Goal: Transaction & Acquisition: Purchase product/service

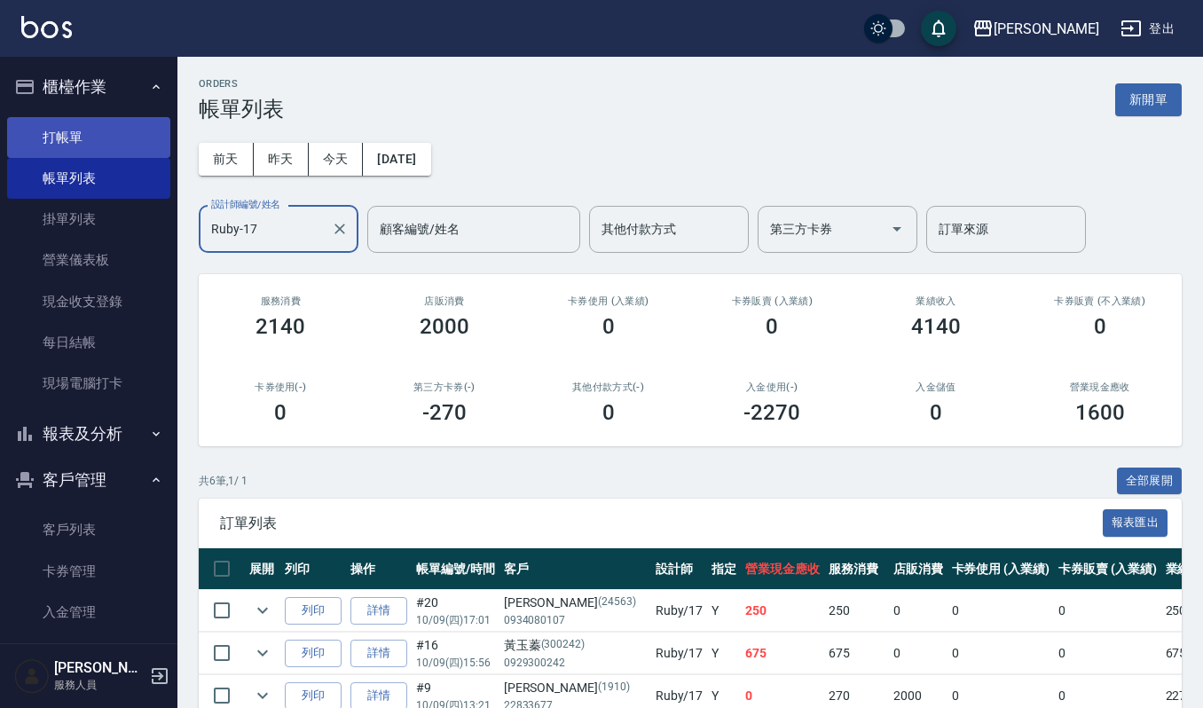
click at [86, 128] on link "打帳單" at bounding box center [88, 137] width 163 height 41
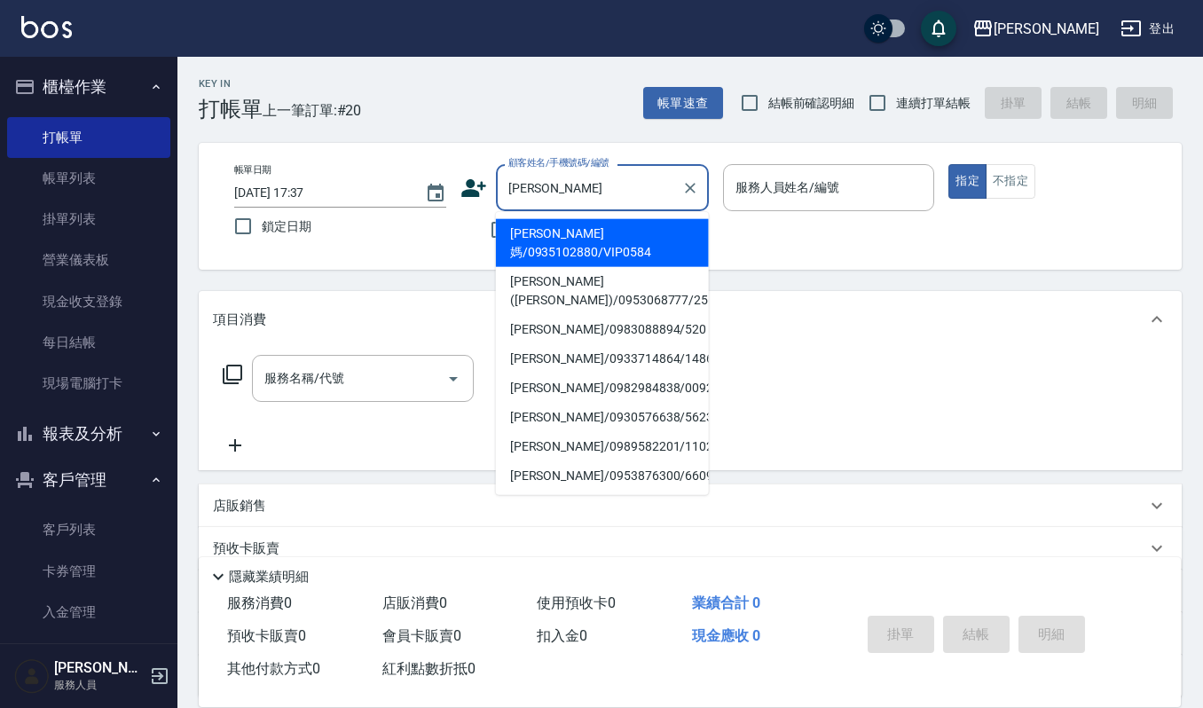
type input "[PERSON_NAME]媽/0935102880/VIP0584"
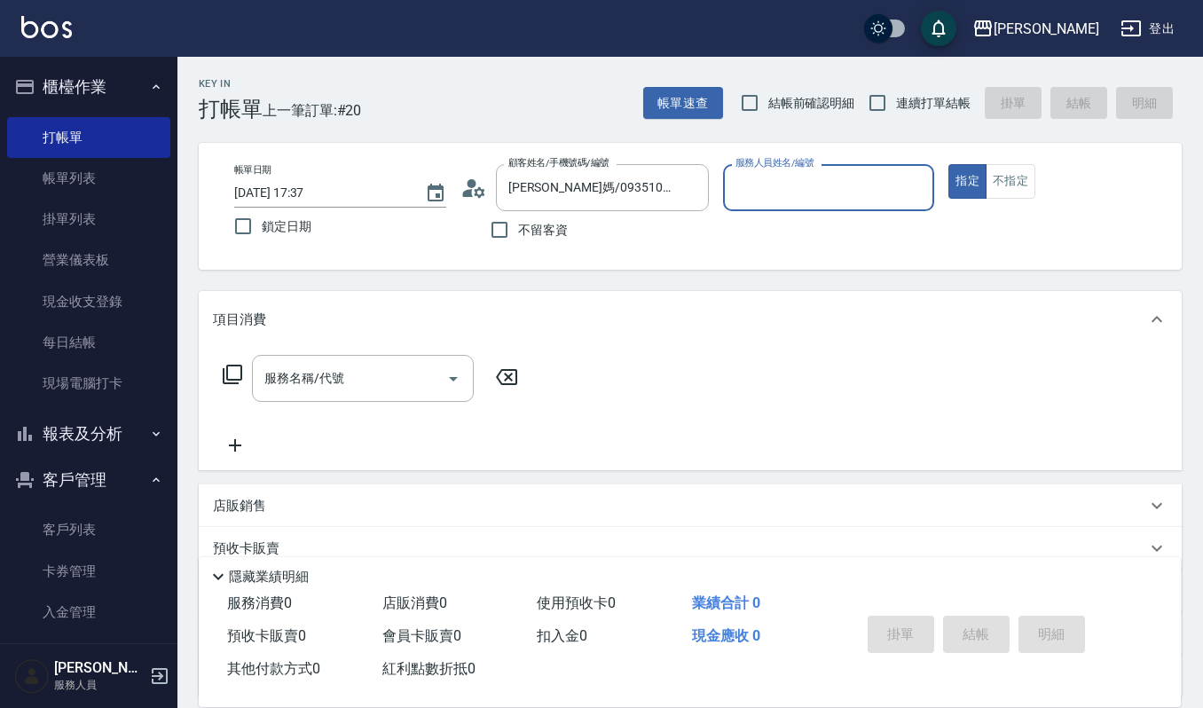
type input "[PERSON_NAME]-4"
click at [949, 164] on button "指定" at bounding box center [968, 181] width 38 height 35
type button "true"
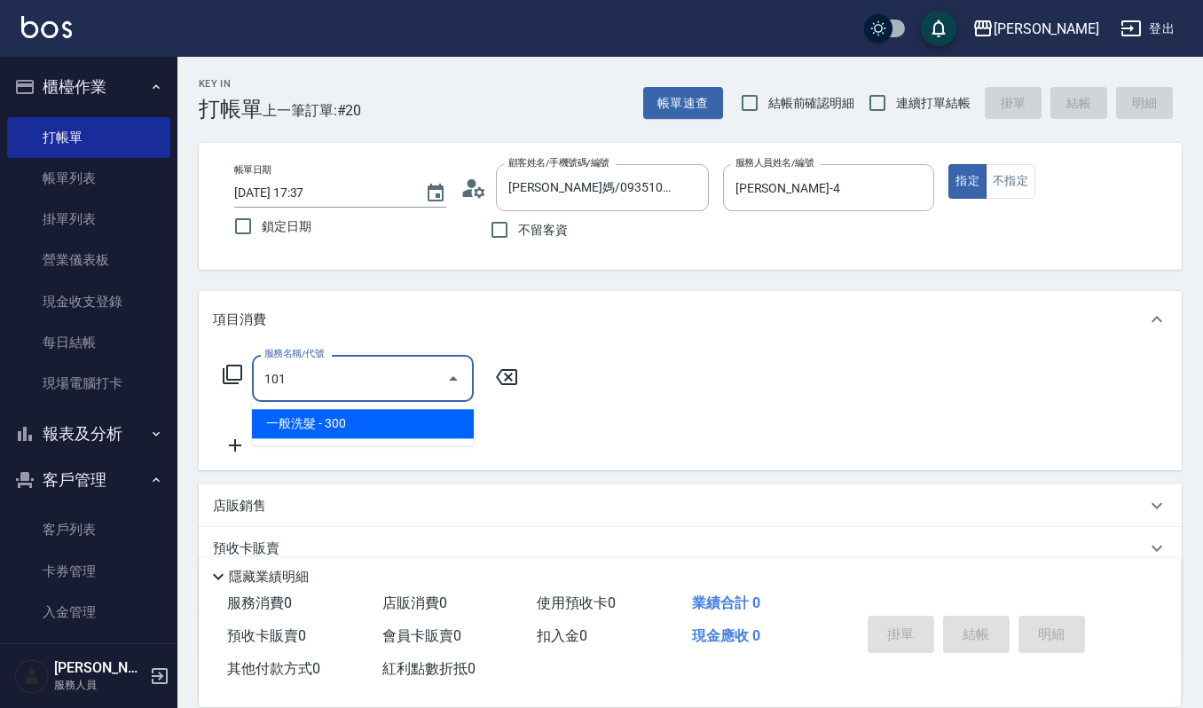
type input "一般洗髮(101)"
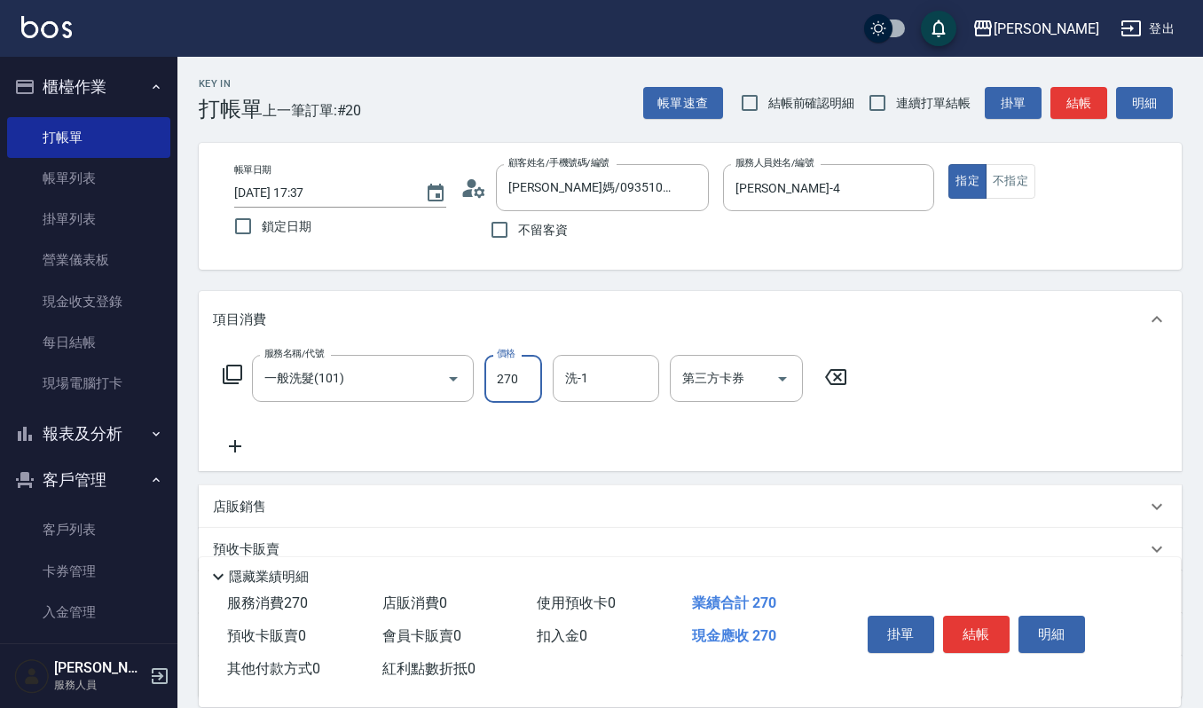
type input "270"
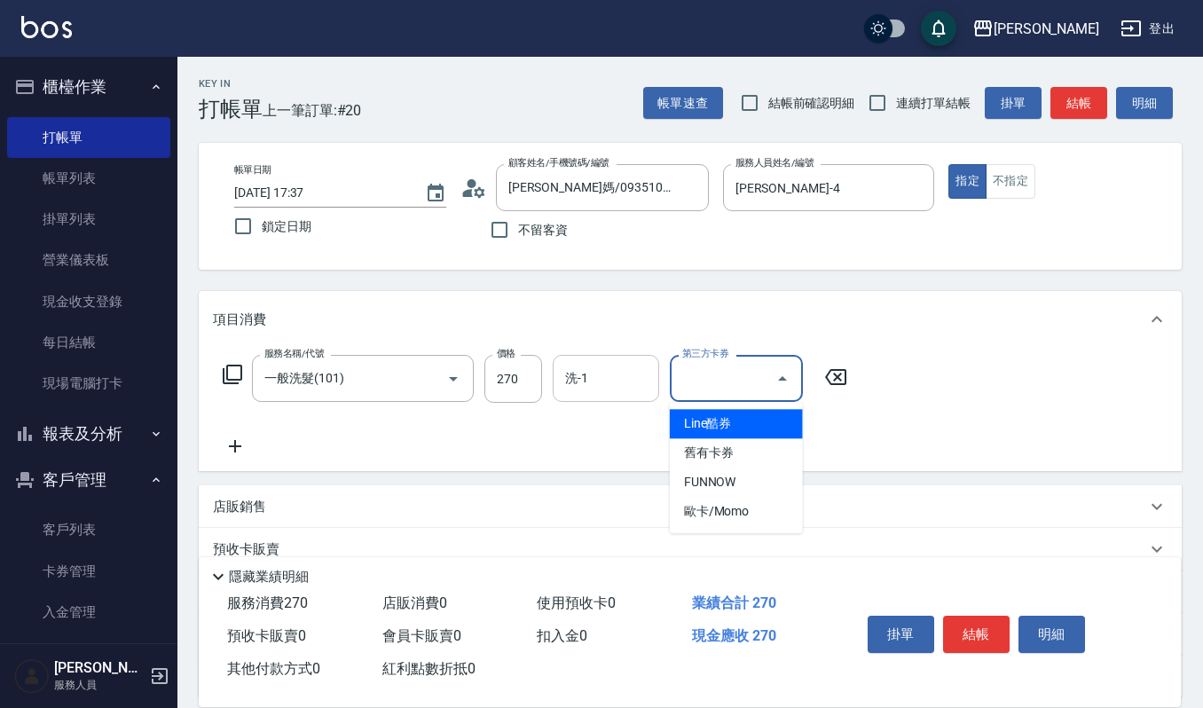
click at [644, 384] on input "洗-1" at bounding box center [606, 378] width 91 height 31
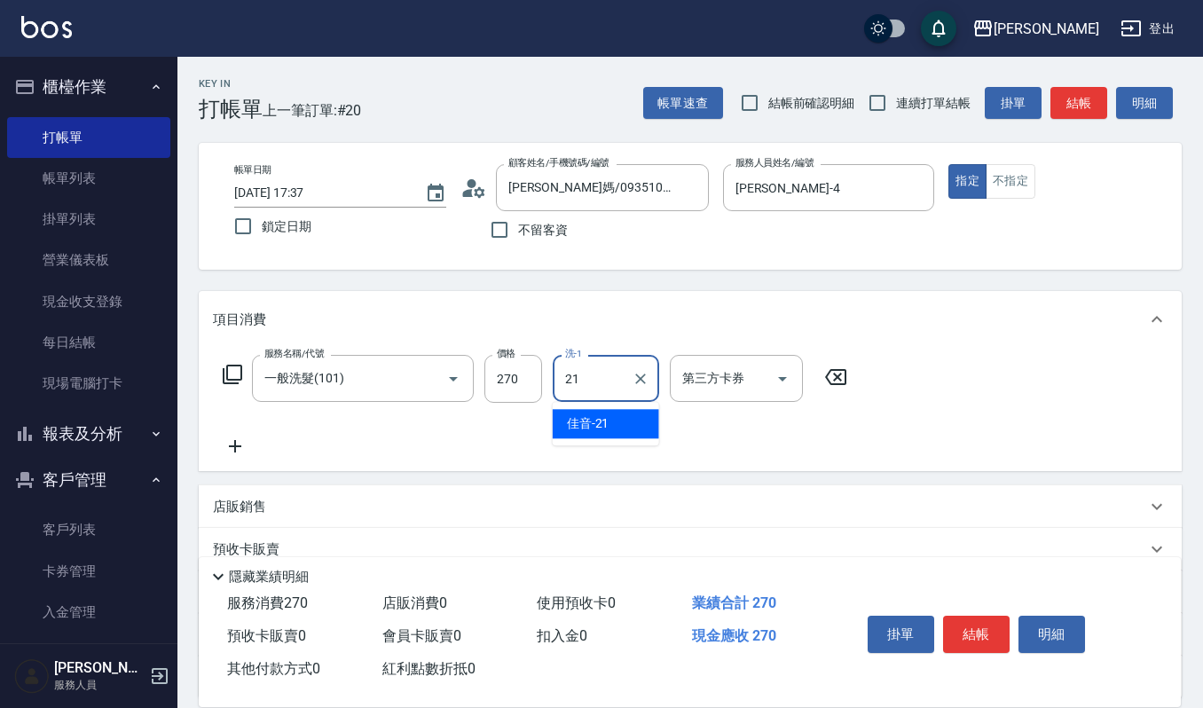
type input "佳音-21"
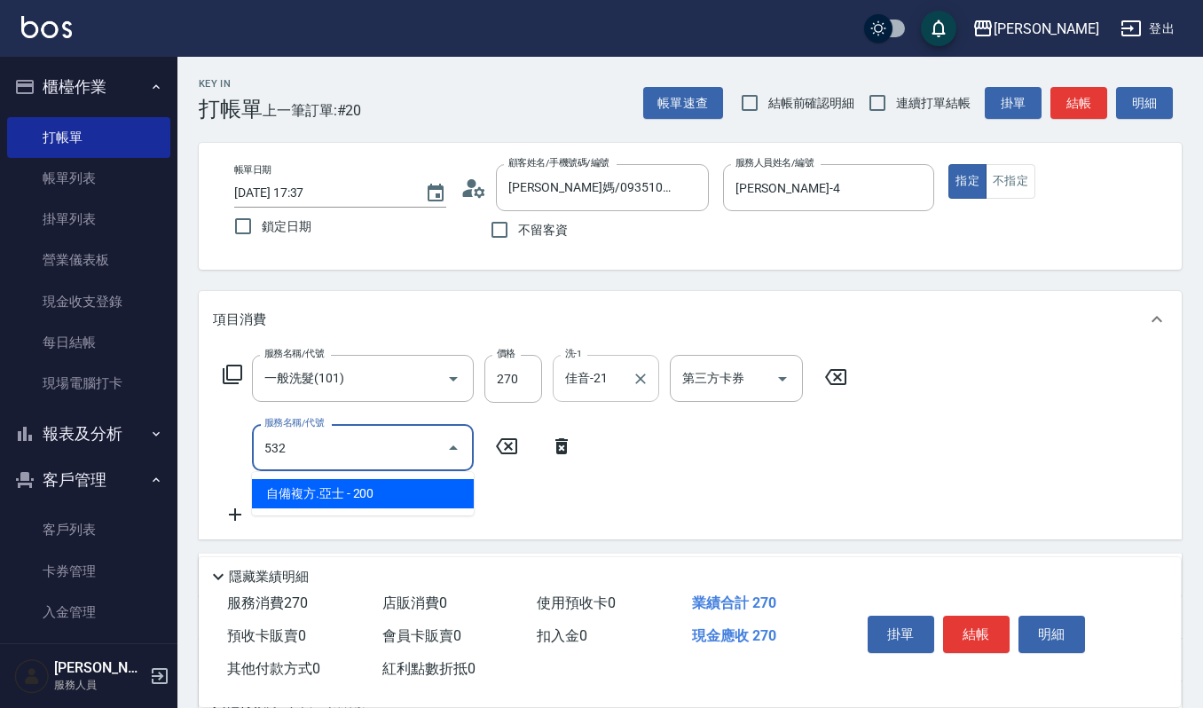
type input "自備複方.亞士(532)"
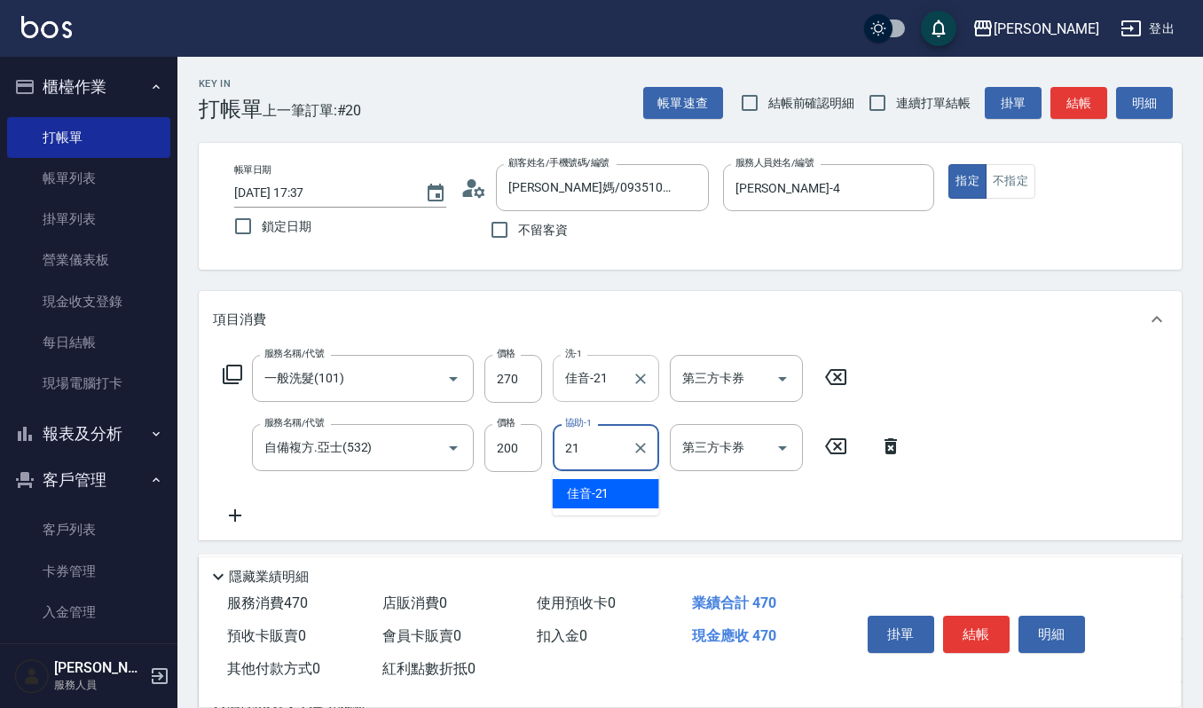
type input "佳音-21"
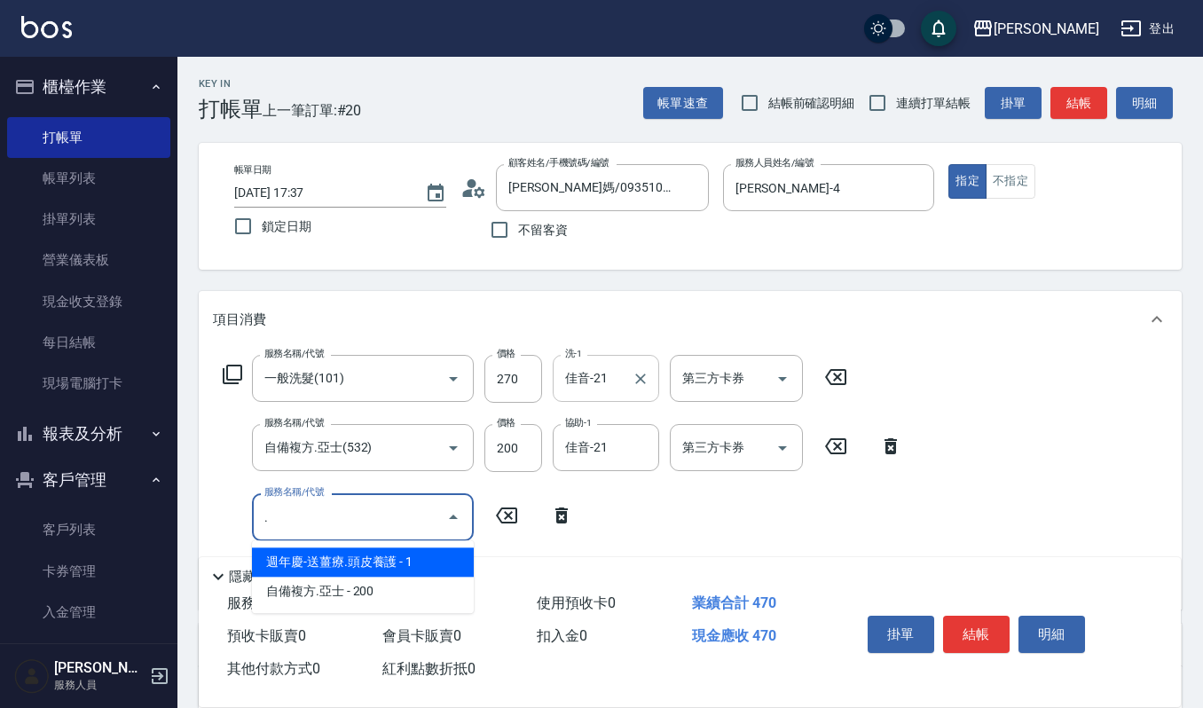
type input "週年慶-送薑療.頭皮養護(527)"
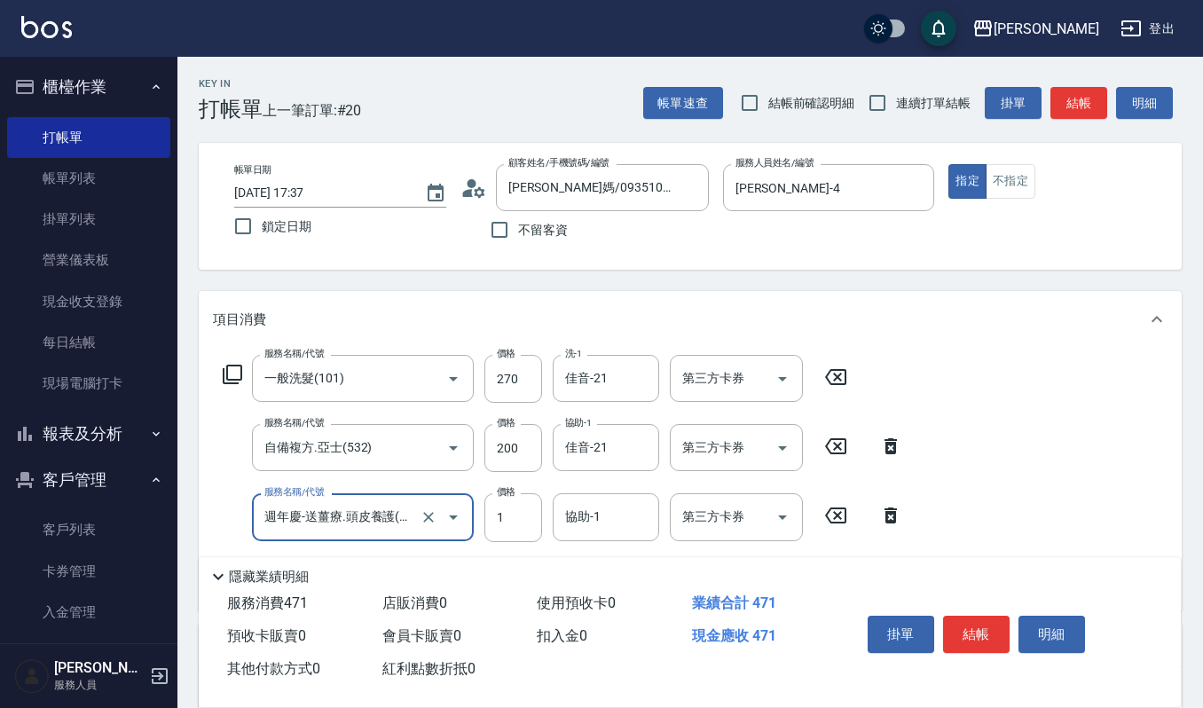
click at [441, 515] on button "Open" at bounding box center [453, 517] width 28 height 28
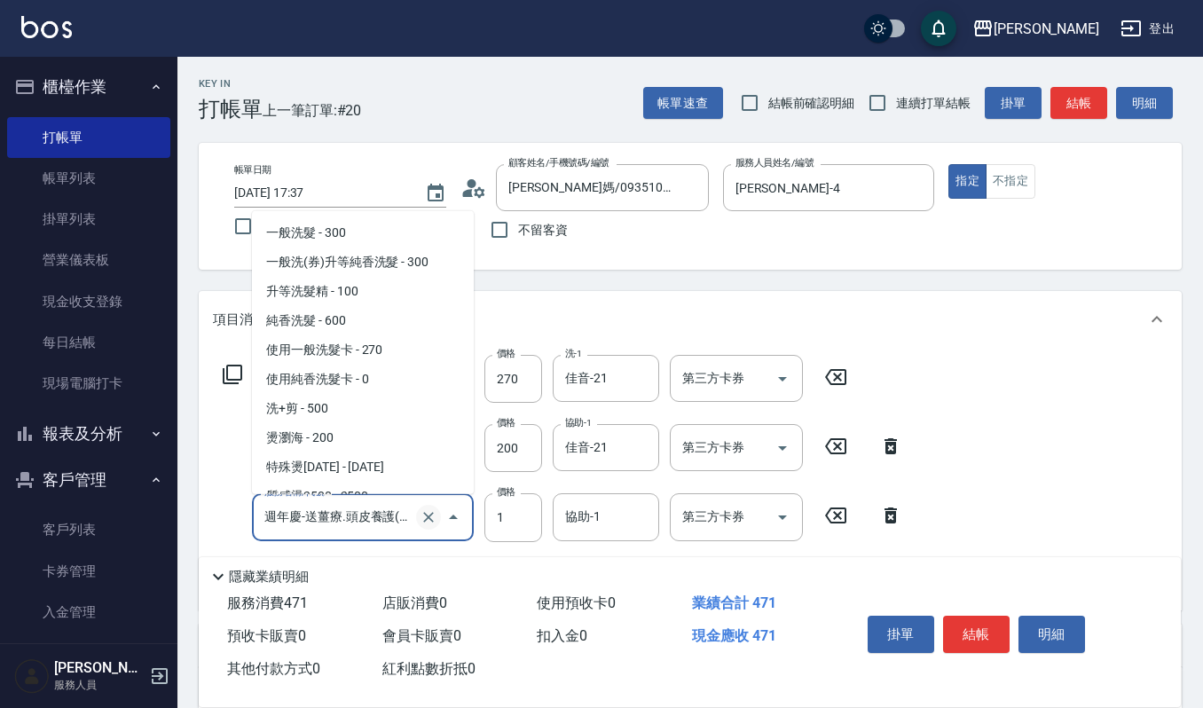
scroll to position [1294, 0]
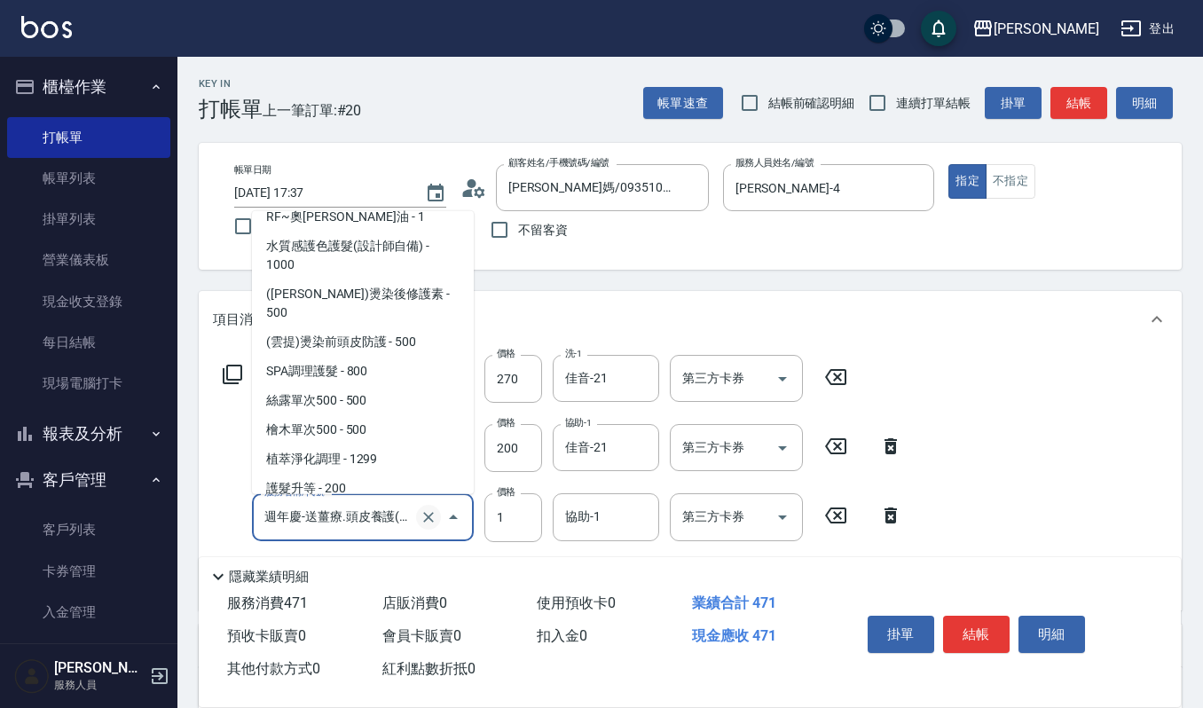
click at [437, 515] on button "Clear" at bounding box center [428, 517] width 25 height 25
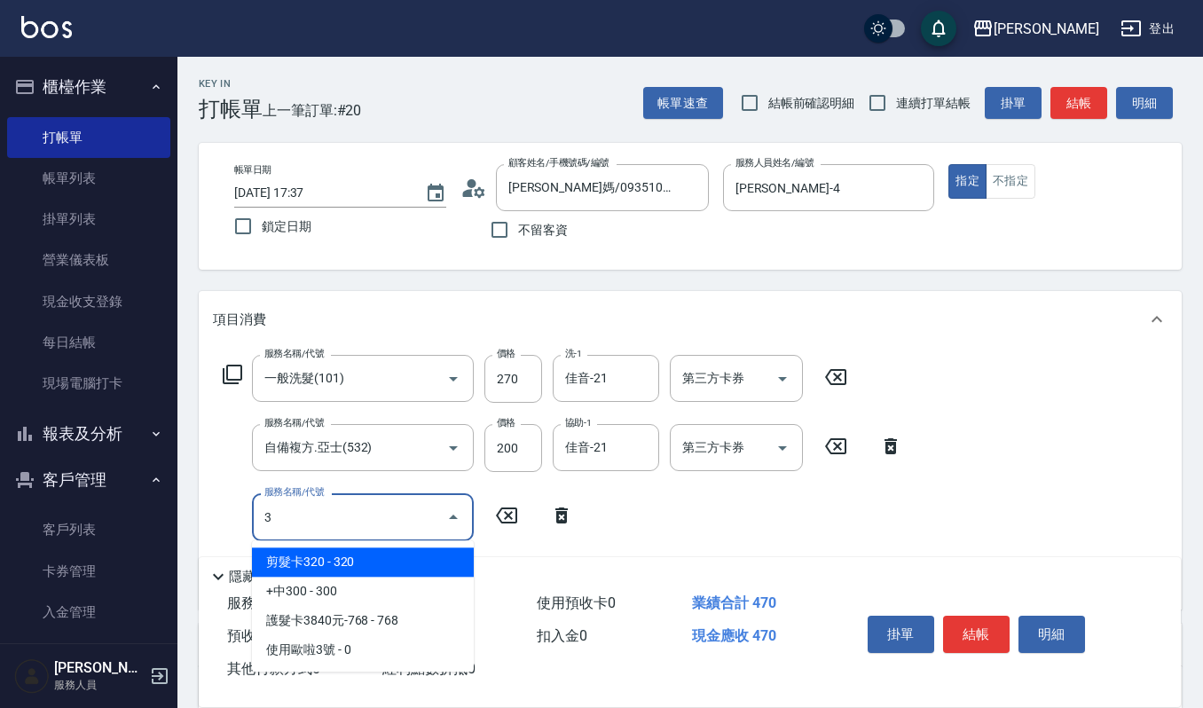
scroll to position [0, 0]
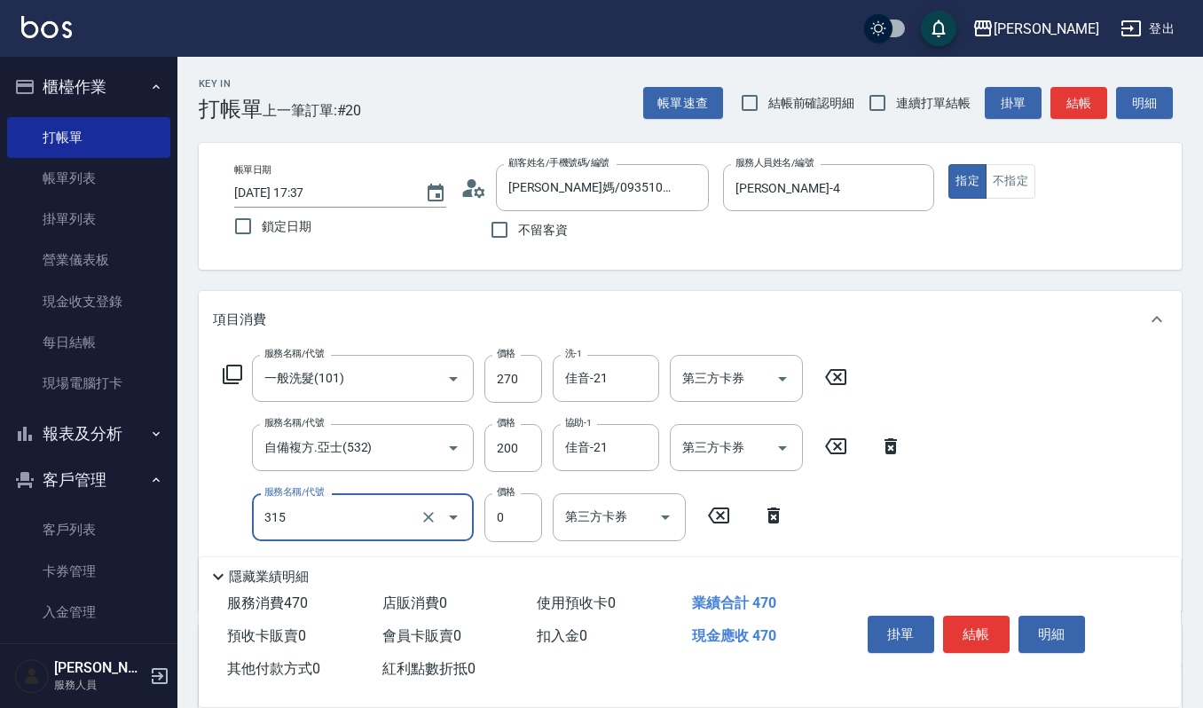
type input "2019週年慶剪卡0(315)"
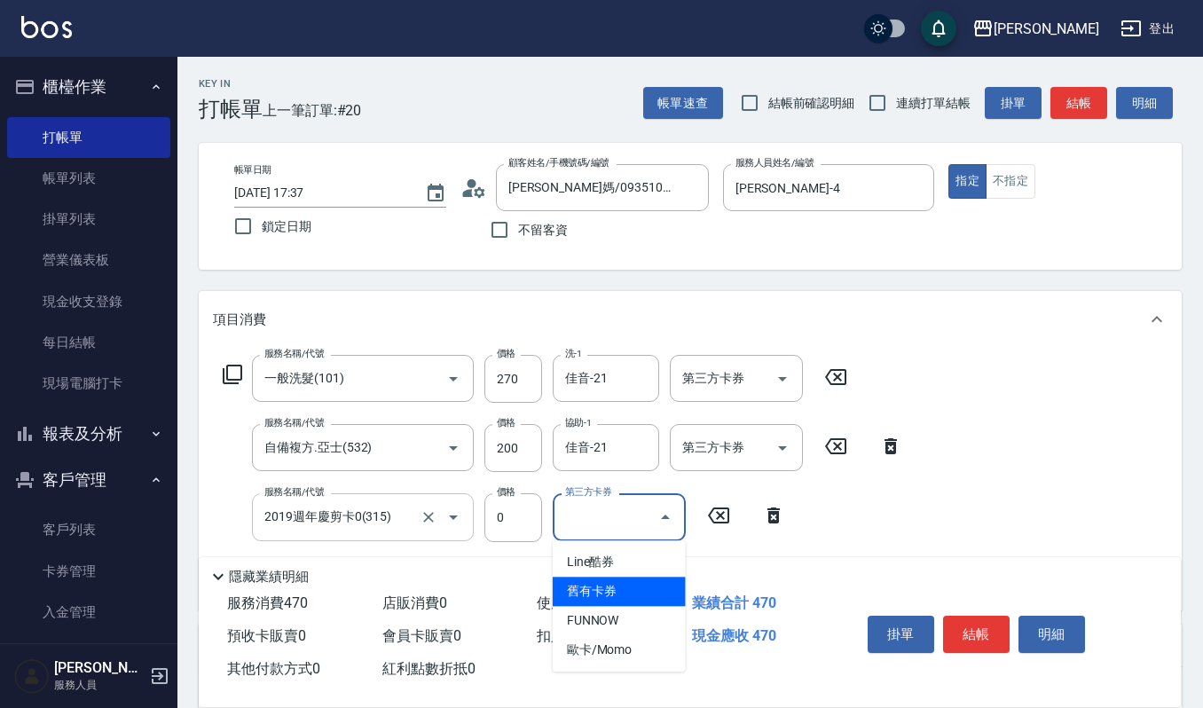
type input "舊有卡券"
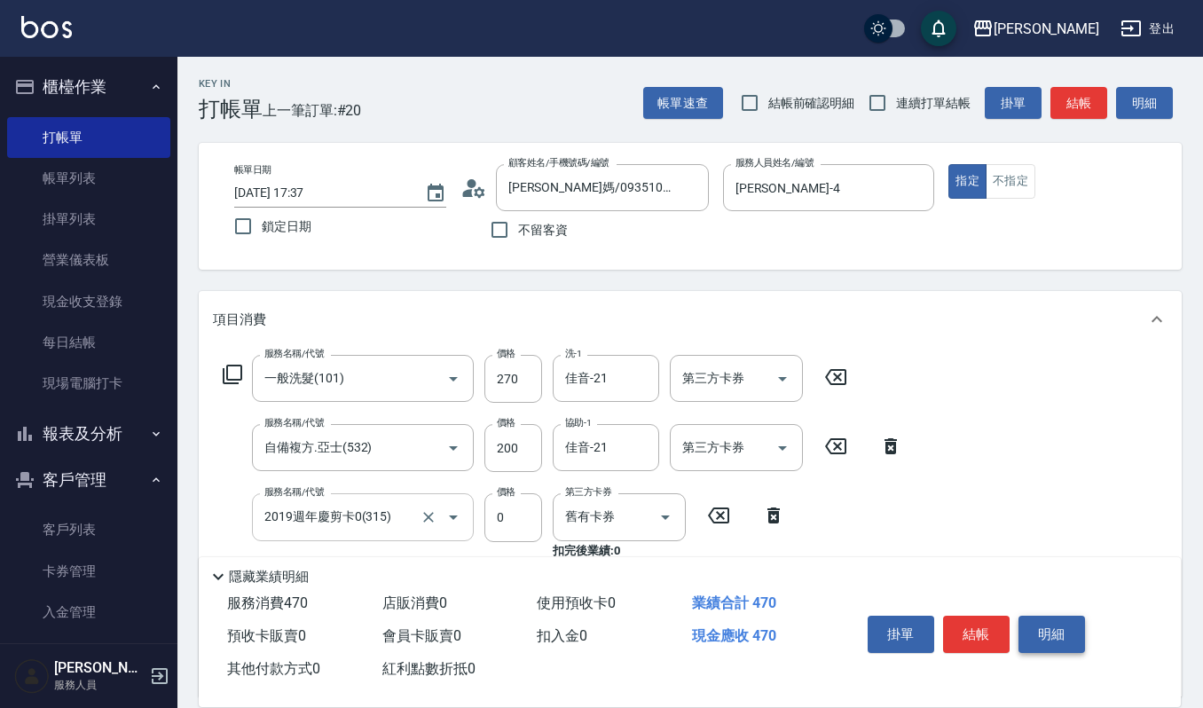
click at [1038, 633] on button "明細" at bounding box center [1052, 634] width 67 height 37
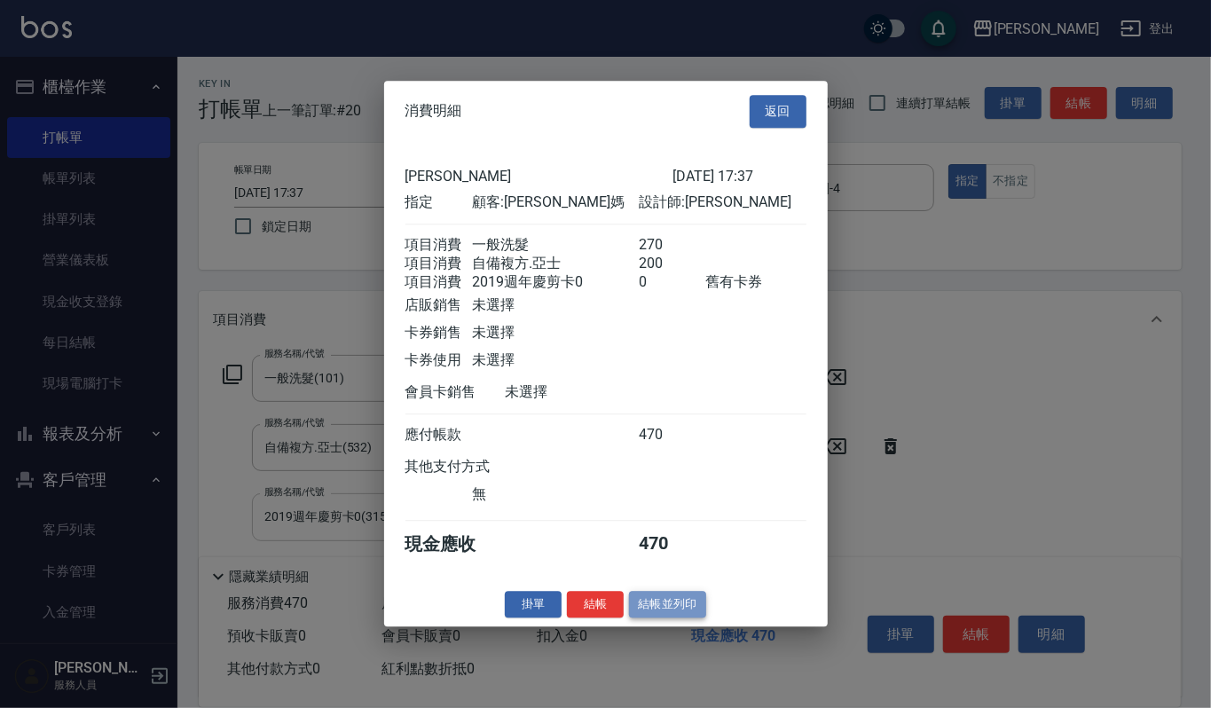
click at [662, 618] on button "結帳並列印" at bounding box center [667, 605] width 77 height 28
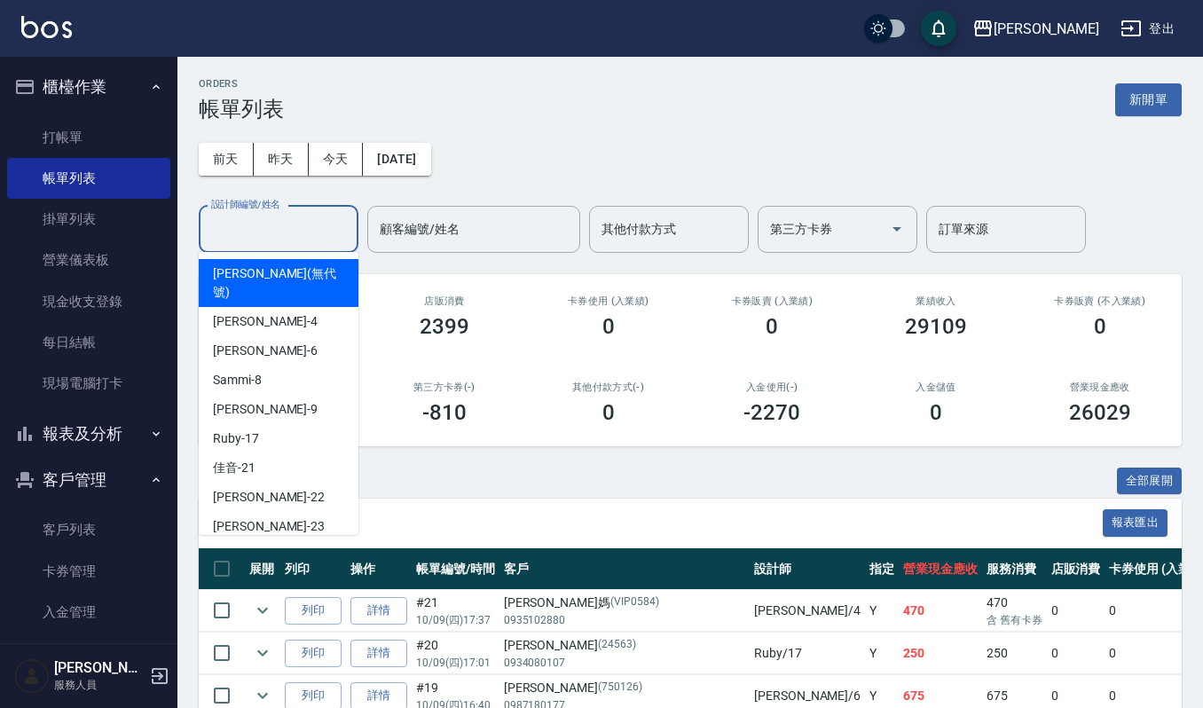
click at [320, 218] on input "設計師編號/姓名" at bounding box center [279, 229] width 144 height 31
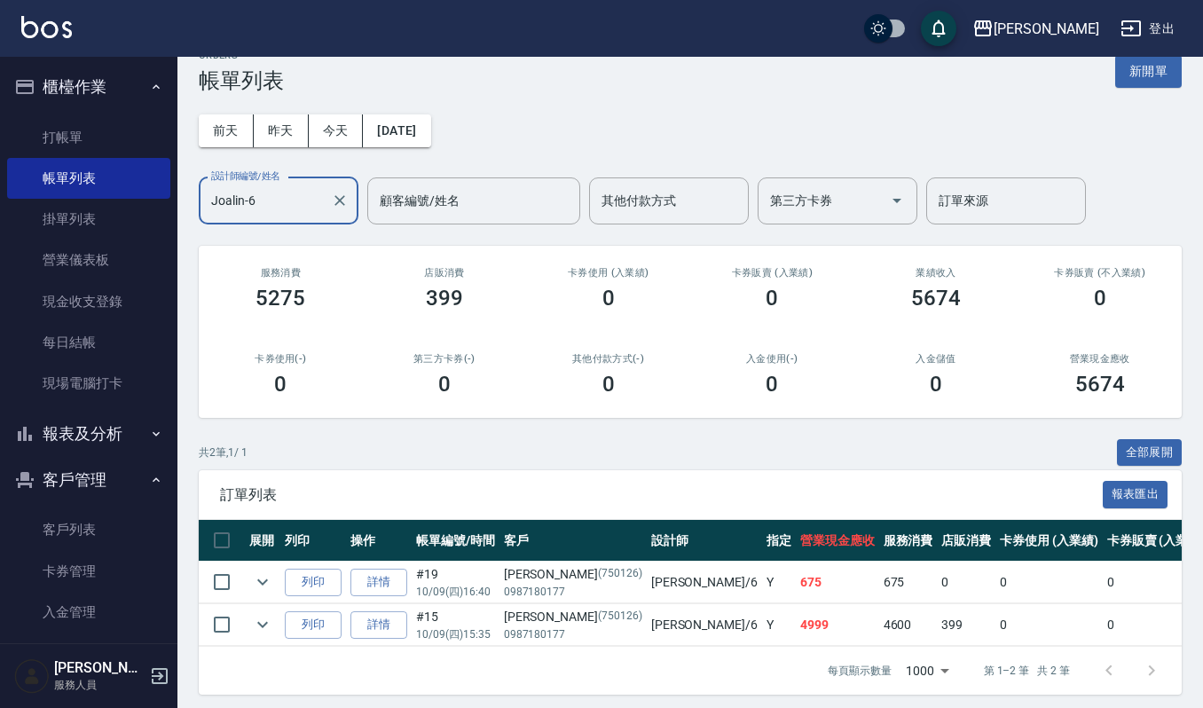
scroll to position [55, 0]
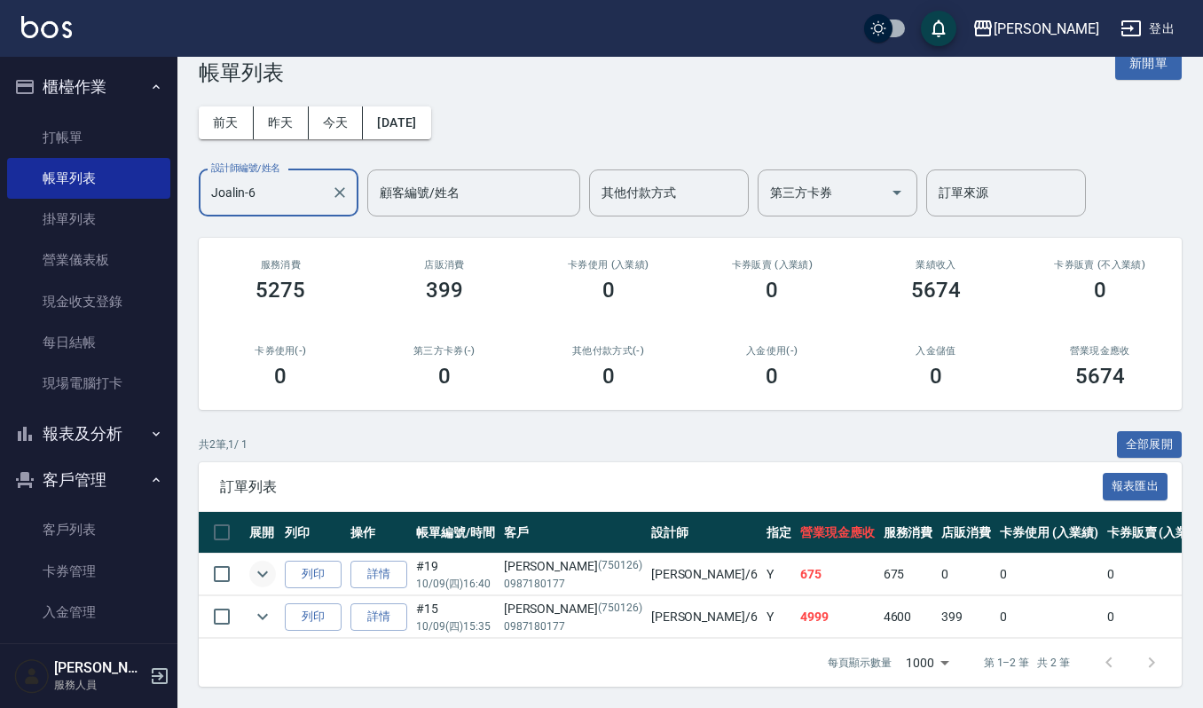
type input "Joalin-6"
click at [261, 563] on icon "expand row" at bounding box center [262, 573] width 21 height 21
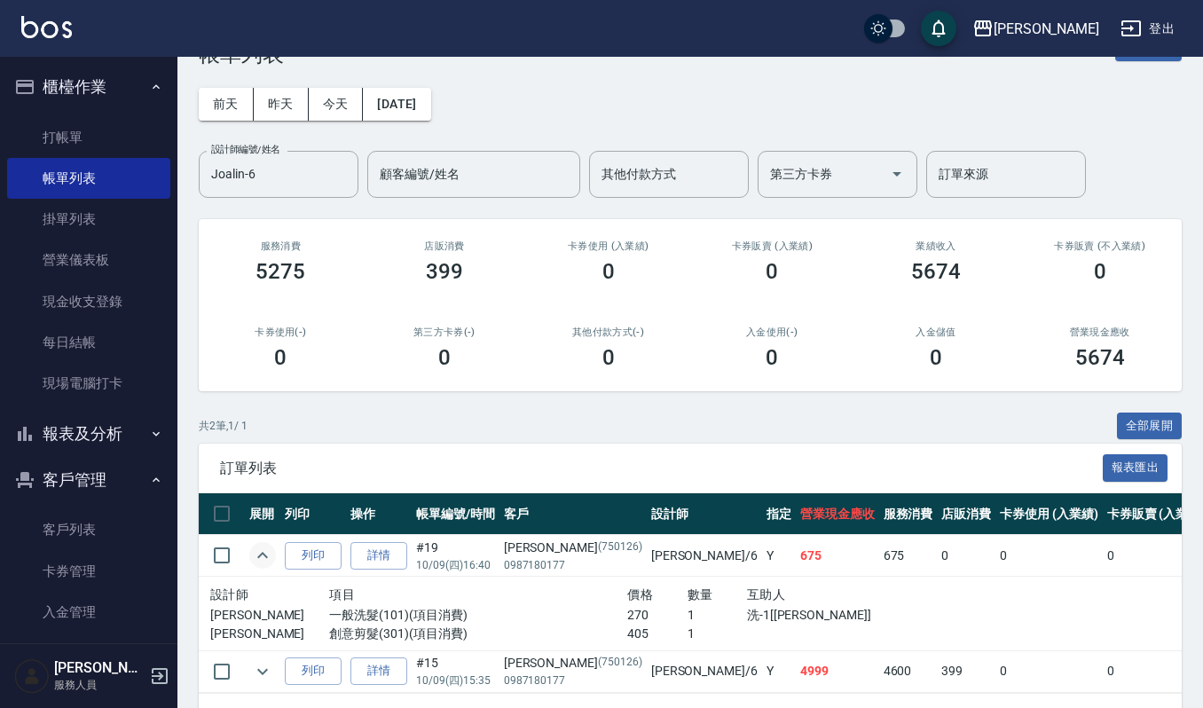
click at [261, 554] on icon "expand row" at bounding box center [262, 555] width 11 height 6
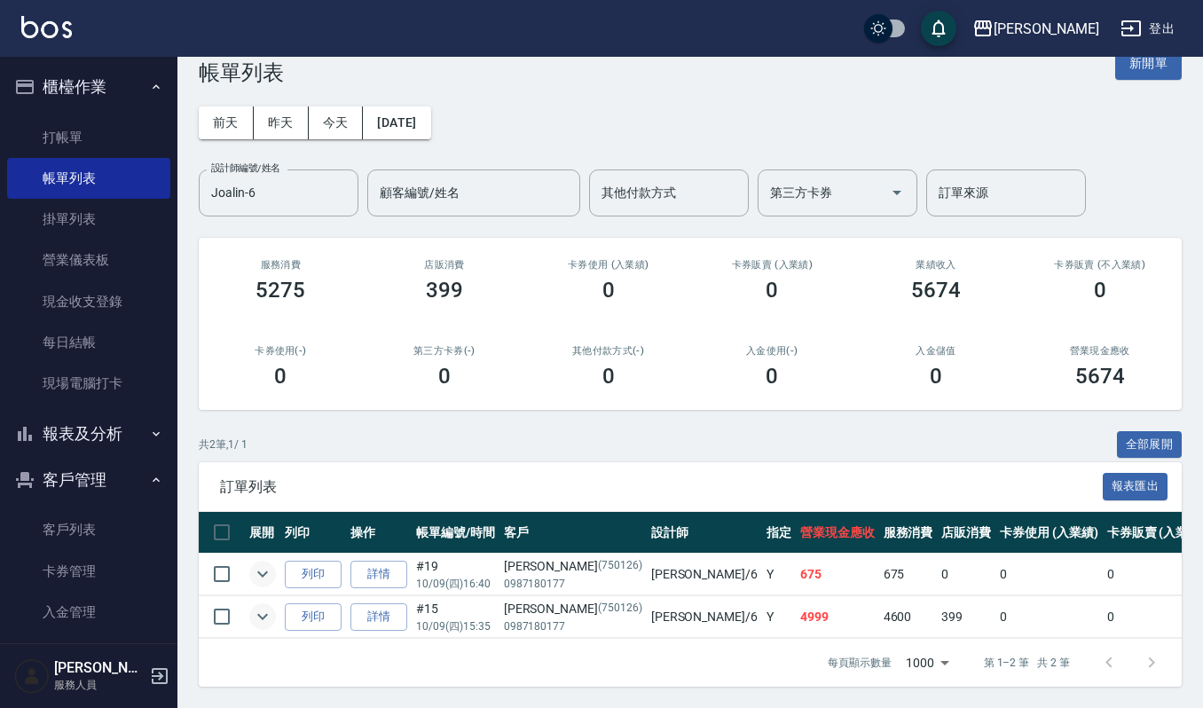
click at [263, 606] on icon "expand row" at bounding box center [262, 616] width 21 height 21
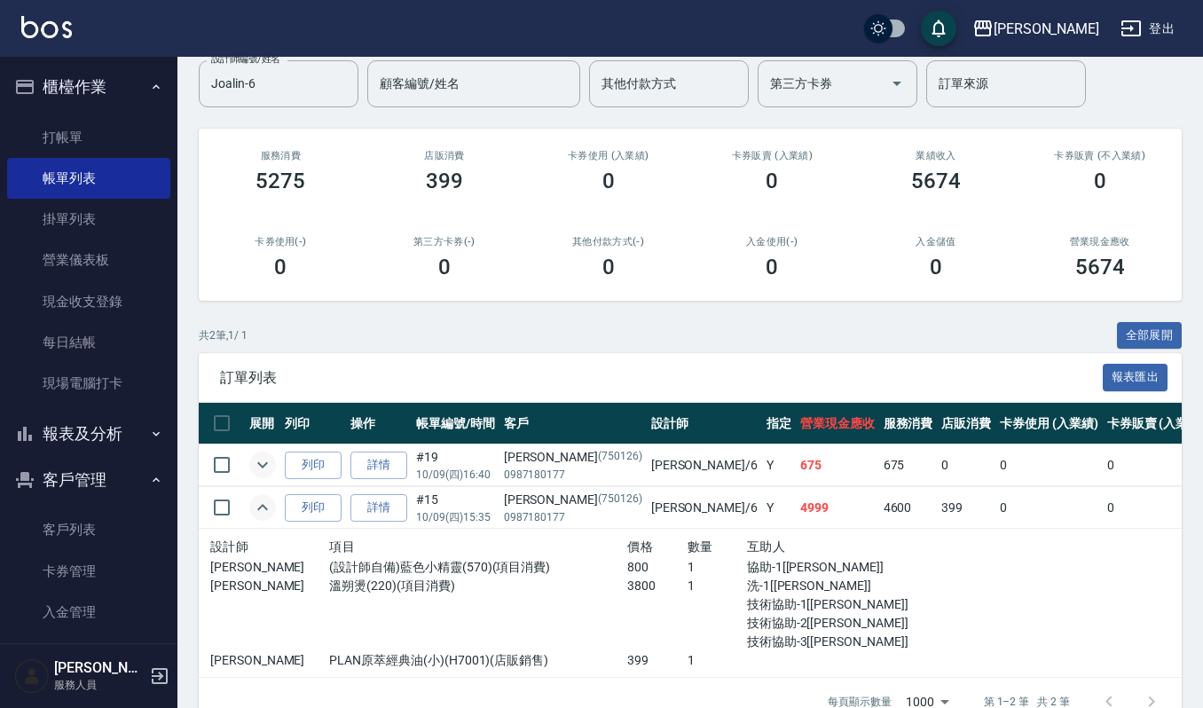
scroll to position [147, 0]
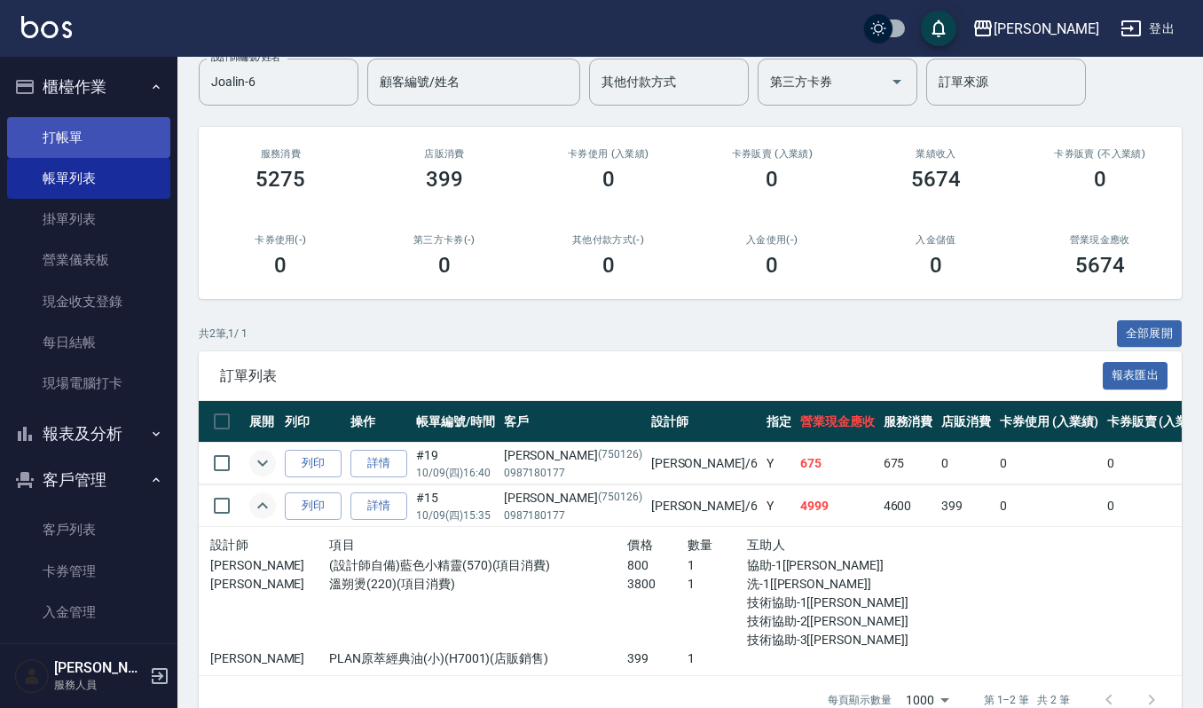
click at [104, 136] on link "打帳單" at bounding box center [88, 137] width 163 height 41
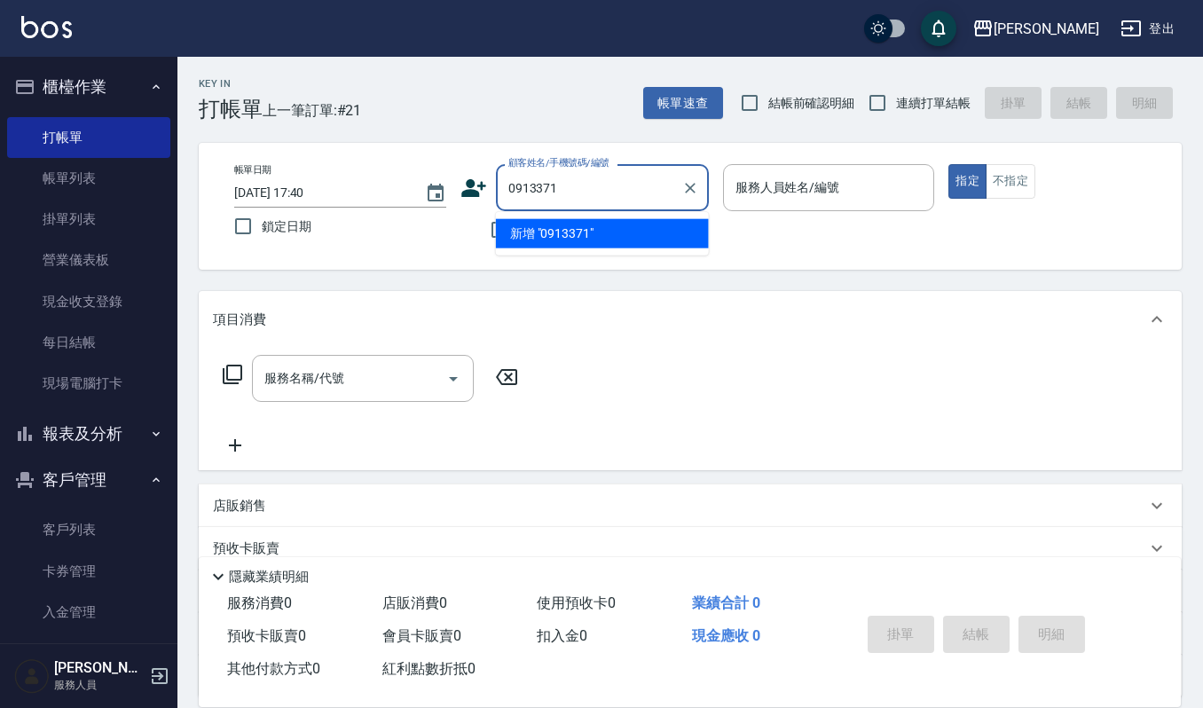
click at [587, 193] on input "0913371" at bounding box center [589, 187] width 170 height 31
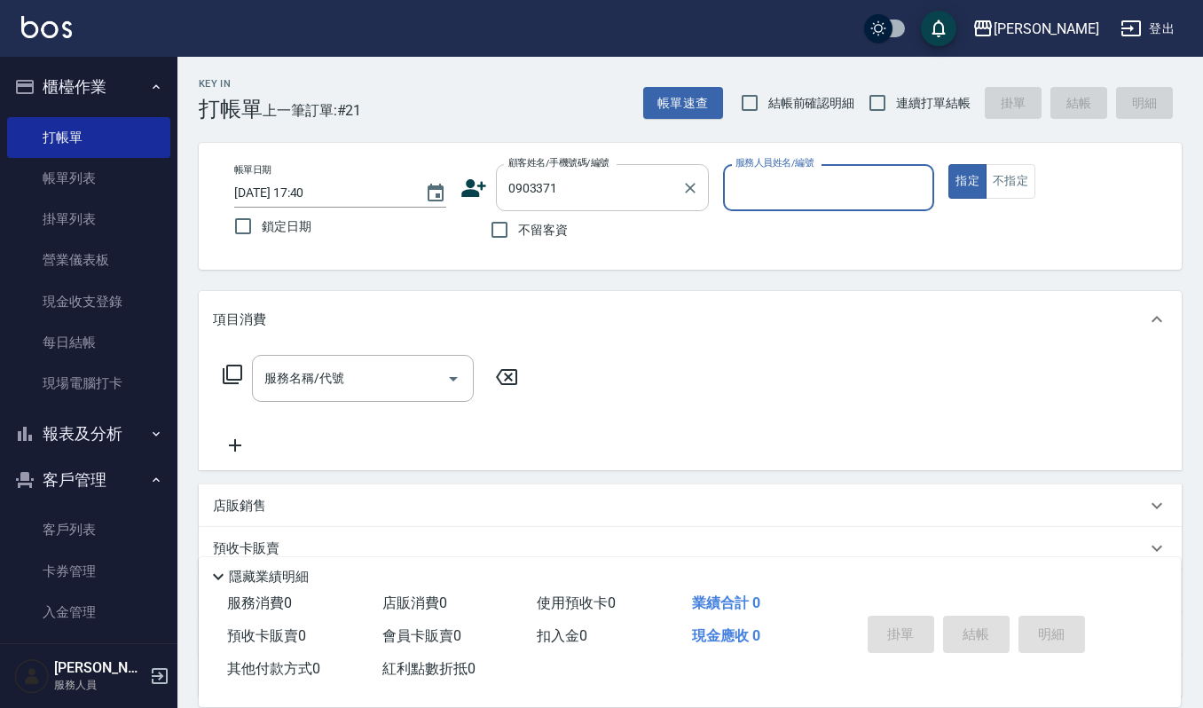
click at [605, 207] on div "0903371 顧客姓名/手機號碼/編號" at bounding box center [602, 187] width 213 height 47
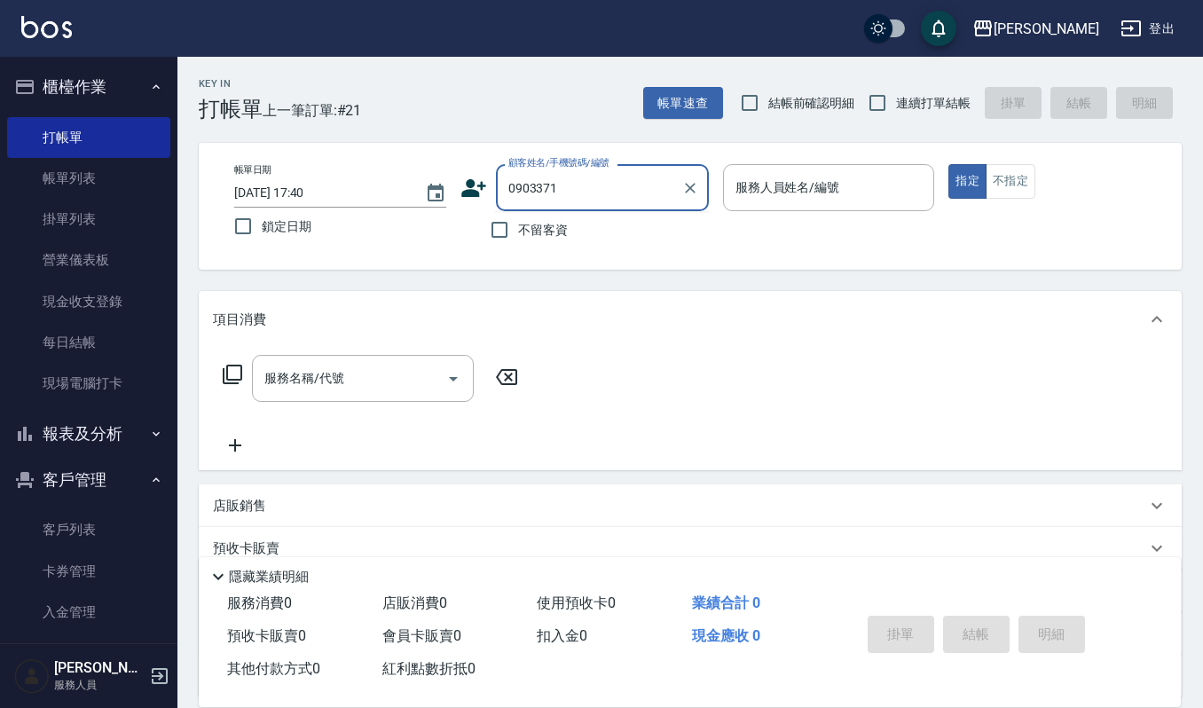
click at [529, 183] on input "0903371" at bounding box center [589, 187] width 170 height 31
type input "0913371"
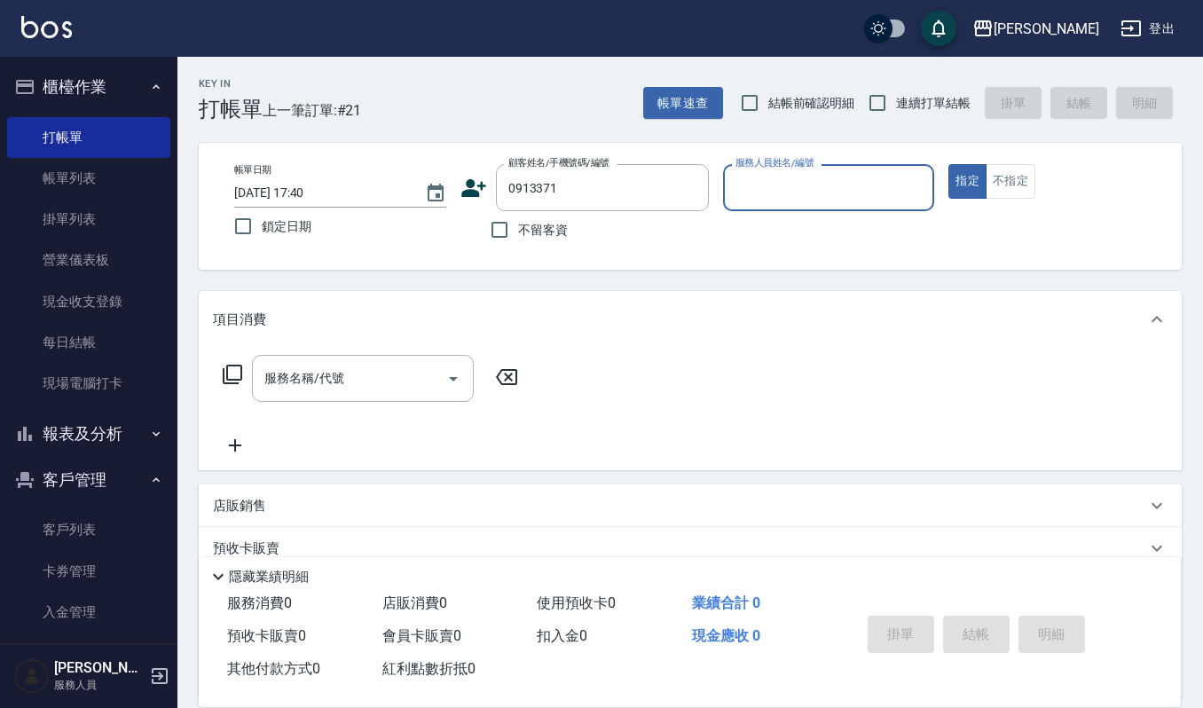
click at [949, 164] on button "指定" at bounding box center [968, 181] width 38 height 35
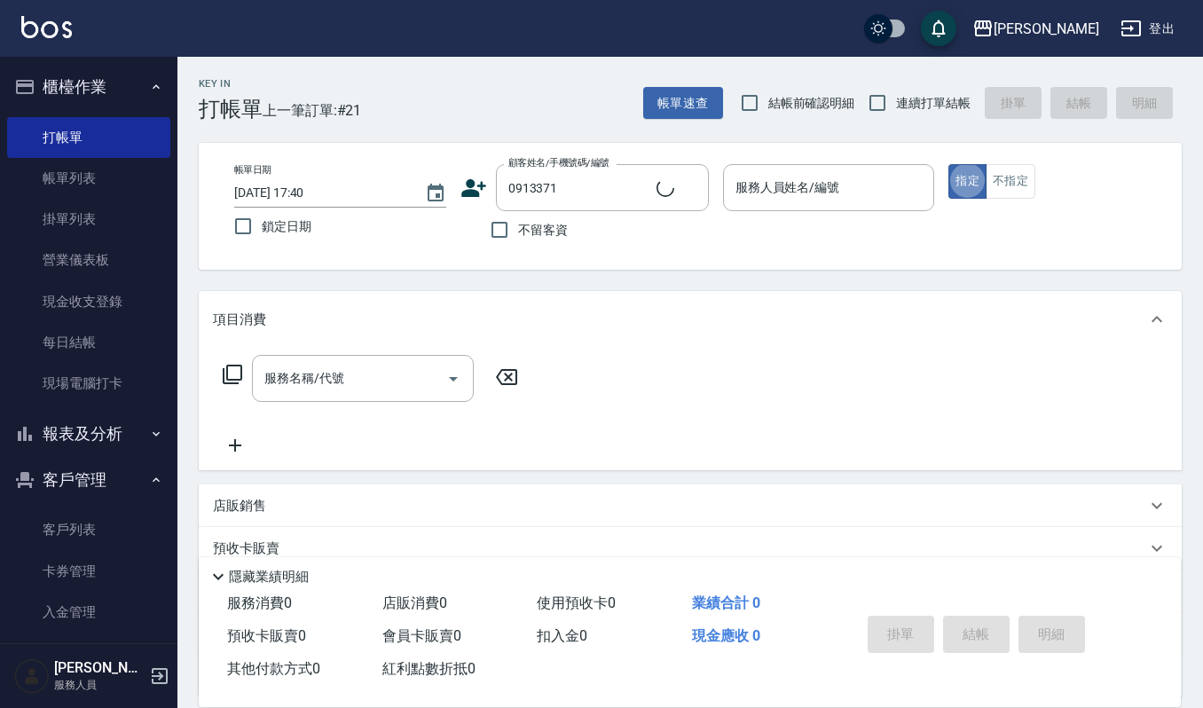
type button "true"
click at [604, 193] on input "0913371" at bounding box center [589, 187] width 170 height 31
drag, startPoint x: 536, startPoint y: 182, endPoint x: 344, endPoint y: 228, distance: 197.2
click at [344, 228] on div "帳單日期 2025/10/09 17:40 鎖定日期 顧客姓名/手機號碼/編號 0913371278 顧客姓名/手機號碼/編號 不留客資 服務人員姓名/編號 …" at bounding box center [690, 206] width 941 height 84
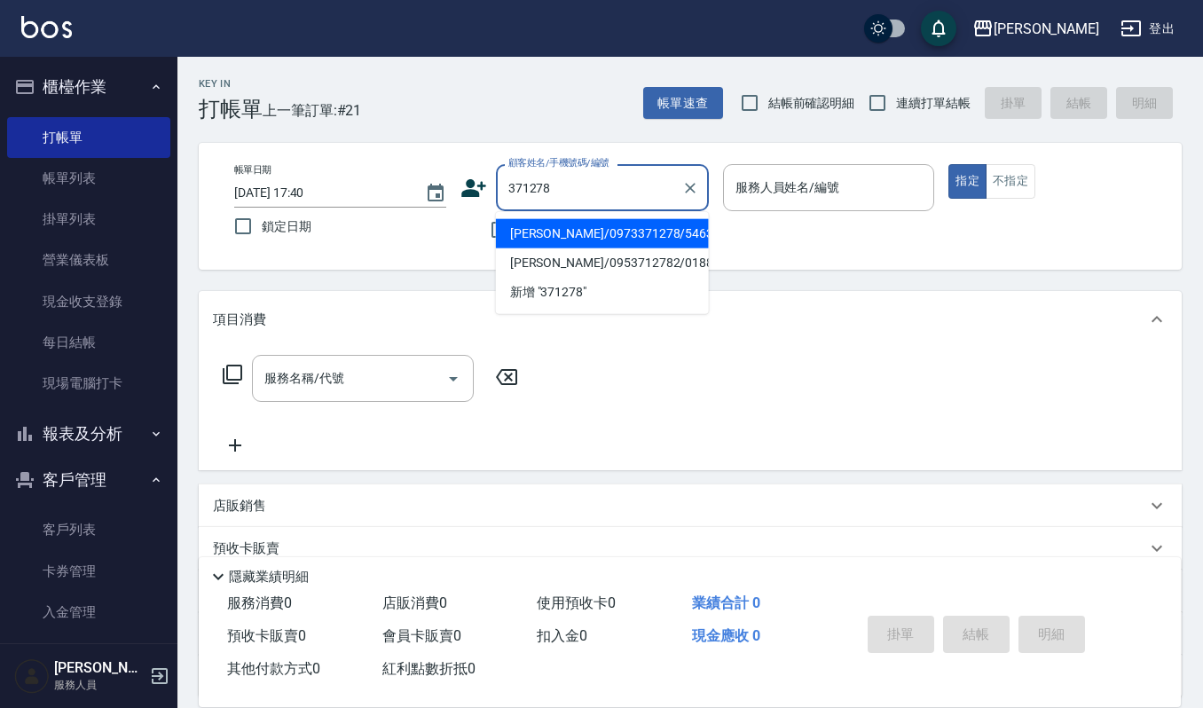
click at [626, 229] on li "陳冠勳/0973371278/546368" at bounding box center [602, 233] width 213 height 29
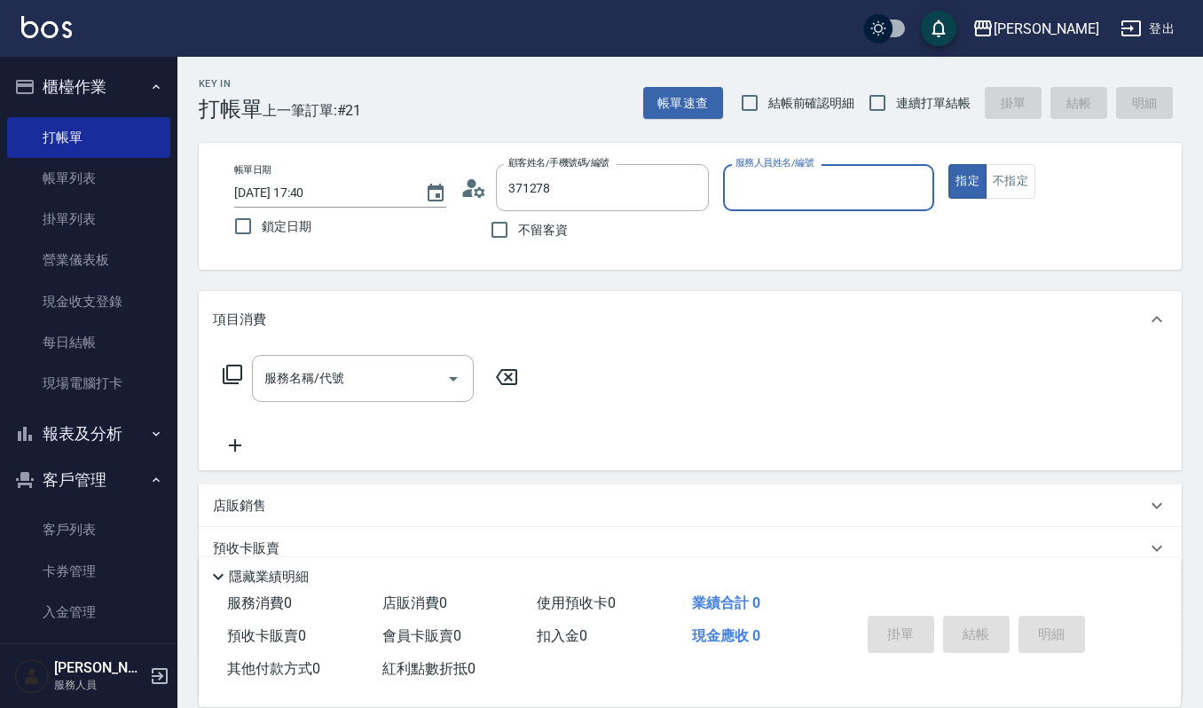
type input "陳冠勳/0973371278/546368"
type input "Sammi-8"
click at [912, 193] on icon "Clear" at bounding box center [916, 188] width 18 height 18
type input "Joalin-6"
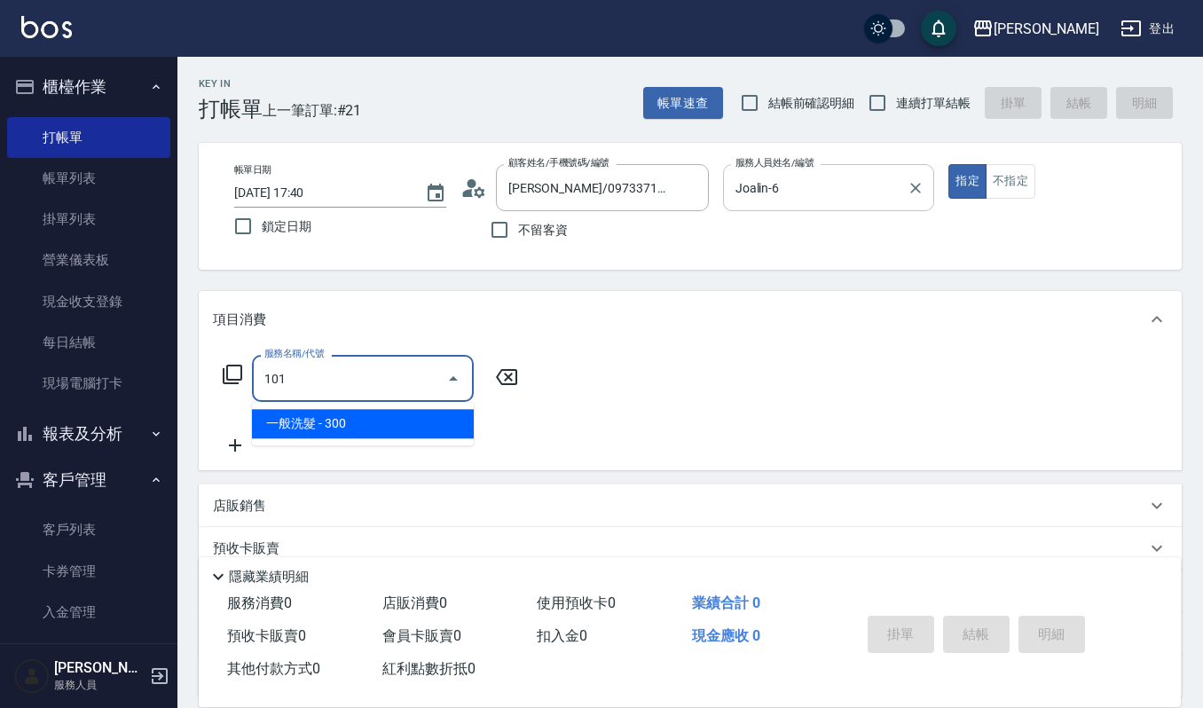
type input "一般洗髮(101)"
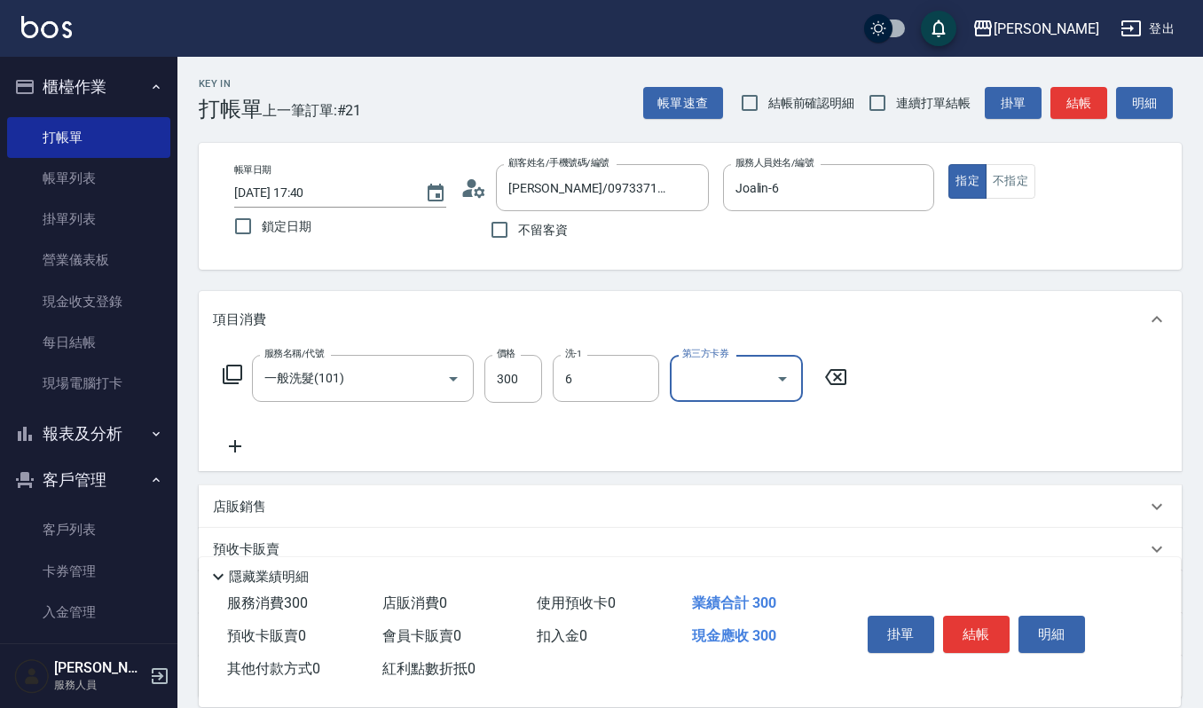
type input "Joalin-6"
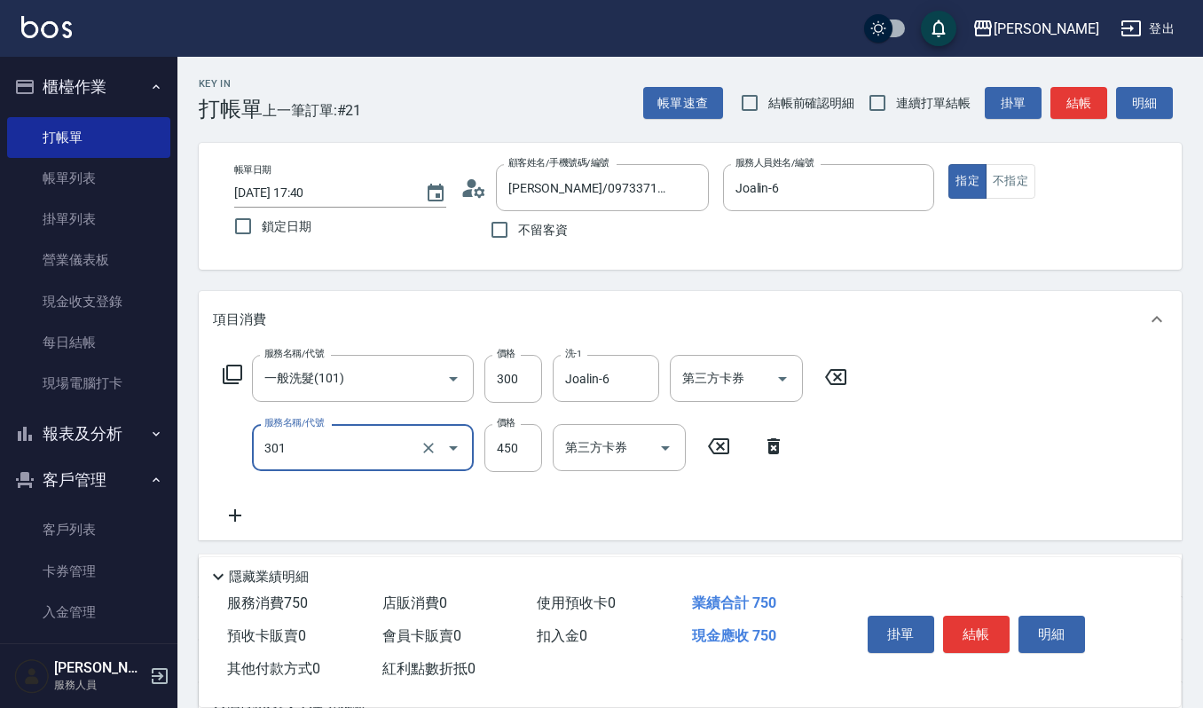
type input "創意剪髮(301)"
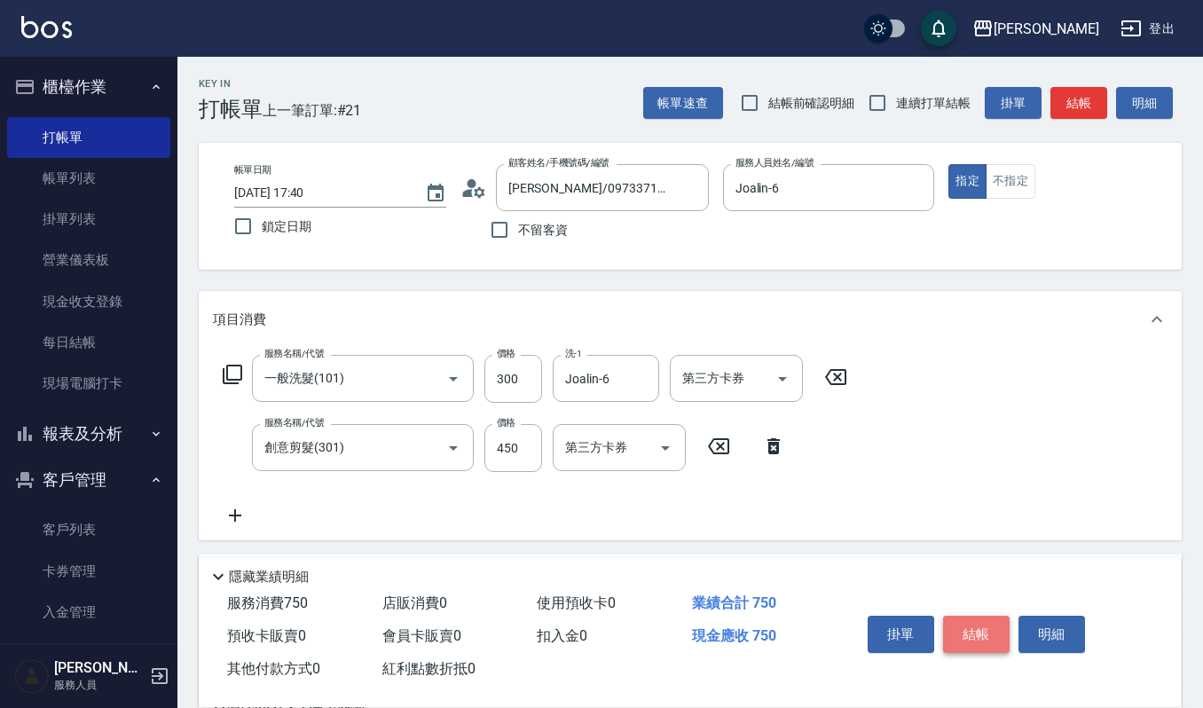
click at [999, 636] on button "結帳" at bounding box center [976, 634] width 67 height 37
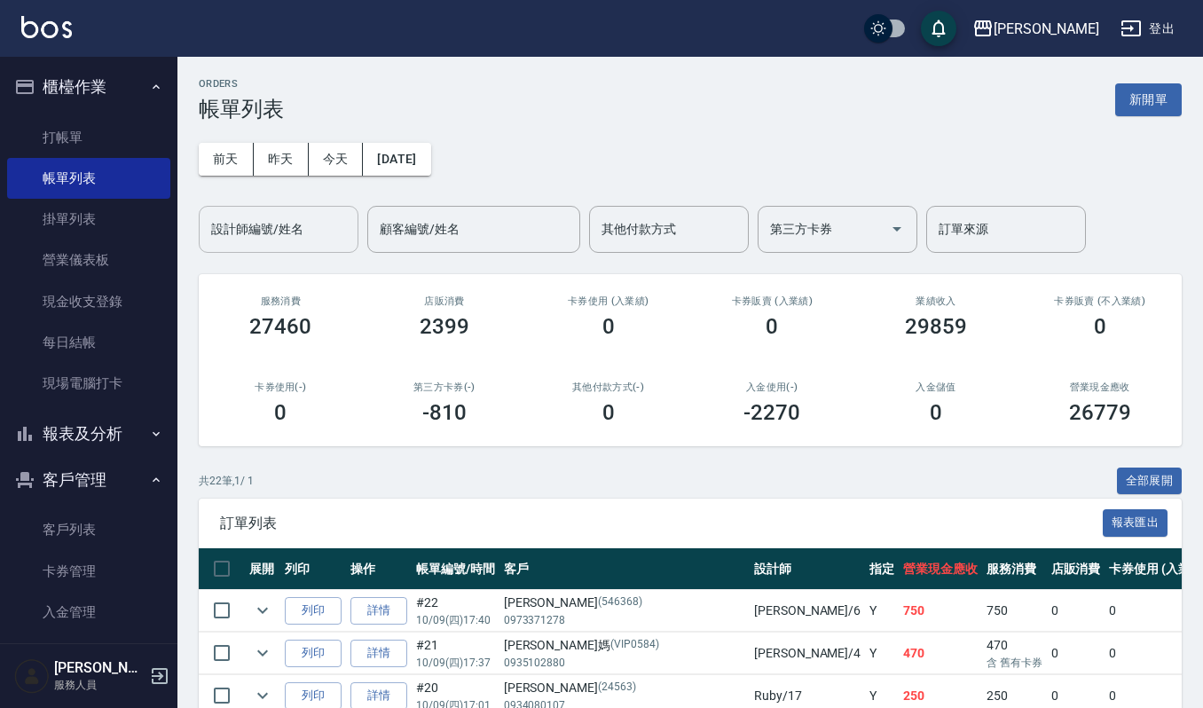
click at [321, 231] on input "設計師編號/姓名" at bounding box center [279, 229] width 144 height 31
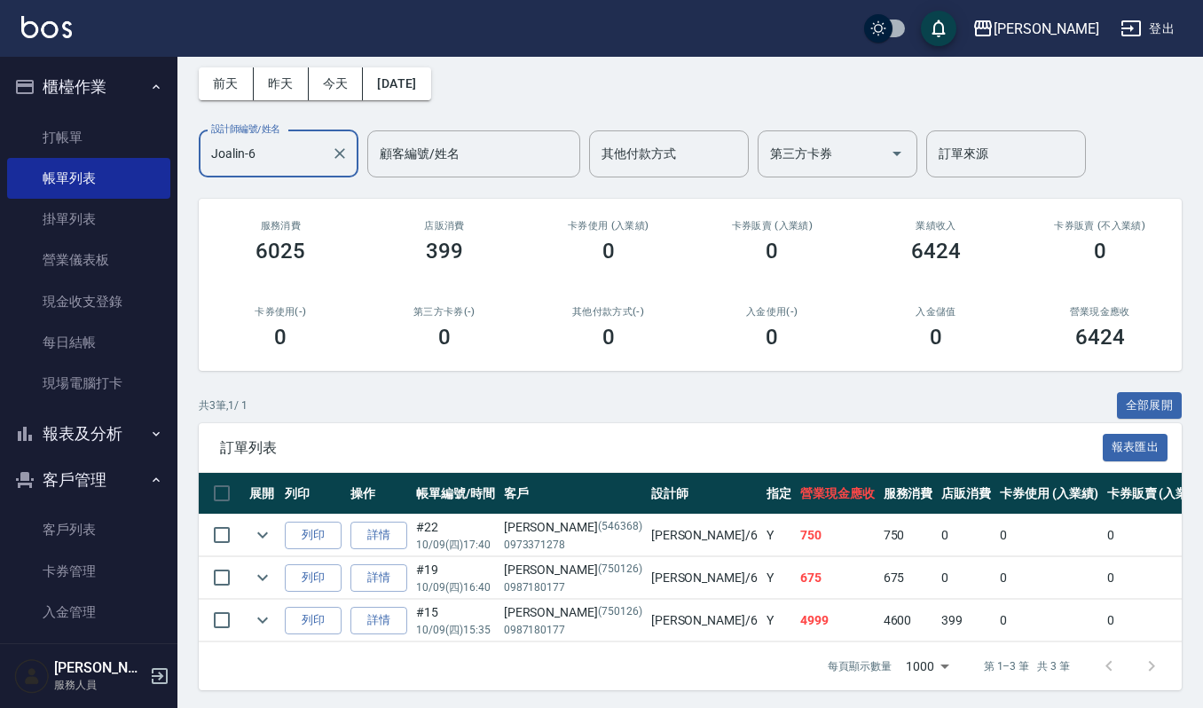
scroll to position [98, 0]
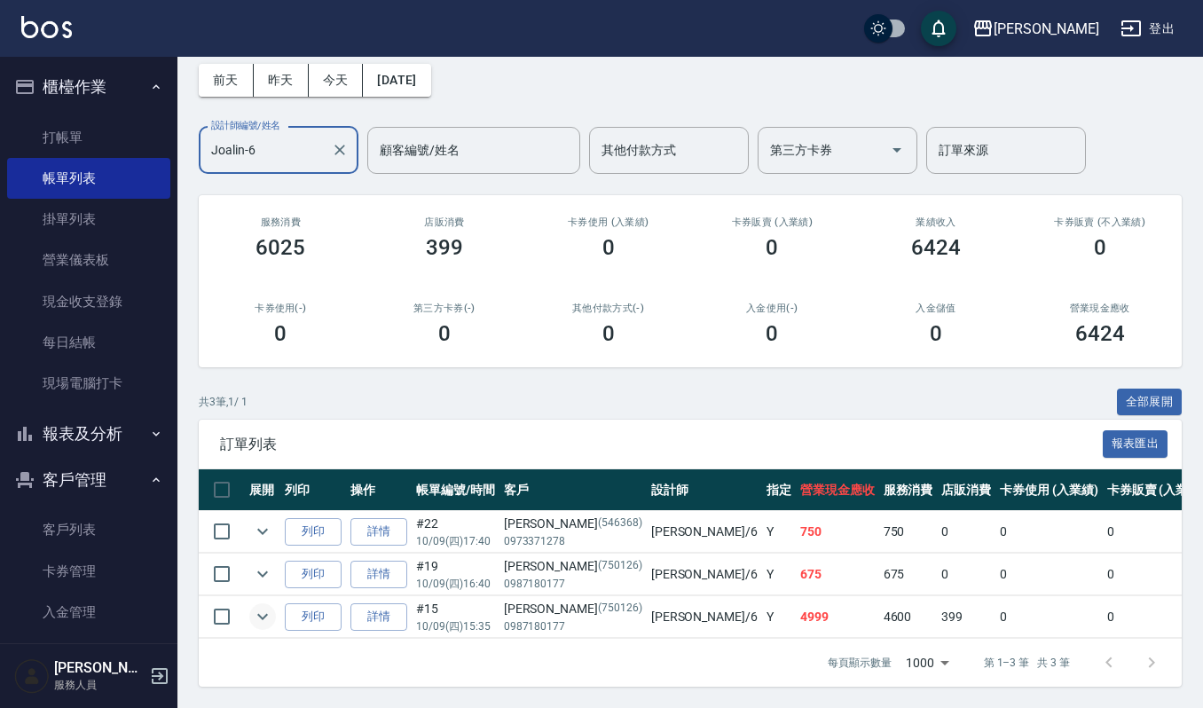
type input "Joalin-6"
click at [257, 606] on icon "expand row" at bounding box center [262, 616] width 21 height 21
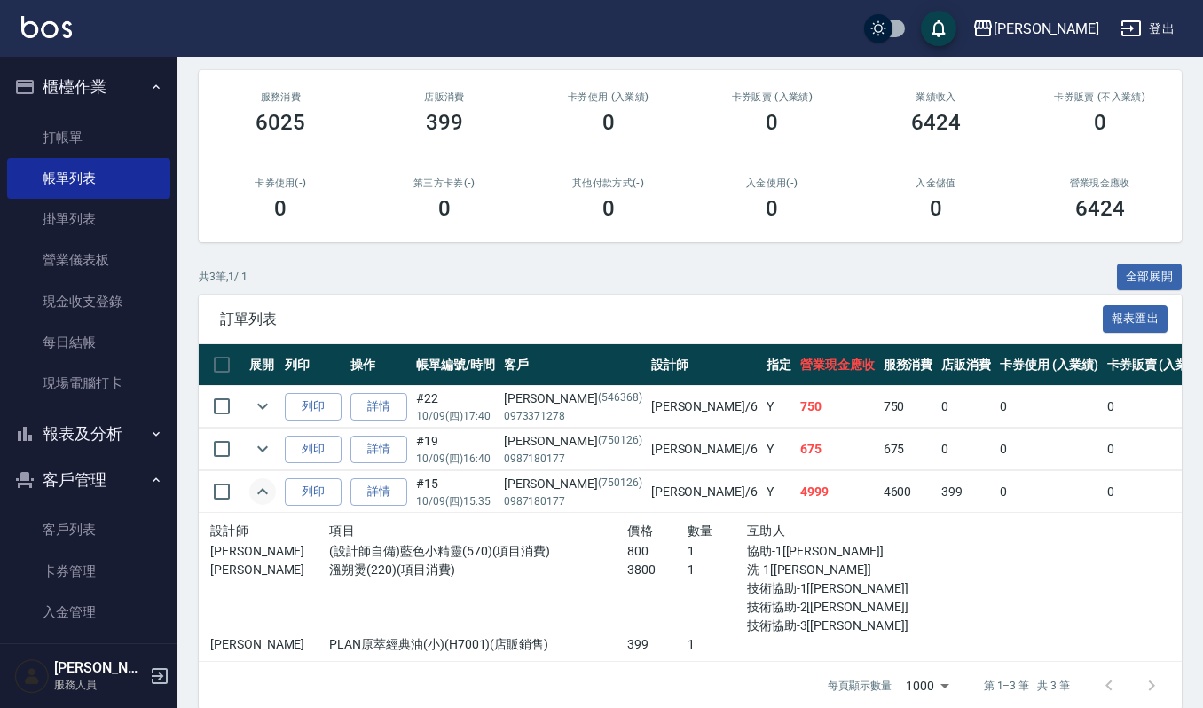
scroll to position [225, 0]
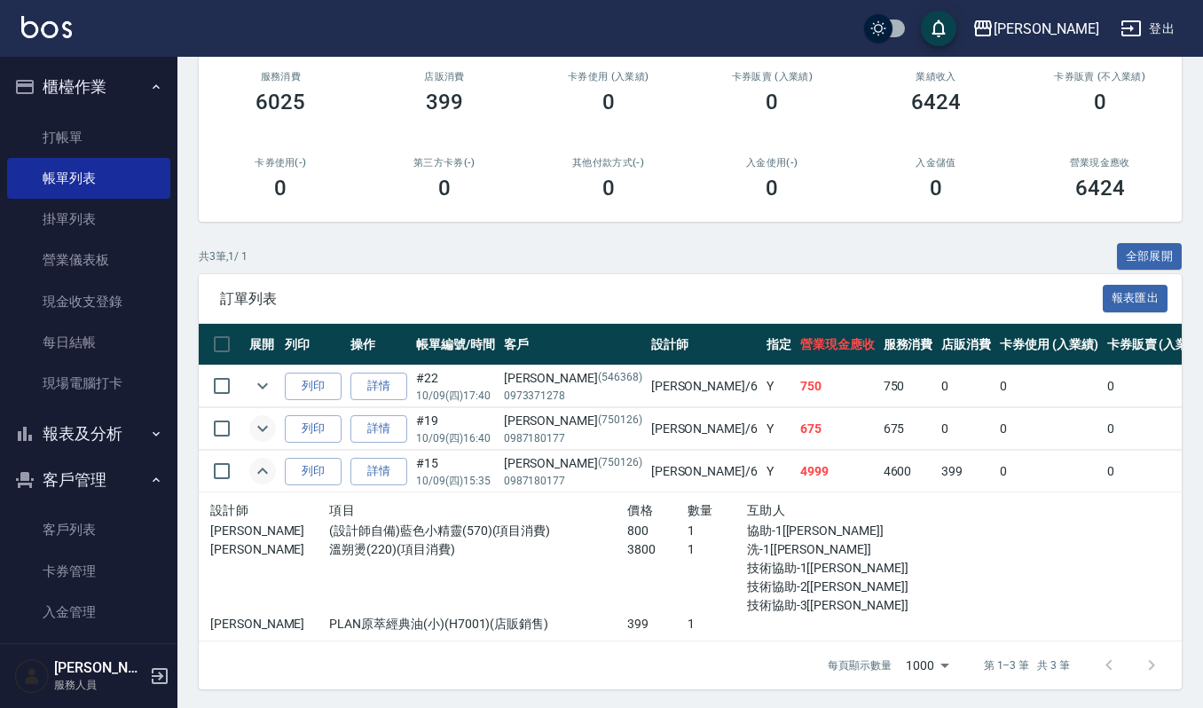
click at [266, 435] on icon "expand row" at bounding box center [262, 428] width 21 height 21
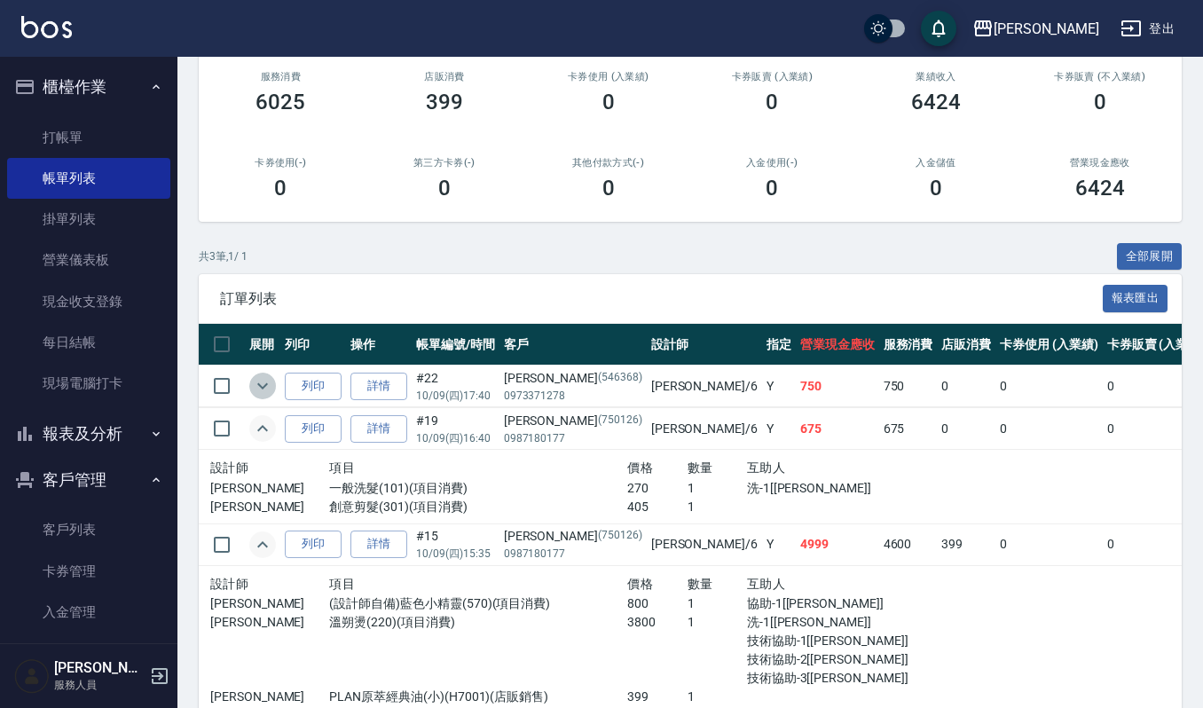
click at [264, 380] on icon "expand row" at bounding box center [262, 385] width 21 height 21
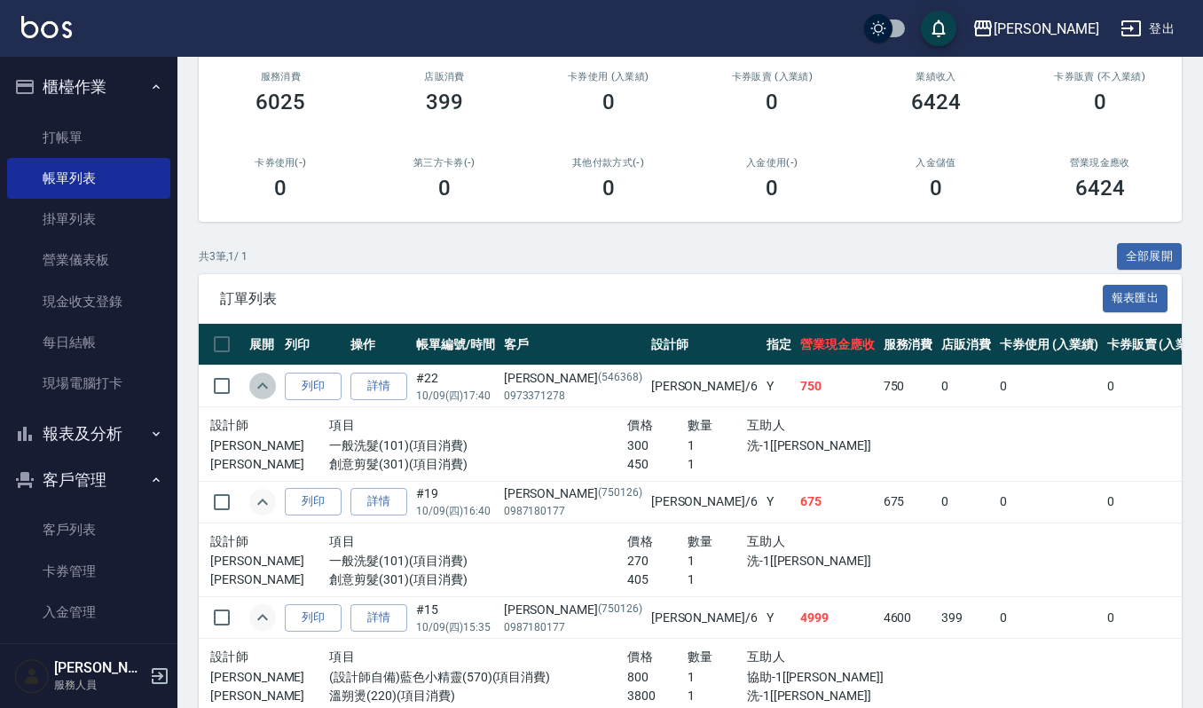
click at [264, 380] on icon "expand row" at bounding box center [262, 385] width 21 height 21
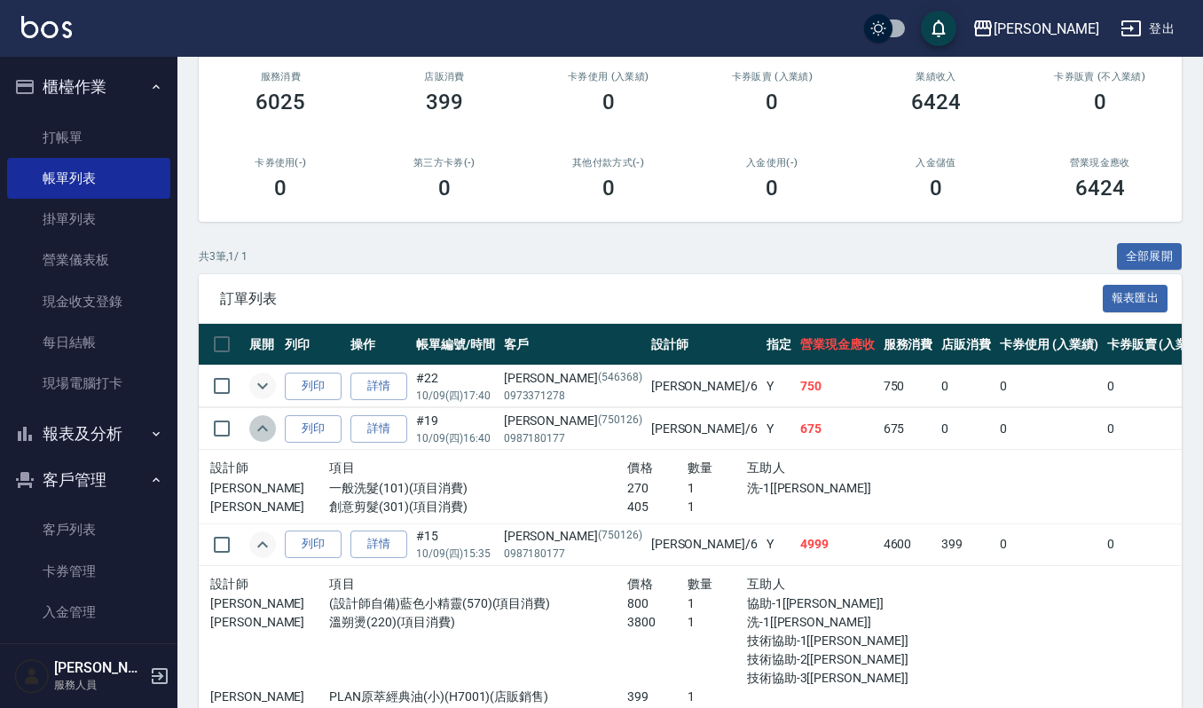
click at [259, 427] on icon "expand row" at bounding box center [262, 428] width 21 height 21
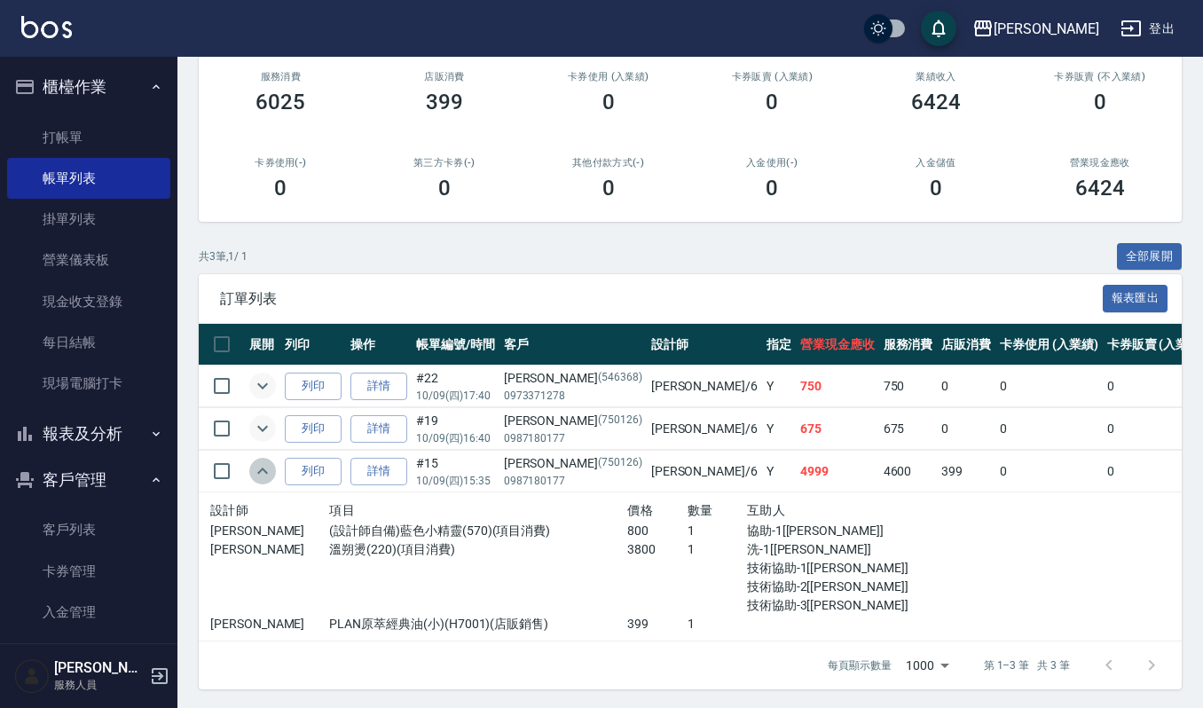
click at [263, 477] on icon "expand row" at bounding box center [262, 471] width 21 height 21
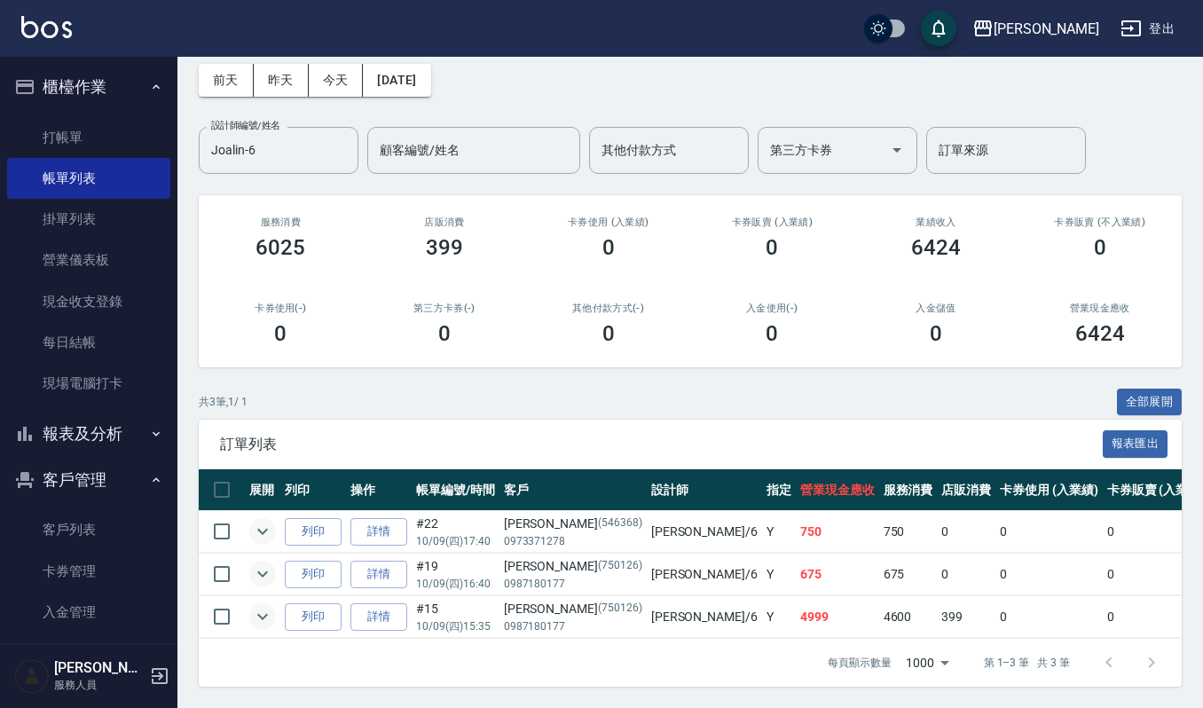
scroll to position [98, 0]
click at [139, 91] on button "櫃檯作業" at bounding box center [88, 87] width 163 height 46
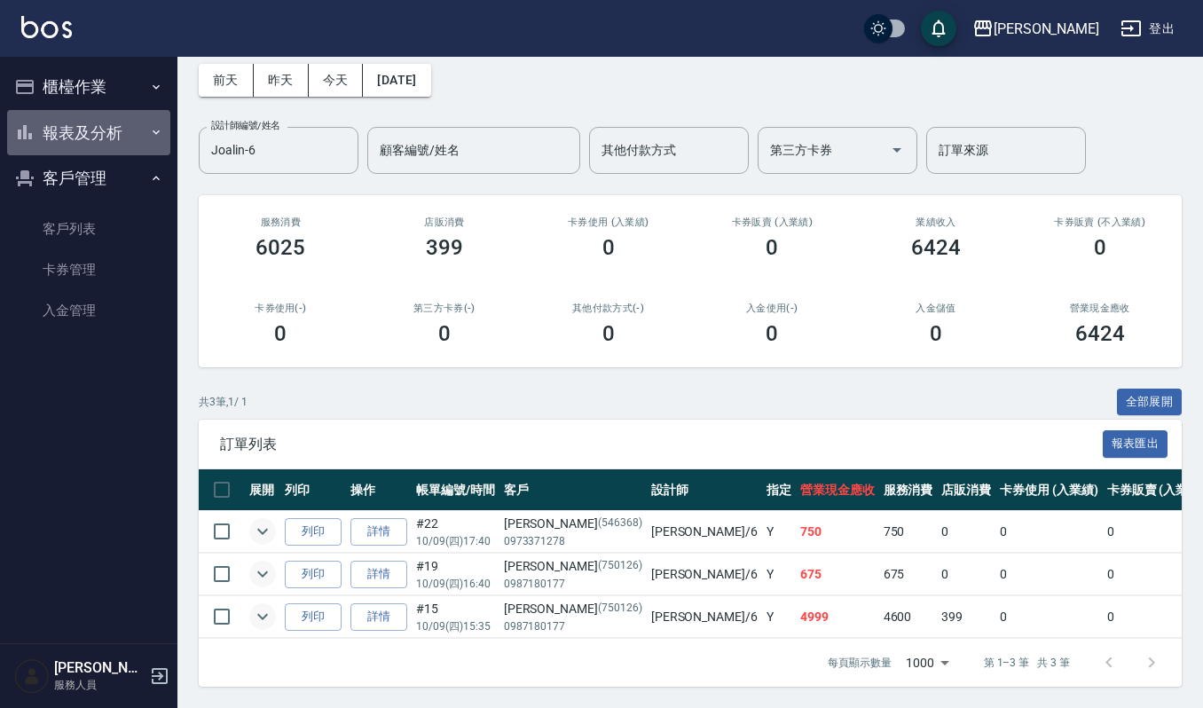
click at [137, 146] on button "報表及分析" at bounding box center [88, 133] width 163 height 46
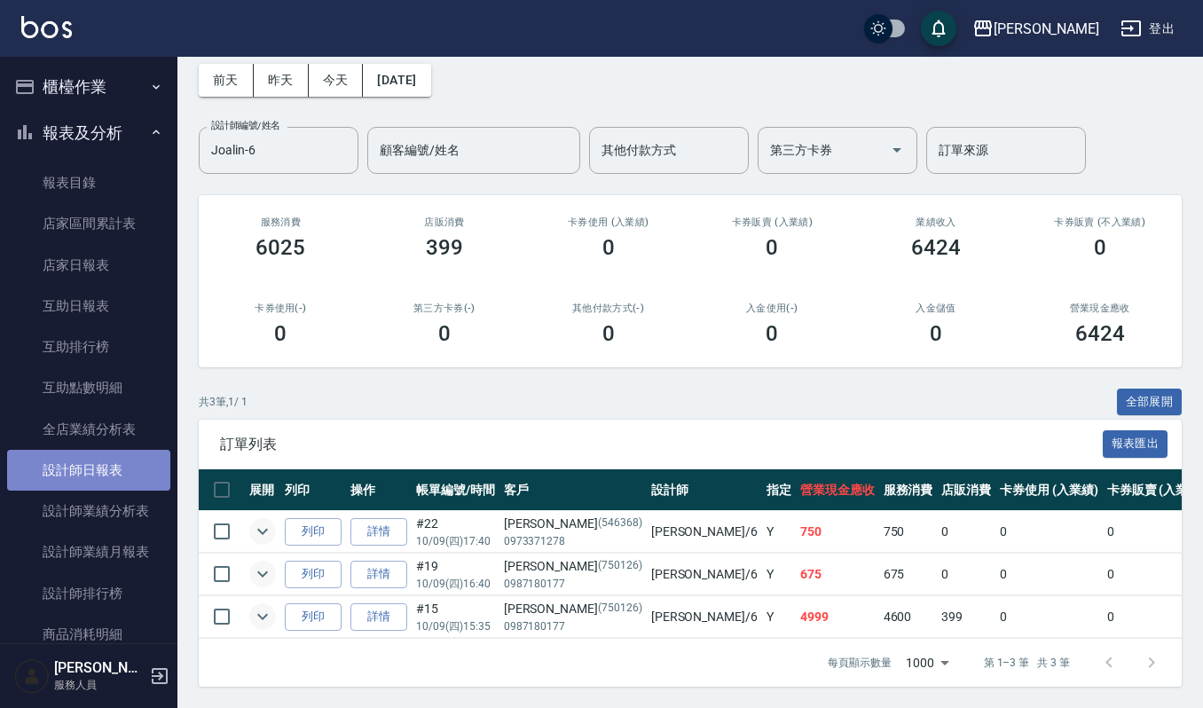
click at [124, 472] on link "設計師日報表" at bounding box center [88, 470] width 163 height 41
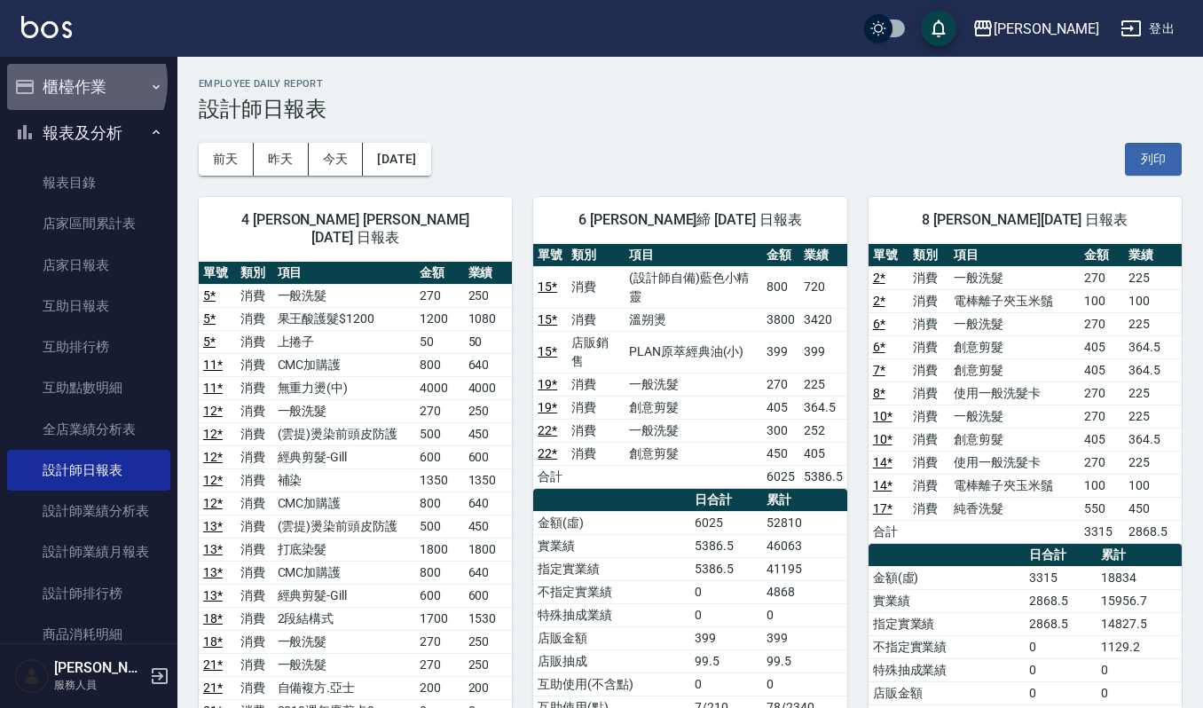
click at [75, 83] on button "櫃檯作業" at bounding box center [88, 87] width 163 height 46
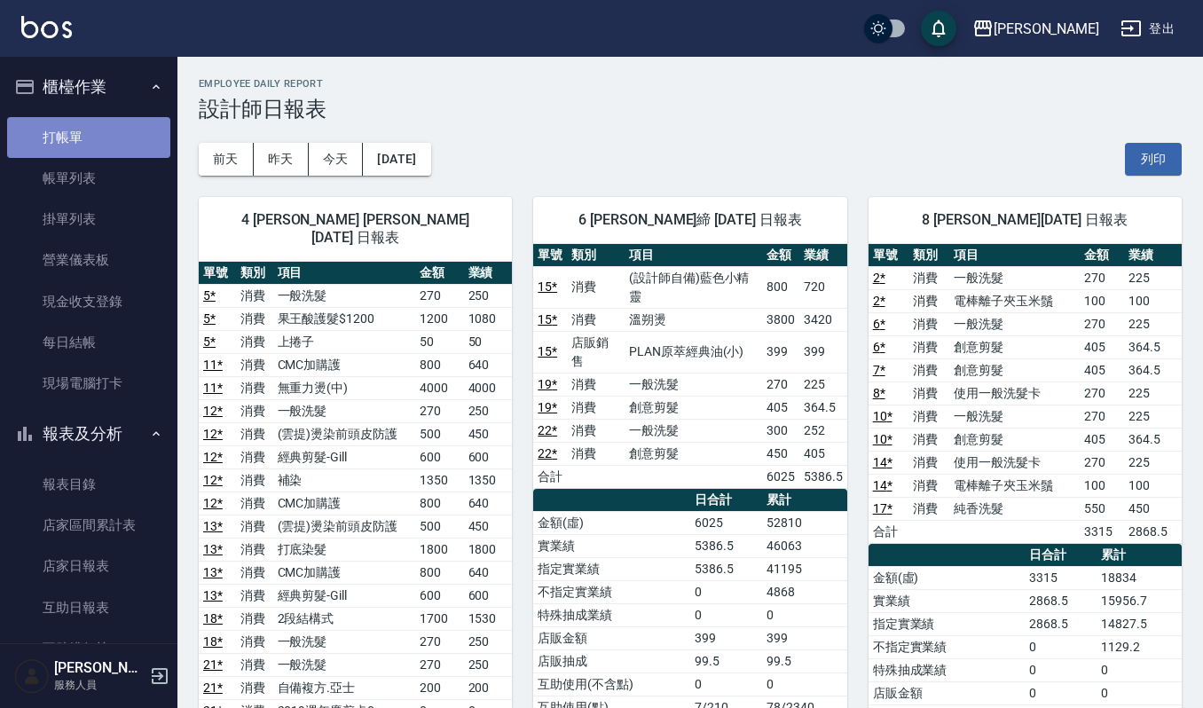
click at [101, 128] on link "打帳單" at bounding box center [88, 137] width 163 height 41
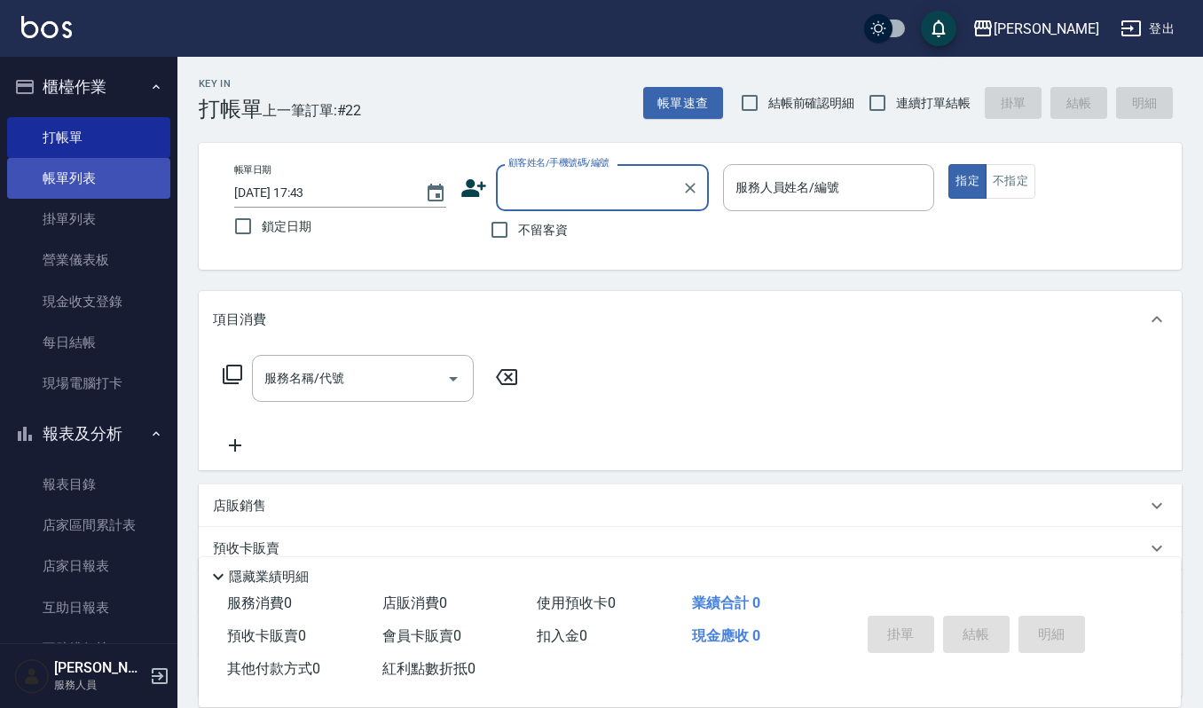
click at [101, 174] on link "帳單列表" at bounding box center [88, 178] width 163 height 41
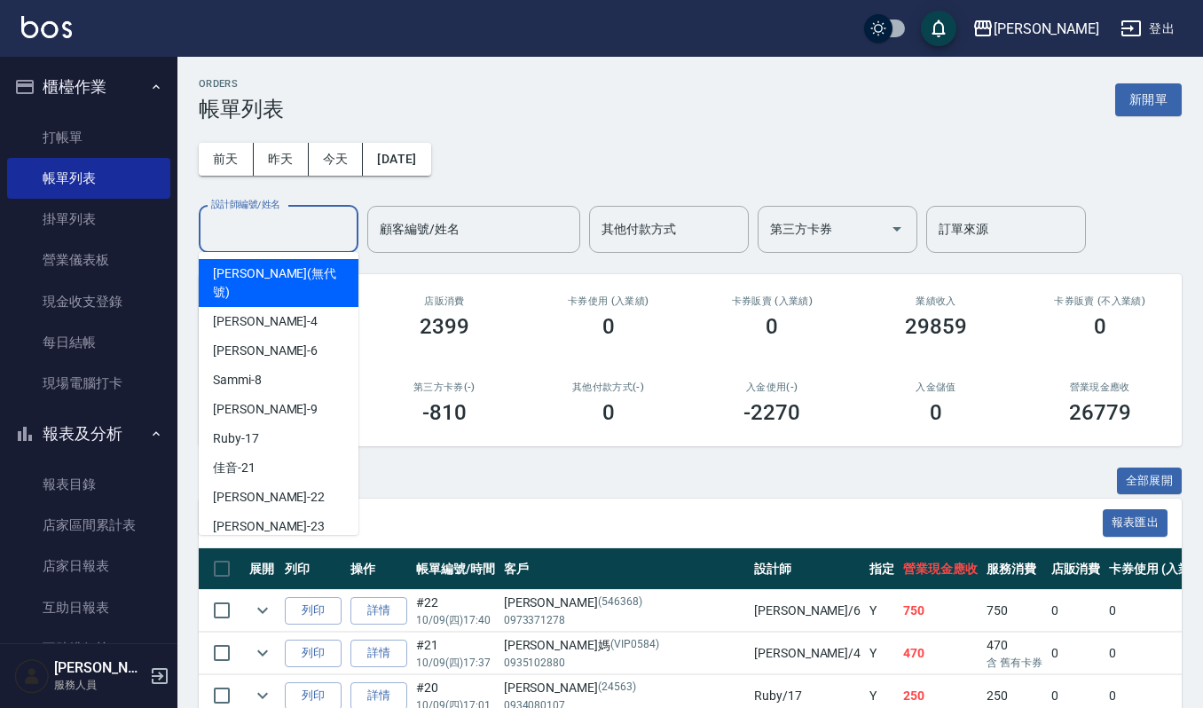
click at [312, 232] on input "設計師編號/姓名" at bounding box center [279, 229] width 144 height 31
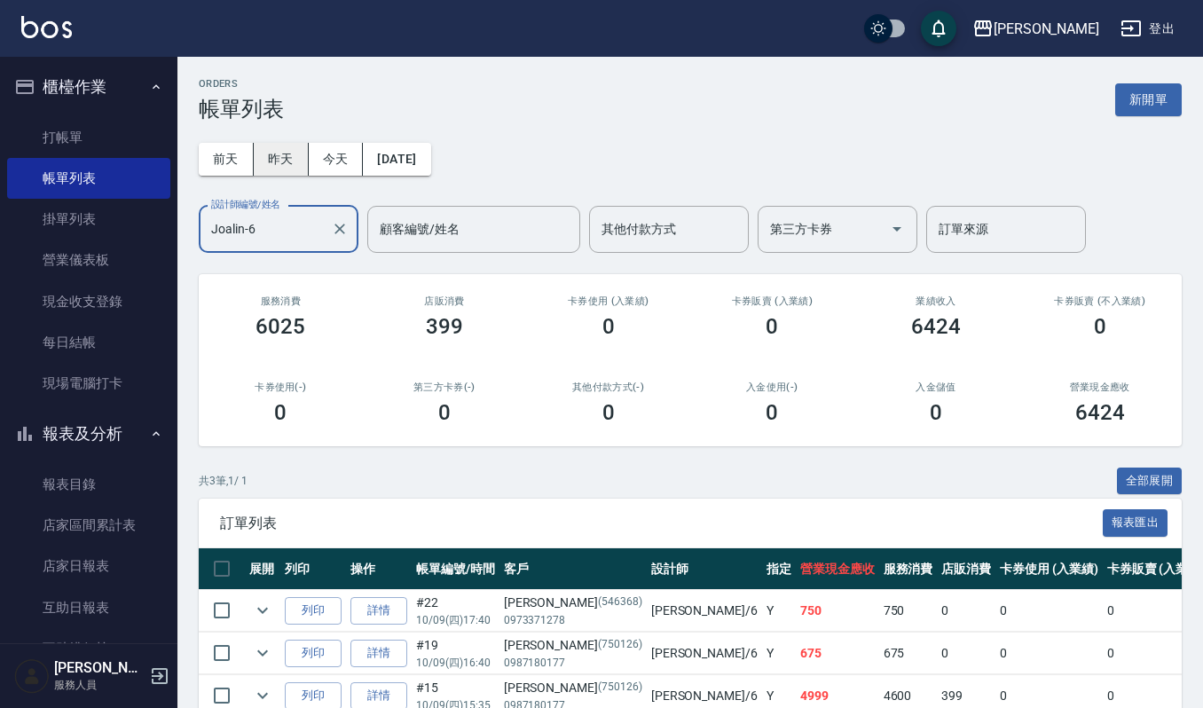
type input "Joalin-6"
click at [288, 156] on button "昨天" at bounding box center [281, 159] width 55 height 33
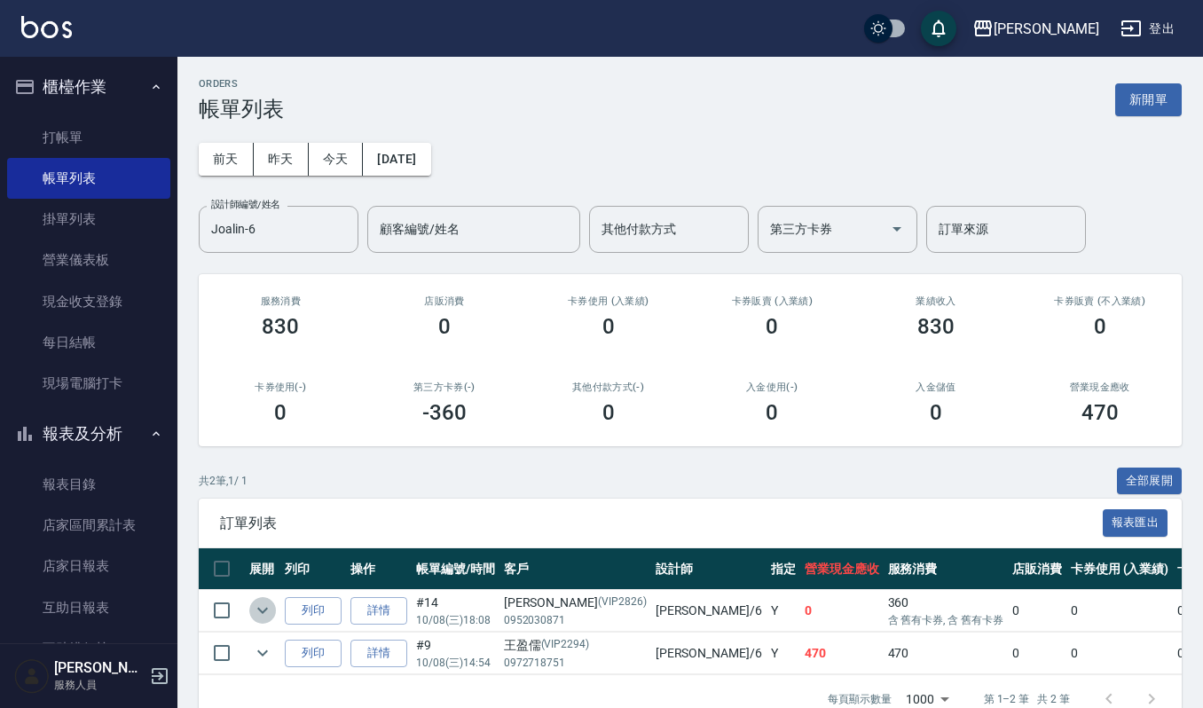
click at [263, 605] on icon "expand row" at bounding box center [262, 610] width 21 height 21
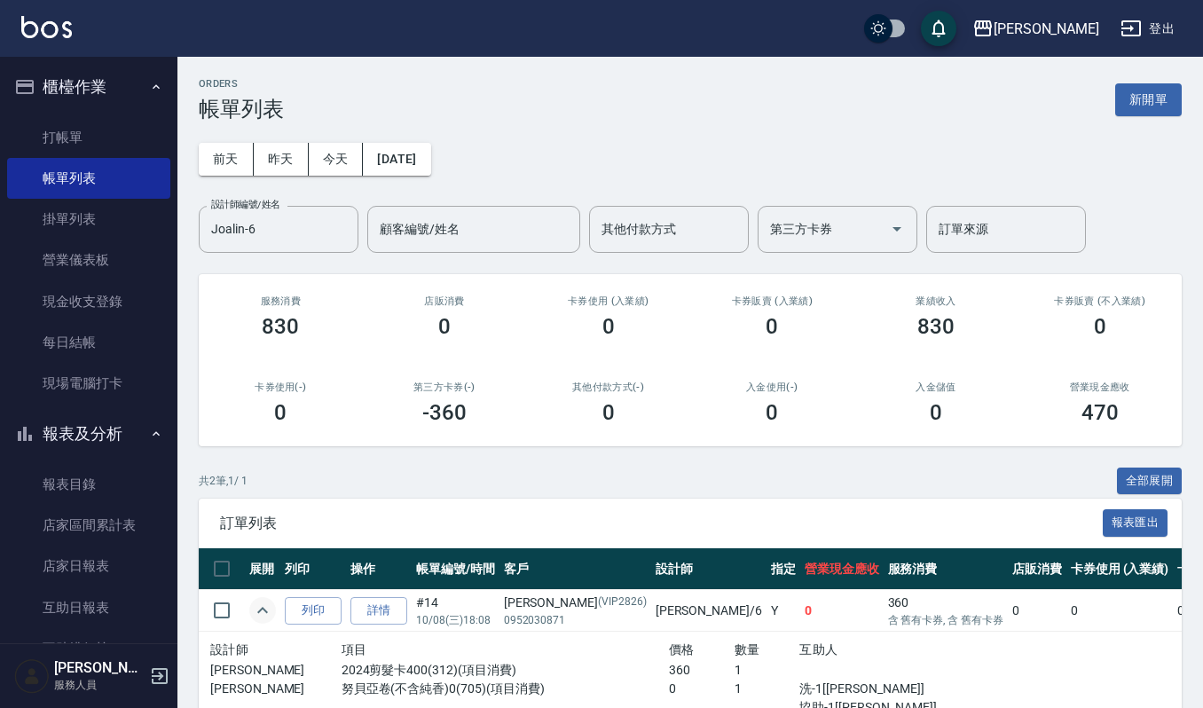
scroll to position [165, 0]
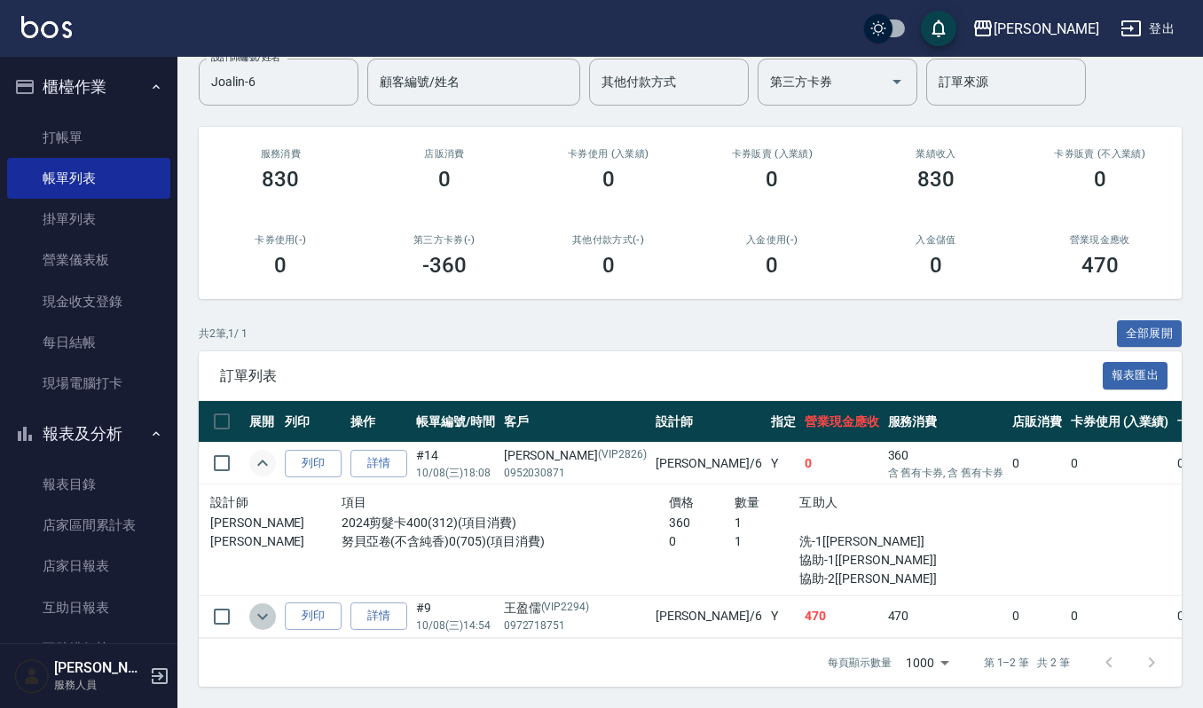
click at [268, 606] on icon "expand row" at bounding box center [262, 616] width 21 height 21
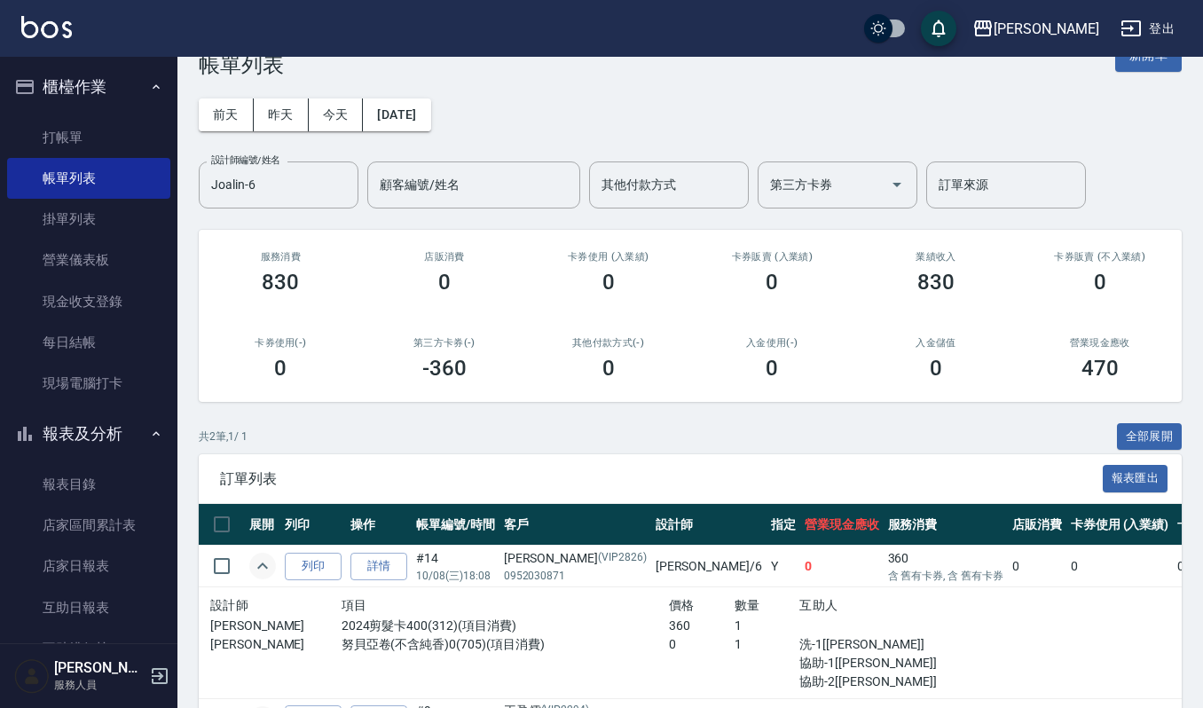
scroll to position [0, 0]
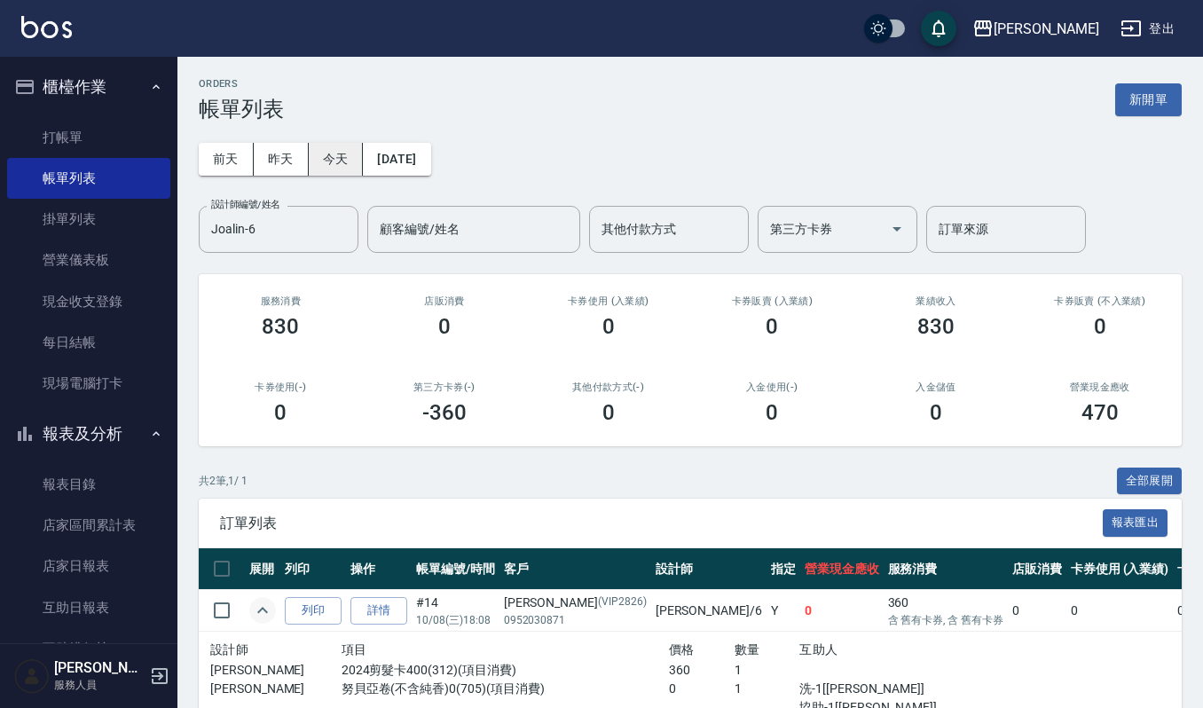
click at [337, 163] on button "今天" at bounding box center [336, 159] width 55 height 33
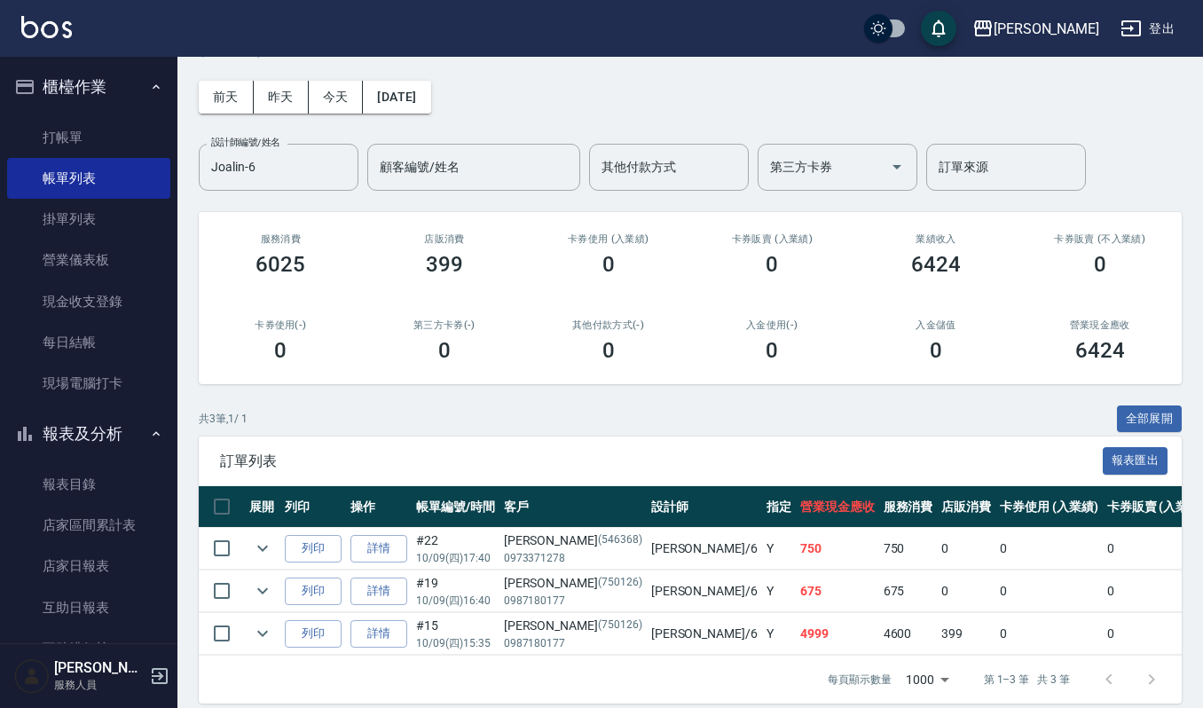
scroll to position [98, 0]
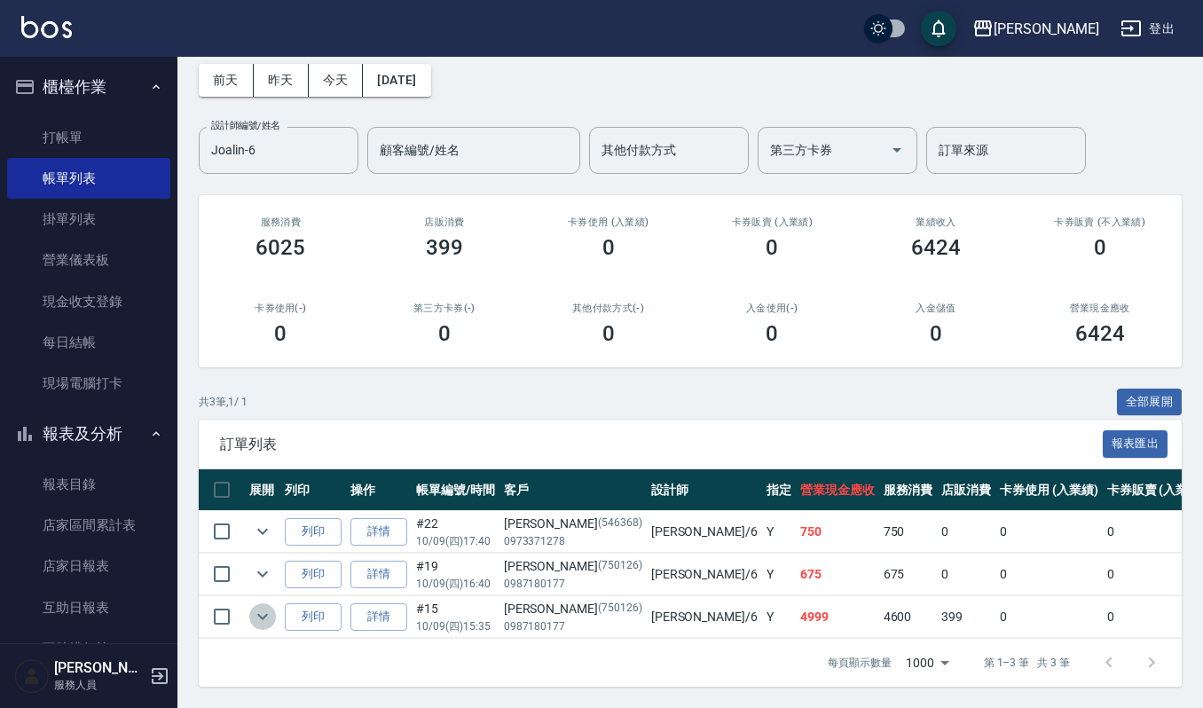
click at [256, 606] on icon "expand row" at bounding box center [262, 616] width 21 height 21
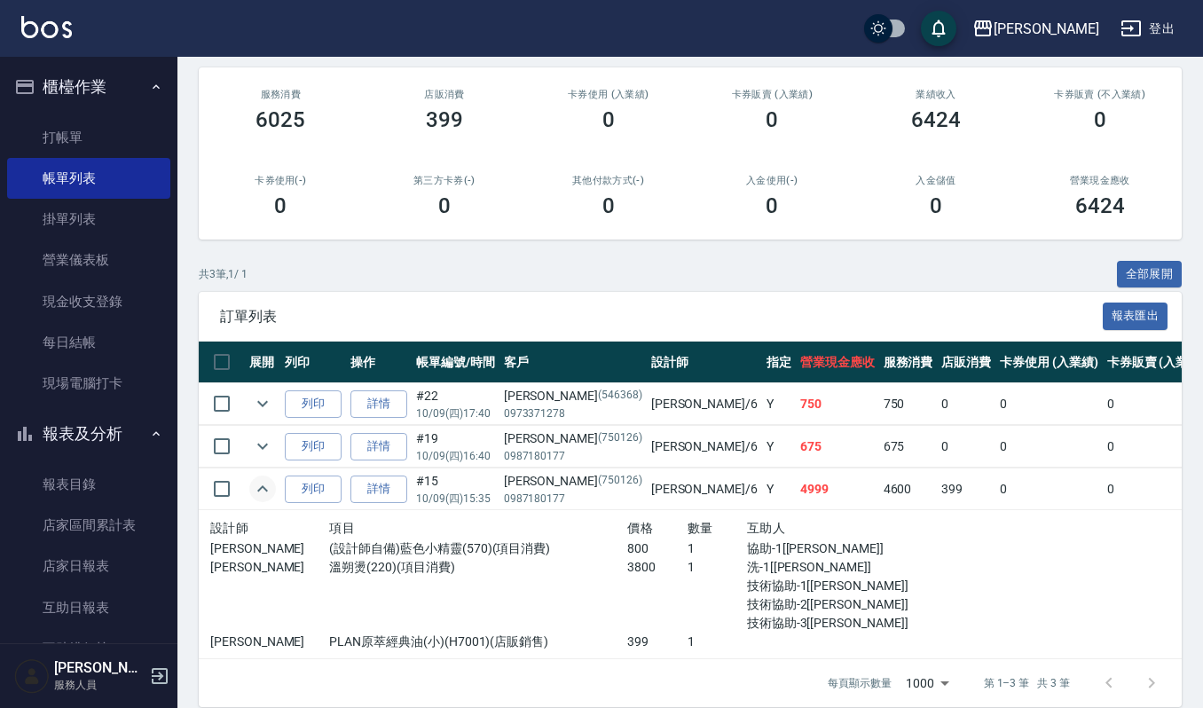
scroll to position [246, 0]
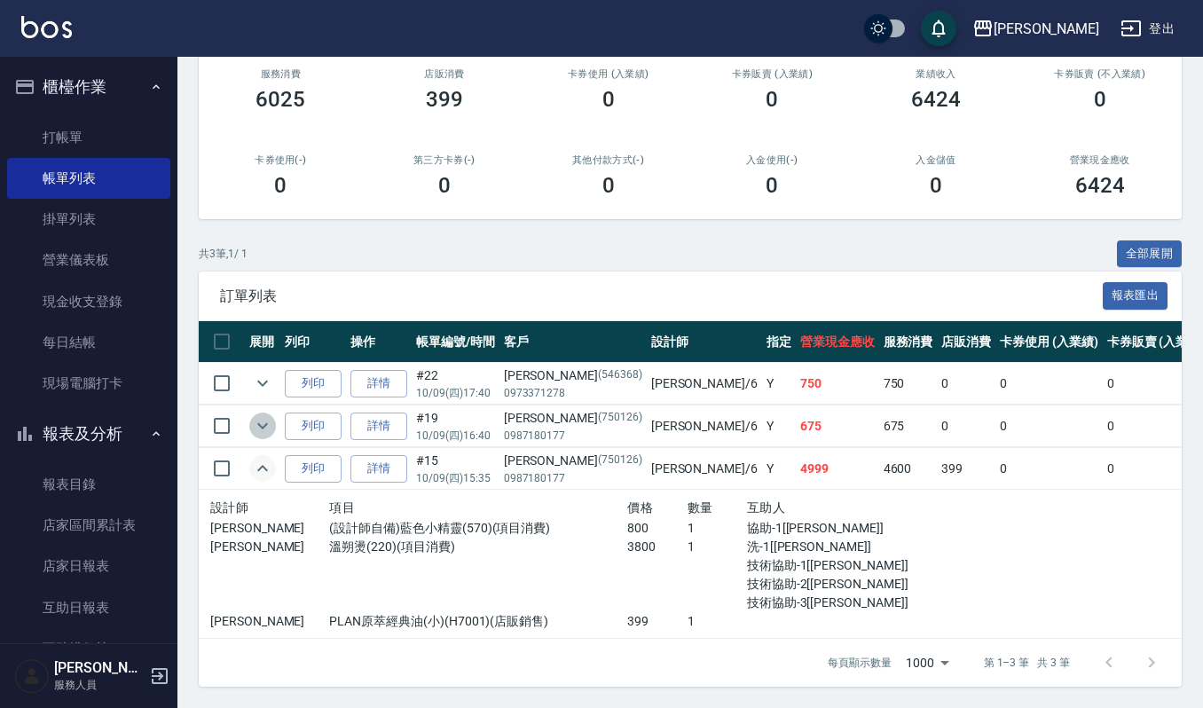
click at [264, 415] on icon "expand row" at bounding box center [262, 425] width 21 height 21
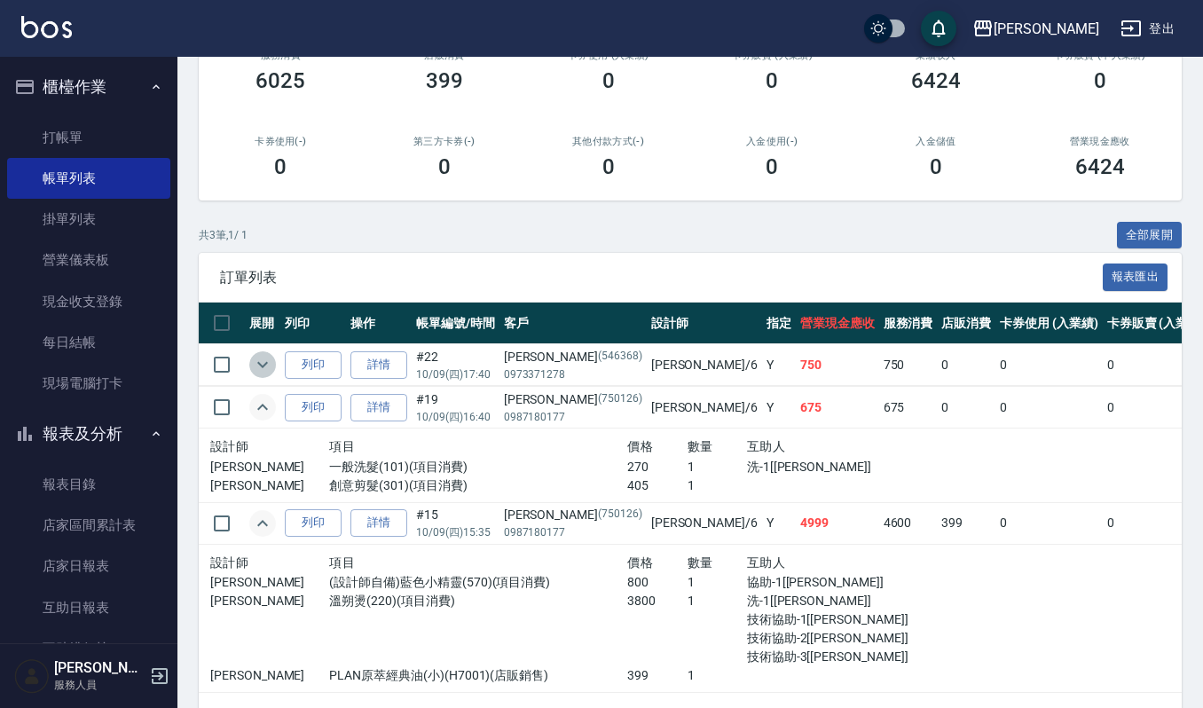
click at [263, 366] on icon "expand row" at bounding box center [262, 365] width 11 height 6
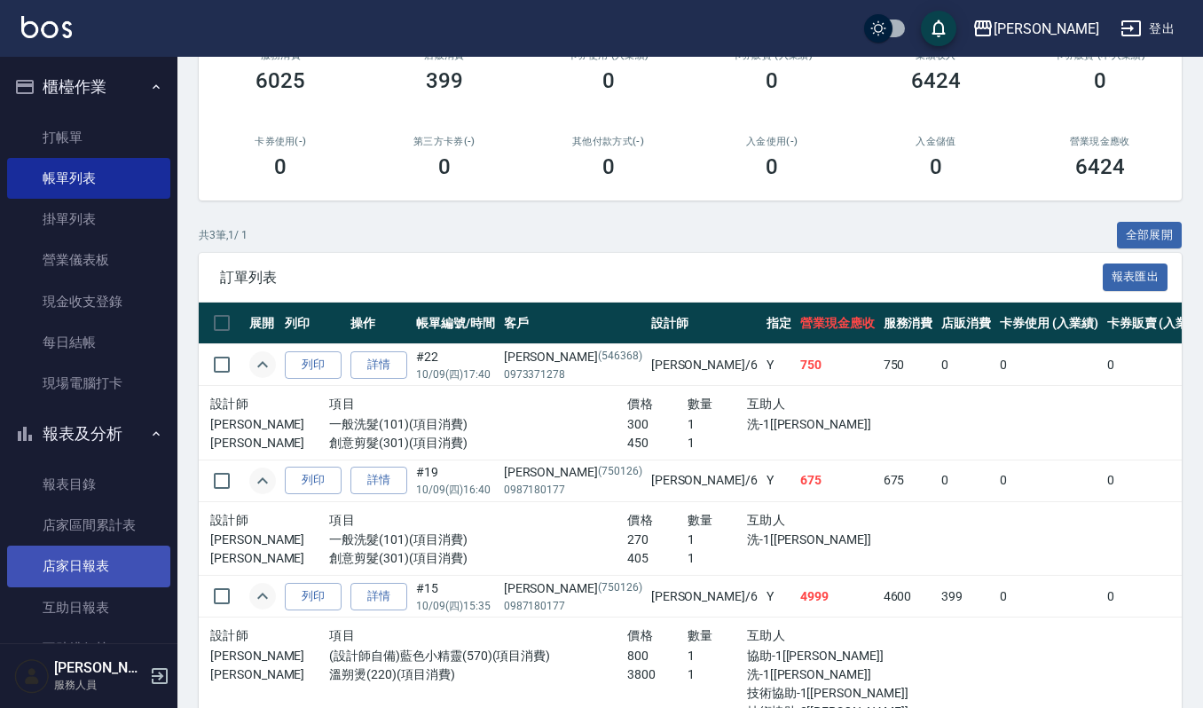
scroll to position [591, 0]
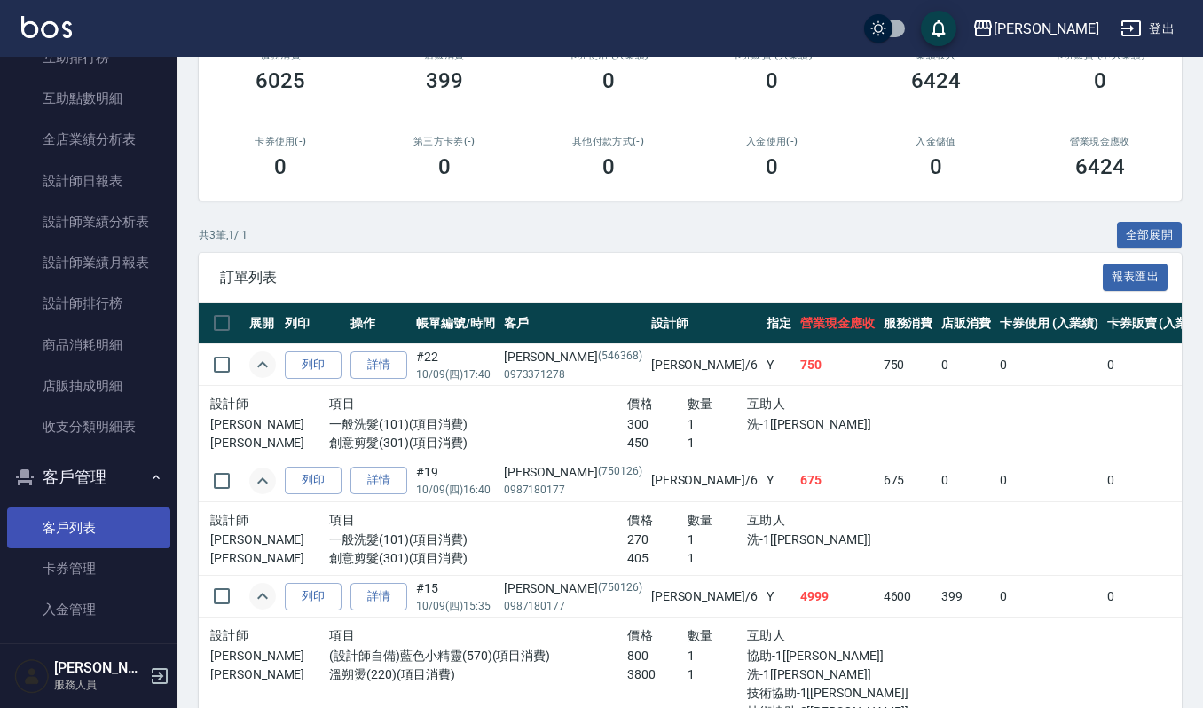
click at [80, 527] on link "客戶列表" at bounding box center [88, 528] width 163 height 41
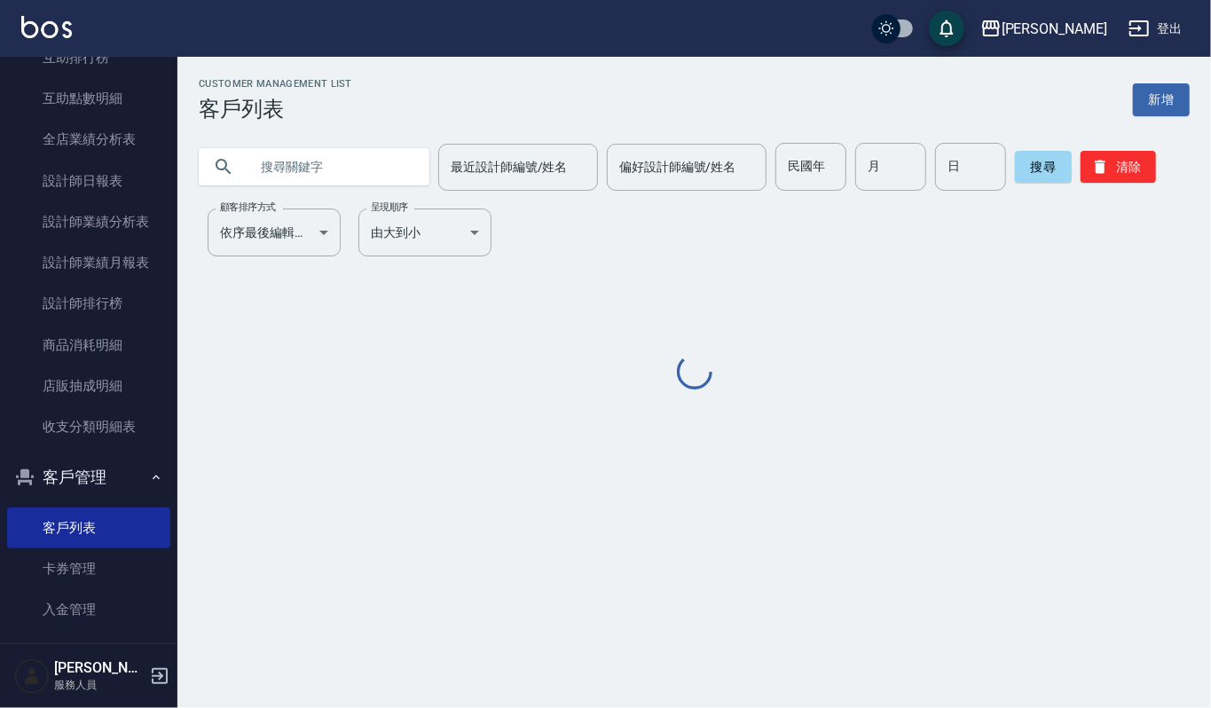
click at [319, 170] on input "text" at bounding box center [331, 167] width 167 height 48
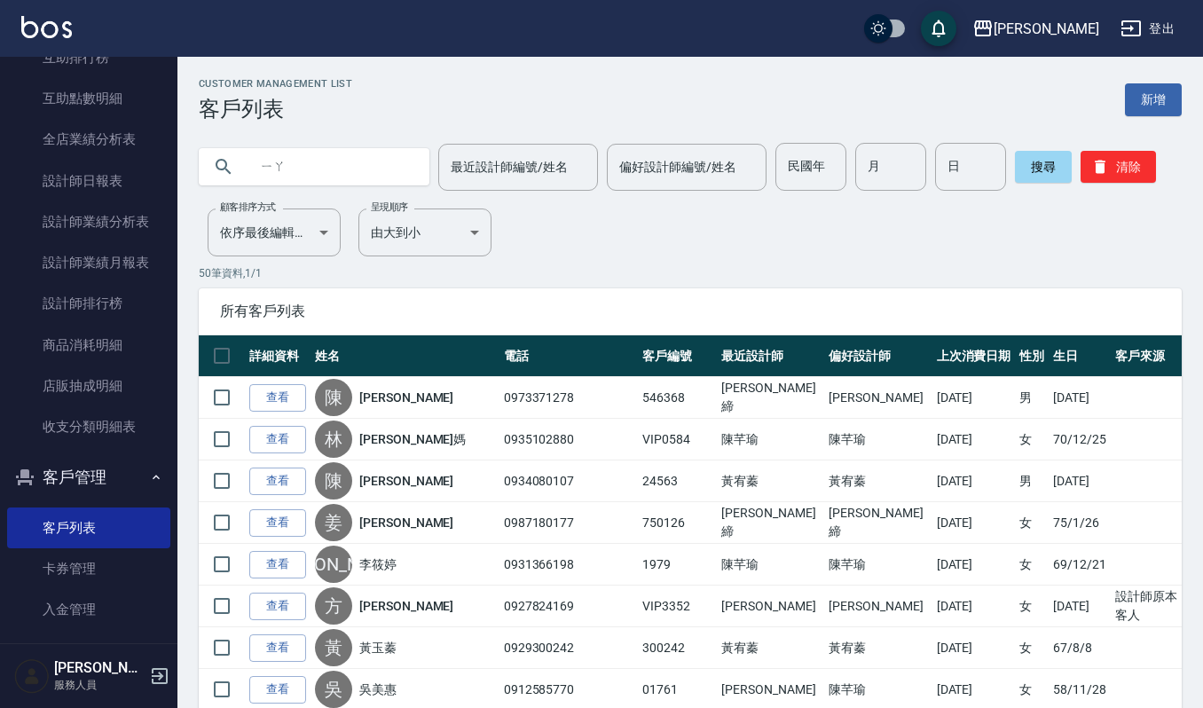
type input "亞"
type input "雅涵"
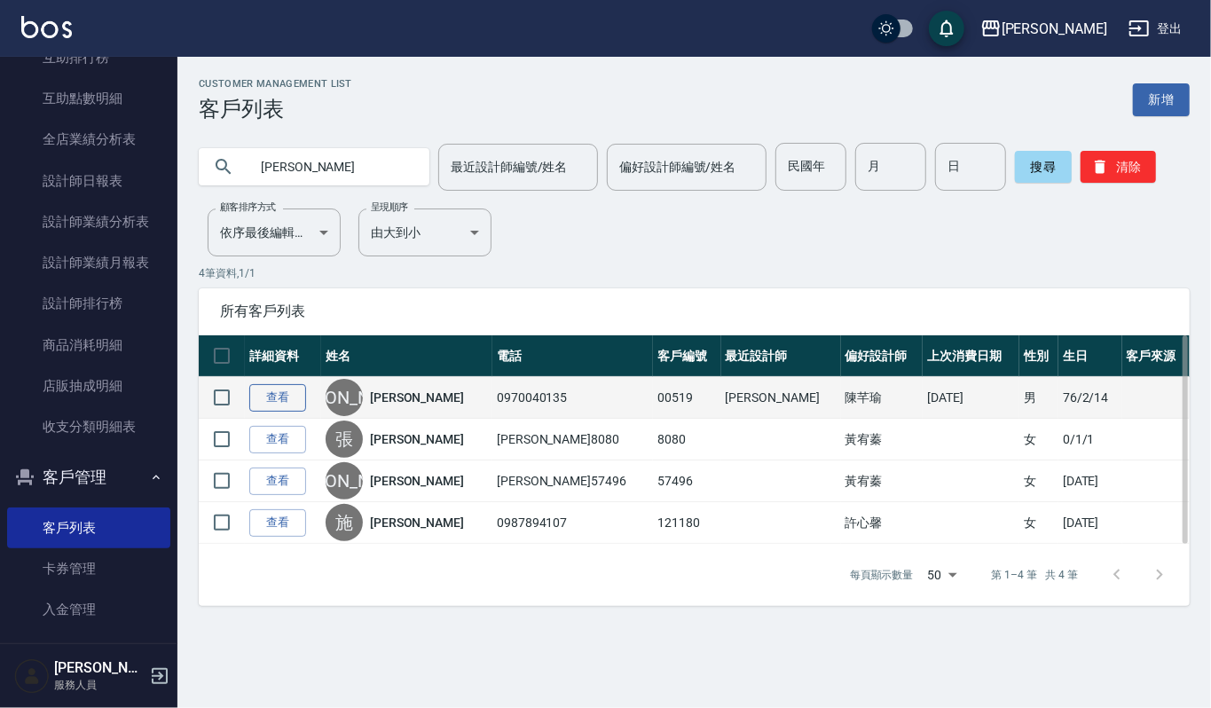
click at [285, 401] on link "查看" at bounding box center [277, 398] width 57 height 28
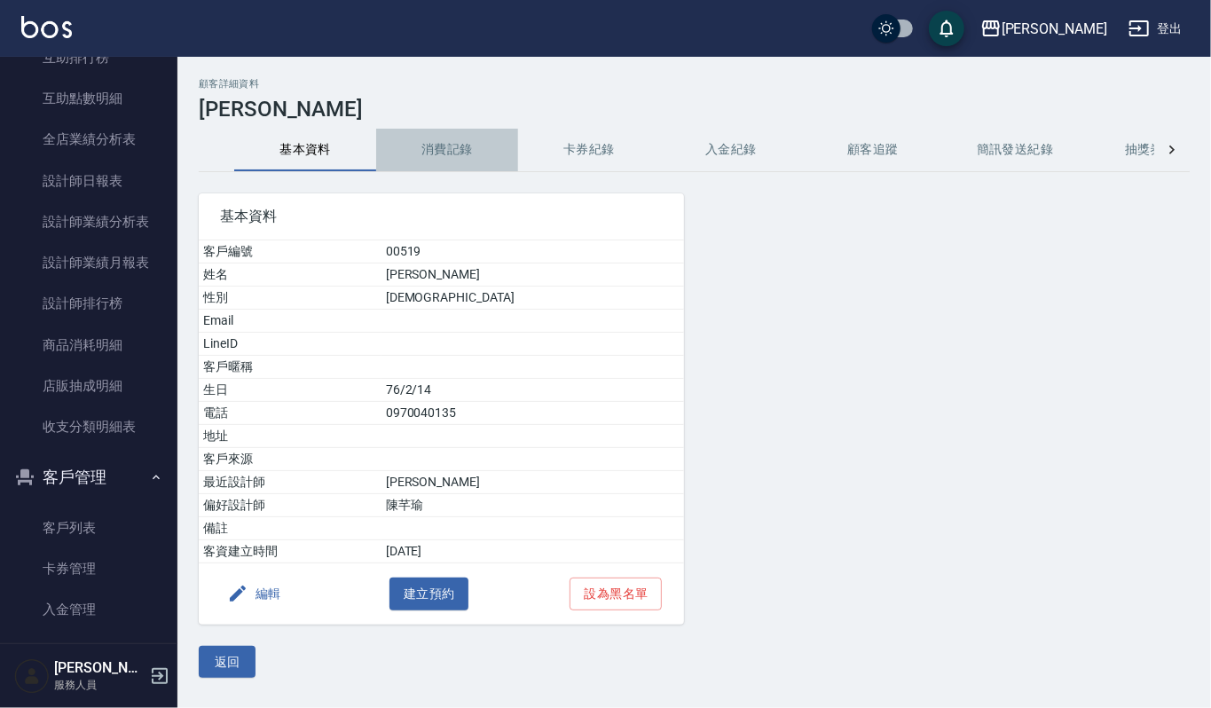
click at [466, 154] on button "消費記錄" at bounding box center [447, 150] width 142 height 43
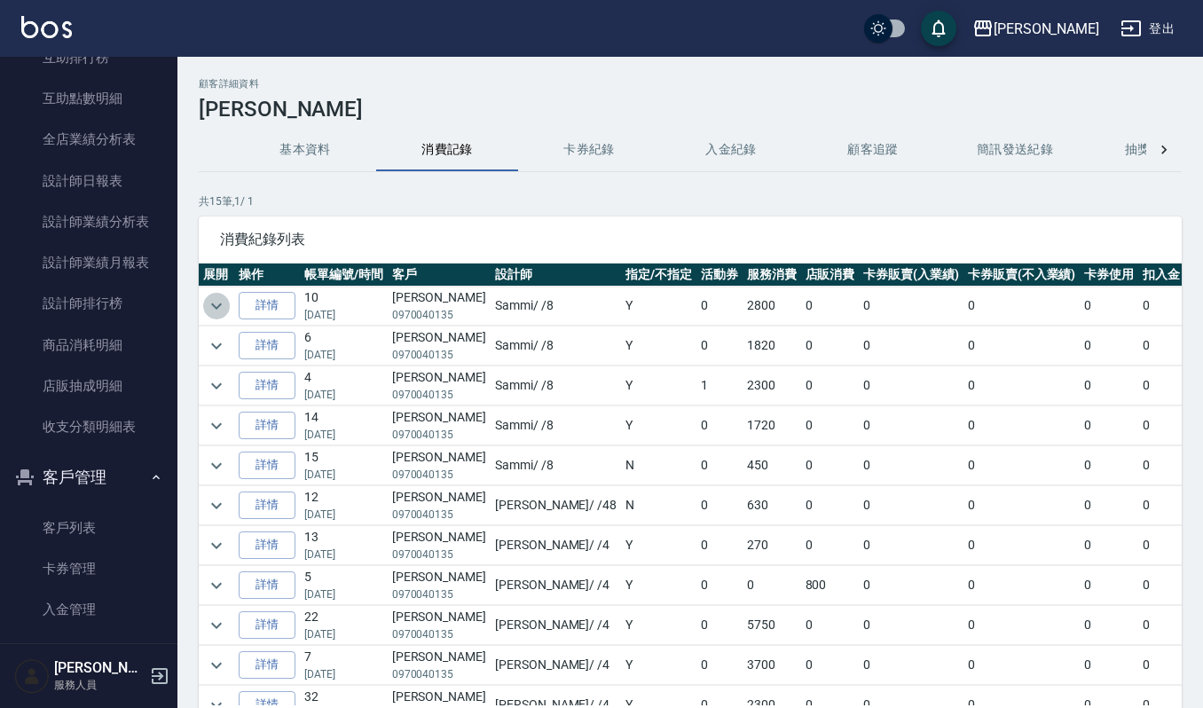
click at [215, 309] on icon "expand row" at bounding box center [216, 306] width 11 height 6
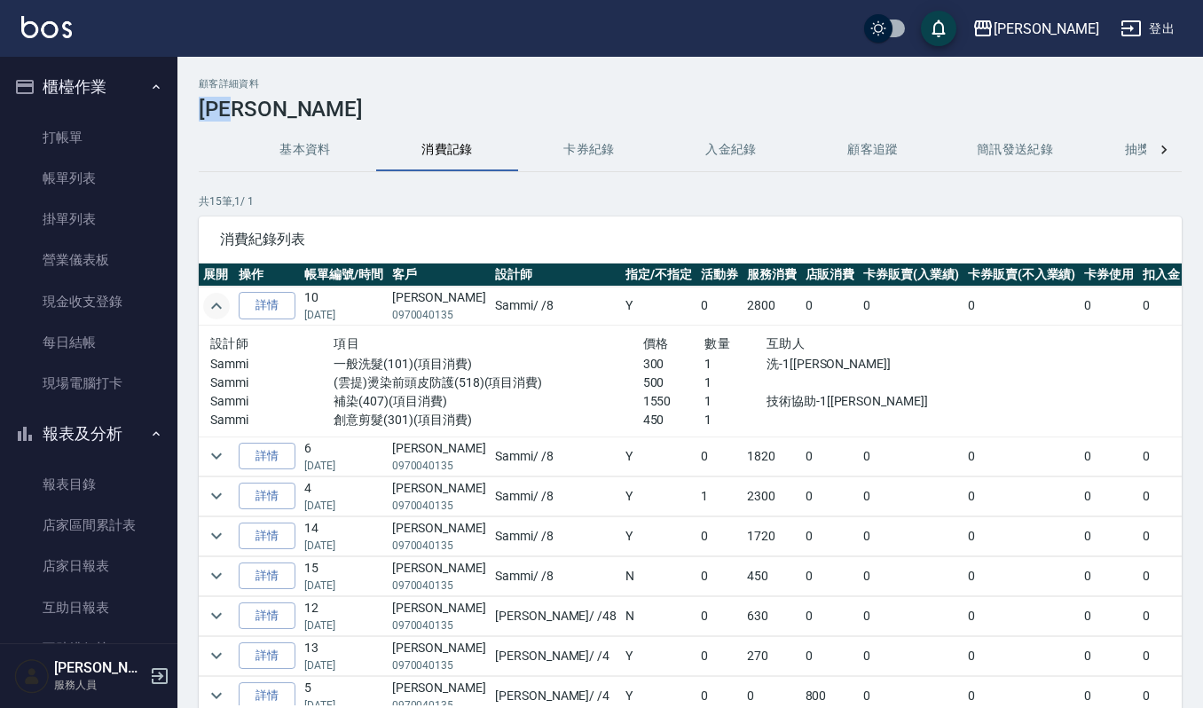
drag, startPoint x: 201, startPoint y: 103, endPoint x: 224, endPoint y: 93, distance: 25.1
click at [259, 105] on h3 "[PERSON_NAME]" at bounding box center [690, 109] width 983 height 25
drag, startPoint x: 239, startPoint y: 89, endPoint x: 199, endPoint y: 139, distance: 64.4
click at [199, 139] on div "基本資料 消費記錄 卡券紀錄 入金紀錄 顧客追蹤 簡訊發送紀錄 抽獎券紀錄" at bounding box center [690, 150] width 983 height 43
drag, startPoint x: 207, startPoint y: 103, endPoint x: 239, endPoint y: 119, distance: 35.7
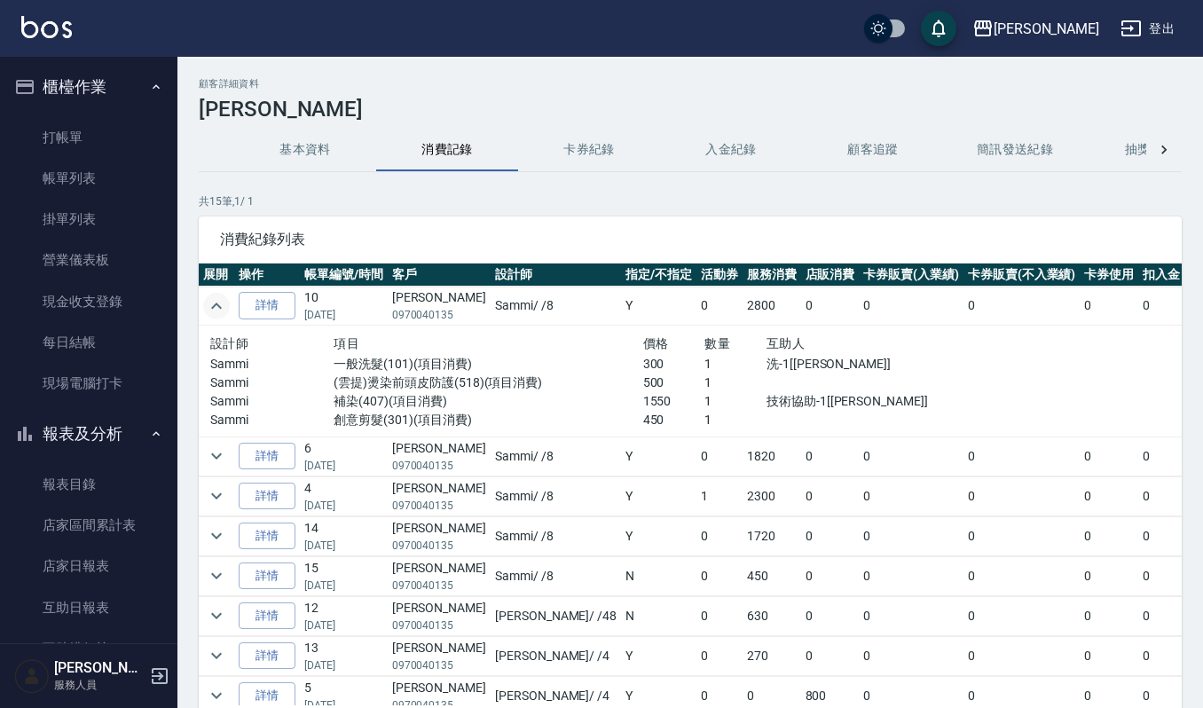
drag, startPoint x: 239, startPoint y: 119, endPoint x: 206, endPoint y: 131, distance: 35.1
click at [206, 131] on div "基本資料 消費記錄 卡券紀錄 入金紀錄 顧客追蹤 簡訊發送紀錄 抽獎券紀錄" at bounding box center [690, 150] width 983 height 43
drag, startPoint x: 199, startPoint y: 100, endPoint x: 200, endPoint y: 118, distance: 17.8
drag, startPoint x: 200, startPoint y: 118, endPoint x: 339, endPoint y: 85, distance: 143.1
click at [339, 85] on h2 "顧客詳細資料" at bounding box center [690, 84] width 983 height 12
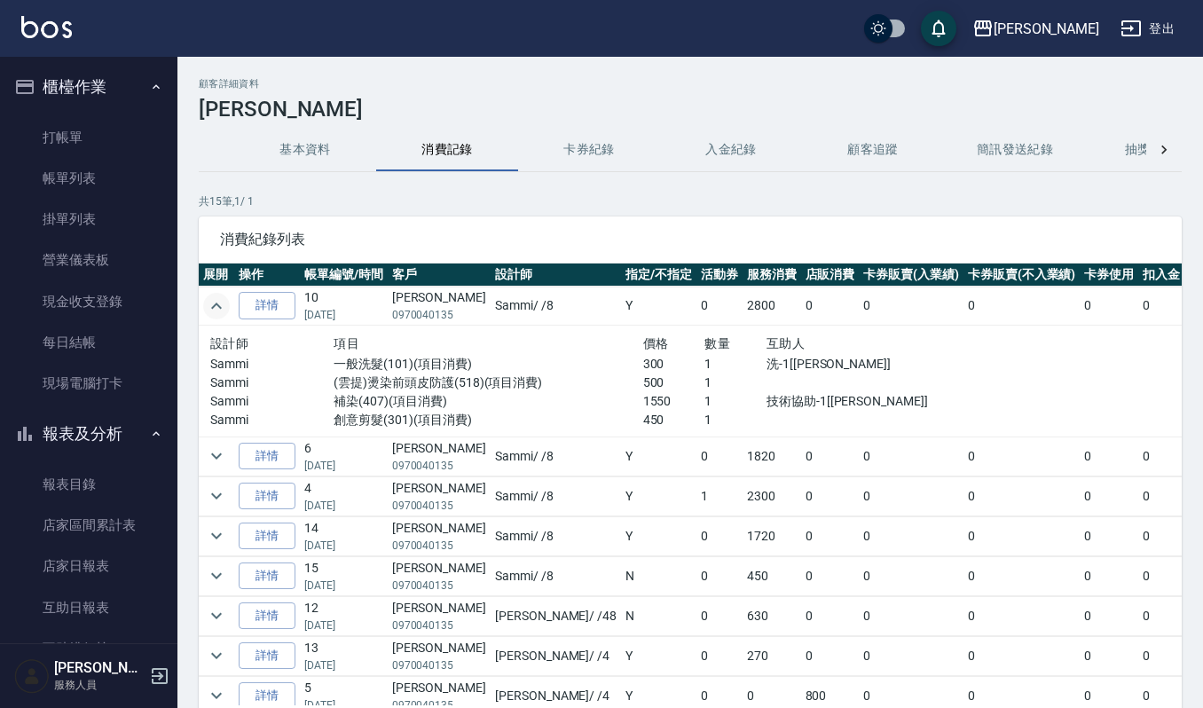
drag, startPoint x: 199, startPoint y: 104, endPoint x: 234, endPoint y: 119, distance: 38.6
drag, startPoint x: 234, startPoint y: 119, endPoint x: 91, endPoint y: 129, distance: 144.1
click at [91, 129] on link "打帳單" at bounding box center [88, 137] width 163 height 41
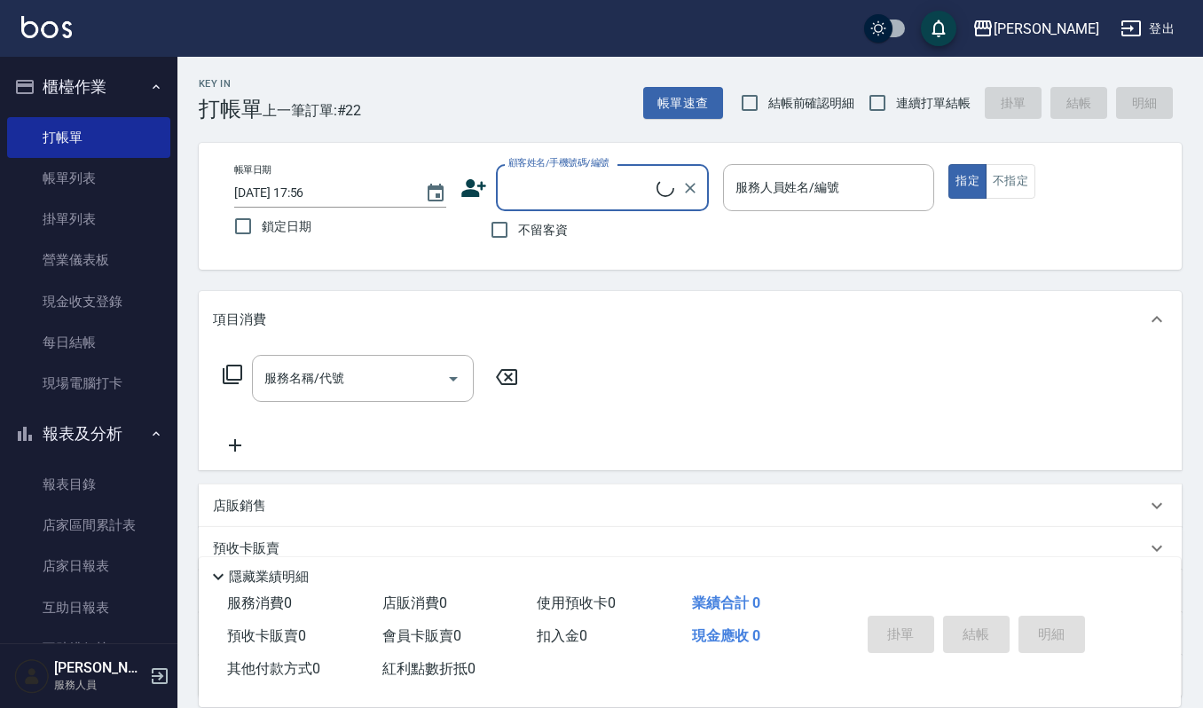
click at [570, 183] on input "顧客姓名/手機號碼/編號" at bounding box center [580, 187] width 153 height 31
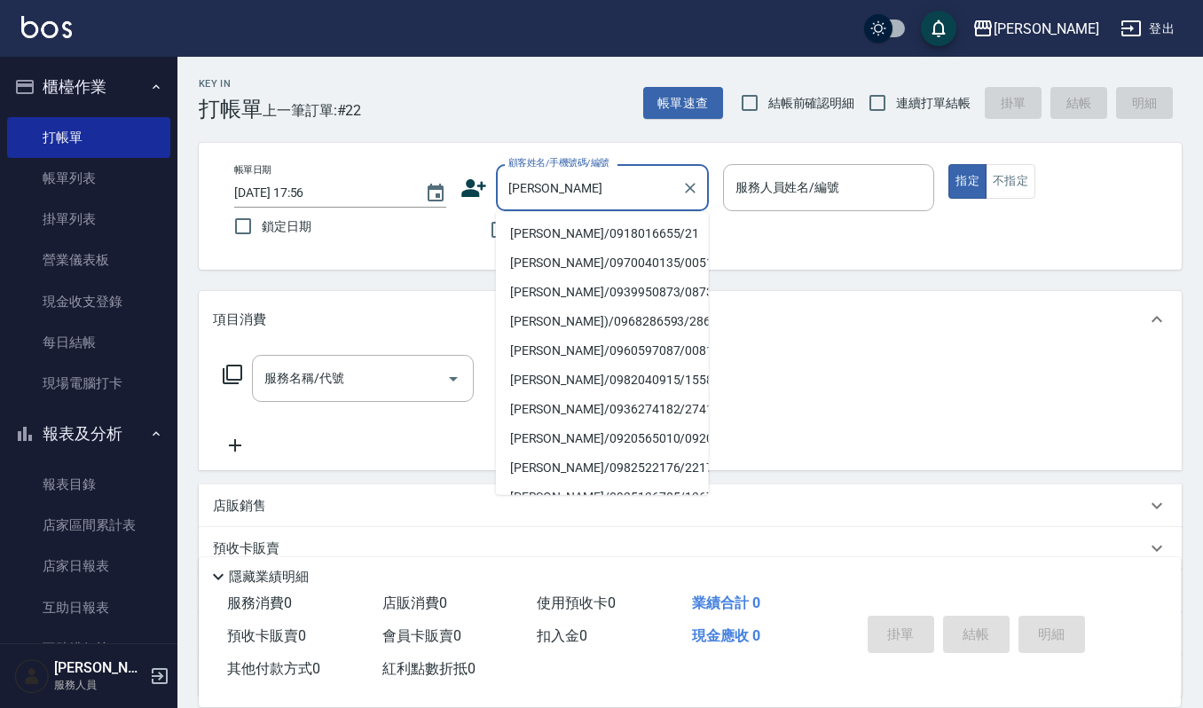
type input "李雅菁/0918016655/21"
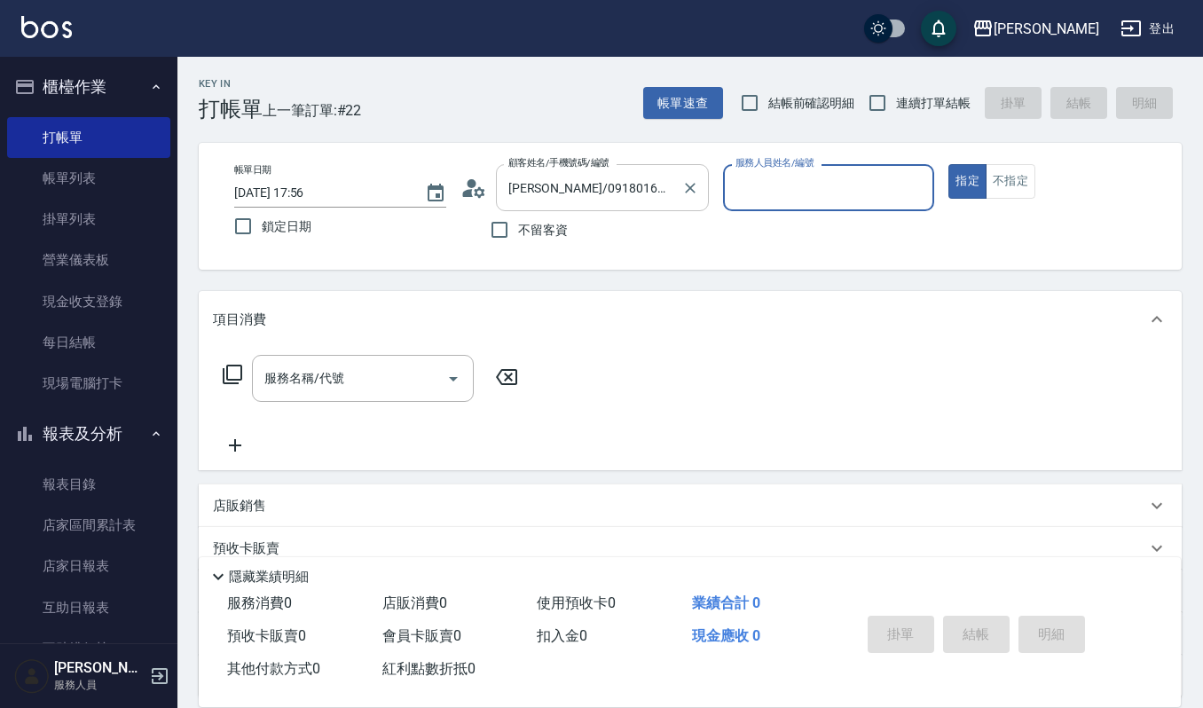
type input "Sammi-8"
click at [642, 183] on input "李雅菁/0918016655/21" at bounding box center [589, 187] width 170 height 31
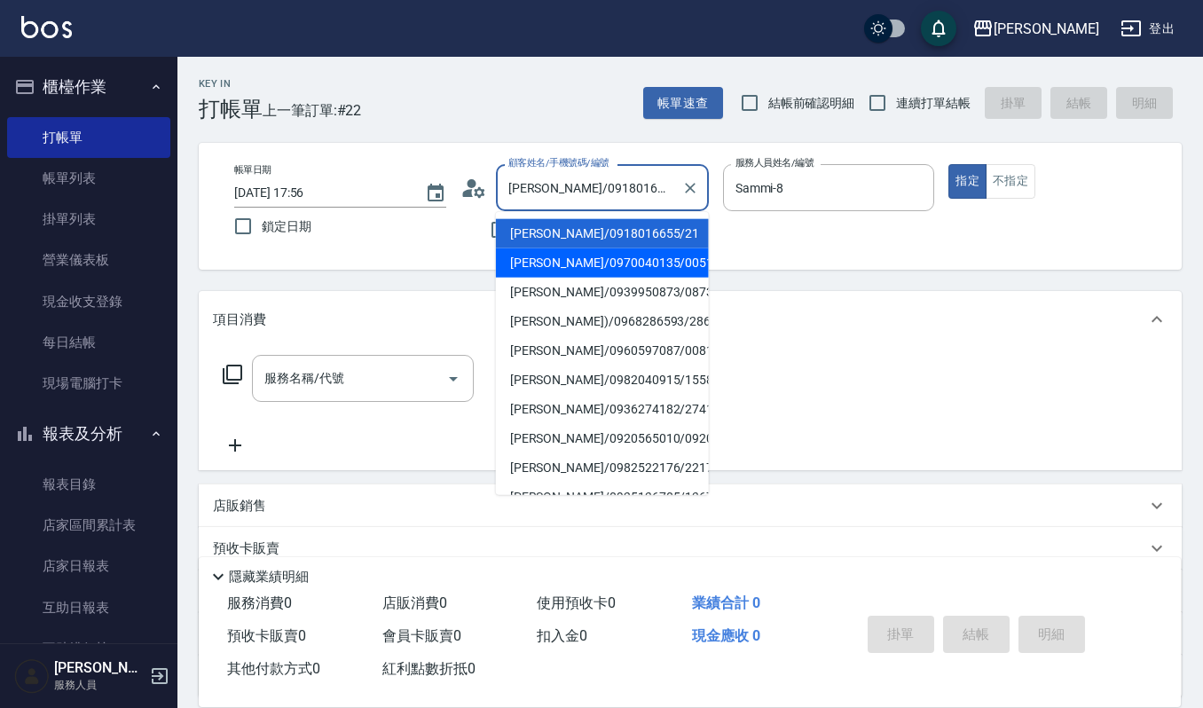
click at [583, 266] on li "李雅涵/0970040135/00519" at bounding box center [602, 262] width 213 height 29
type input "李雅涵/0970040135/00519"
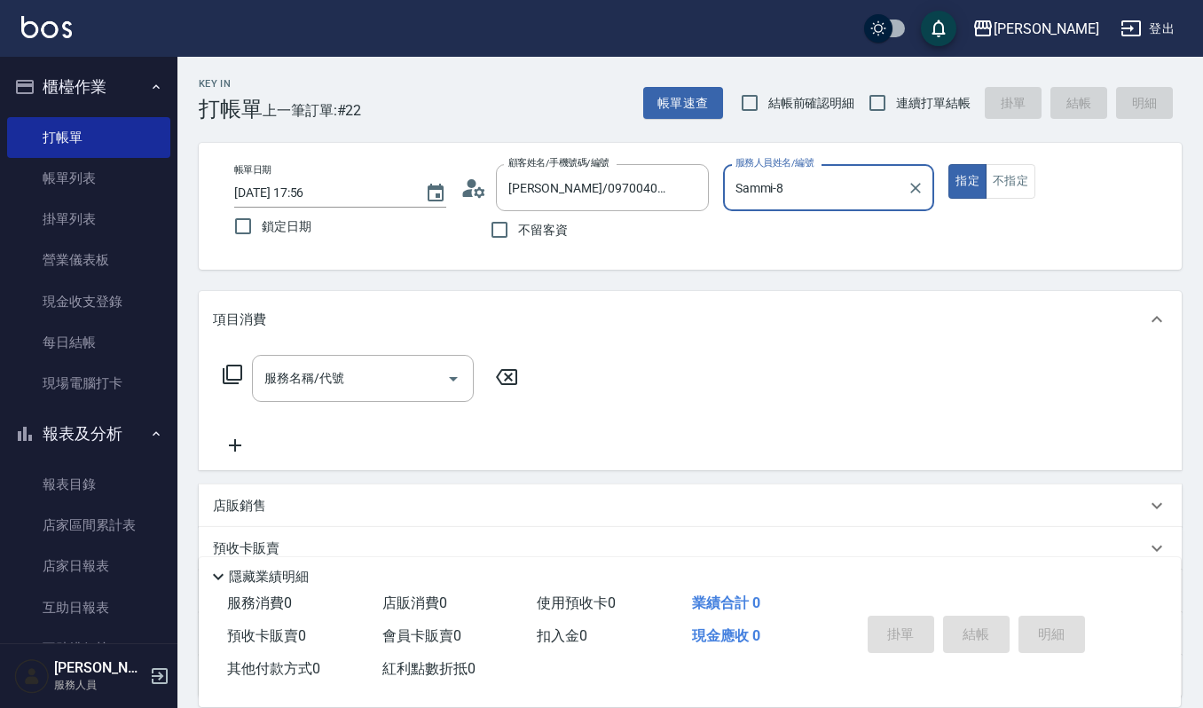
type input "吉兒-4"
click at [453, 382] on icon "Open" at bounding box center [453, 378] width 21 height 21
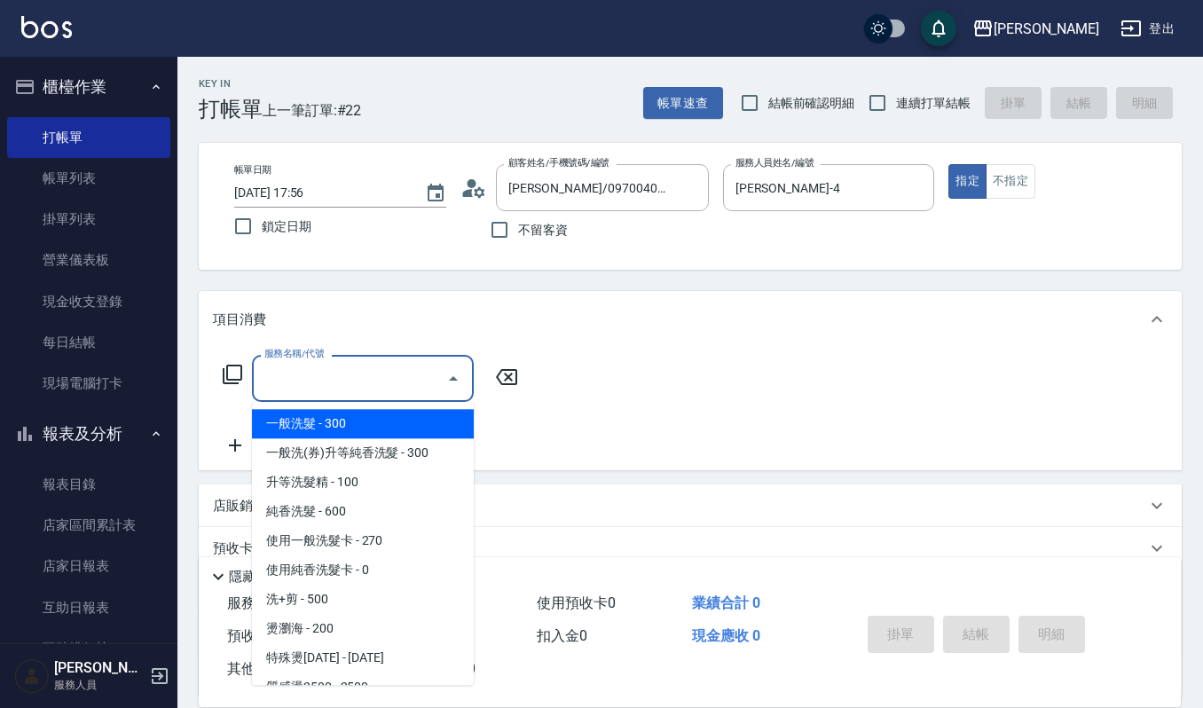
click at [338, 419] on span "一般洗髮 - 300" at bounding box center [363, 423] width 222 height 29
type input "一般洗髮(101)"
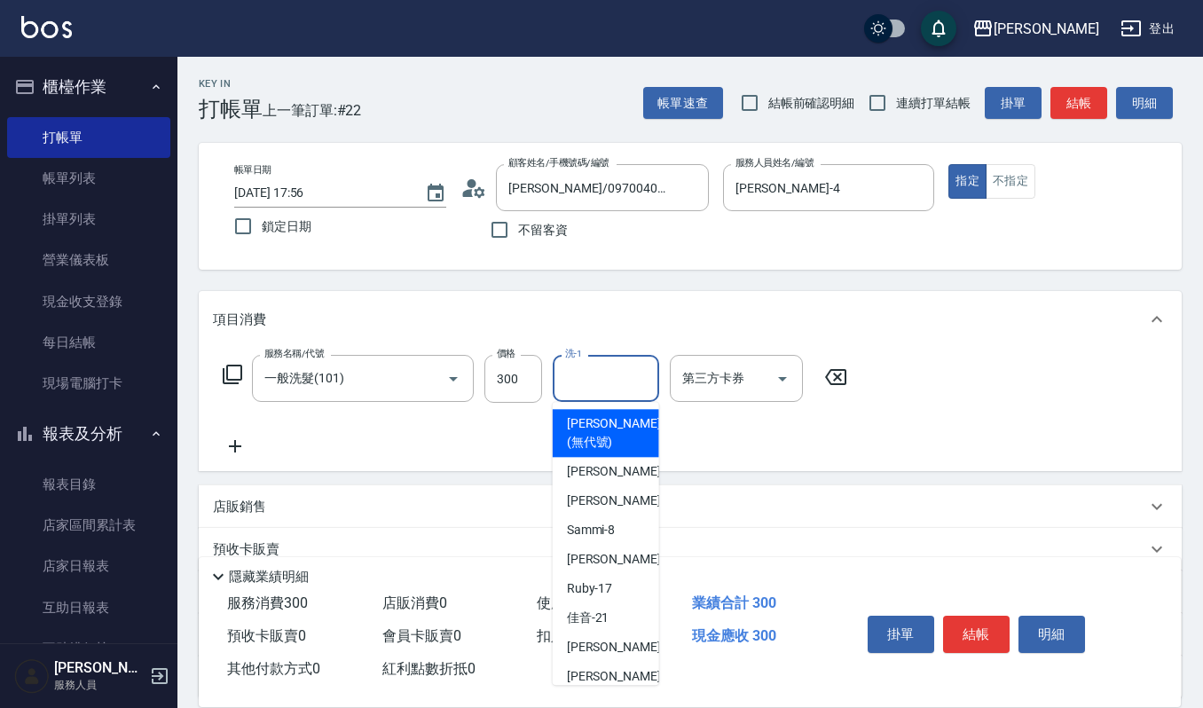
click at [579, 373] on input "洗-1" at bounding box center [606, 378] width 91 height 31
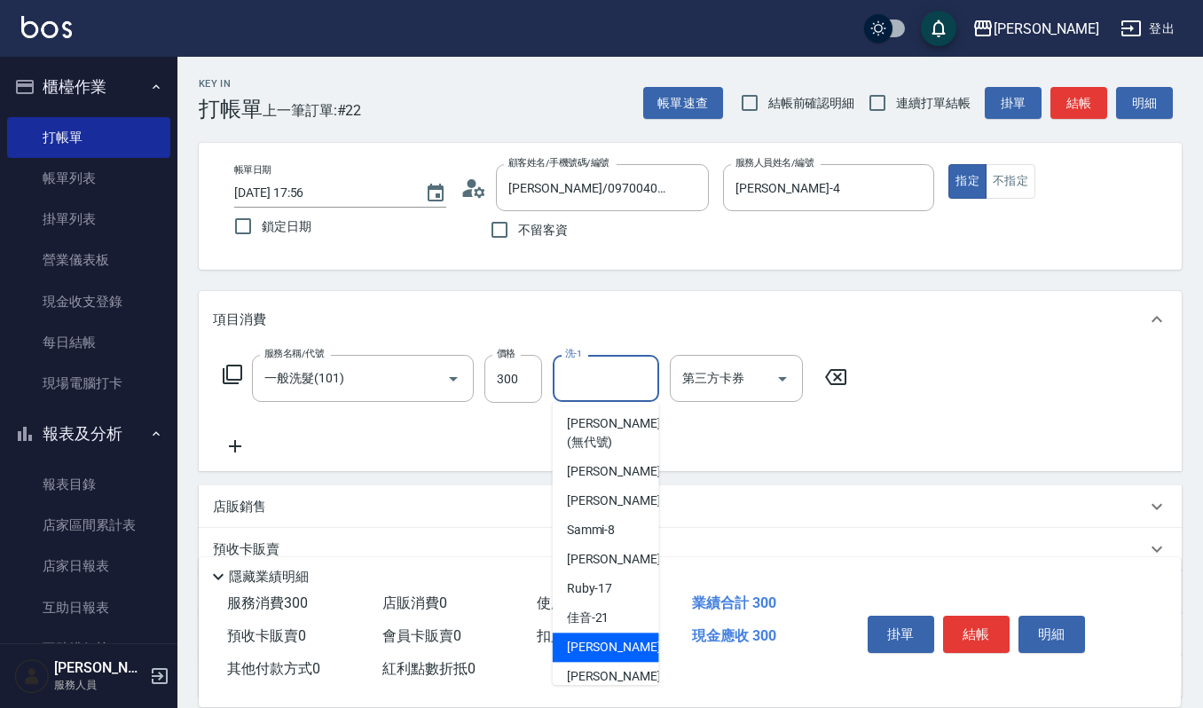
click at [583, 653] on span "宜芳 -22" at bounding box center [623, 647] width 112 height 19
type input "宜芳-22"
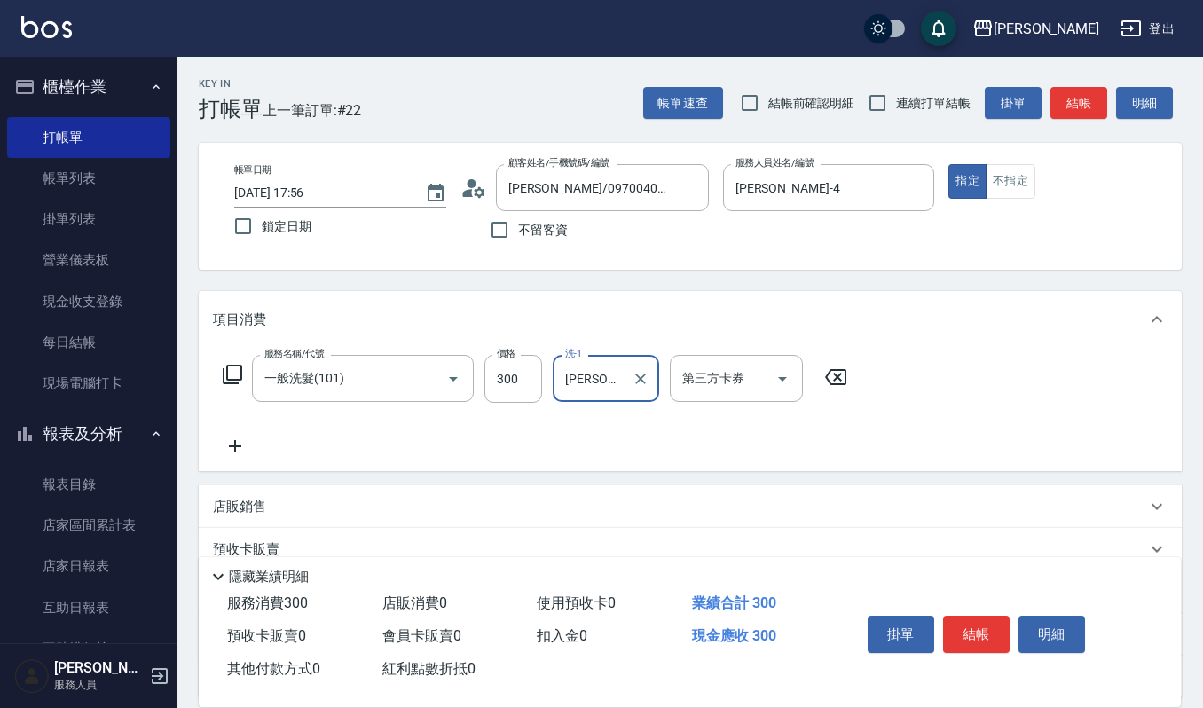
click at [232, 445] on icon at bounding box center [235, 446] width 12 height 12
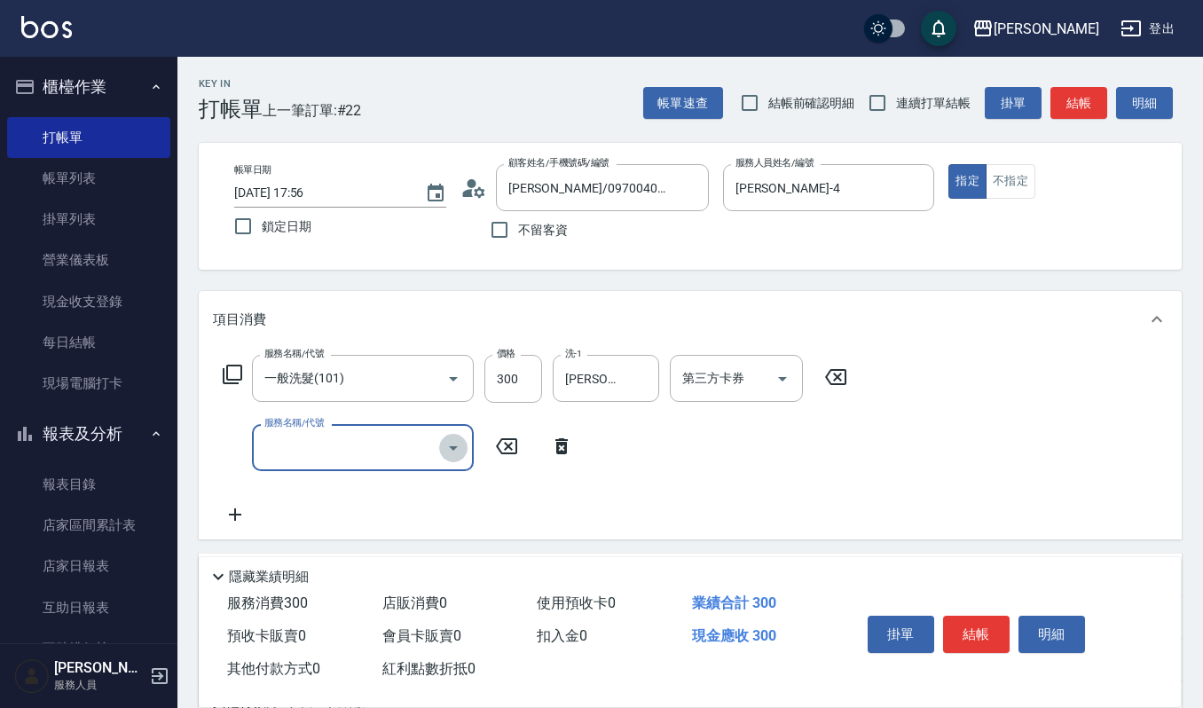
click at [448, 452] on icon "Open" at bounding box center [453, 447] width 21 height 21
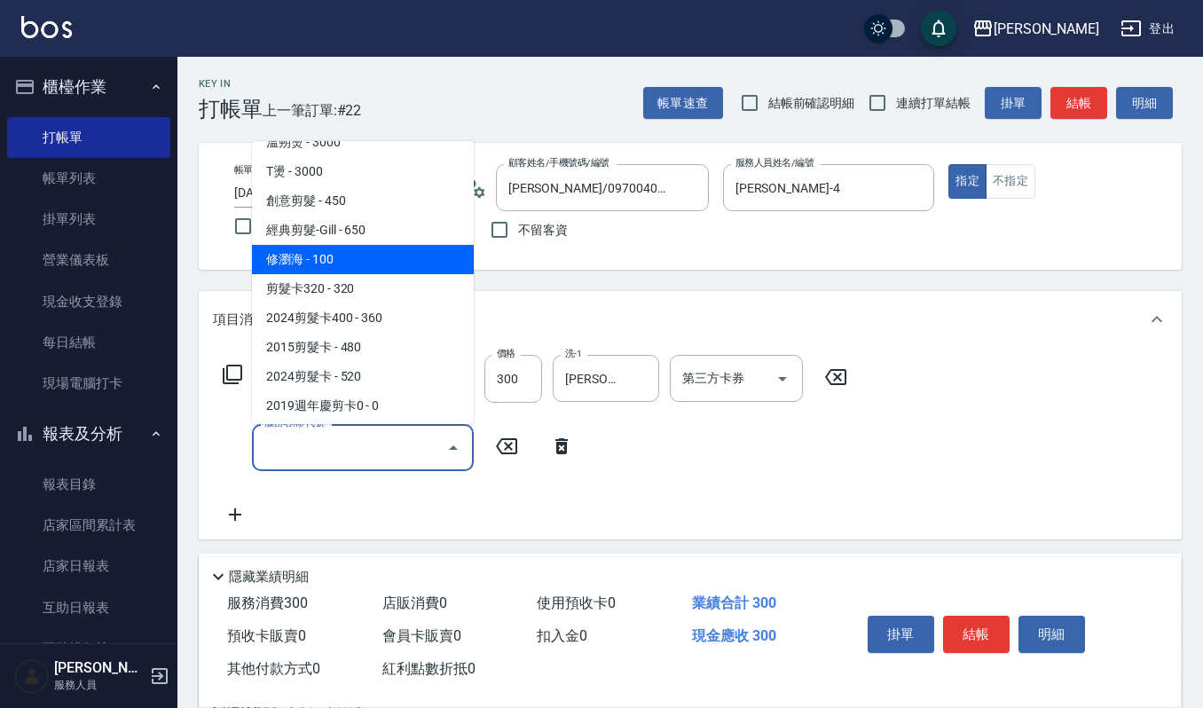
scroll to position [710, 0]
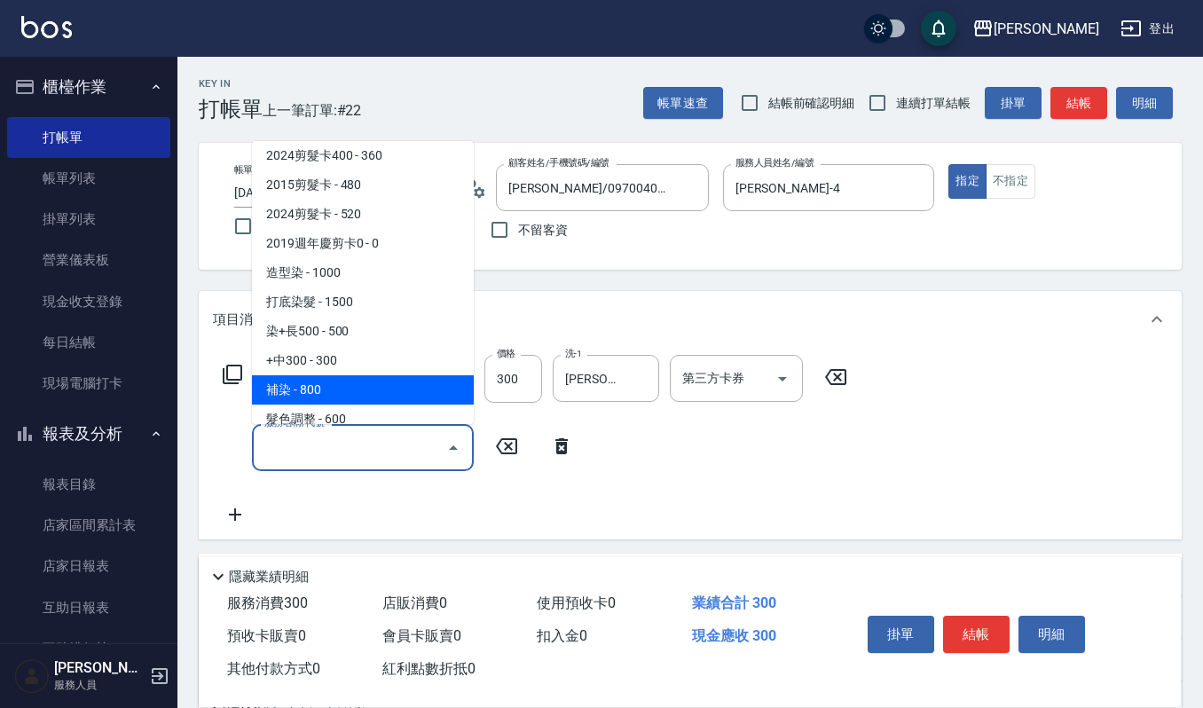
click at [370, 375] on span "補染 - 800" at bounding box center [363, 389] width 222 height 29
type input "補染(407)"
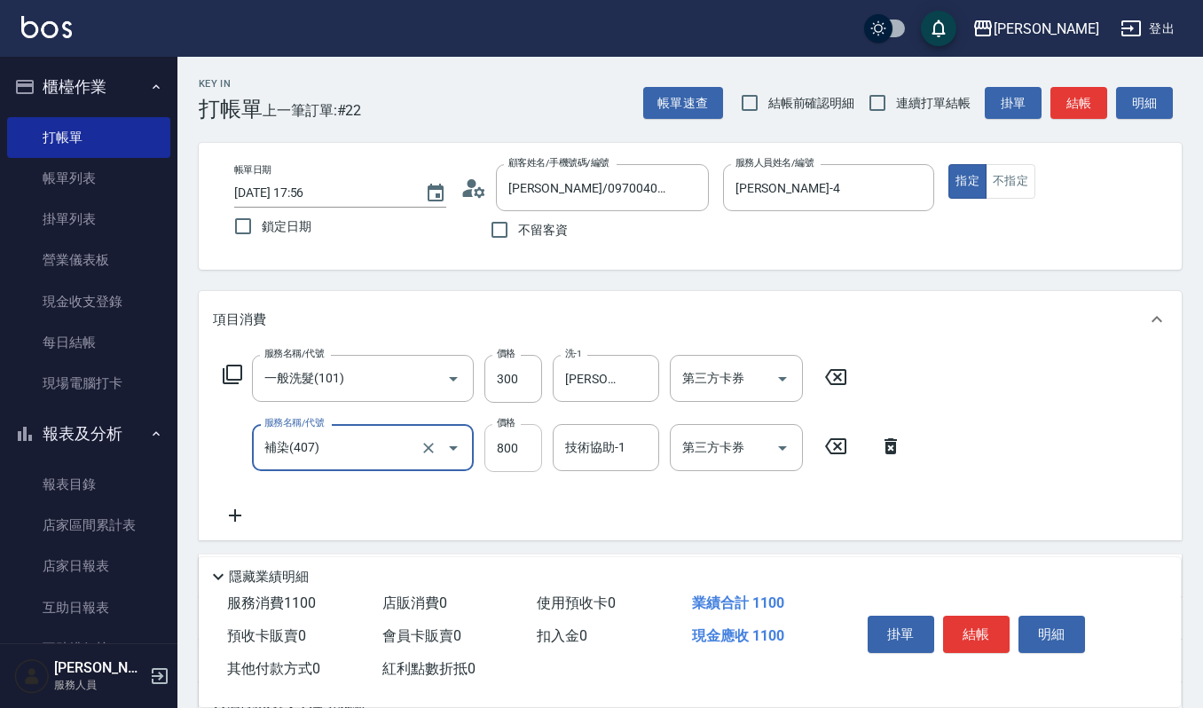
click at [516, 442] on input "800" at bounding box center [514, 448] width 58 height 48
type input "1550"
click at [467, 182] on circle at bounding box center [471, 183] width 9 height 9
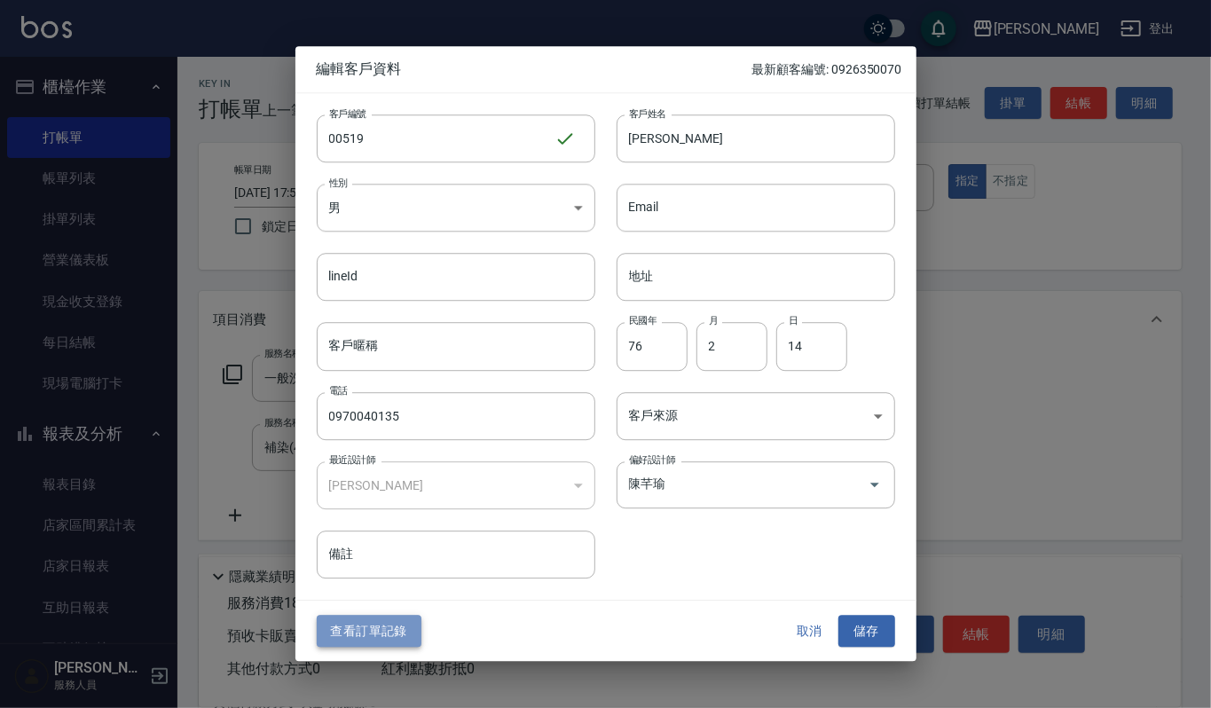
click at [366, 634] on button "查看訂單記錄" at bounding box center [369, 631] width 105 height 33
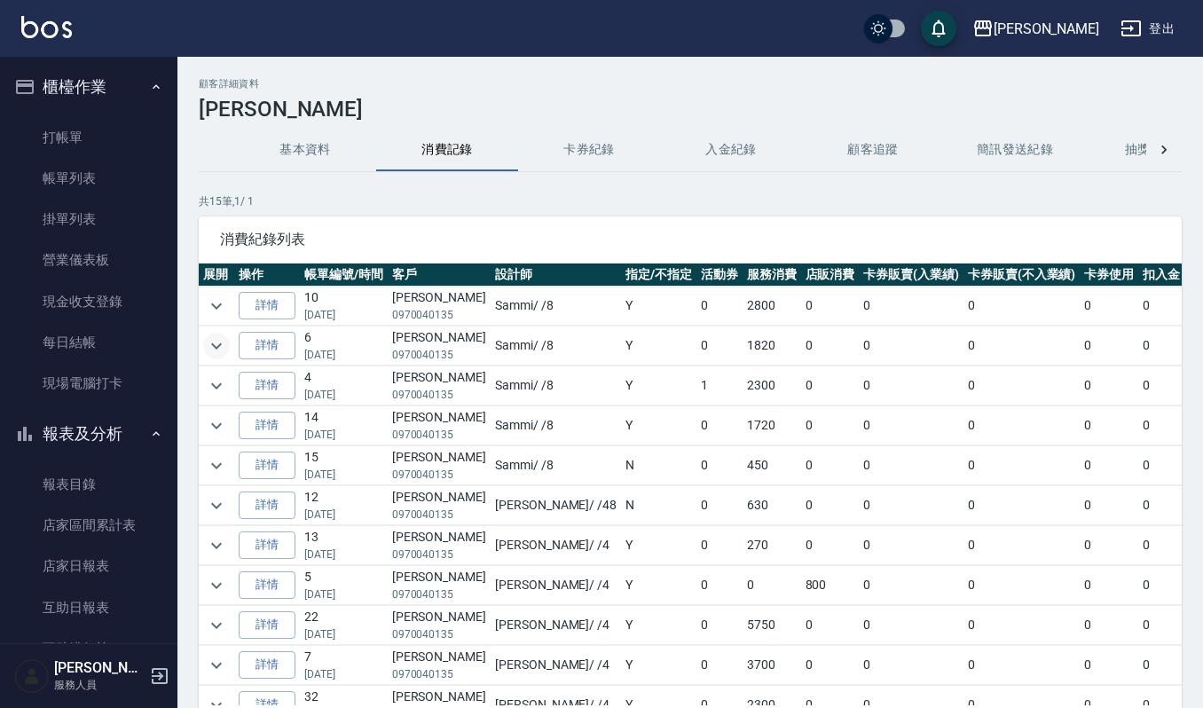
click at [215, 350] on icon "expand row" at bounding box center [216, 345] width 21 height 21
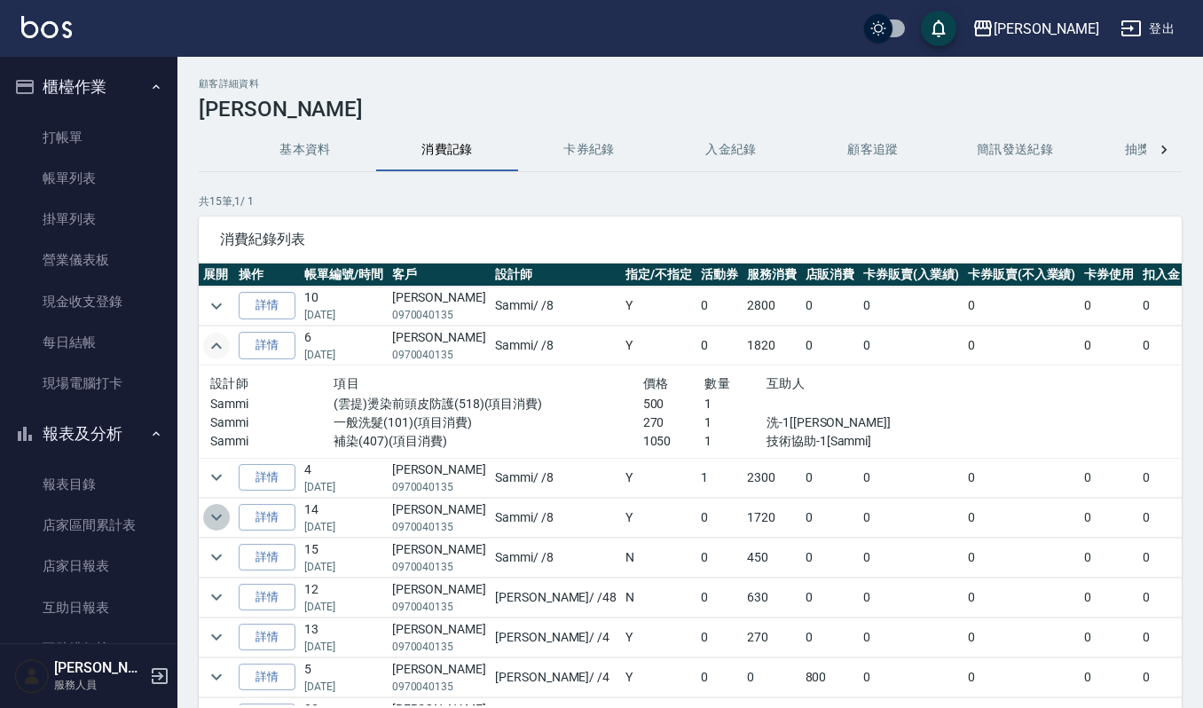
click at [220, 522] on icon "expand row" at bounding box center [216, 517] width 21 height 21
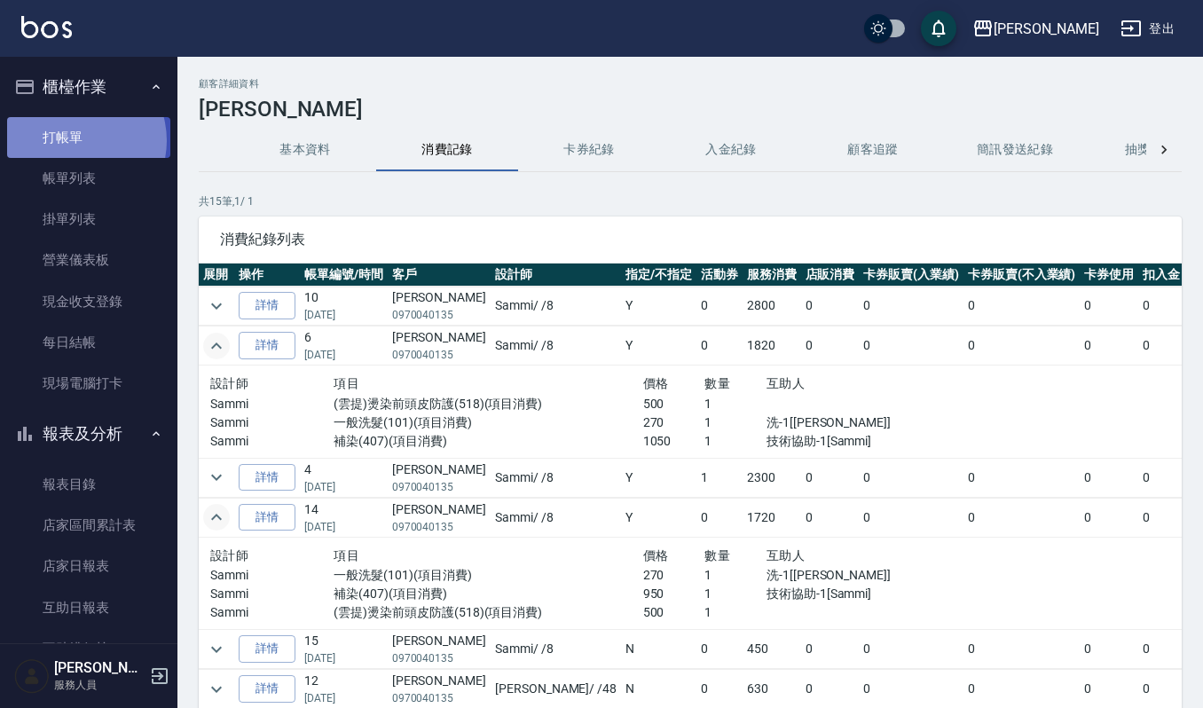
click at [73, 140] on link "打帳單" at bounding box center [88, 137] width 163 height 41
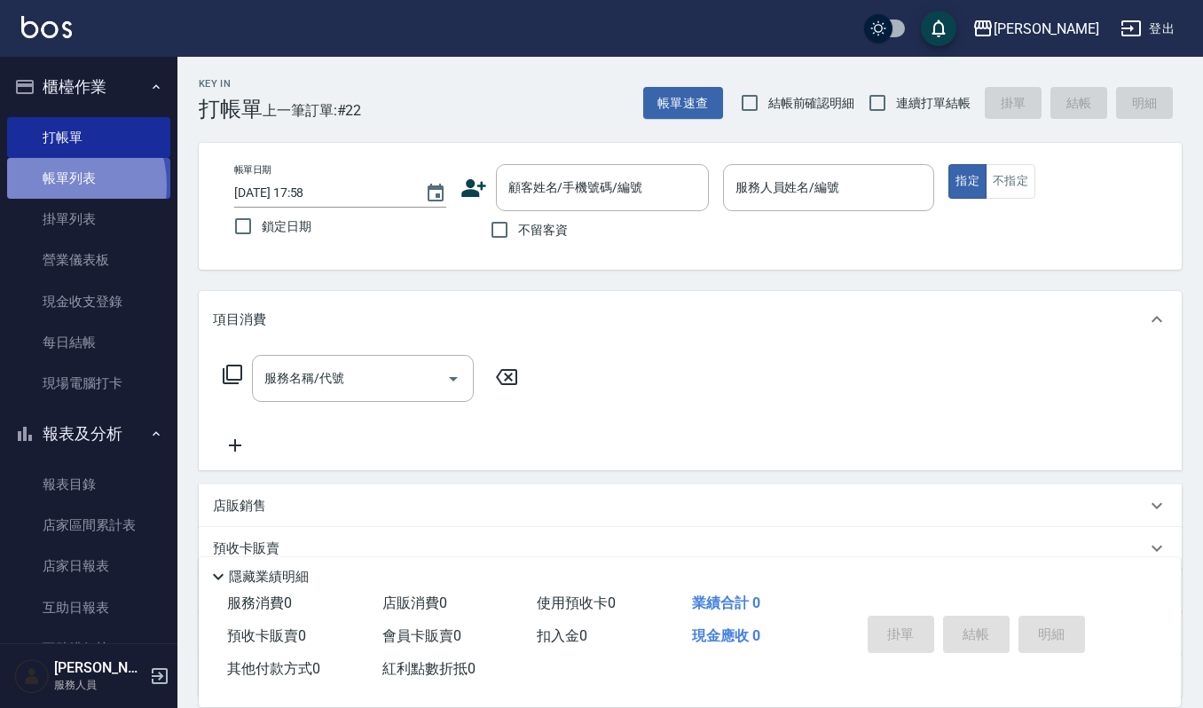
click at [62, 185] on link "帳單列表" at bounding box center [88, 178] width 163 height 41
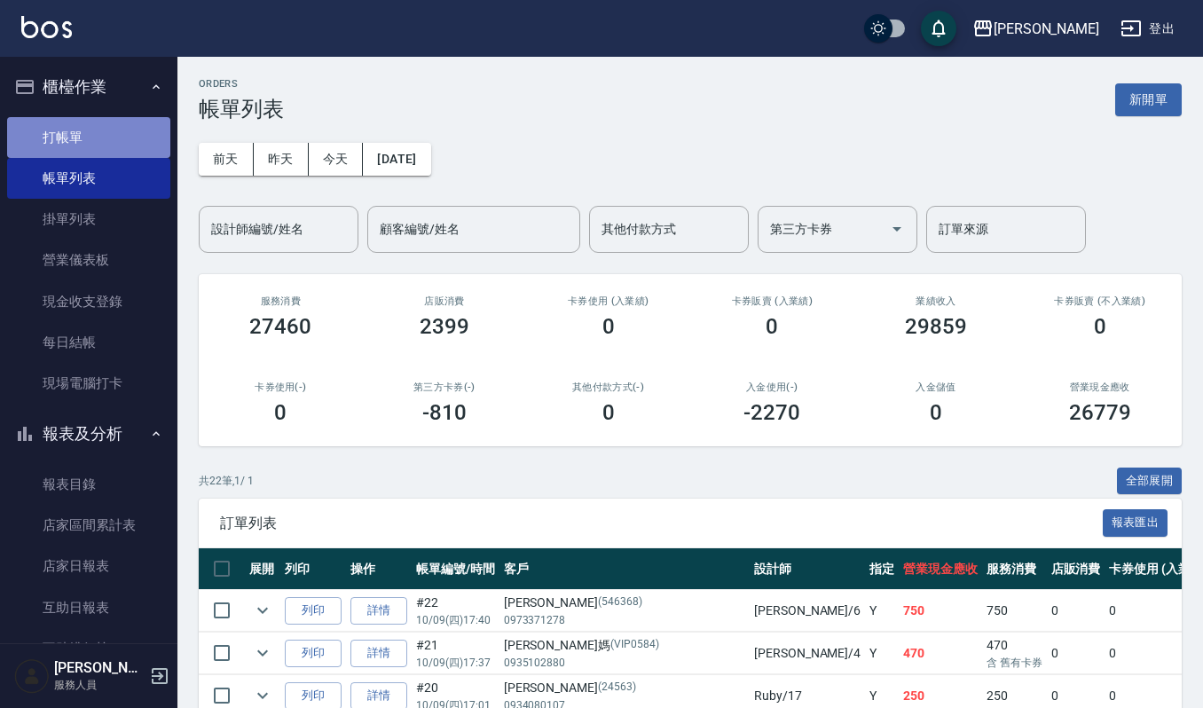
click at [97, 138] on link "打帳單" at bounding box center [88, 137] width 163 height 41
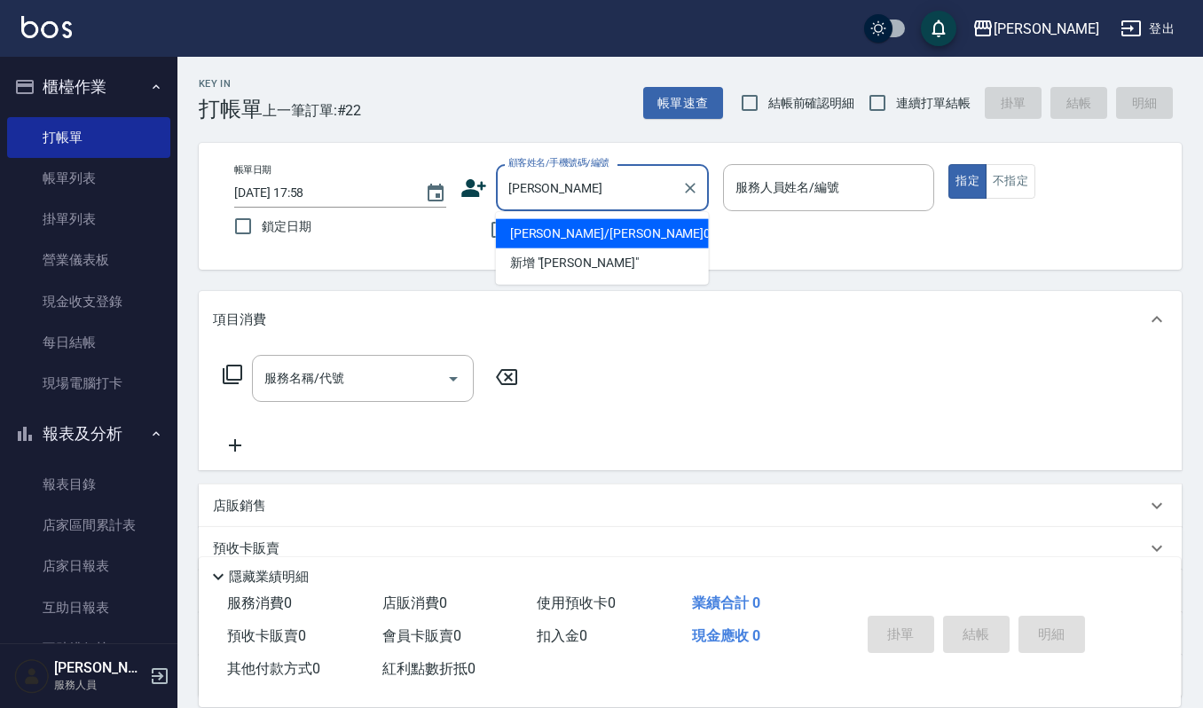
type input "張"
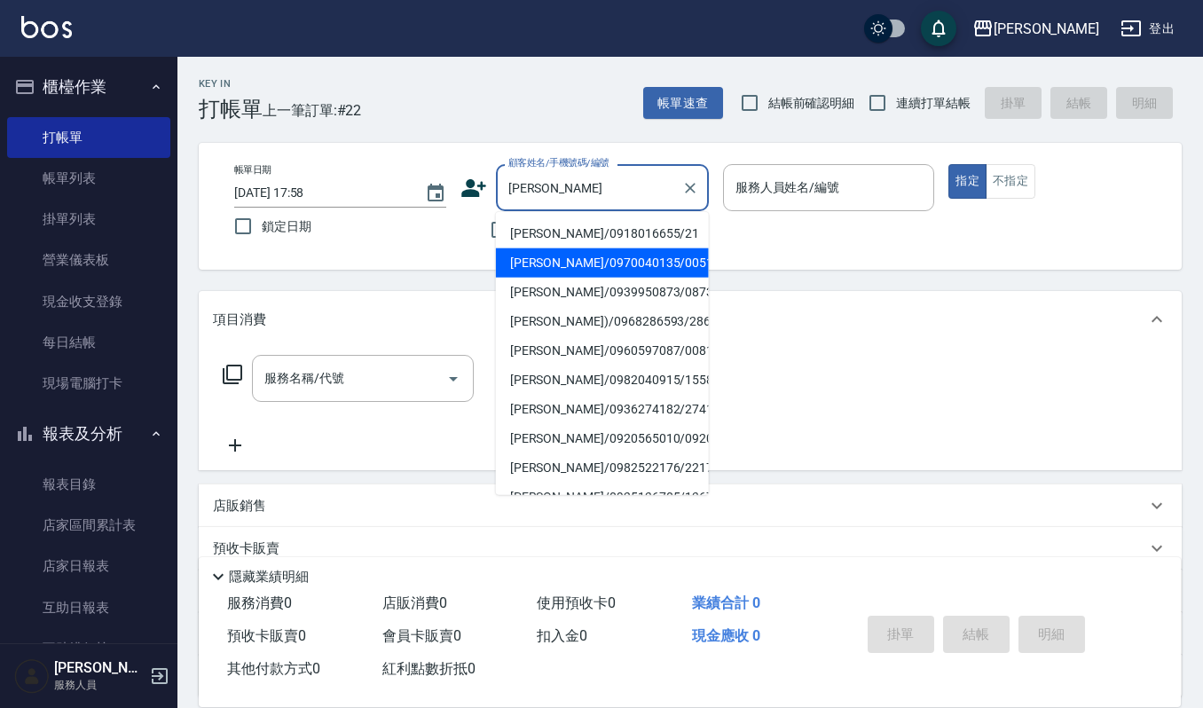
click at [540, 266] on li "李雅涵/0970040135/00519" at bounding box center [602, 262] width 213 height 29
type input "李雅涵/0970040135/00519"
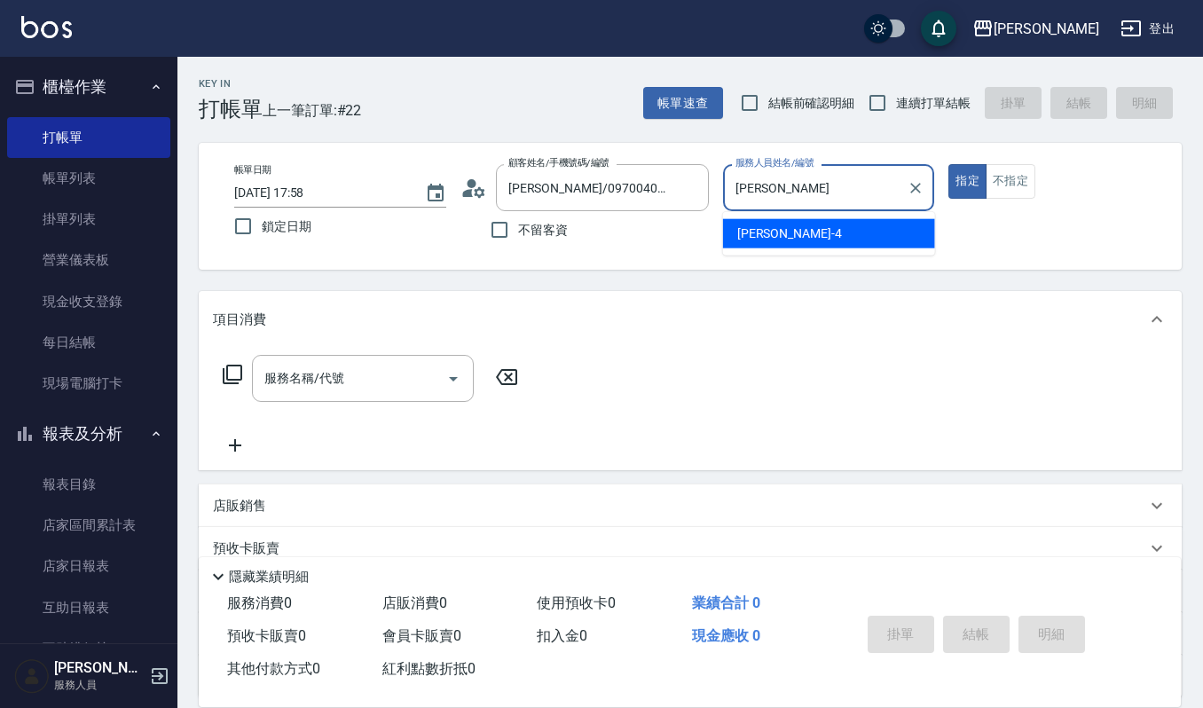
type input "吉"
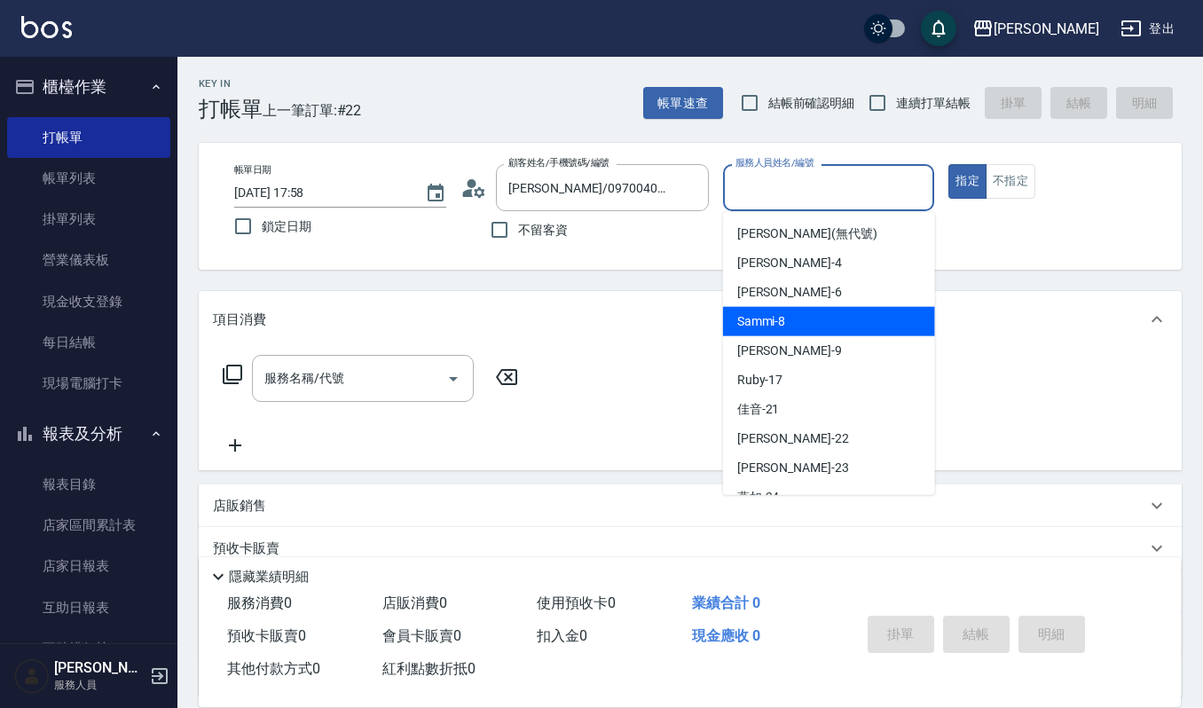
click at [760, 323] on span "Sammi -8" at bounding box center [761, 321] width 49 height 19
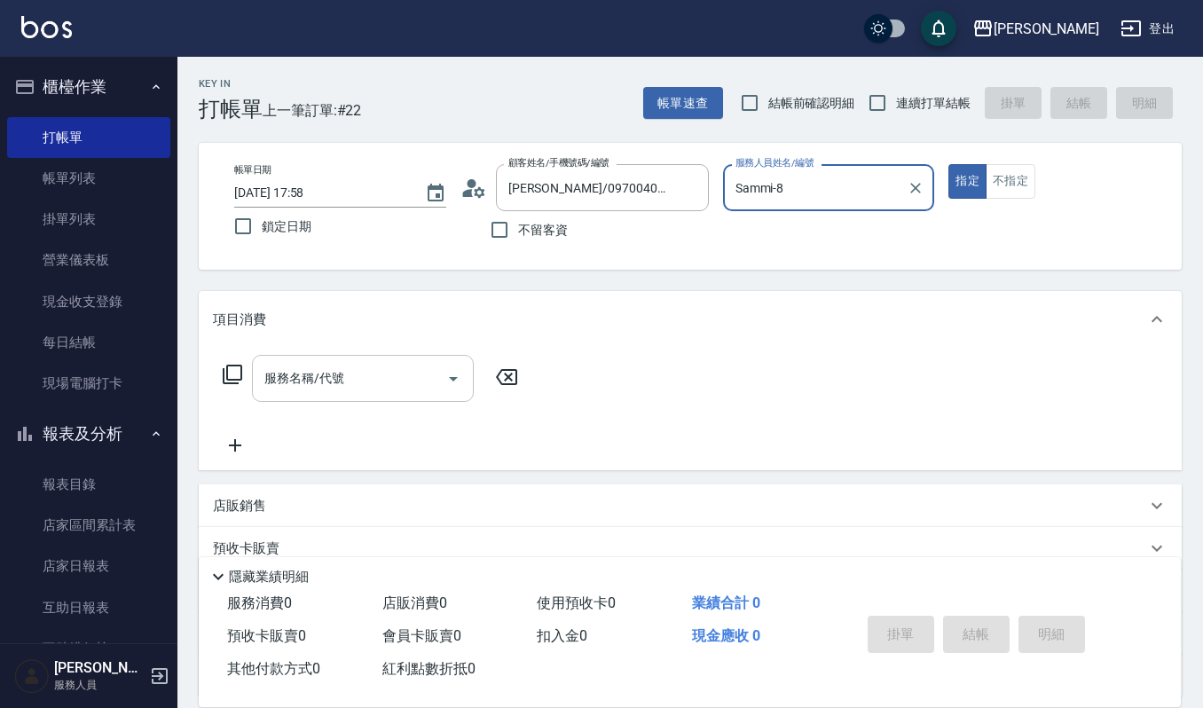
click at [448, 378] on icon "Open" at bounding box center [453, 378] width 21 height 21
type input "Sammi-8"
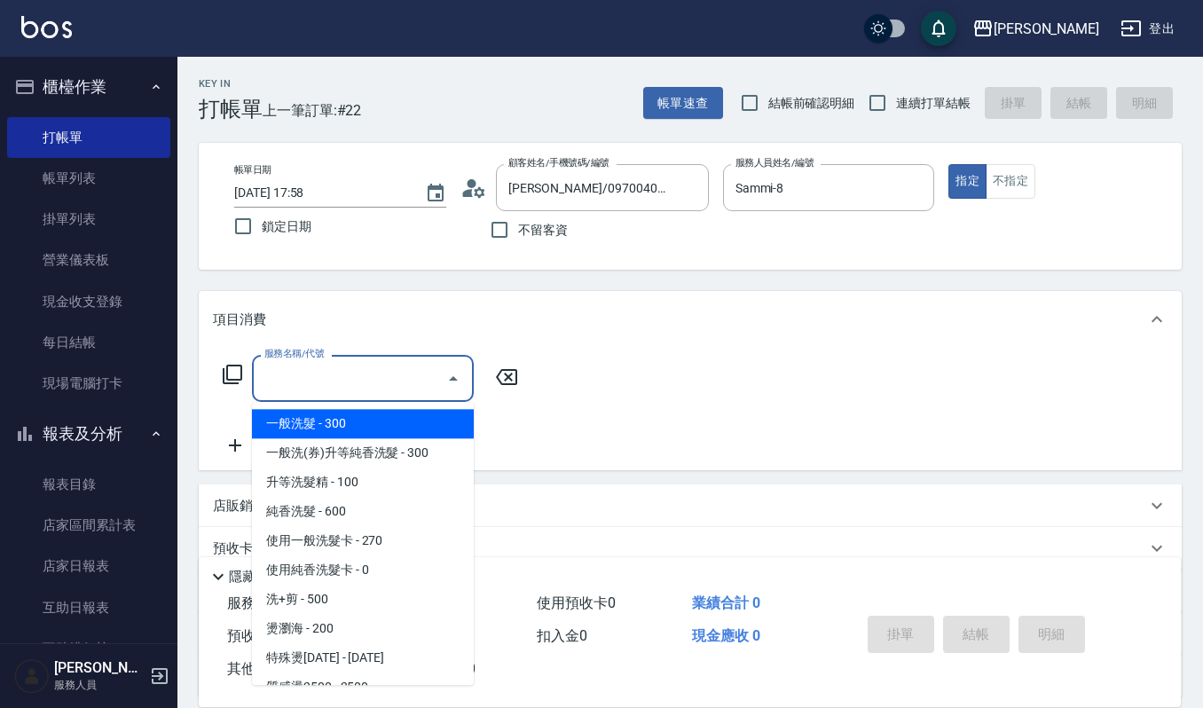
click at [335, 421] on span "一般洗髮 - 300" at bounding box center [363, 423] width 222 height 29
type input "一般洗髮(101)"
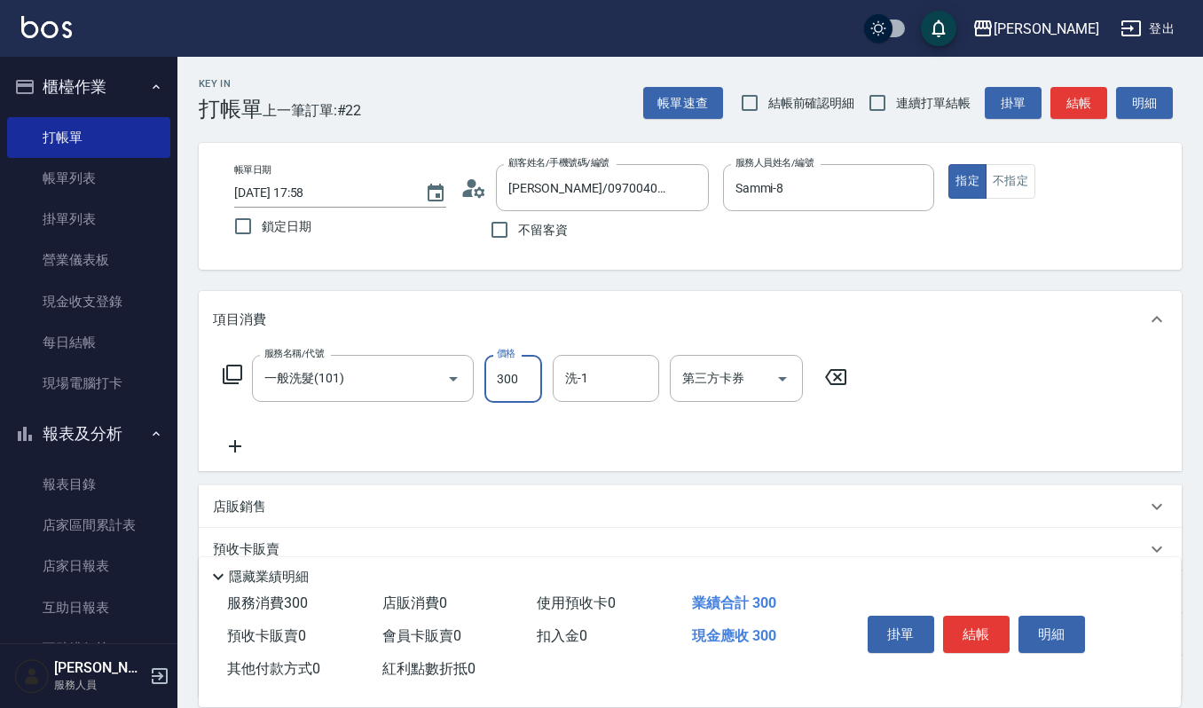
drag, startPoint x: 518, startPoint y: 371, endPoint x: 406, endPoint y: 420, distance: 122.0
click at [518, 371] on input "300" at bounding box center [514, 379] width 58 height 48
type input "270"
click at [579, 382] on input "洗-1" at bounding box center [606, 378] width 91 height 31
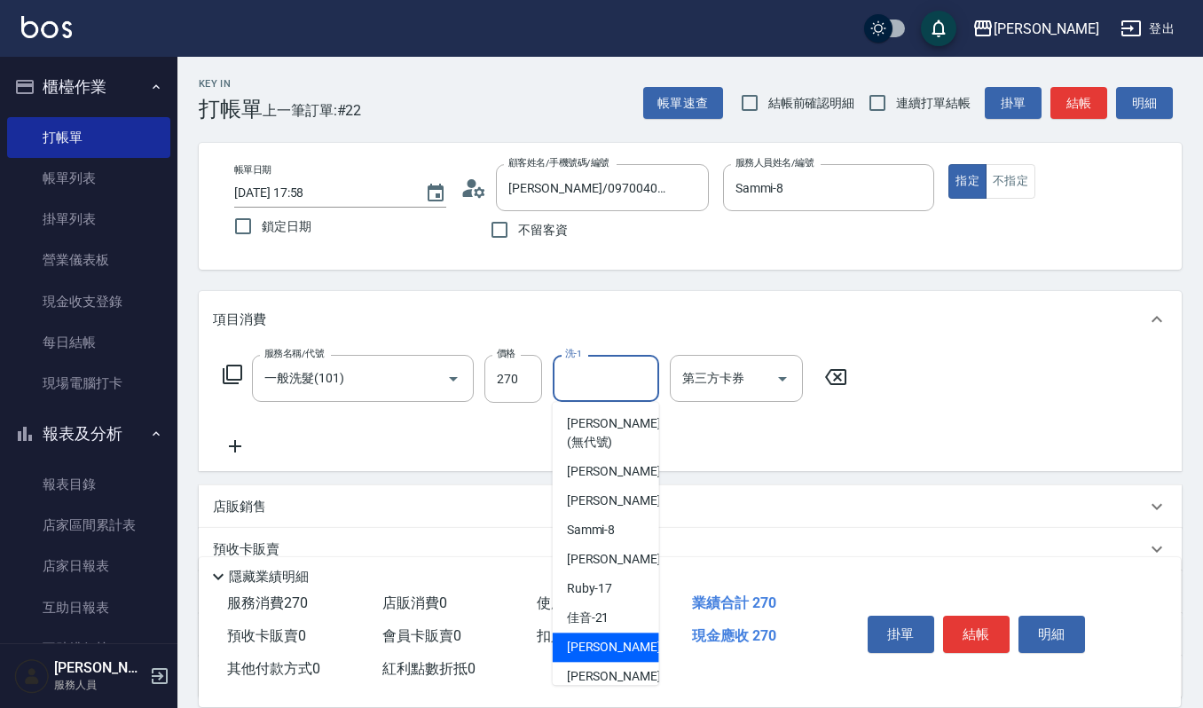
click at [596, 655] on span "宜芳 -22" at bounding box center [623, 647] width 112 height 19
type input "宜芳-22"
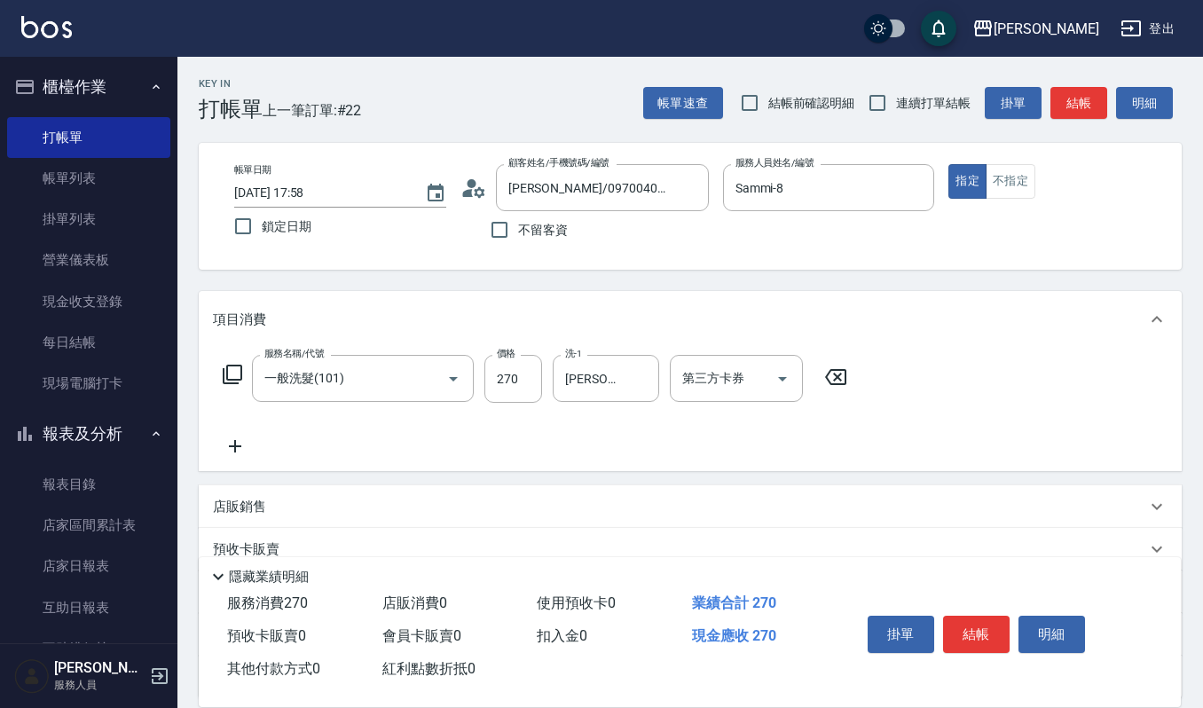
click at [231, 448] on icon at bounding box center [235, 446] width 44 height 21
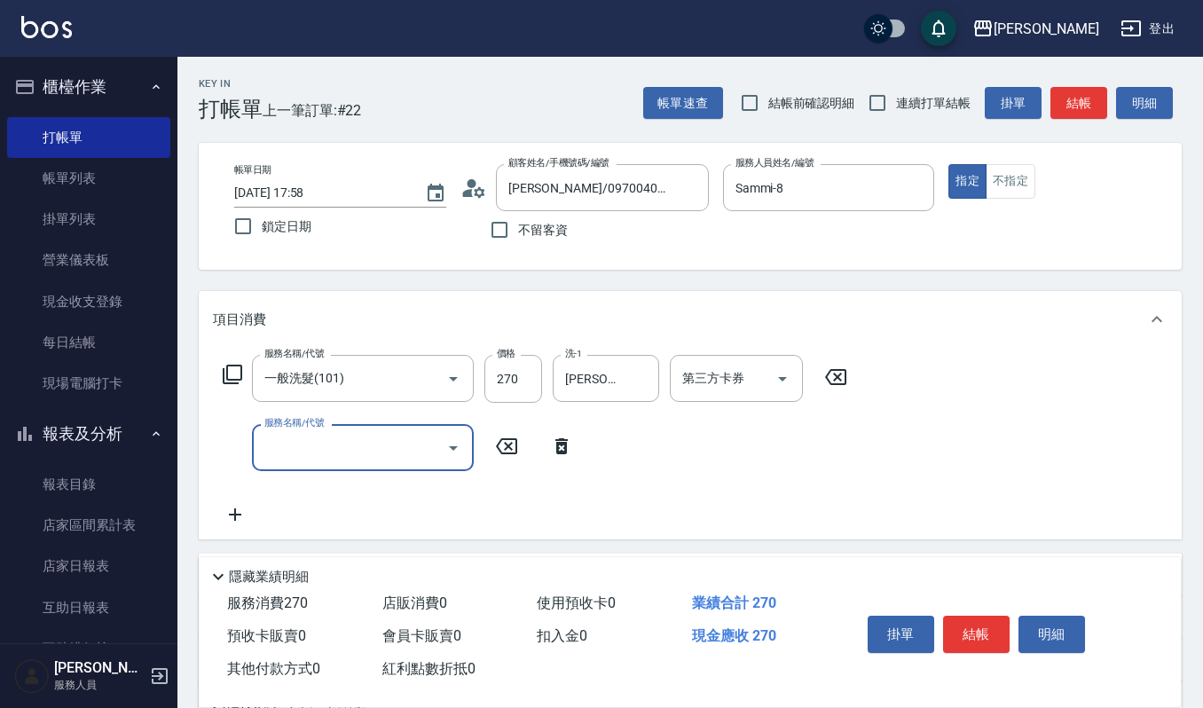
click at [452, 445] on icon "Open" at bounding box center [453, 447] width 21 height 21
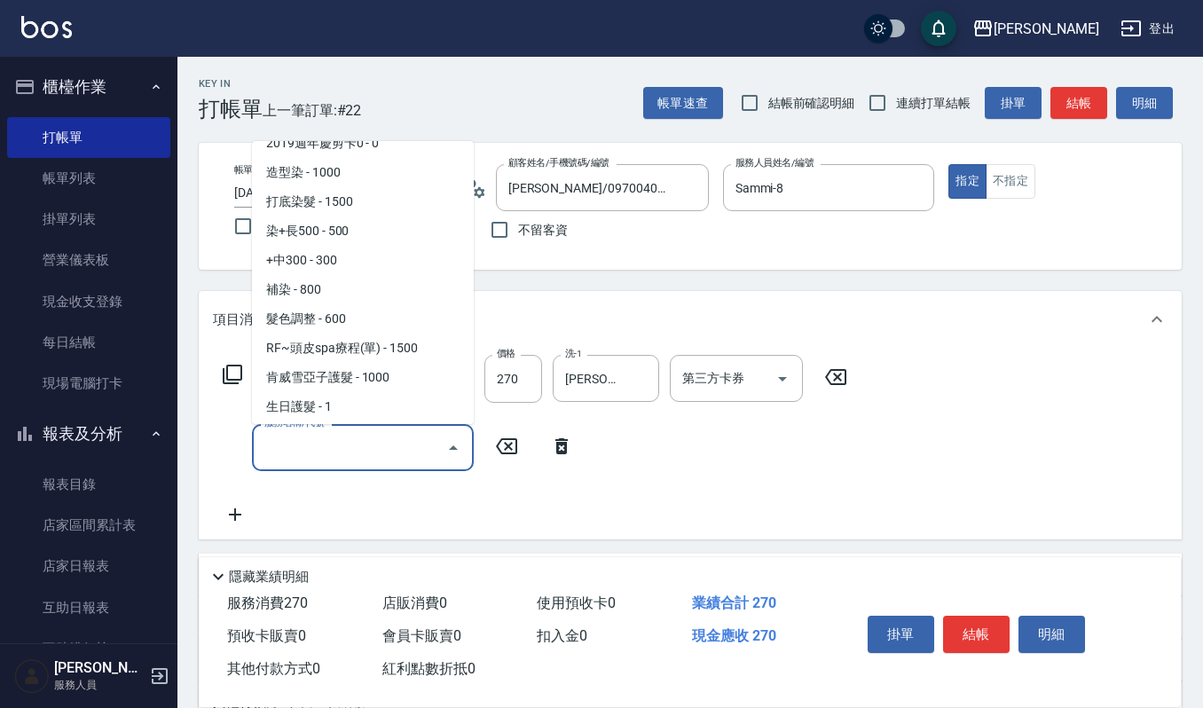
scroll to position [828, 0]
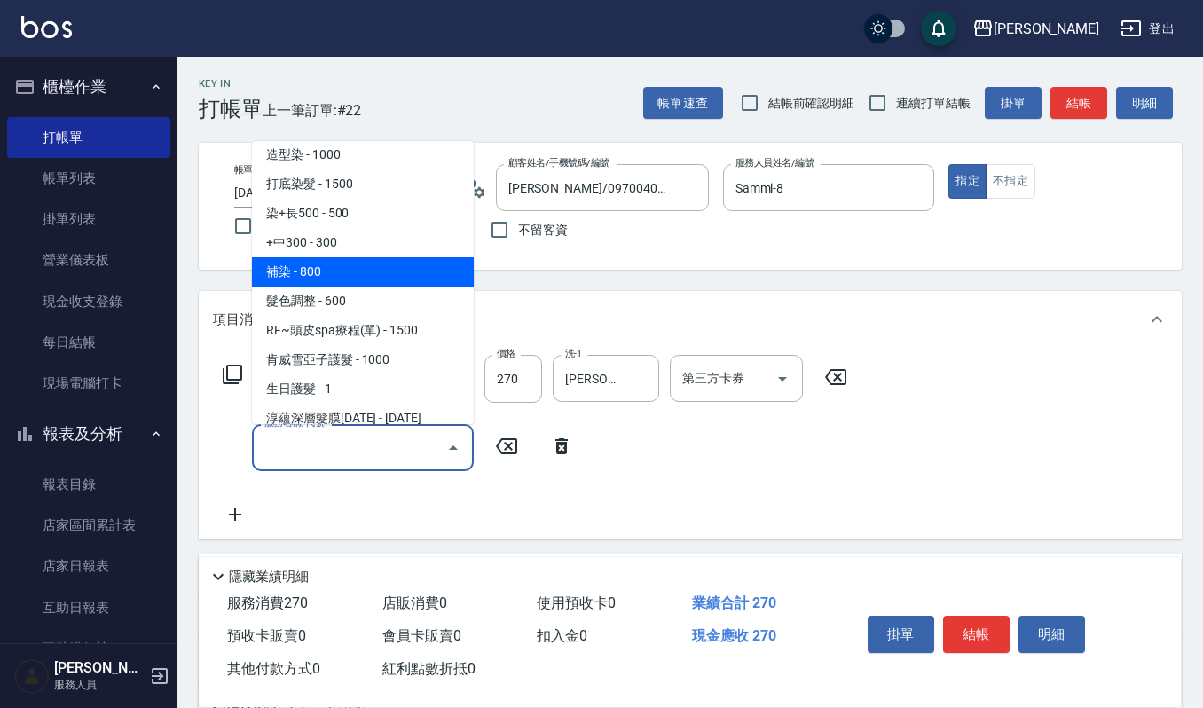
click at [376, 264] on span "補染 - 800" at bounding box center [363, 271] width 222 height 29
type input "補染(407)"
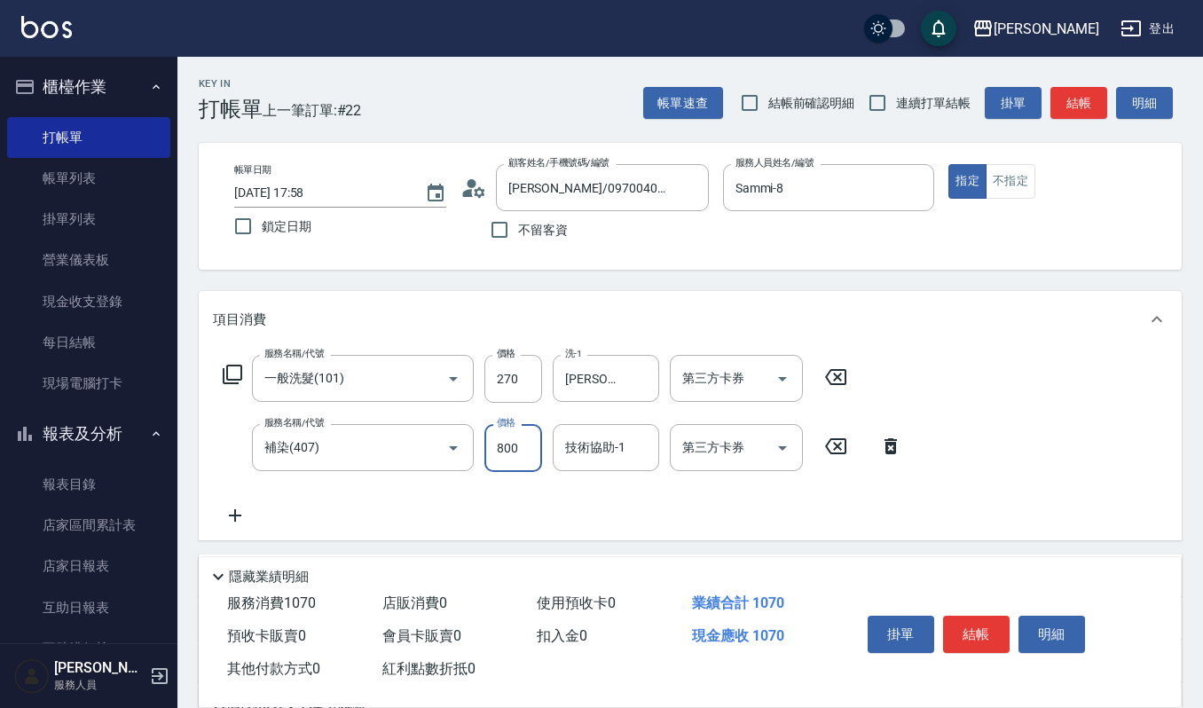
click at [516, 445] on input "800" at bounding box center [514, 448] width 58 height 48
type input "1150"
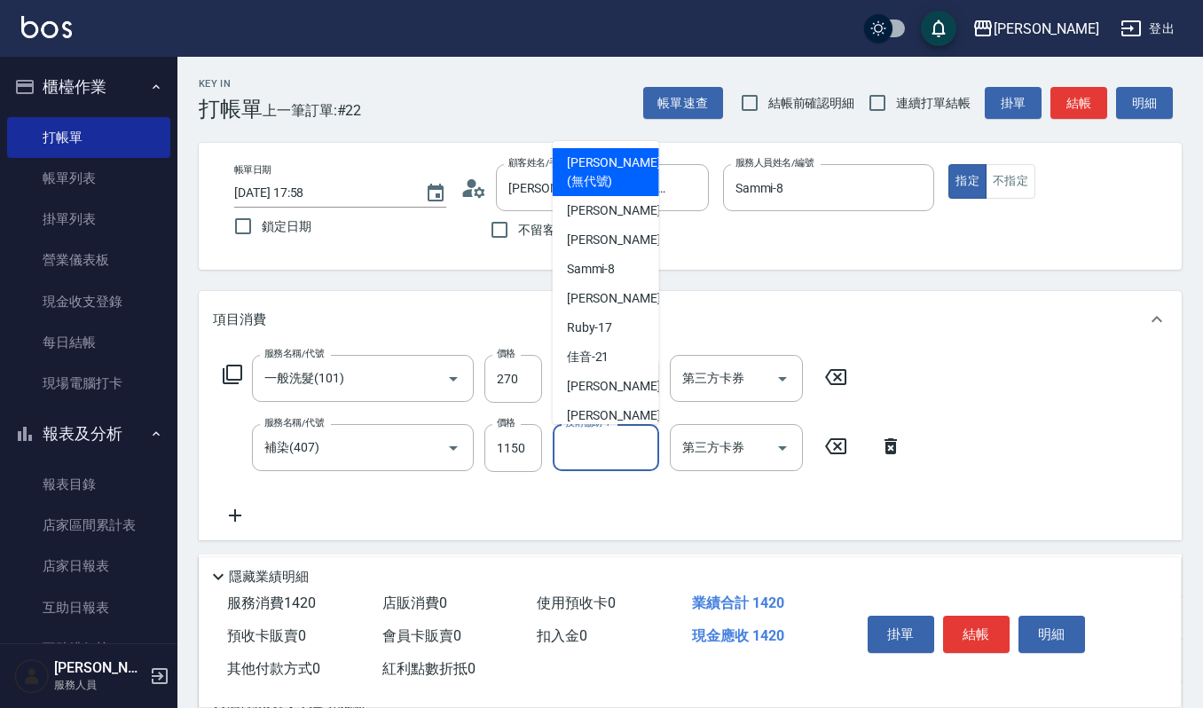
click at [595, 438] on input "技術協助-1" at bounding box center [606, 447] width 91 height 31
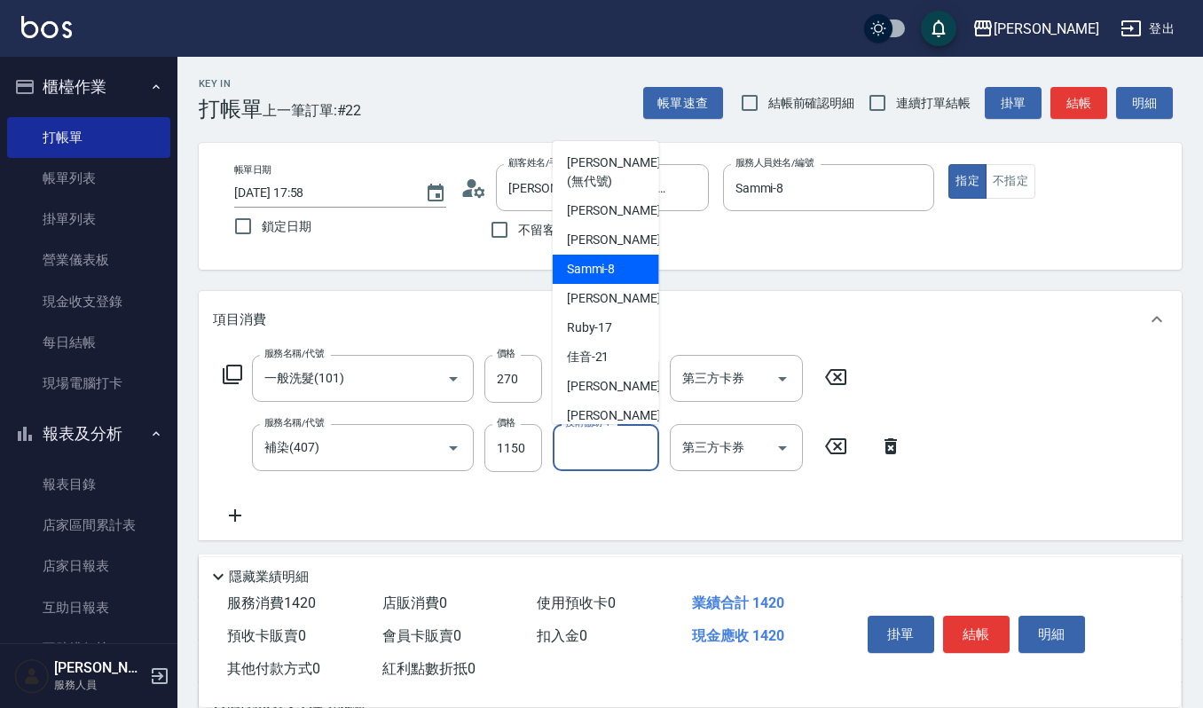
click at [619, 263] on div "Sammi -8" at bounding box center [606, 269] width 106 height 29
type input "Sammi-8"
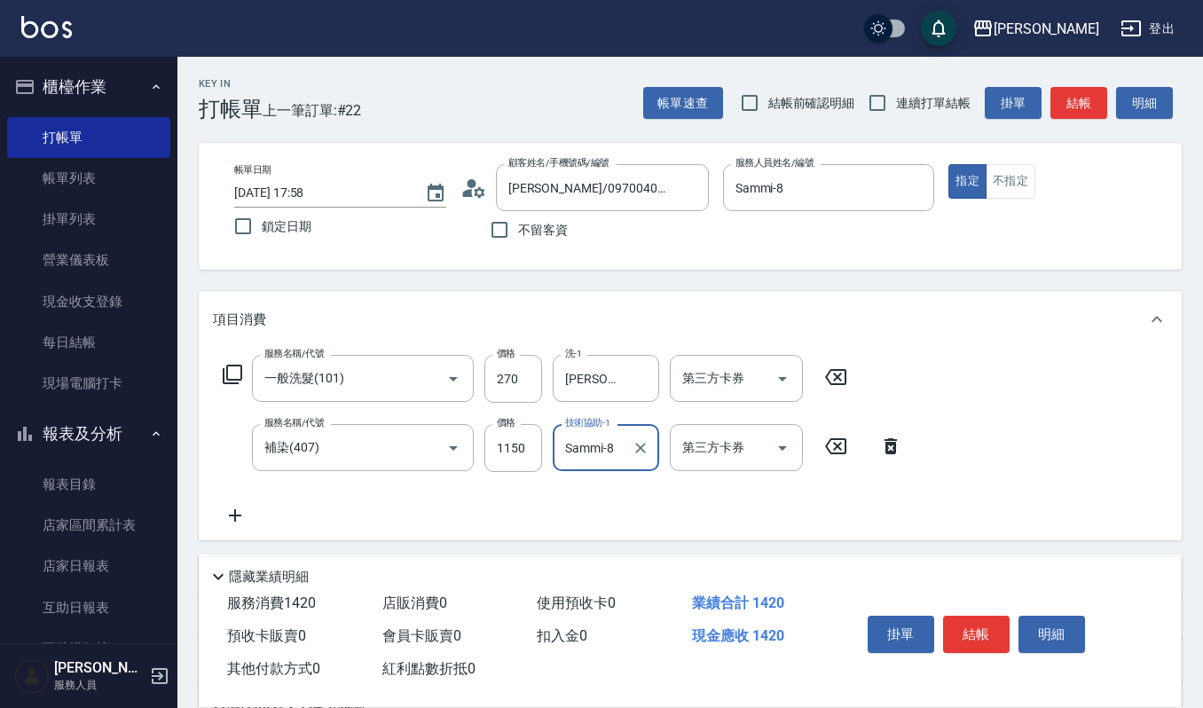
click at [240, 512] on icon at bounding box center [235, 515] width 44 height 21
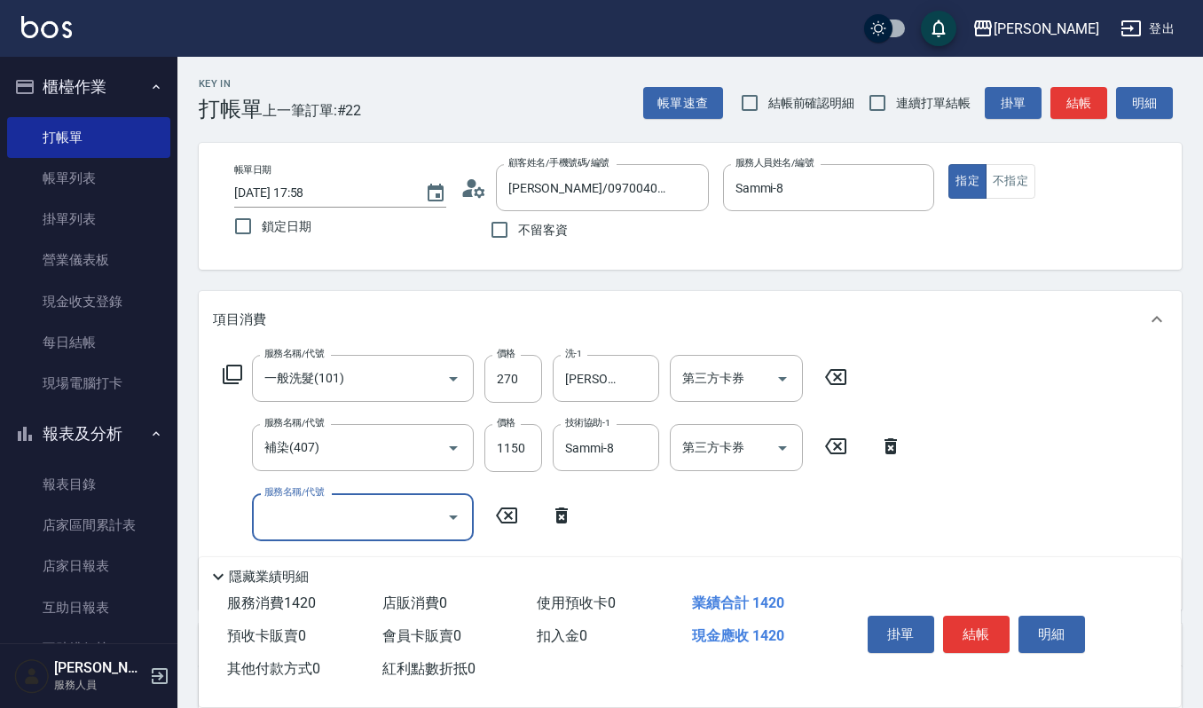
click at [455, 519] on icon "Open" at bounding box center [453, 517] width 21 height 21
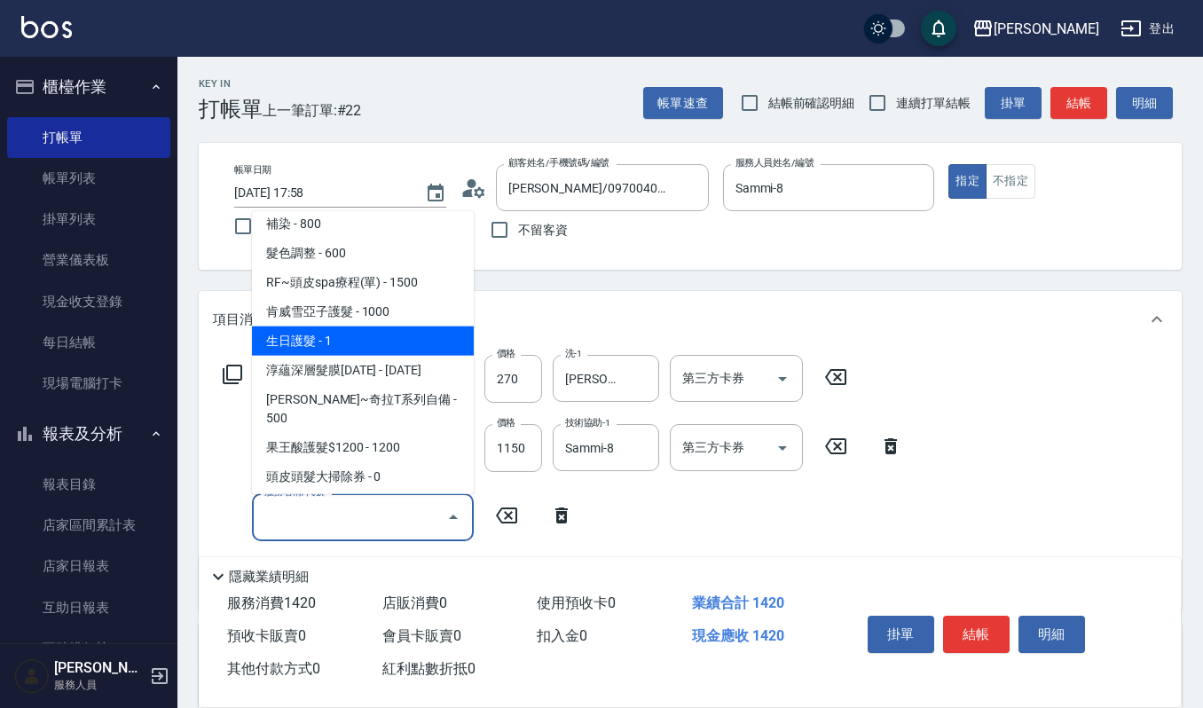
scroll to position [1183, 0]
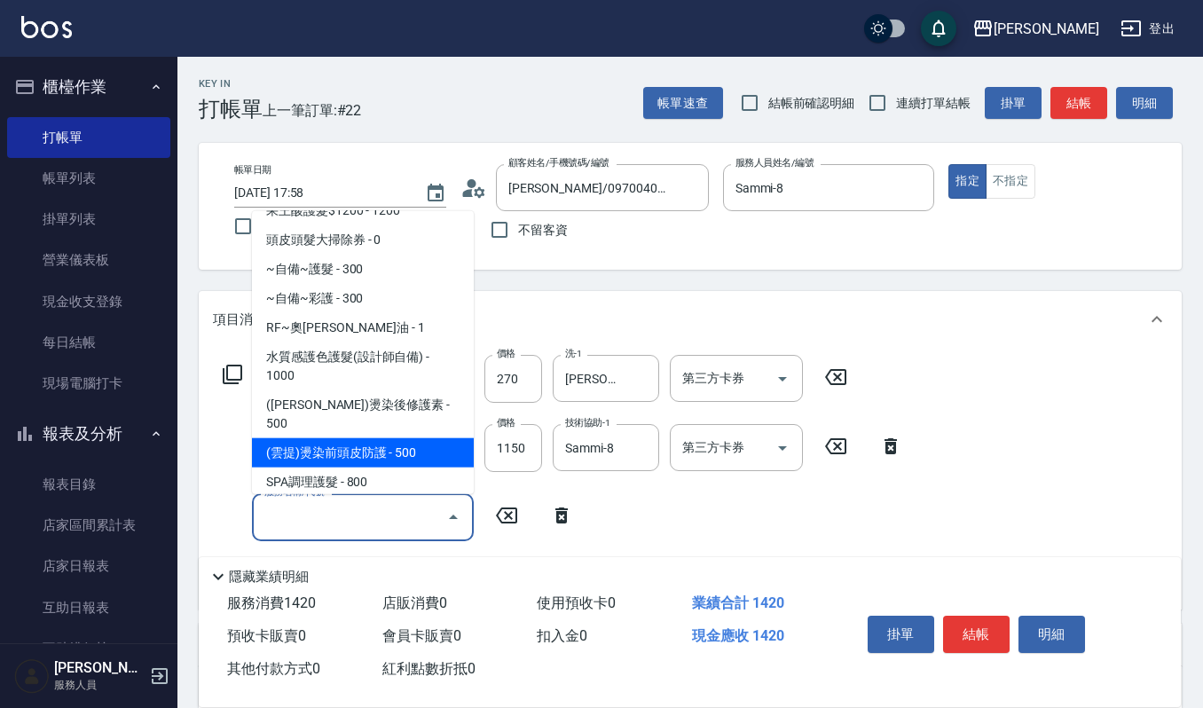
click at [385, 437] on span "(雲提)燙染前頭皮防護 - 500" at bounding box center [363, 451] width 222 height 29
type input "(雲提)燙染前頭皮防護(518)"
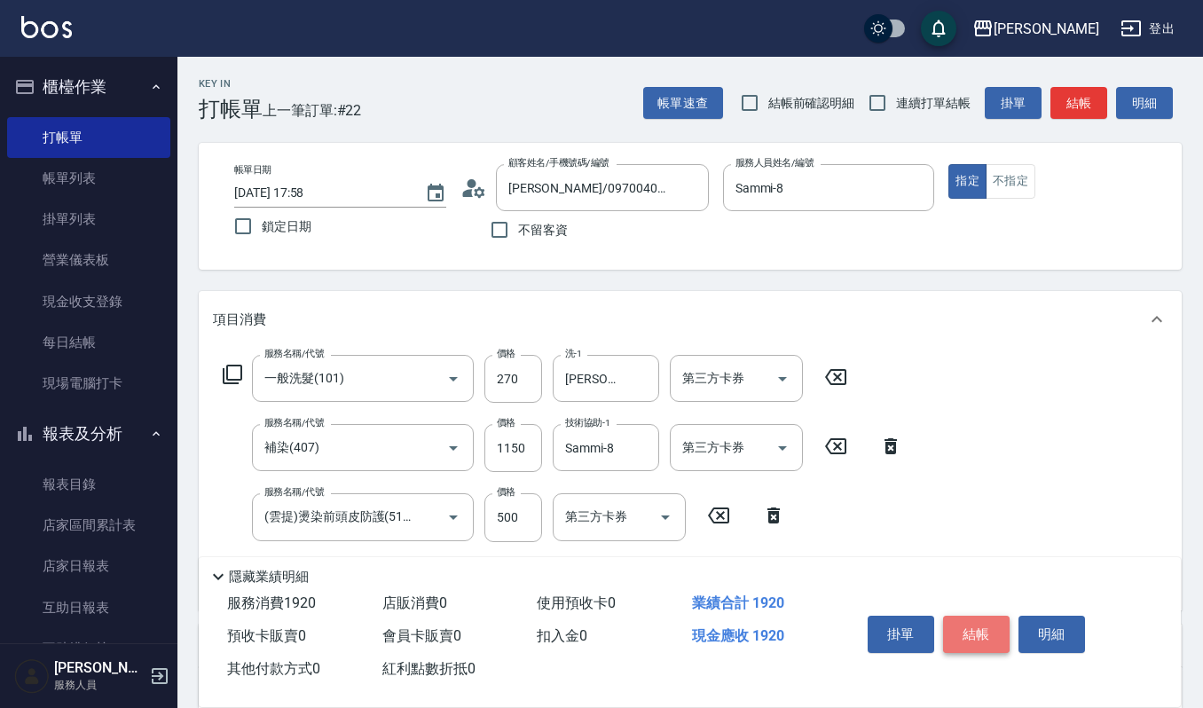
click at [973, 633] on button "結帳" at bounding box center [976, 634] width 67 height 37
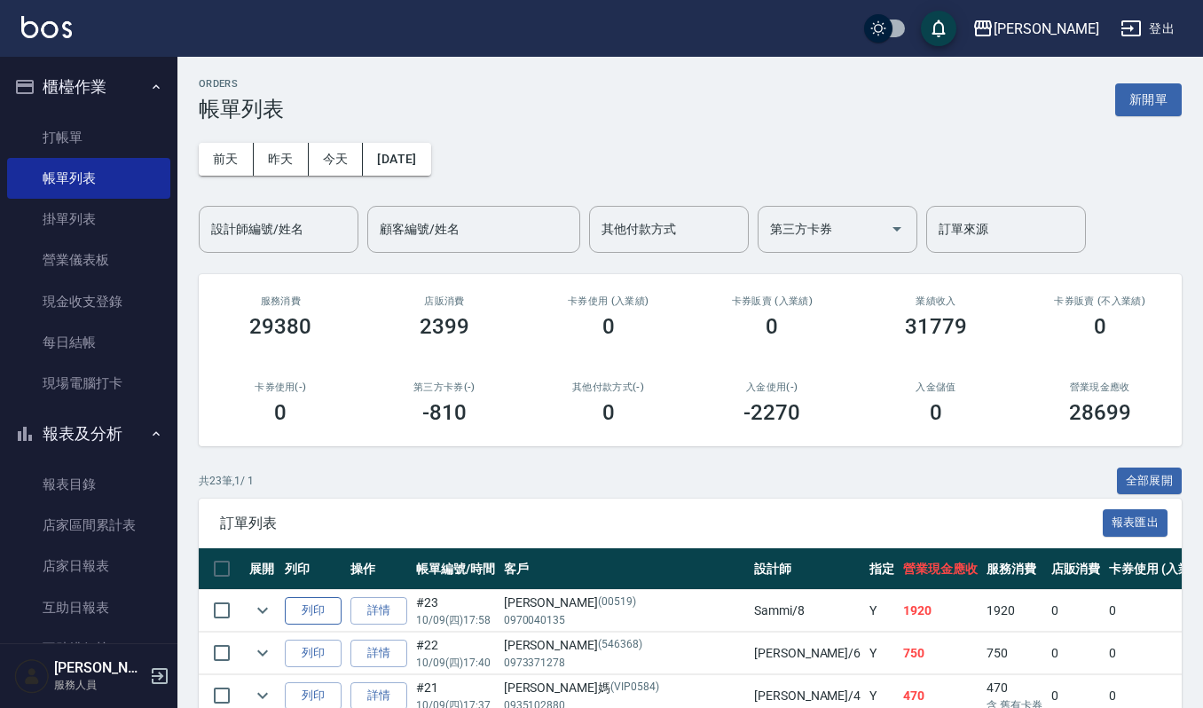
drag, startPoint x: 307, startPoint y: 601, endPoint x: 338, endPoint y: 600, distance: 31.1
click at [307, 601] on button "列印" at bounding box center [313, 611] width 57 height 28
click at [374, 612] on link "詳情" at bounding box center [379, 611] width 57 height 28
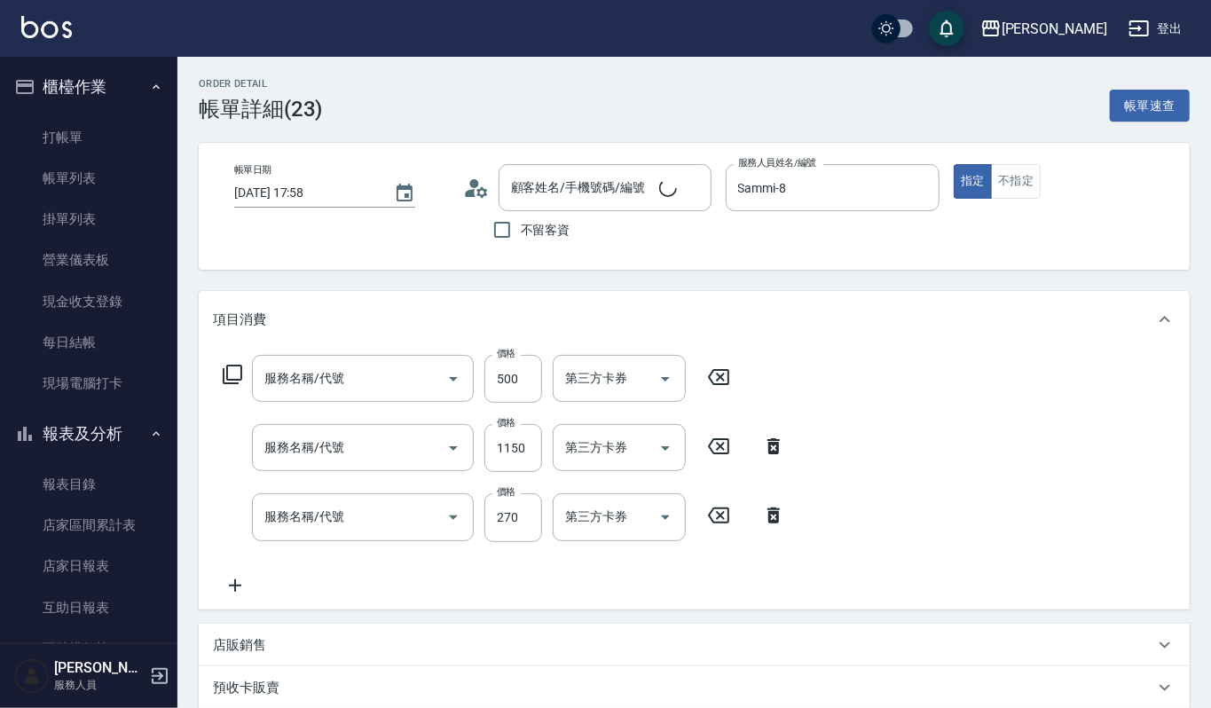
type input "2025/10/09 17:58"
type input "Sammi-8"
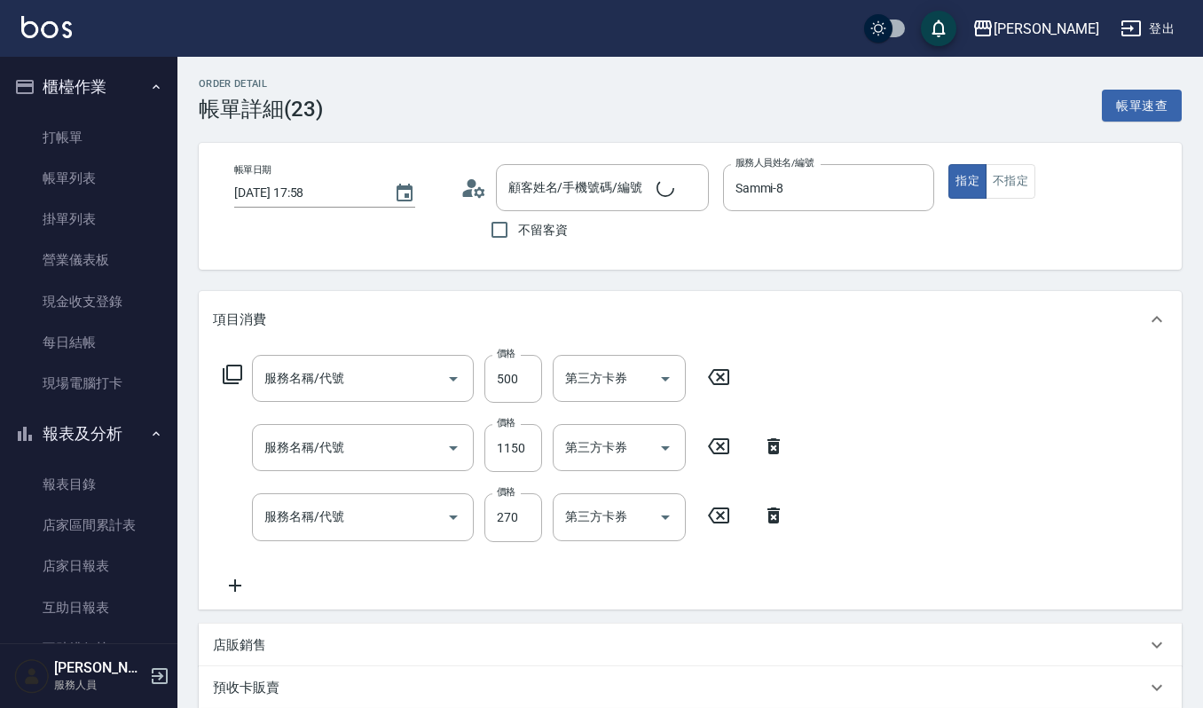
type input "(雲提)燙染前頭皮防護(518)"
type input "補染(407)"
type input "一般洗髮(101)"
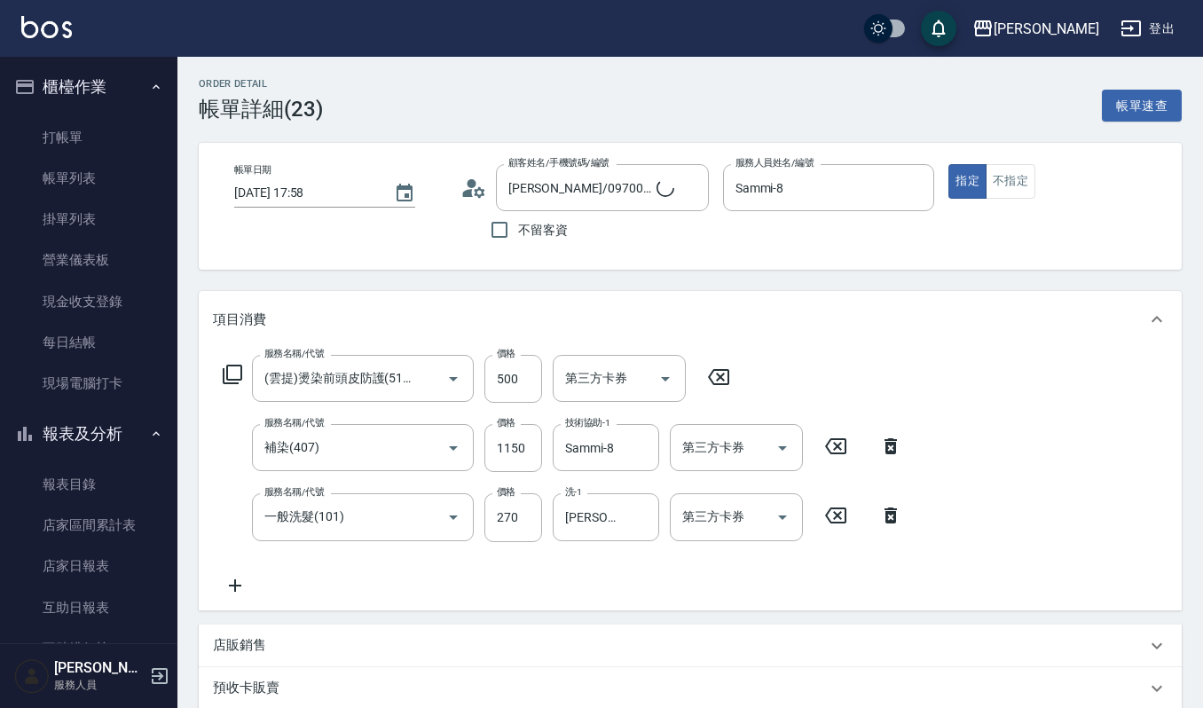
type input "李雅涵/0970040135/00519"
click at [474, 190] on icon at bounding box center [479, 191] width 11 height 11
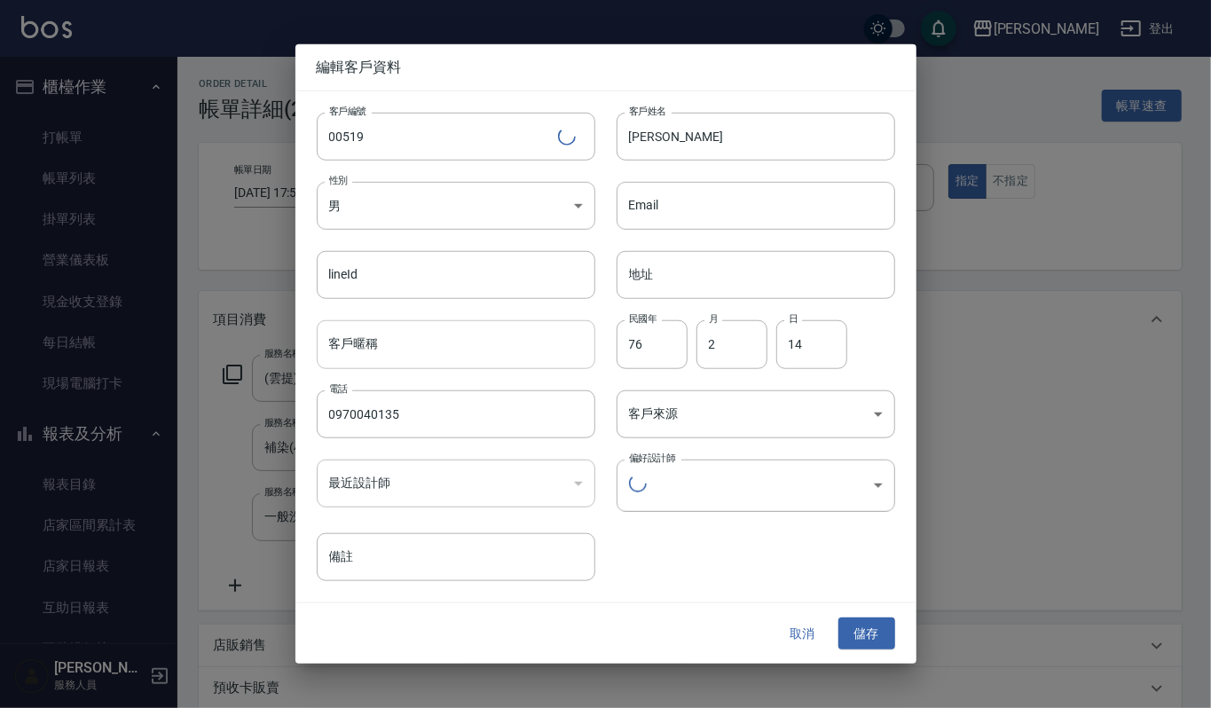
type input "3514225b-4ab7-4f2f-88f6-86a52e2fbbeb"
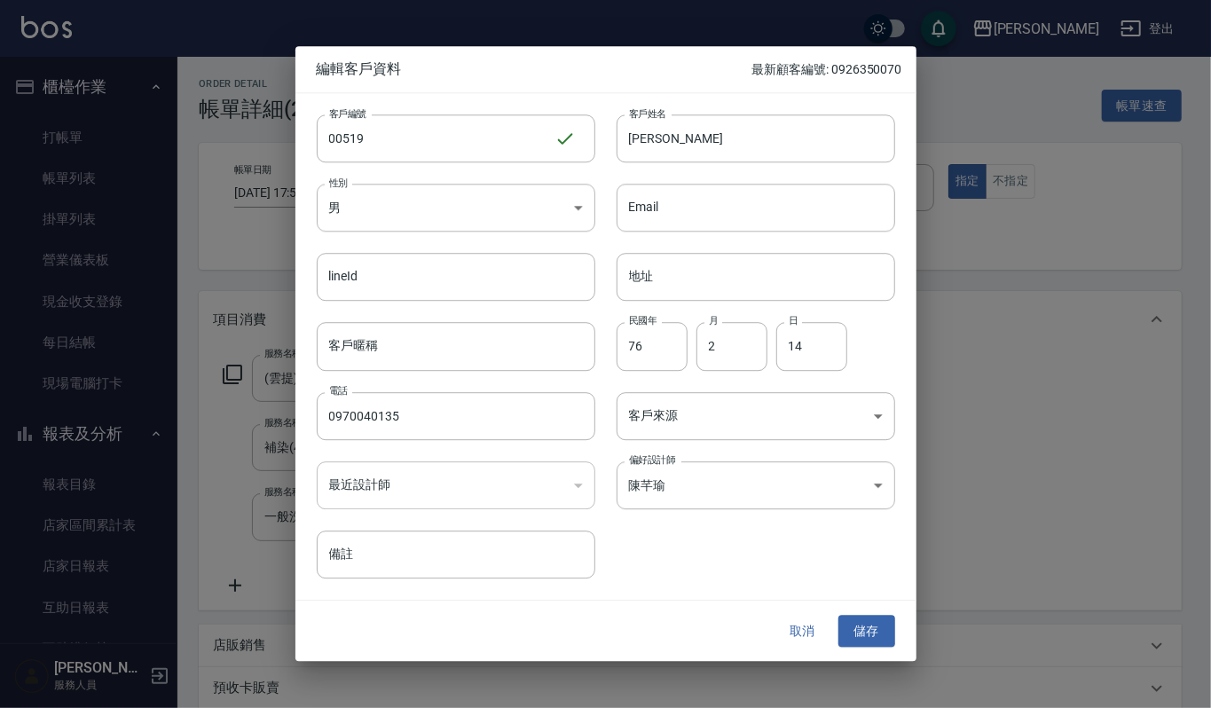
click at [146, 476] on div at bounding box center [605, 354] width 1211 height 708
click at [807, 635] on button "取消" at bounding box center [803, 631] width 57 height 33
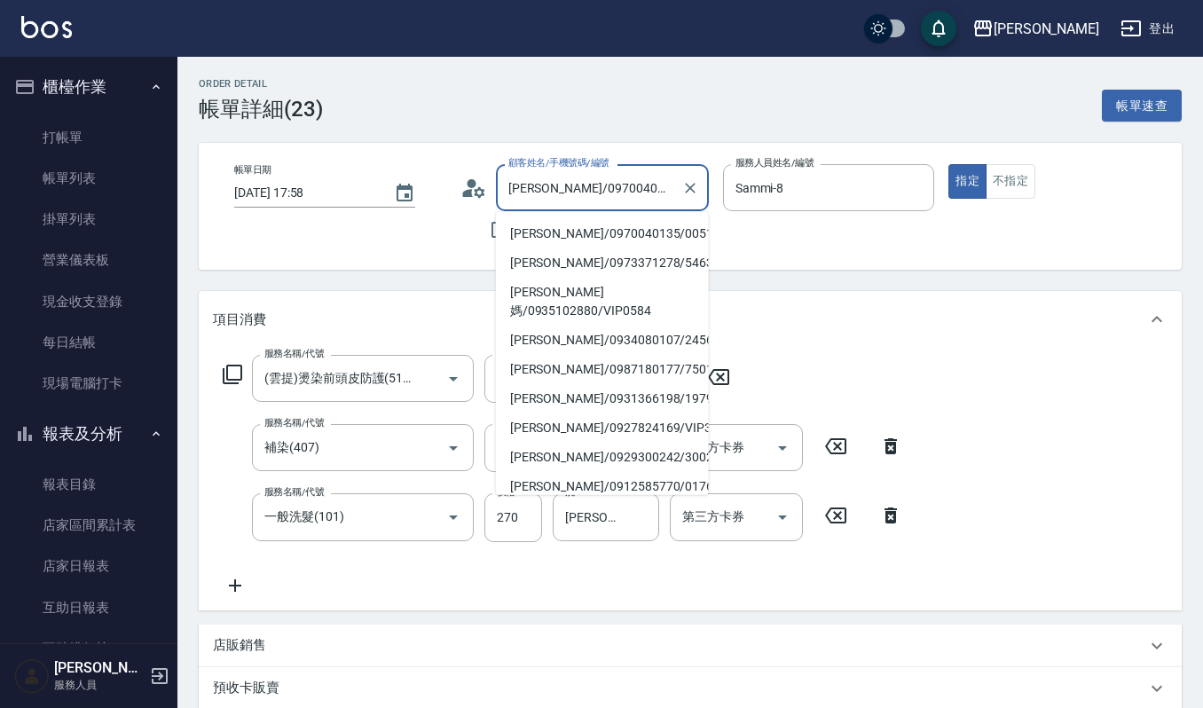
drag, startPoint x: 508, startPoint y: 186, endPoint x: 548, endPoint y: 186, distance: 39.9
click at [548, 186] on input "李雅涵/0970040135/00519" at bounding box center [589, 187] width 170 height 31
paste input "[PERSON_NAME]"
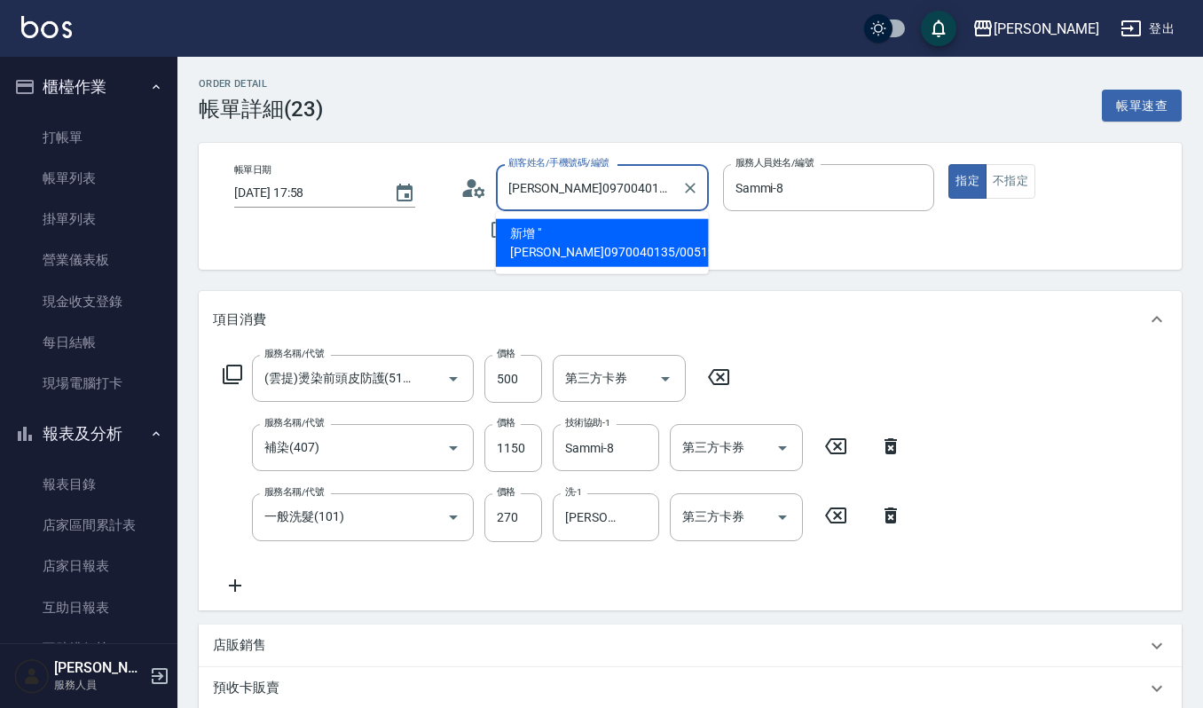
click at [540, 185] on input "張碧玉0970040135/00519" at bounding box center [589, 187] width 170 height 31
click at [667, 183] on input "張碧玉0970040135/00519" at bounding box center [589, 187] width 170 height 31
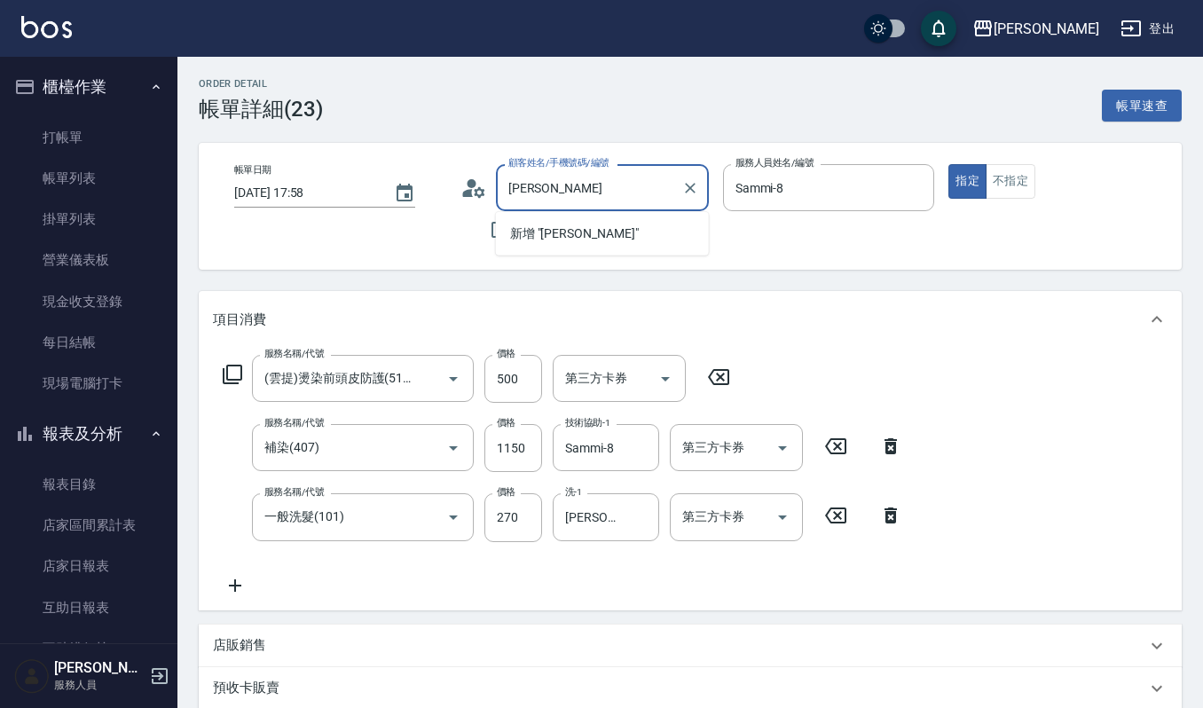
type input "張"
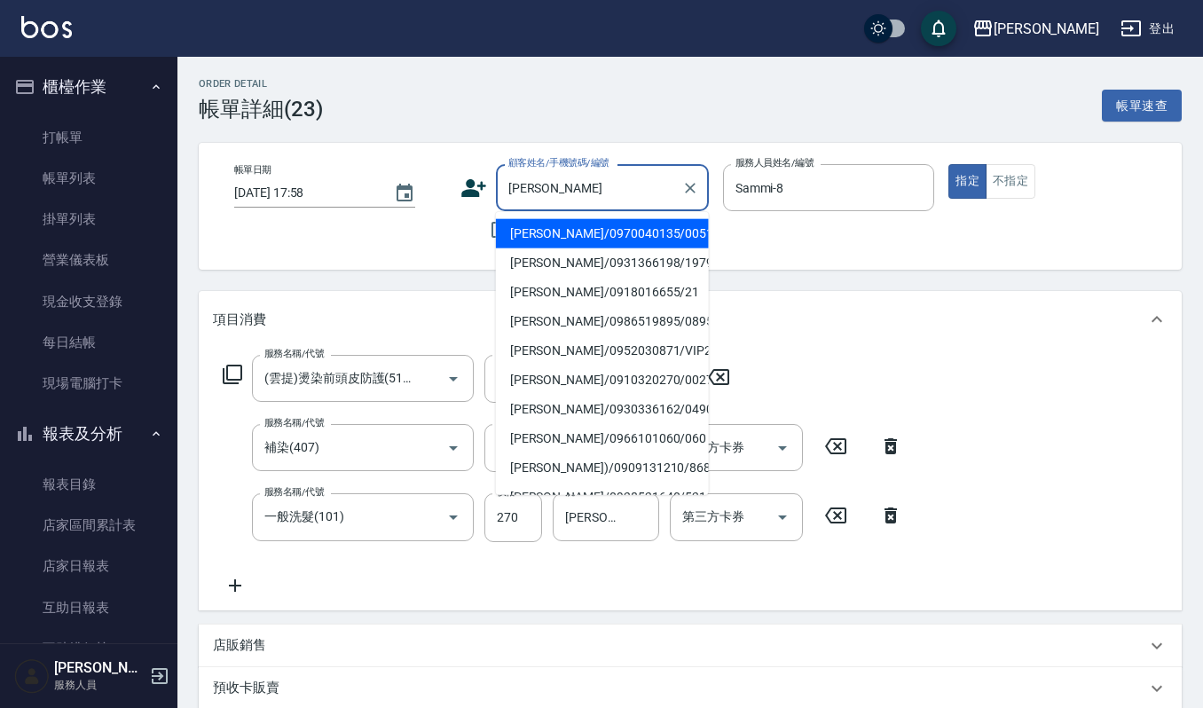
click at [555, 236] on li "李雅涵/0970040135/00519" at bounding box center [602, 233] width 213 height 29
type input "李雅涵/0970040135/00519"
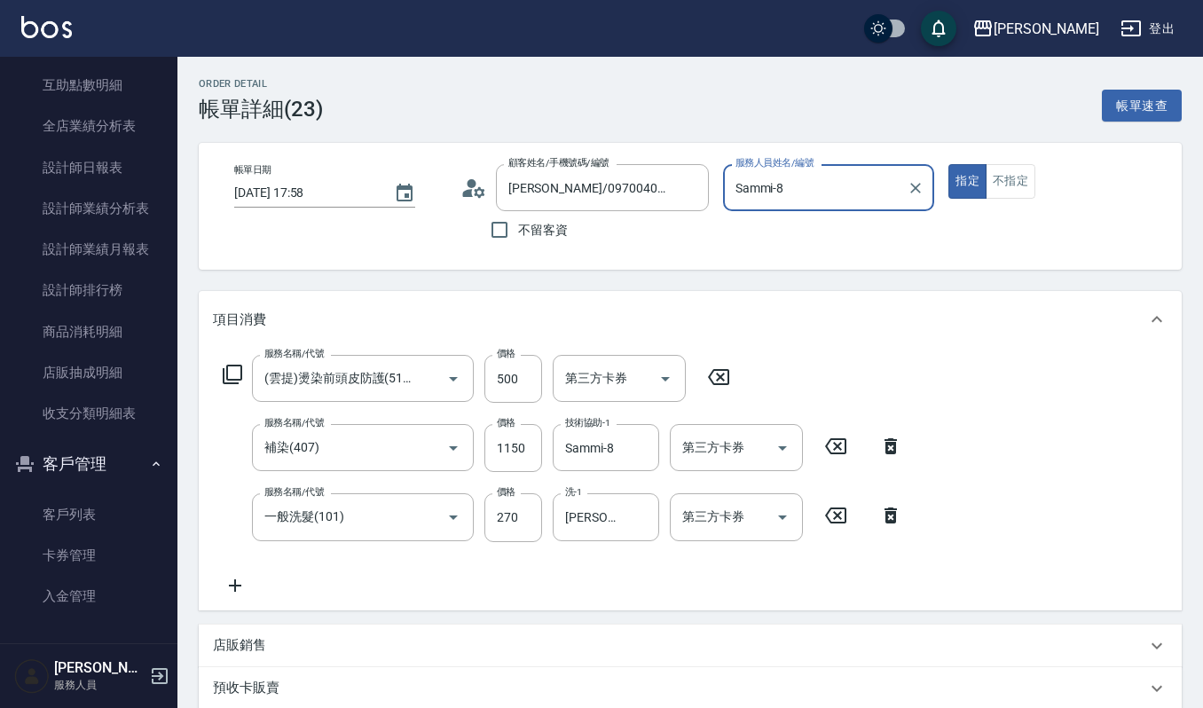
scroll to position [605, 0]
drag, startPoint x: 68, startPoint y: 515, endPoint x: 97, endPoint y: 500, distance: 31.7
click at [68, 515] on link "客戶列表" at bounding box center [88, 513] width 163 height 41
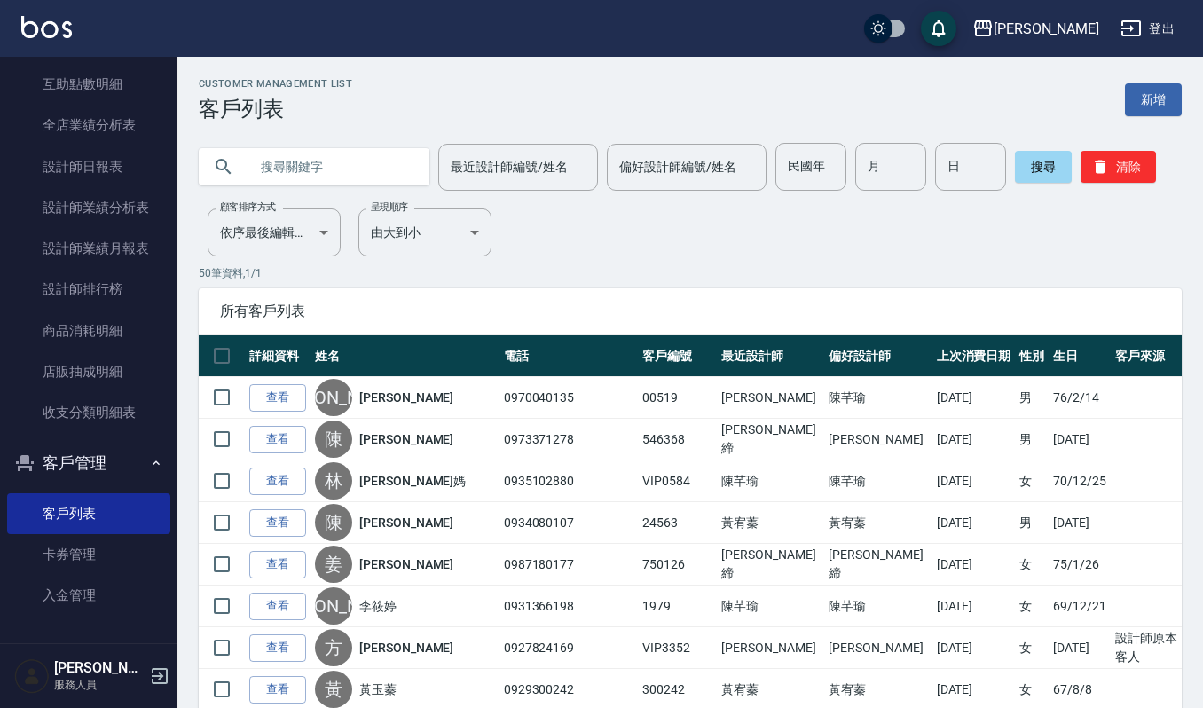
paste input "[PERSON_NAME]"
click at [331, 167] on input "[PERSON_NAME]" at bounding box center [331, 167] width 167 height 48
type input "張"
type input "ㄉ"
type input "李雅"
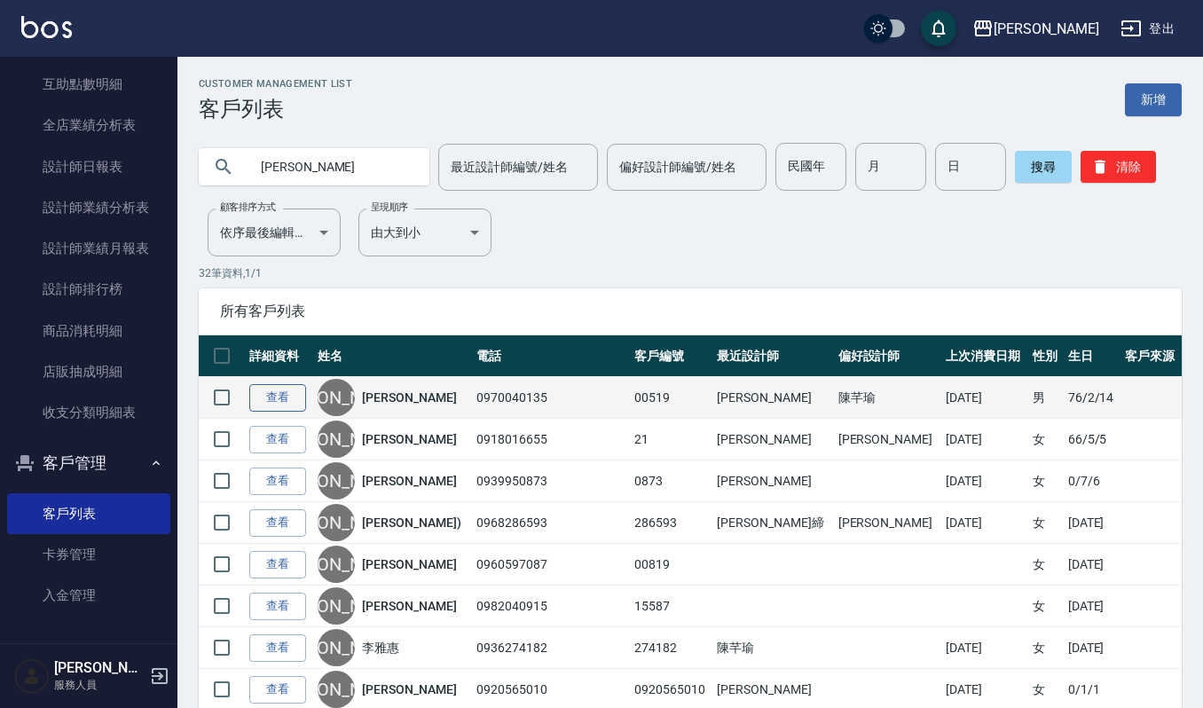
click at [257, 405] on link "查看" at bounding box center [277, 398] width 57 height 28
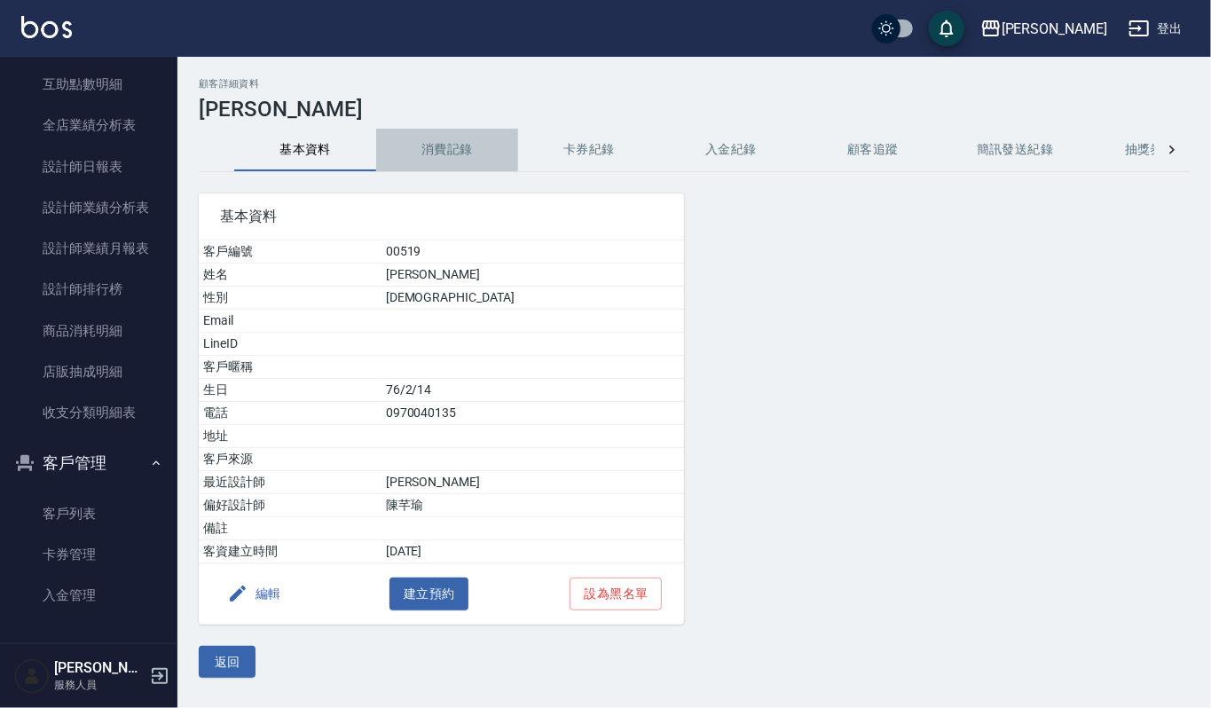
click at [434, 150] on button "消費記錄" at bounding box center [447, 150] width 142 height 43
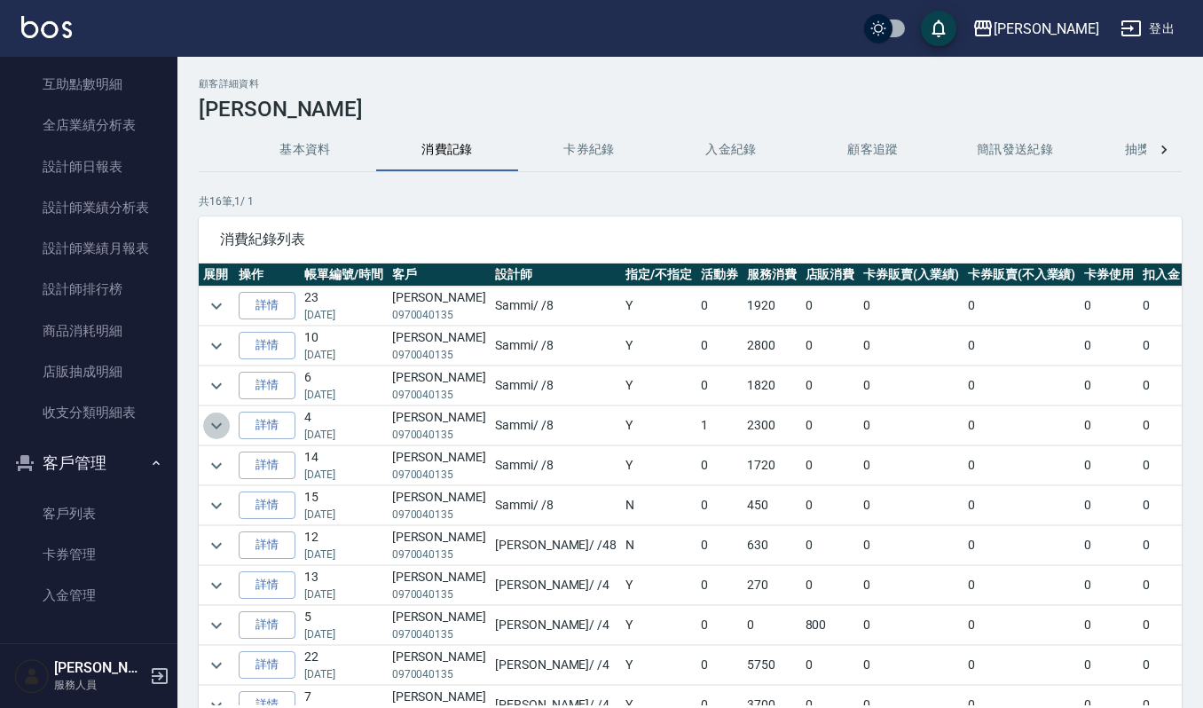
click at [211, 429] on icon "expand row" at bounding box center [216, 425] width 21 height 21
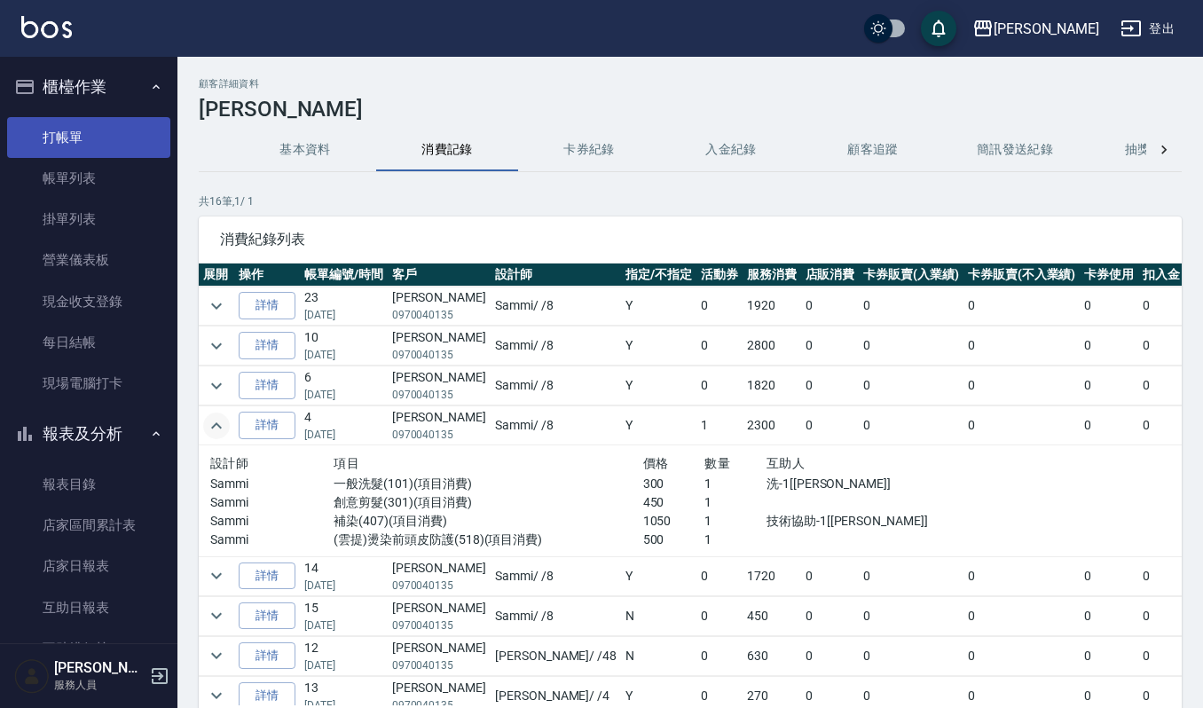
click at [91, 136] on link "打帳單" at bounding box center [88, 137] width 163 height 41
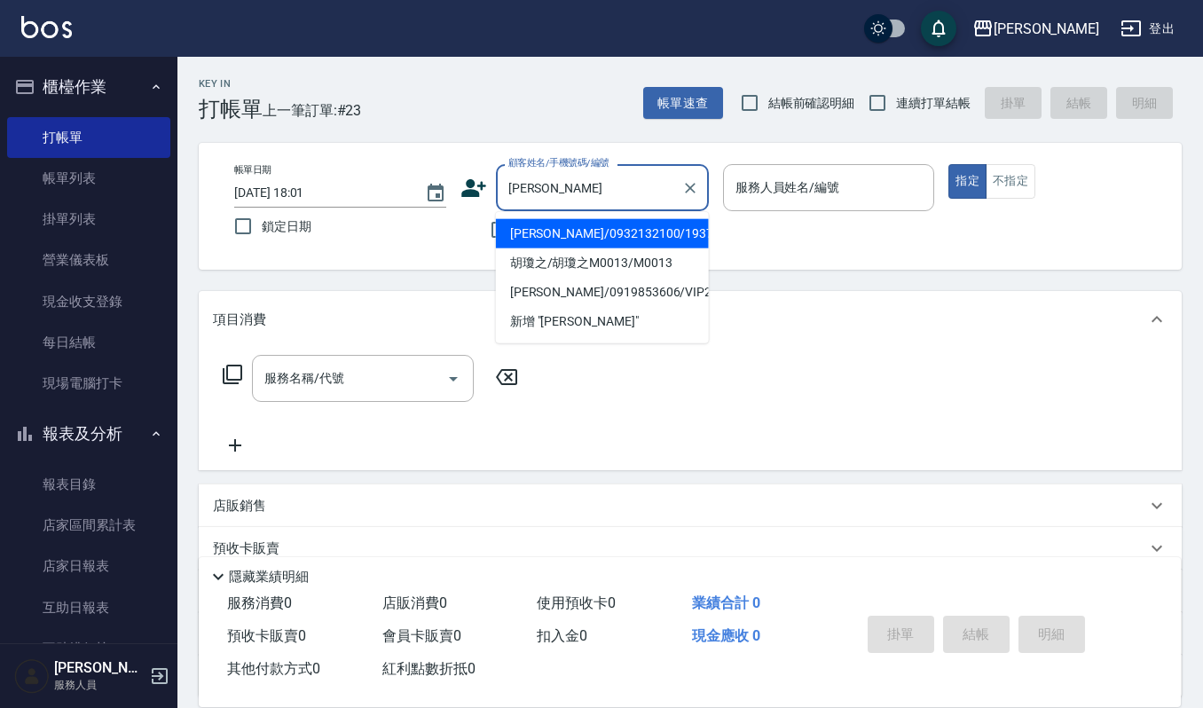
click at [551, 235] on li "胡瓊文/0932132100/1937" at bounding box center [602, 233] width 213 height 29
type input "胡瓊文/0932132100/1937"
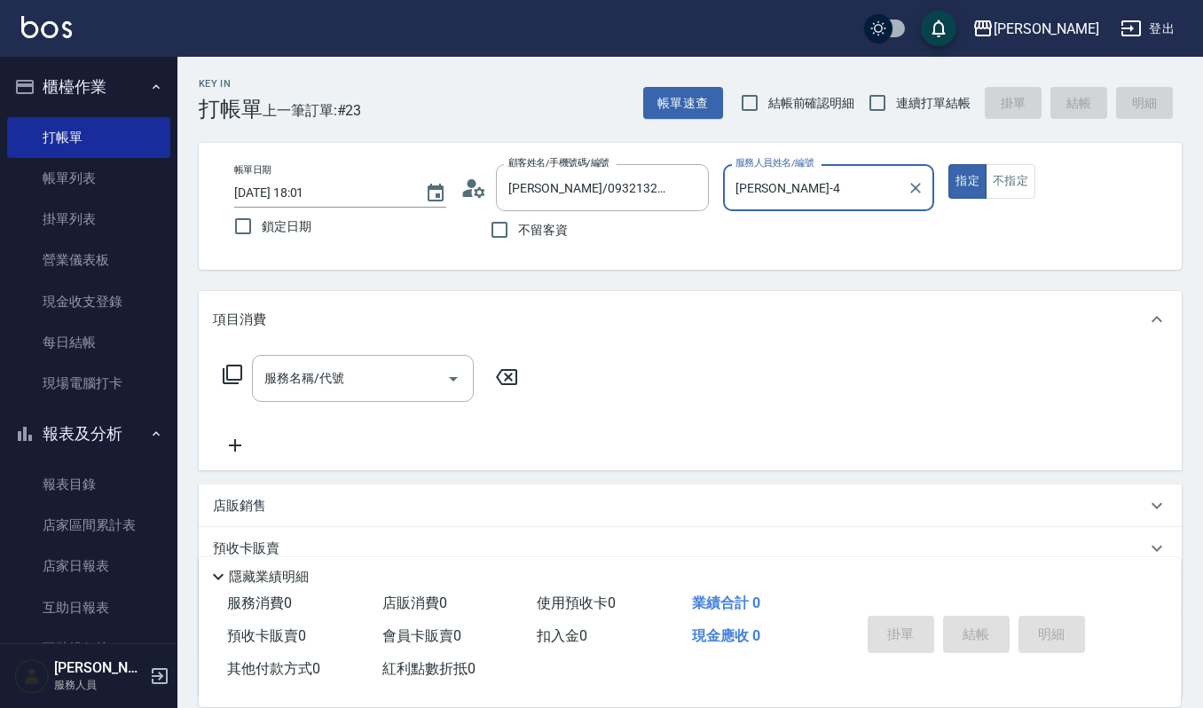
type input "吉兒-4"
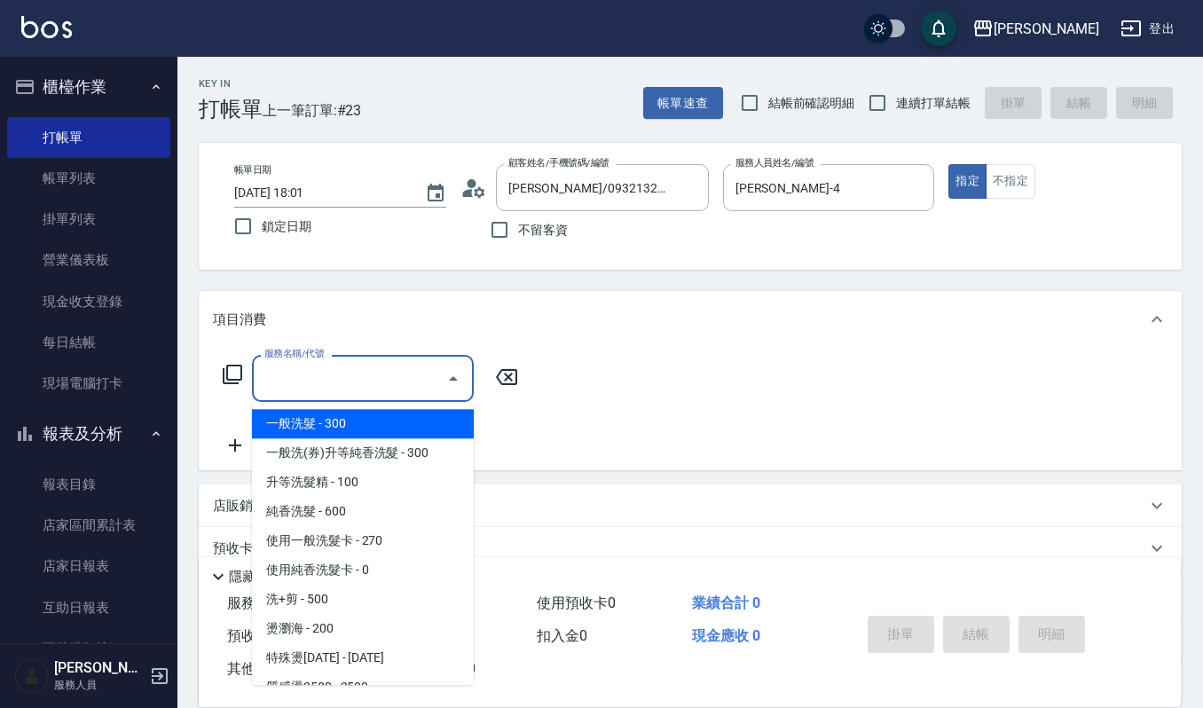
click at [390, 366] on input "服務名稱/代號" at bounding box center [349, 378] width 179 height 31
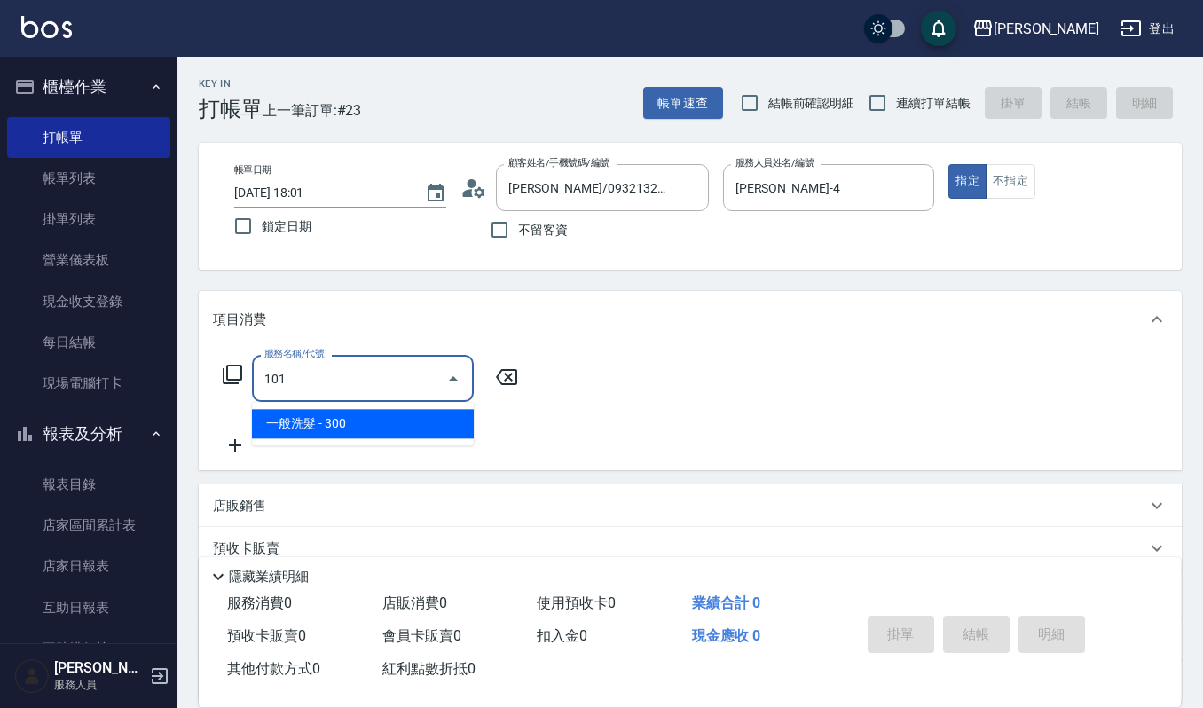
type input "一般洗髮(101)"
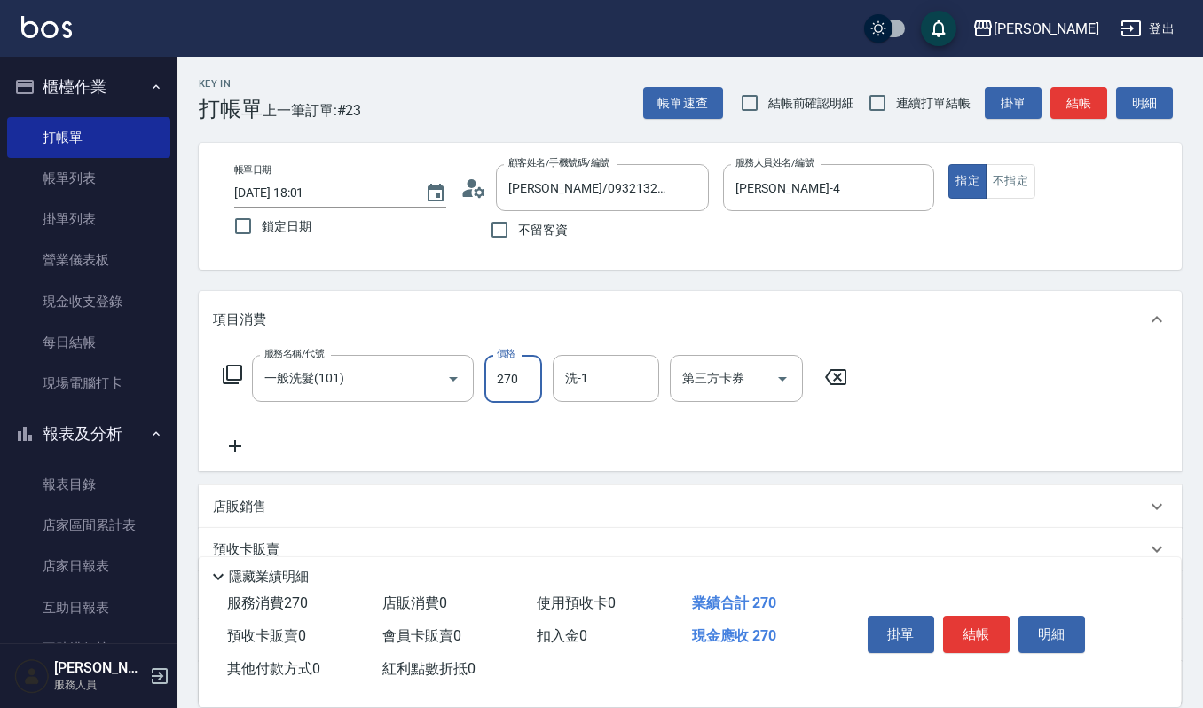
type input "270"
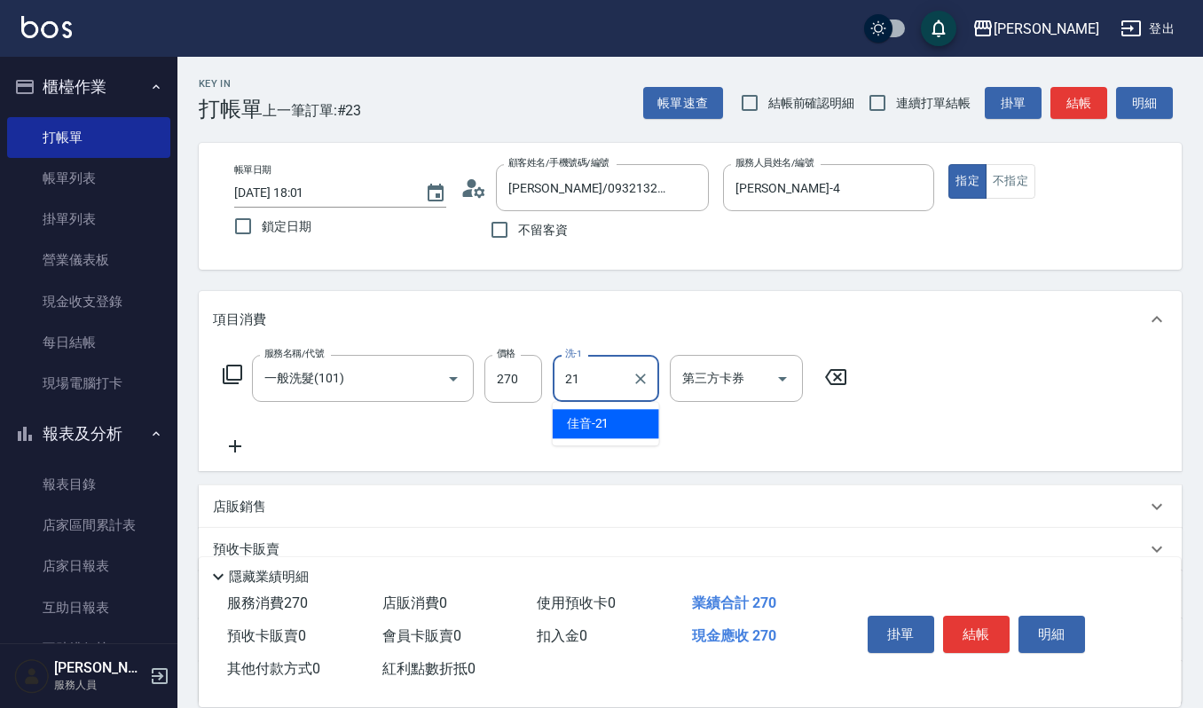
type input "佳音-21"
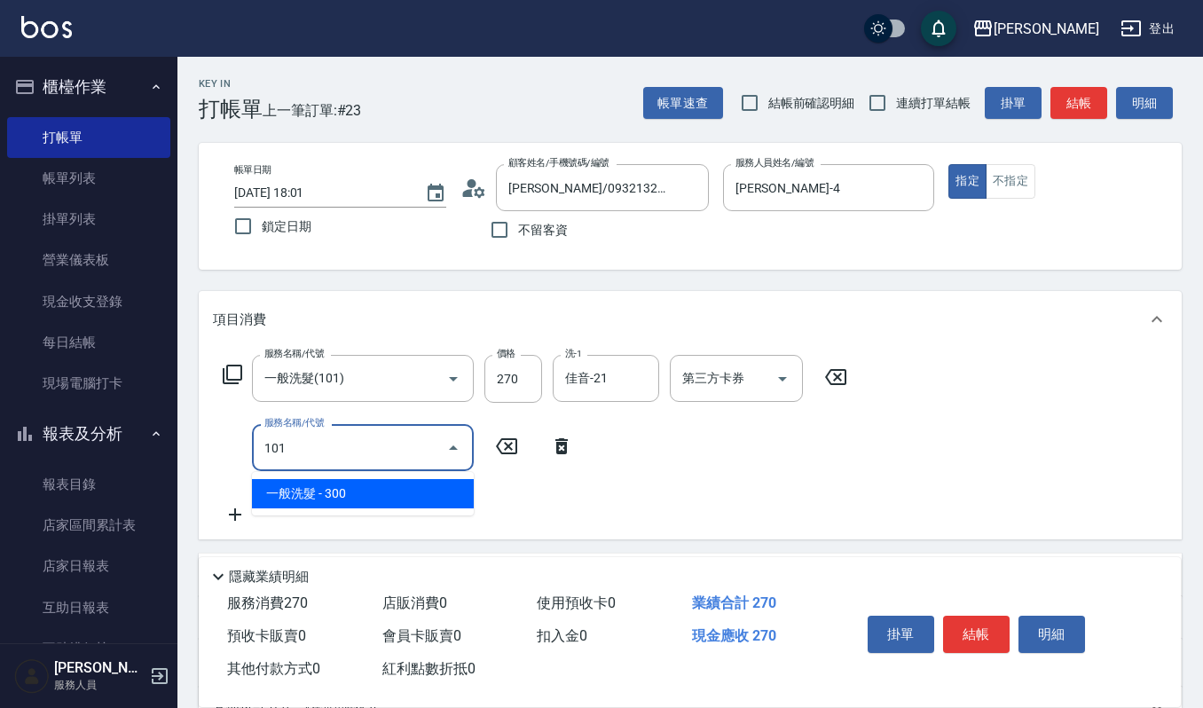
type input "一般洗髮(101)"
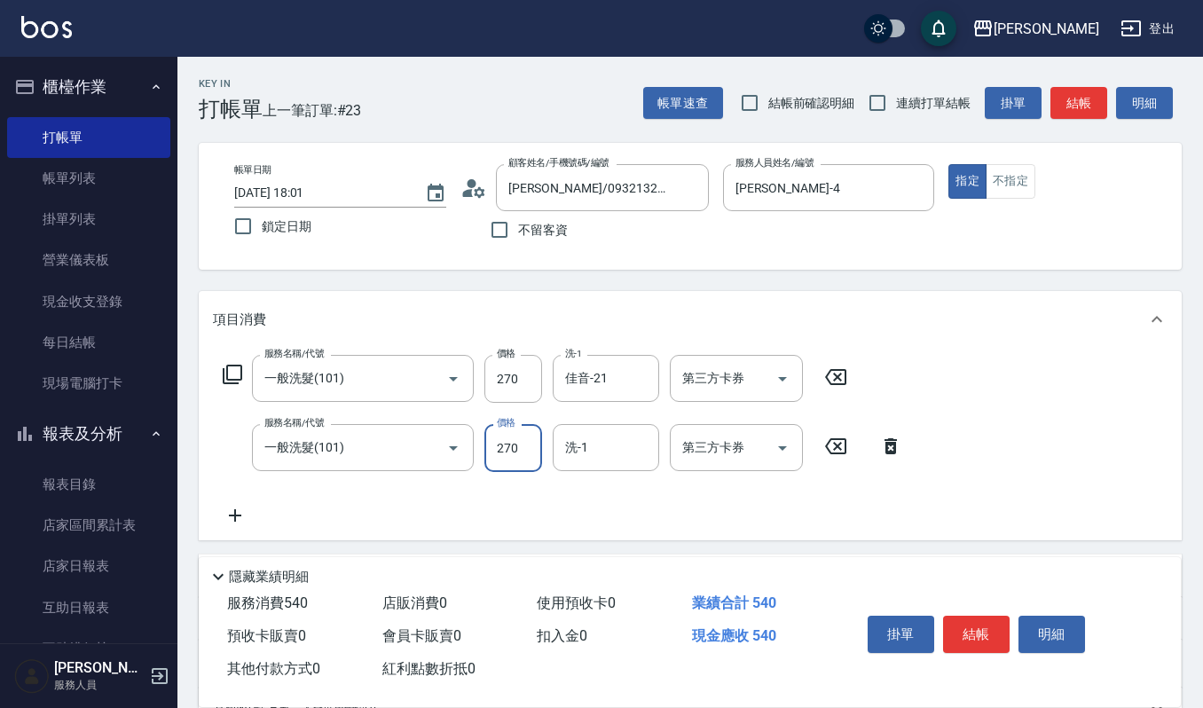
type input "270"
type input "2"
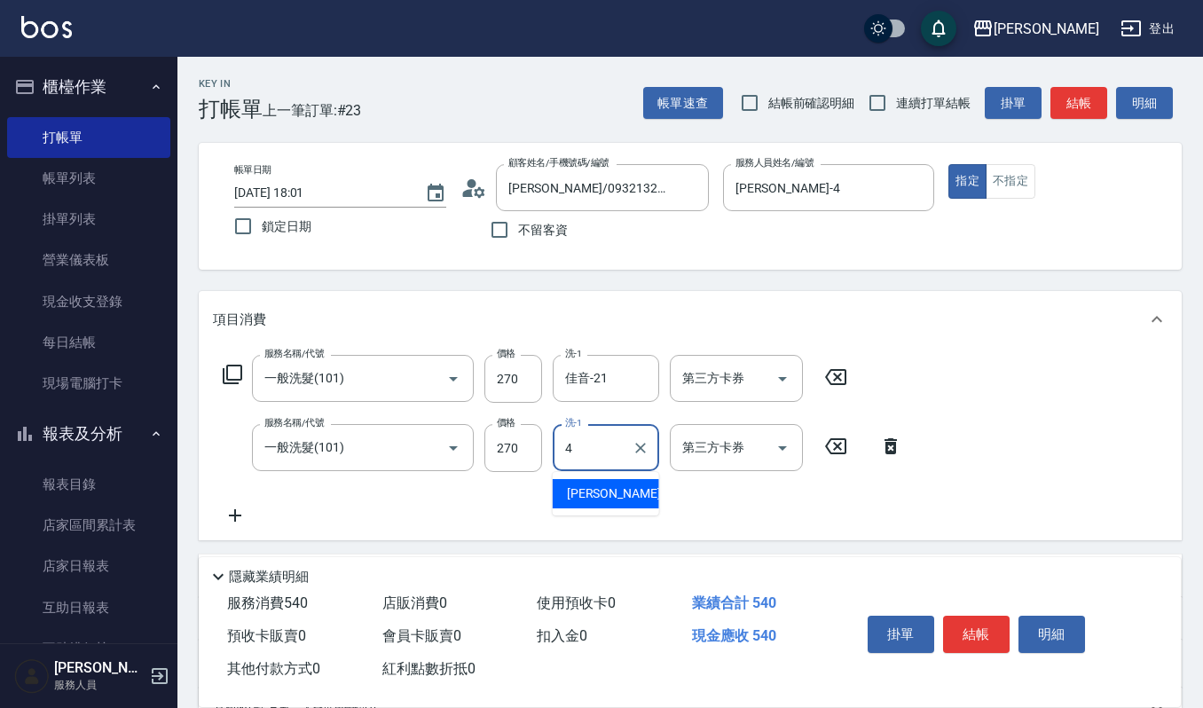
type input "吉兒-4"
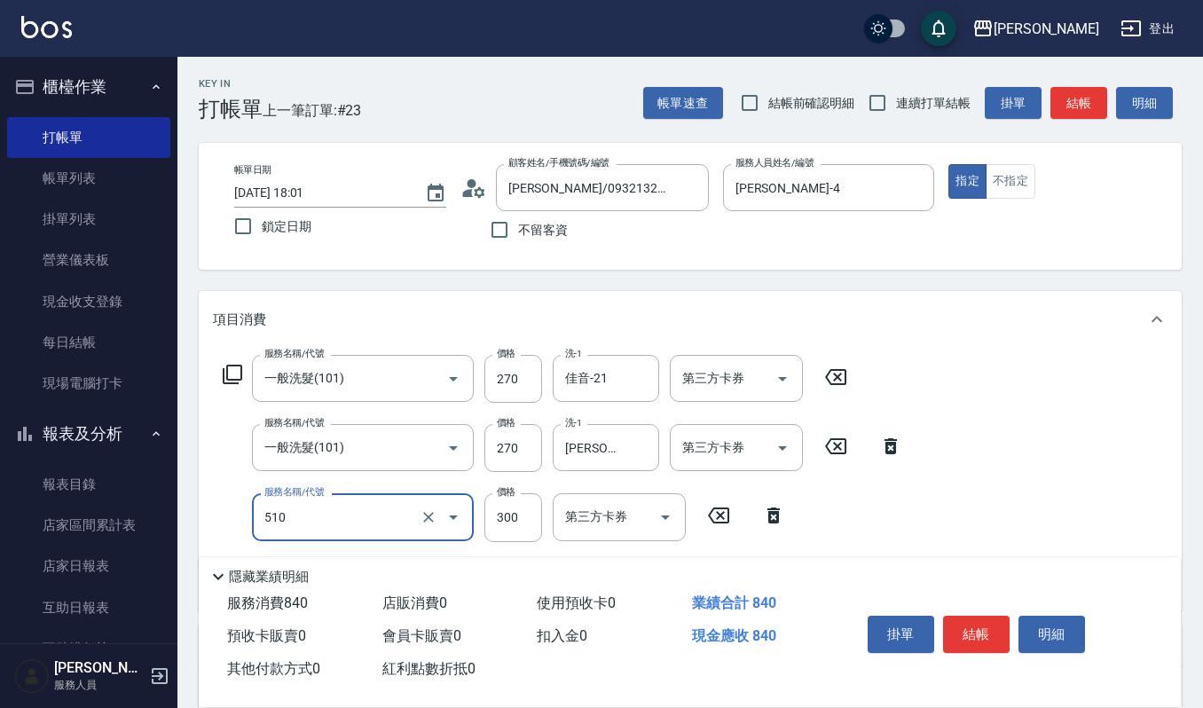
type input "~自備~護髮(510)"
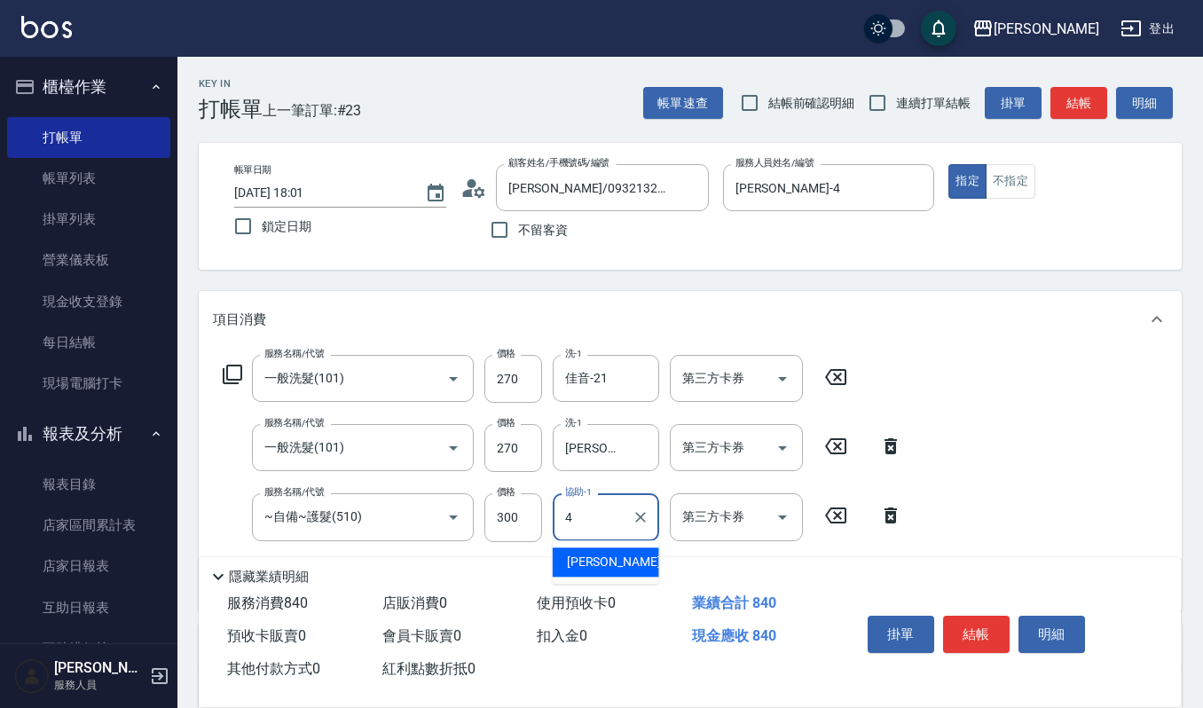
type input "吉兒-4"
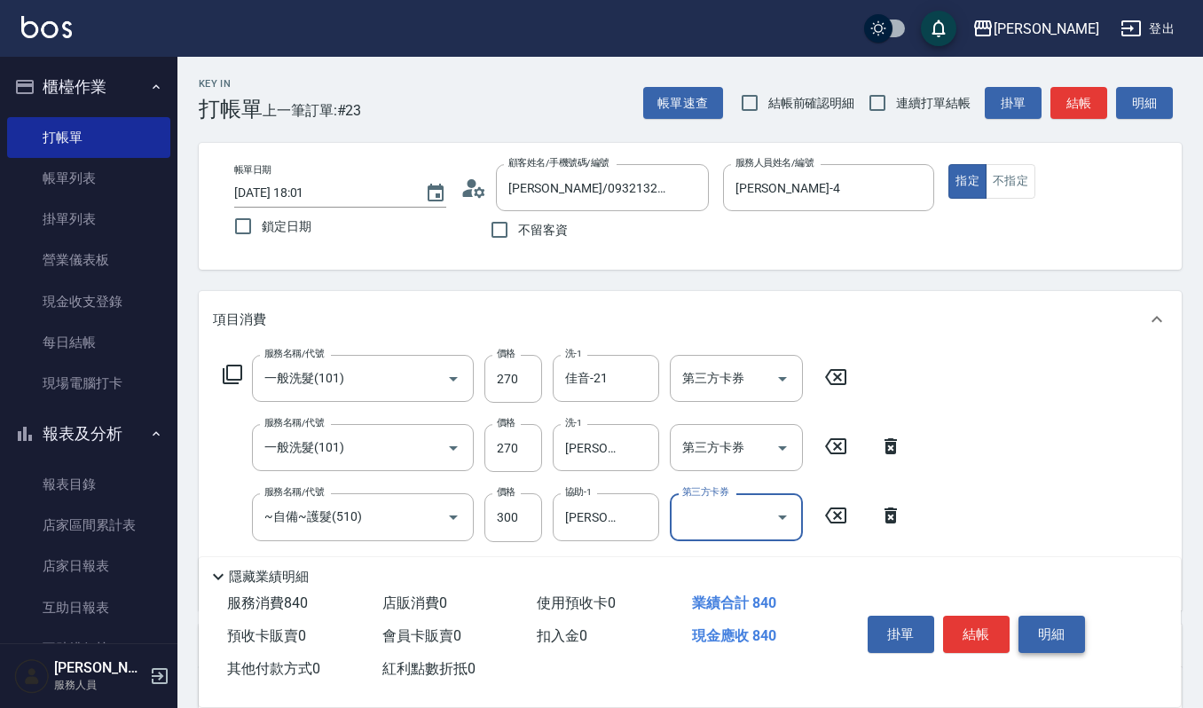
click at [1059, 628] on button "明細" at bounding box center [1052, 634] width 67 height 37
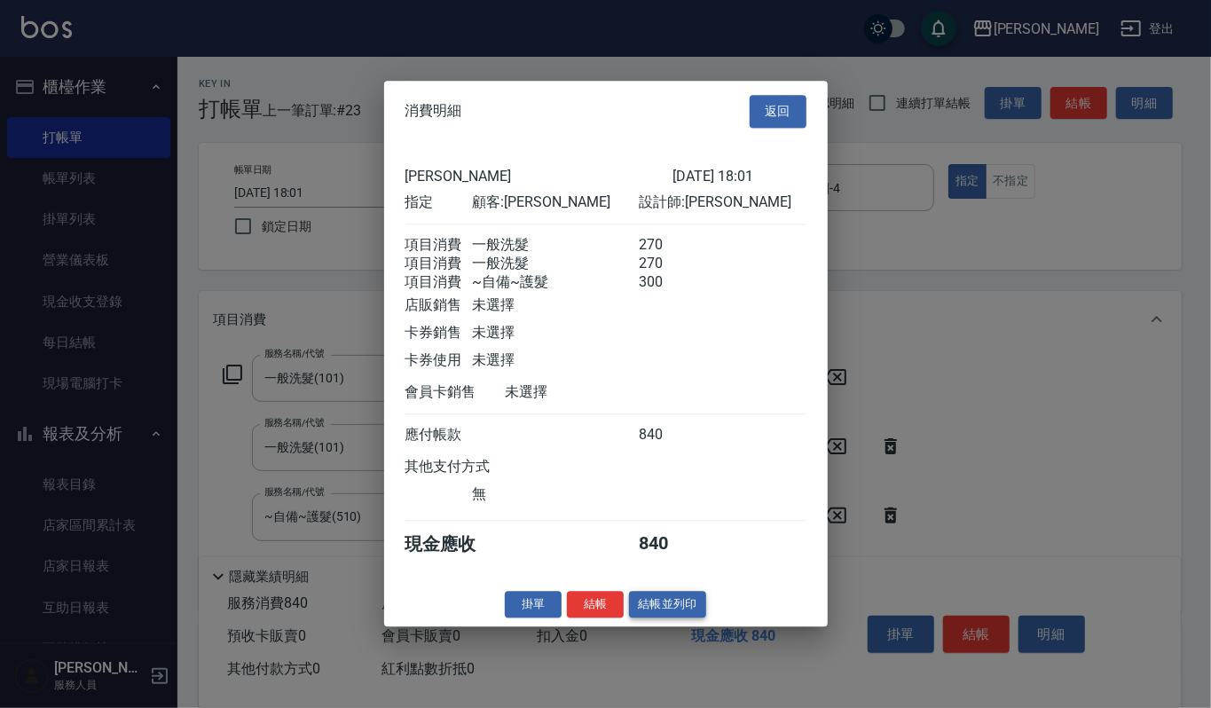
click at [672, 611] on button "結帳並列印" at bounding box center [667, 605] width 77 height 28
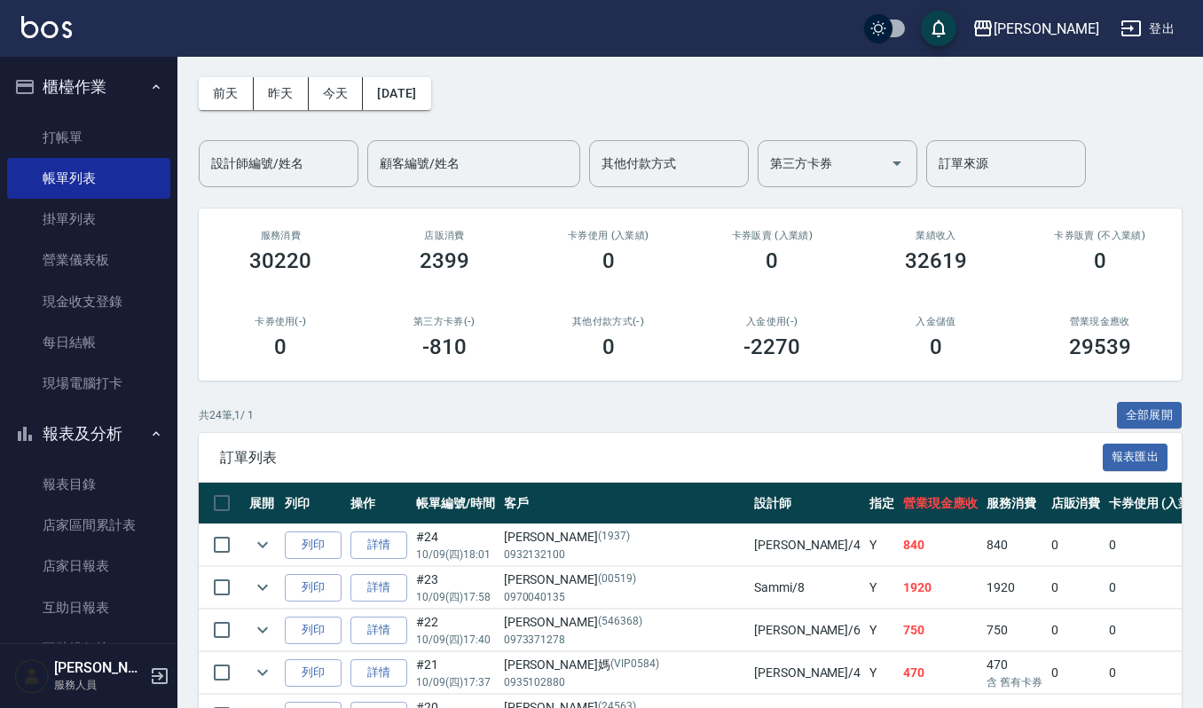
scroll to position [118, 0]
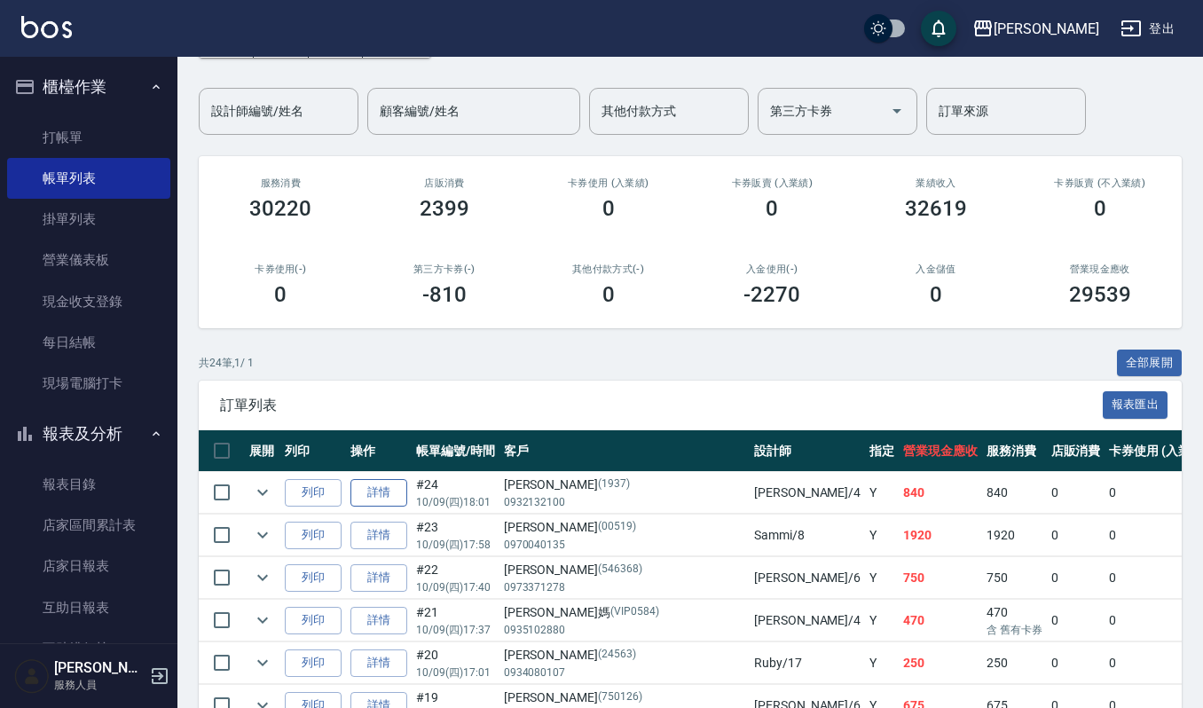
click at [381, 488] on link "詳情" at bounding box center [379, 493] width 57 height 28
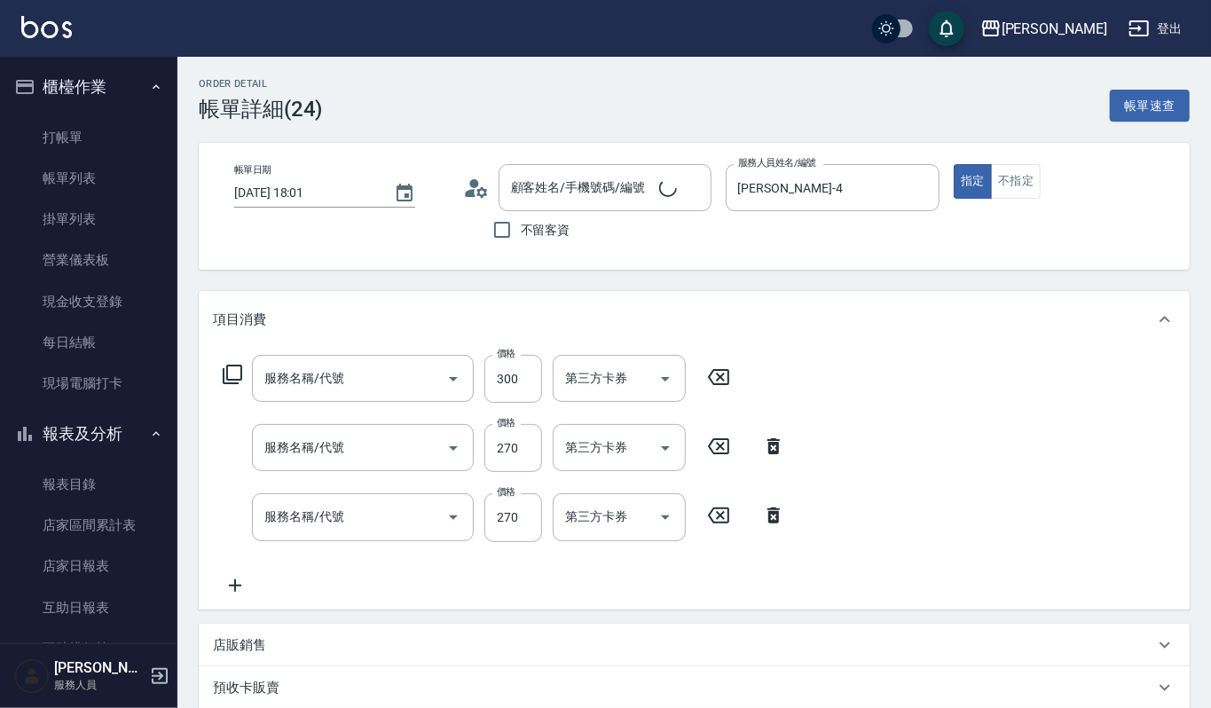
type input "2025/10/09 18:01"
type input "吉兒-4"
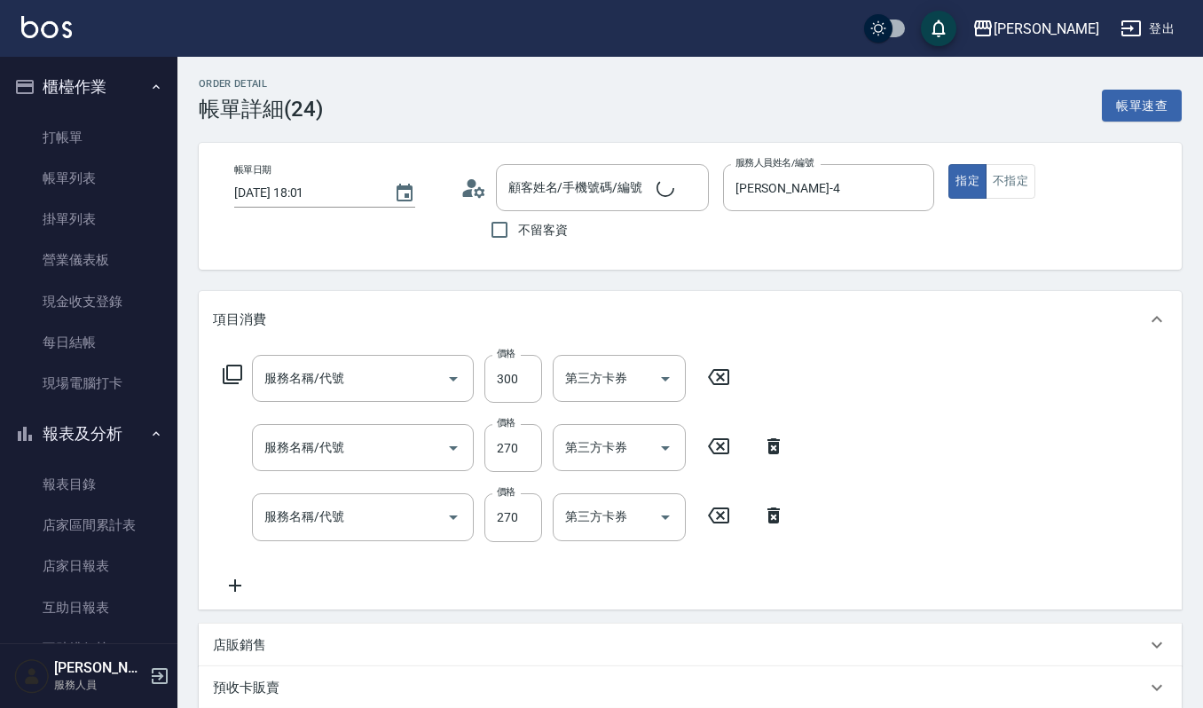
type input "~自備~護髮(510)"
type input "一般洗髮(101)"
type input "胡瓊文/0932132100/1937"
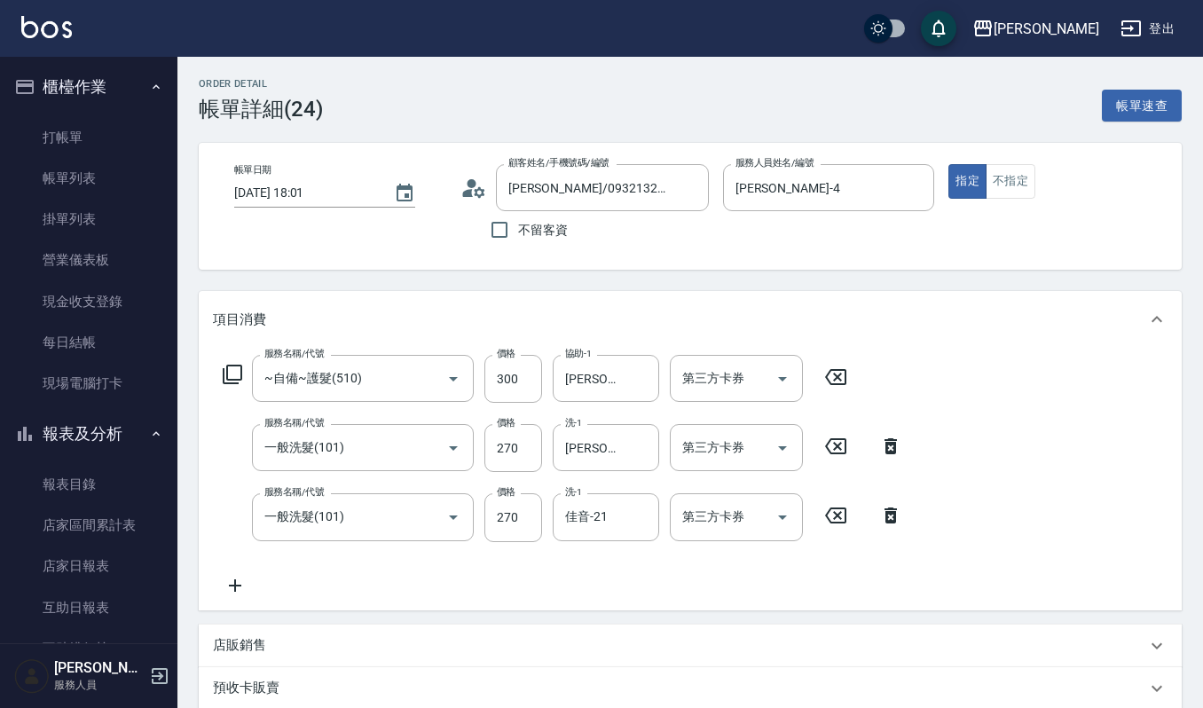
click at [834, 449] on icon at bounding box center [835, 446] width 21 height 16
click at [835, 377] on icon at bounding box center [836, 376] width 44 height 21
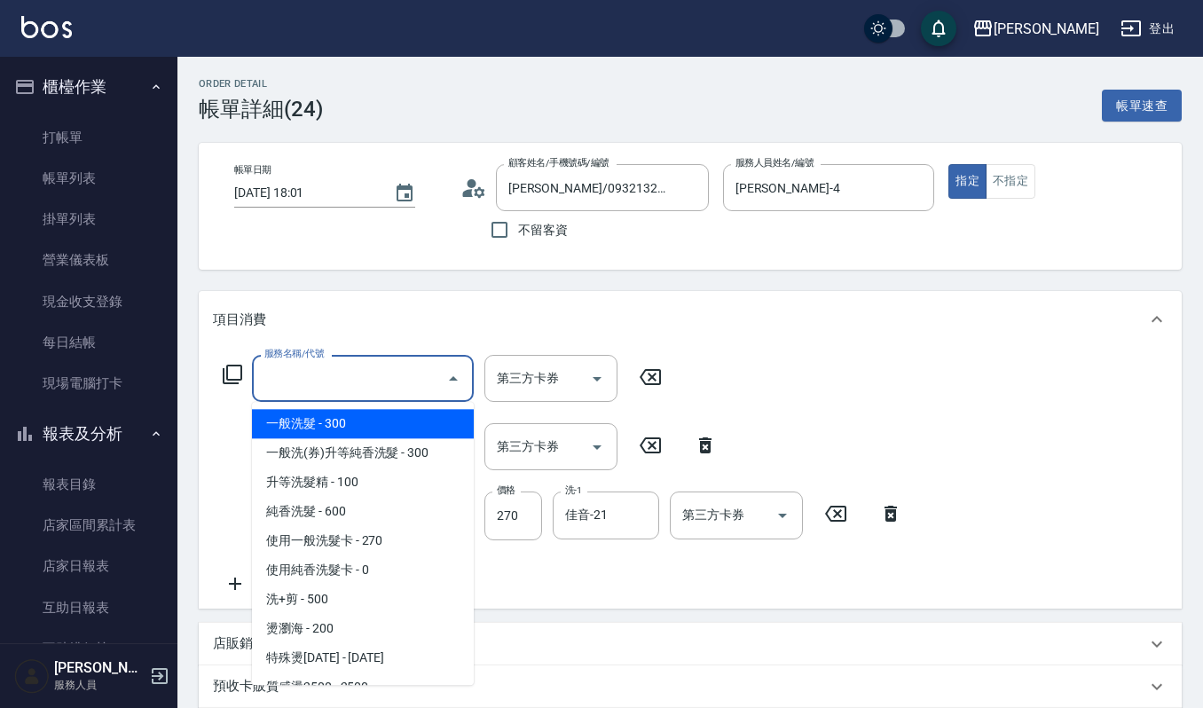
click at [260, 381] on input "服務名稱/代號" at bounding box center [349, 378] width 179 height 31
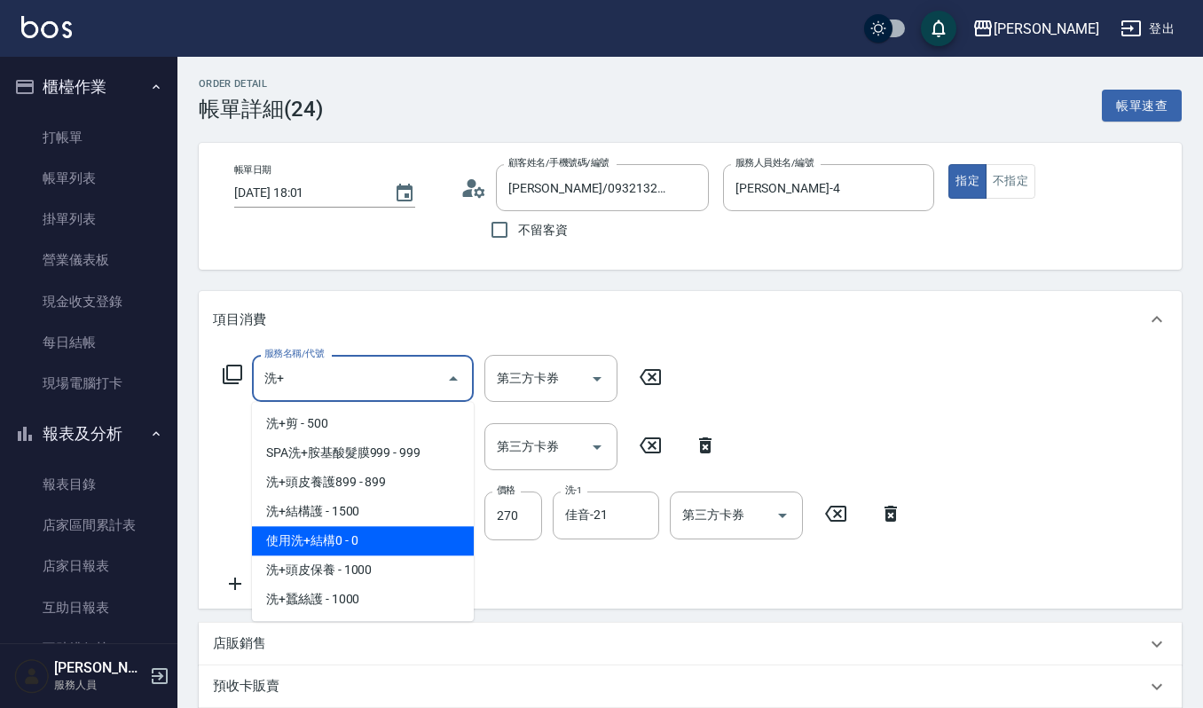
type input "使用洗+結構0(586)"
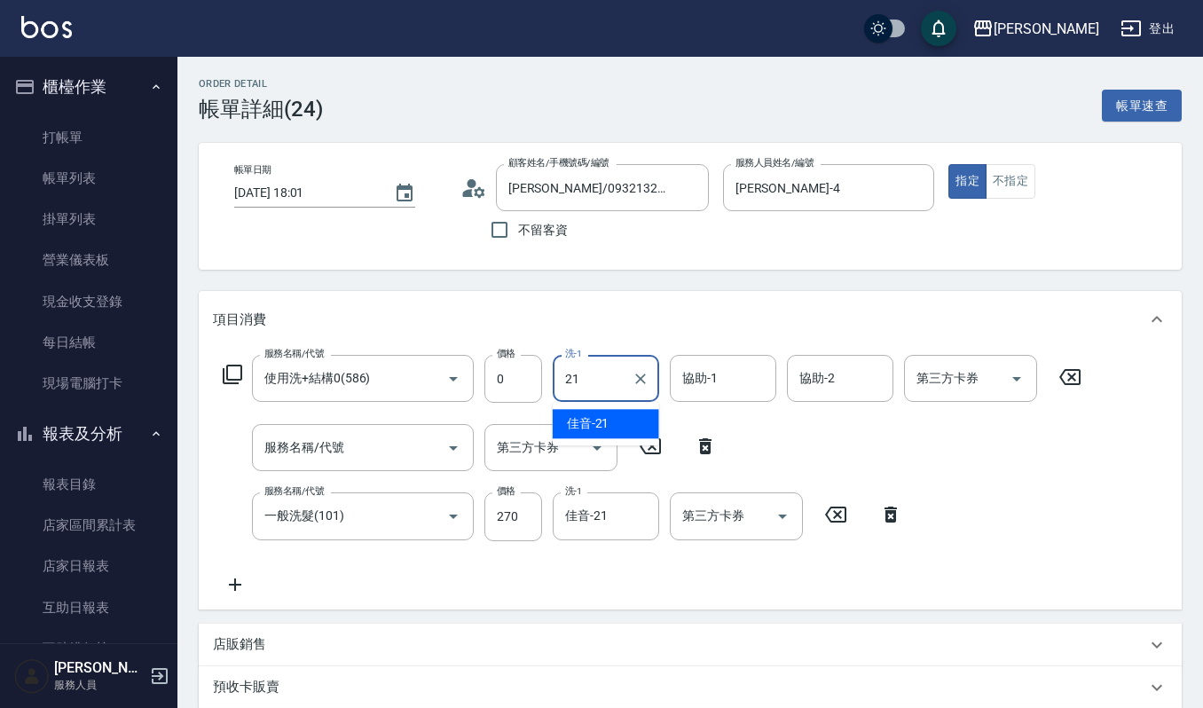
type input "佳音-21"
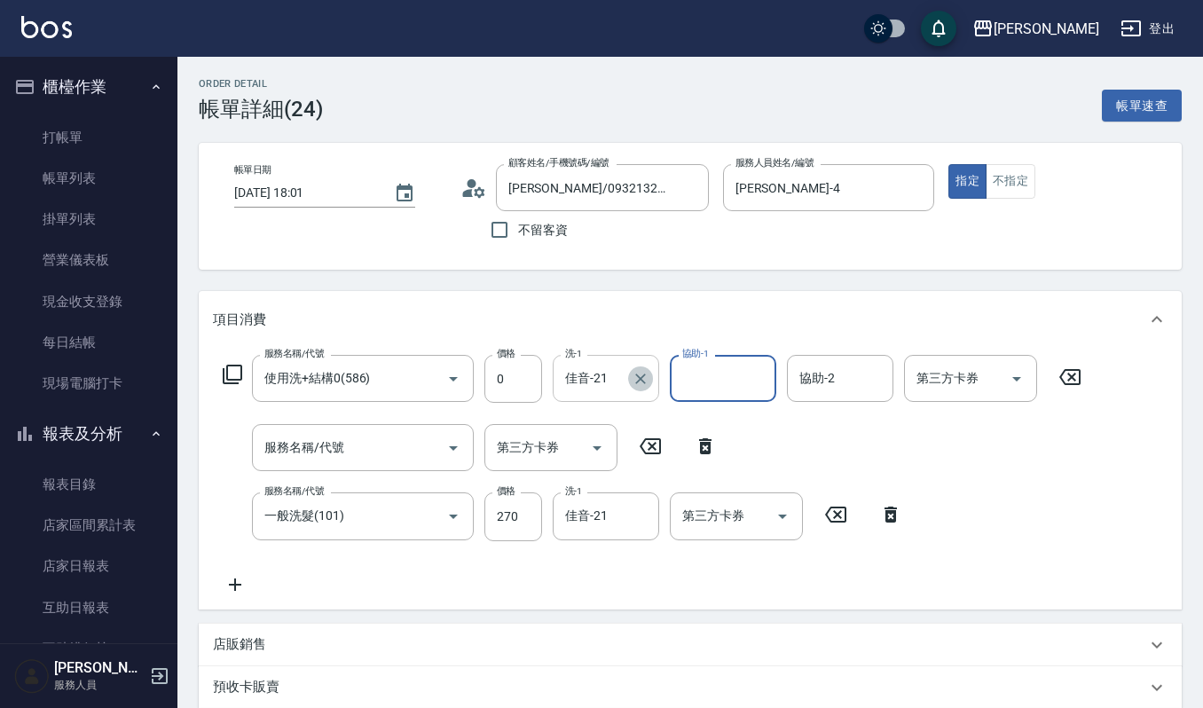
click at [635, 378] on icon "Clear" at bounding box center [641, 379] width 18 height 18
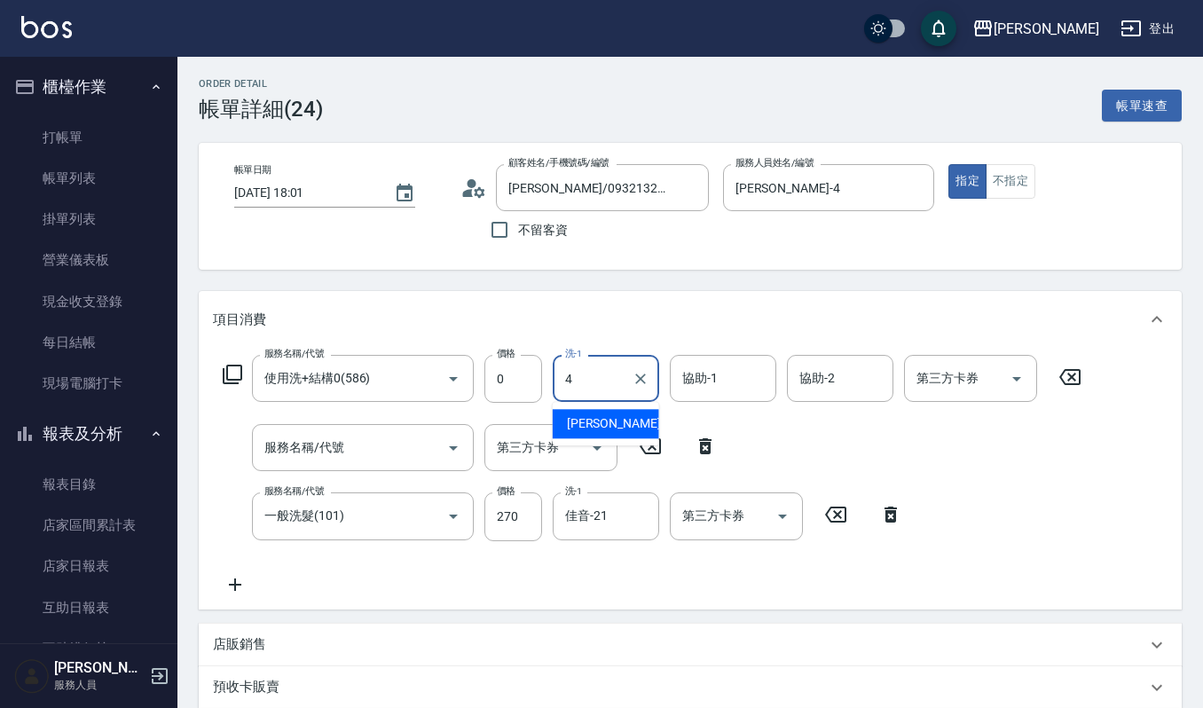
type input "吉兒-4"
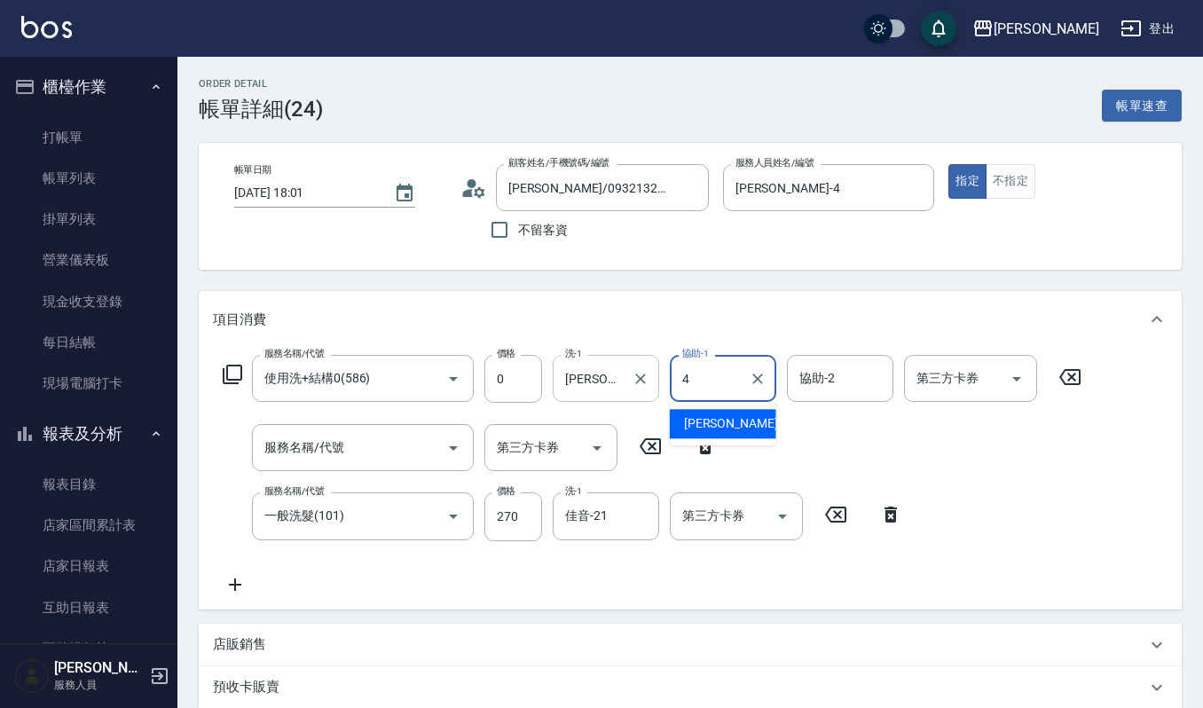
type input "吉兒-4"
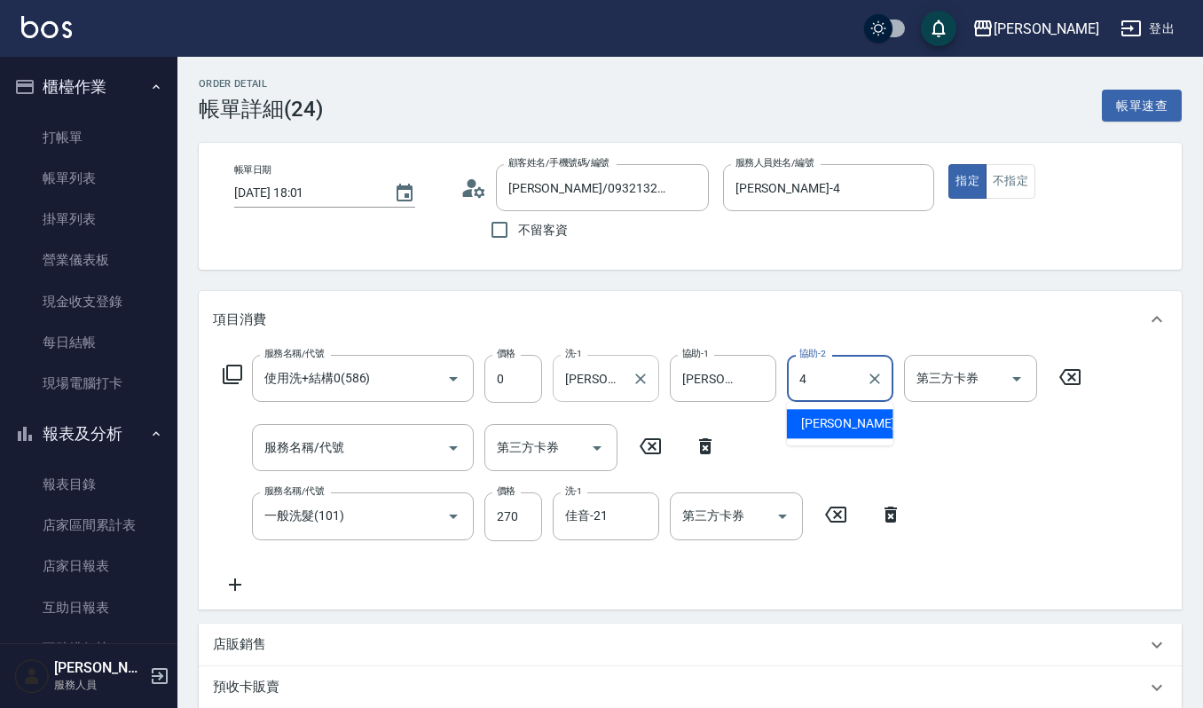
type input "吉兒-4"
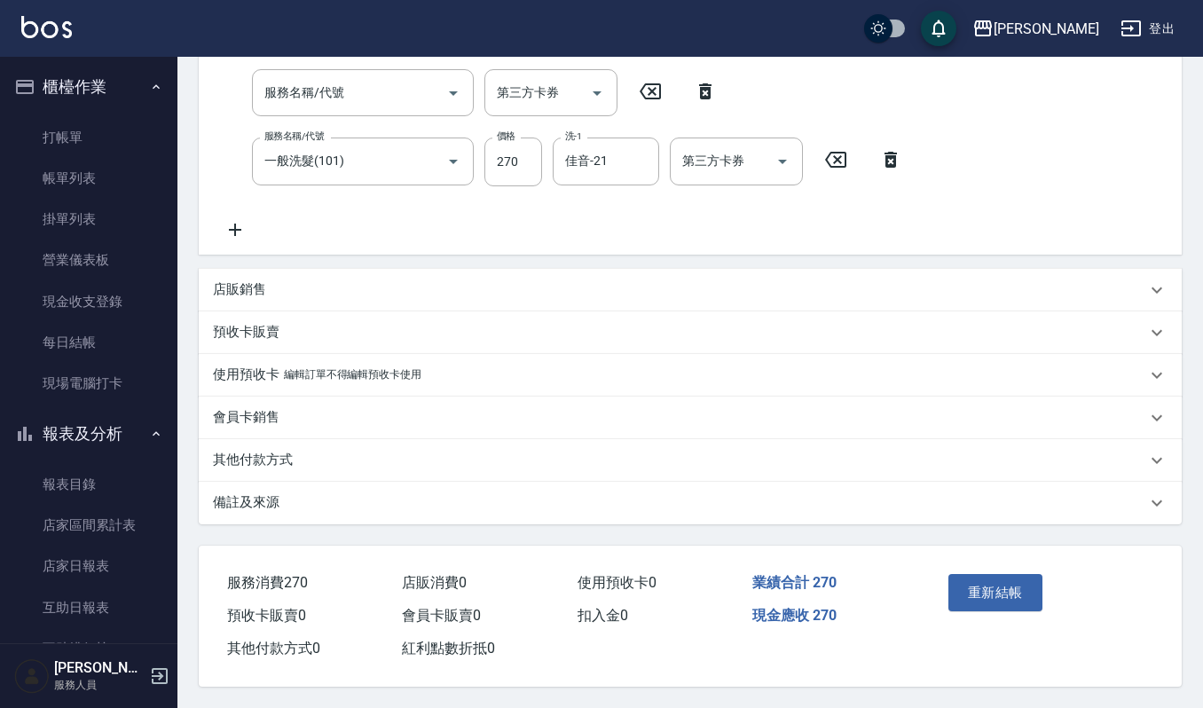
scroll to position [359, 0]
click at [1013, 587] on button "重新結帳" at bounding box center [996, 592] width 94 height 37
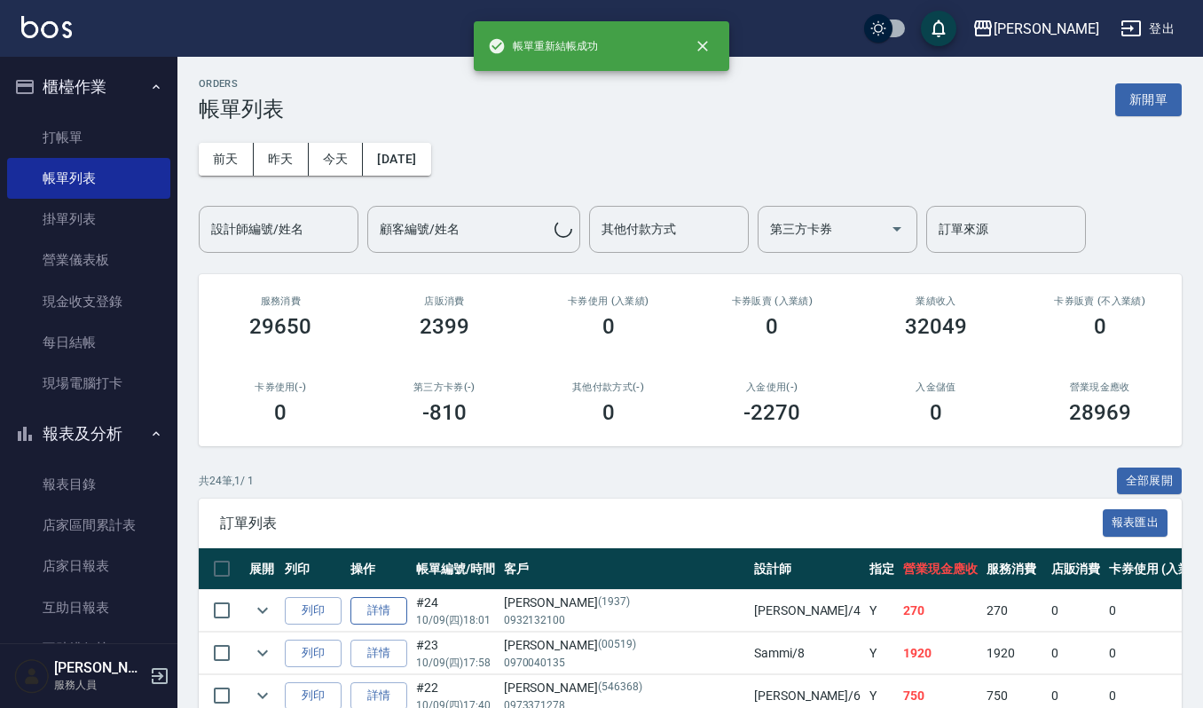
click at [376, 601] on link "詳情" at bounding box center [379, 611] width 57 height 28
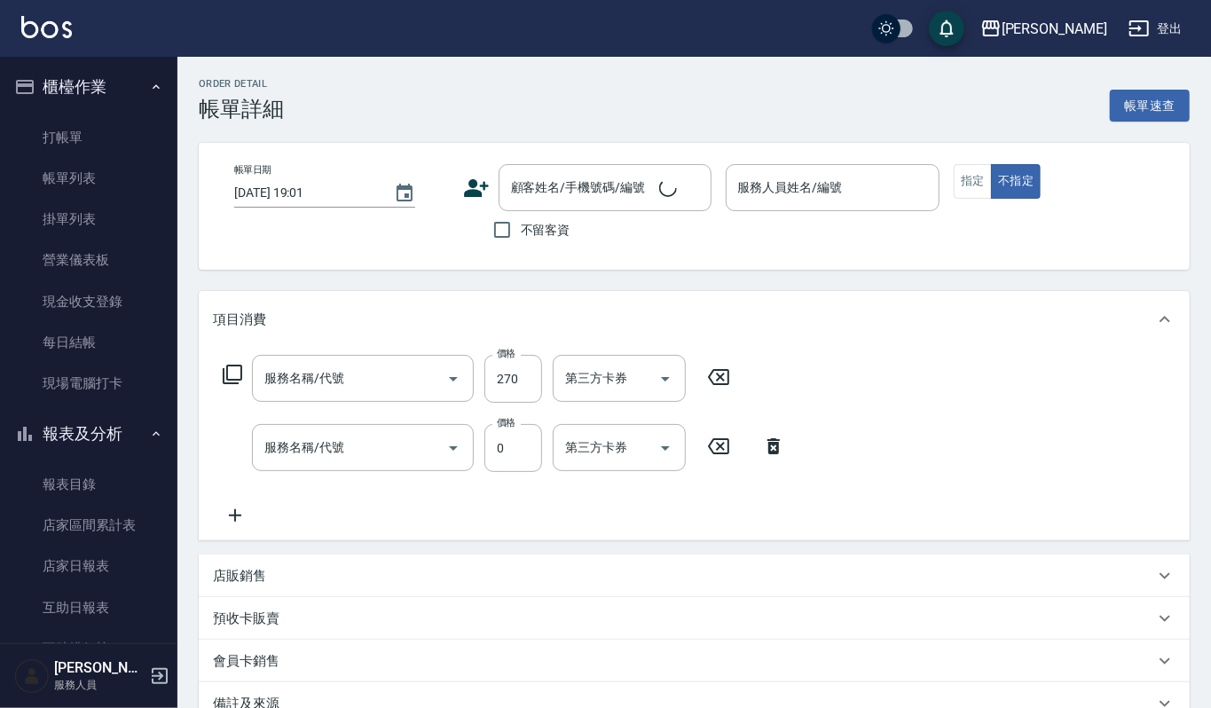
type input "2025/10/09 18:01"
type input "吉兒-4"
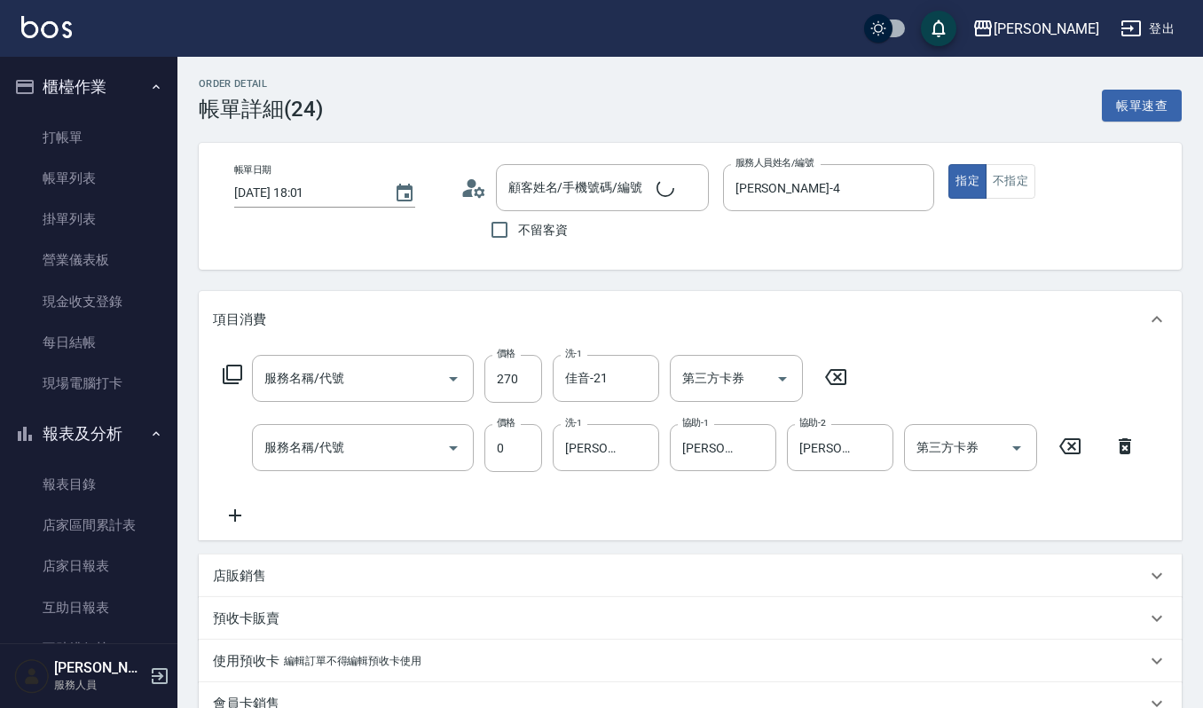
type input "胡瓊文/0932132100/1937"
type input "一般洗髮(101)"
type input "使用洗+結構0(586)"
click at [1008, 451] on icon "Open" at bounding box center [1016, 447] width 21 height 21
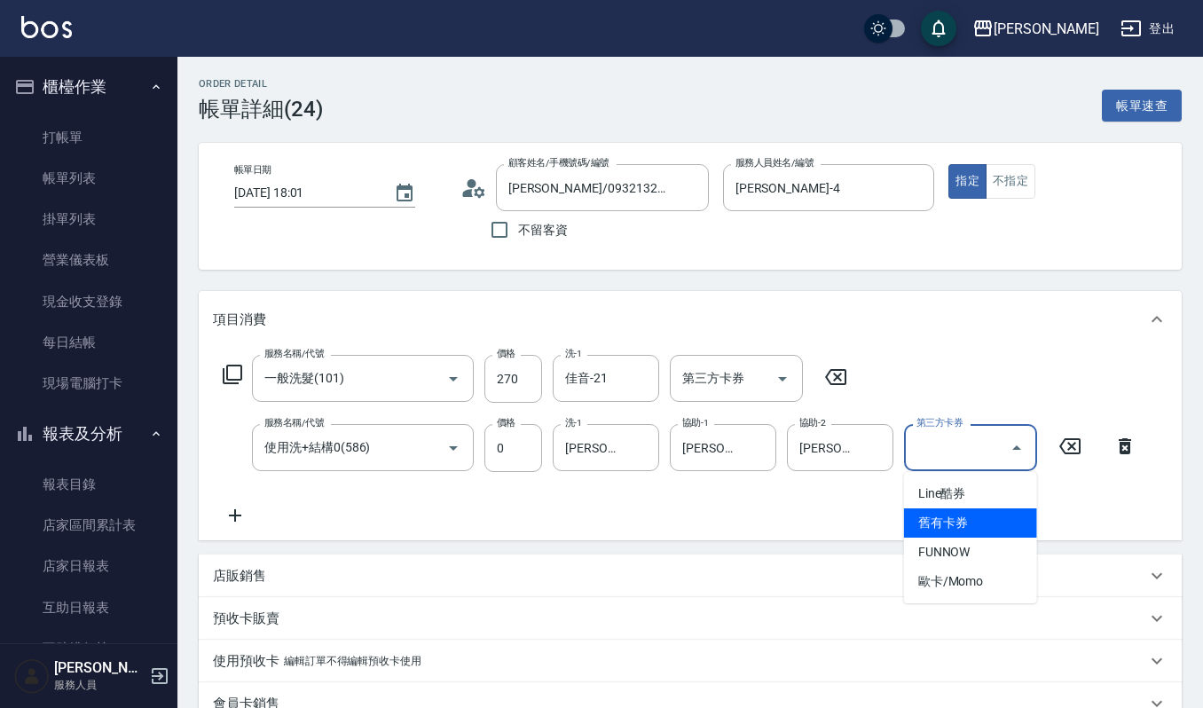
click at [956, 523] on span "舊有卡券" at bounding box center [970, 522] width 133 height 29
type input "舊有卡券"
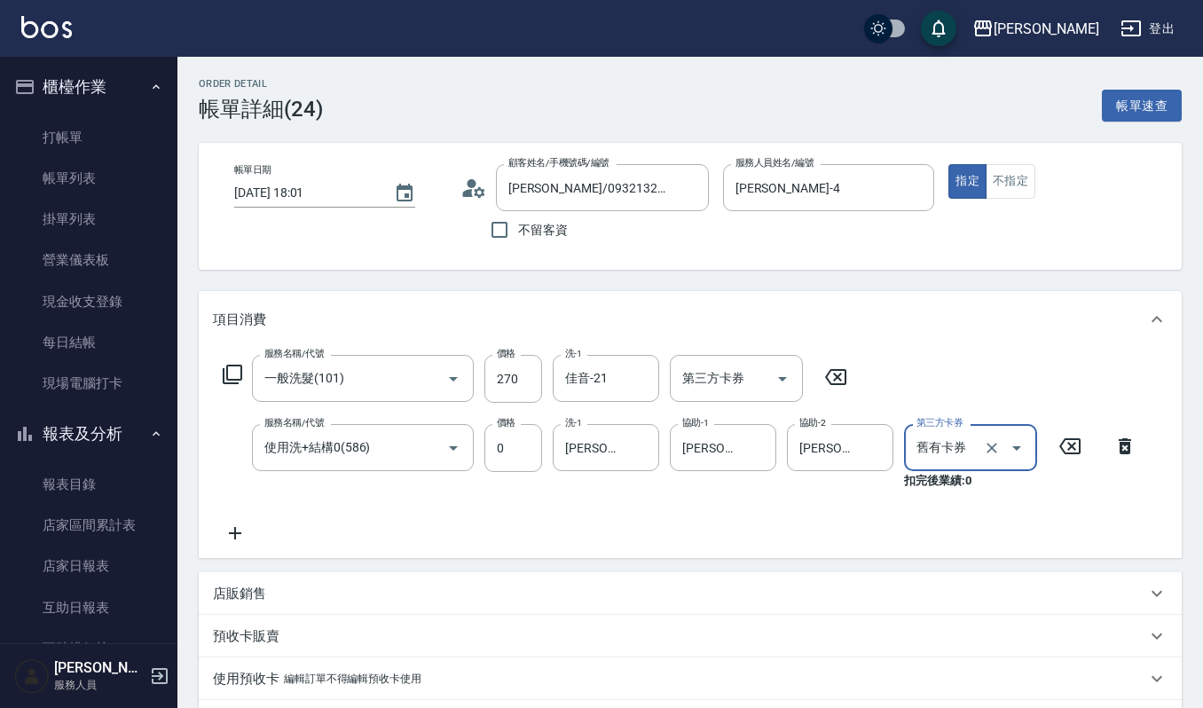
scroll to position [307, 0]
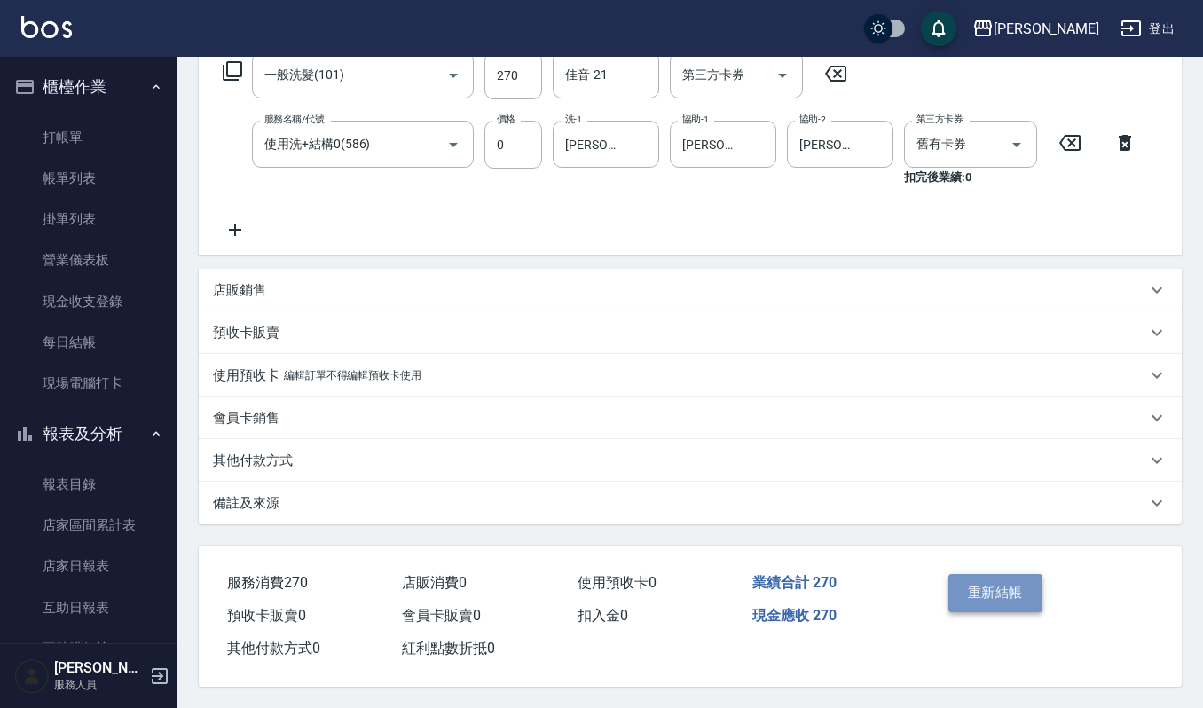
click at [997, 580] on button "重新結帳" at bounding box center [996, 592] width 94 height 37
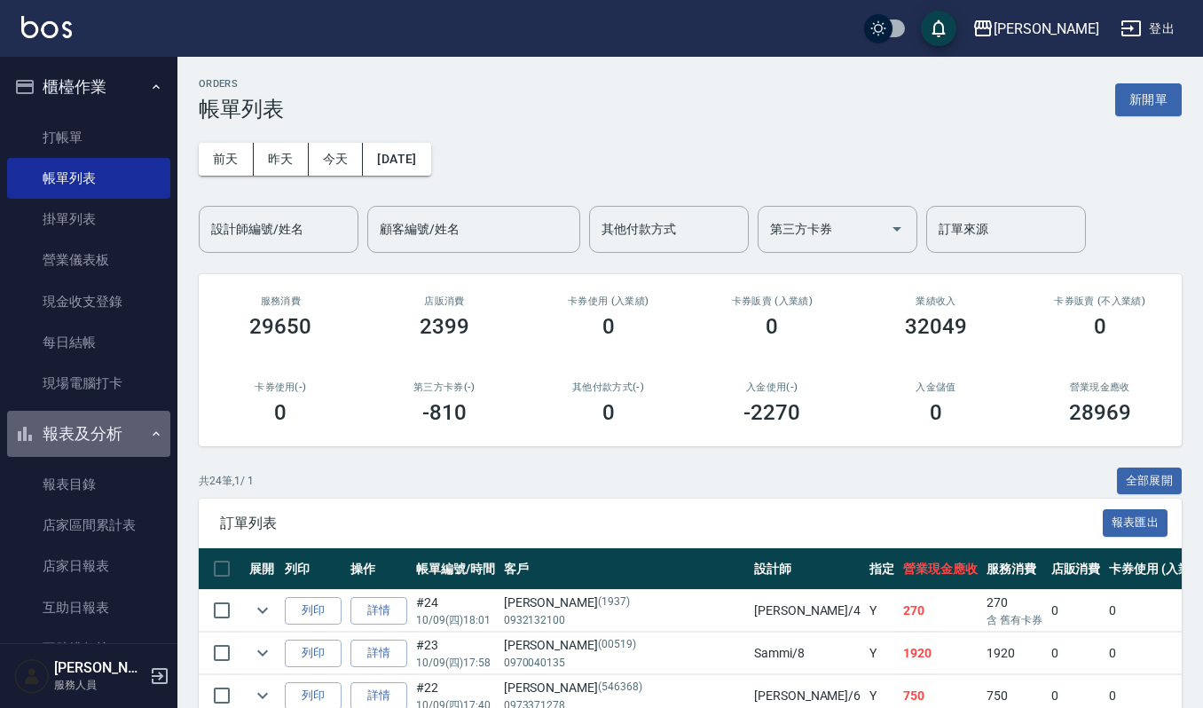
click at [112, 433] on button "報表及分析" at bounding box center [88, 434] width 163 height 46
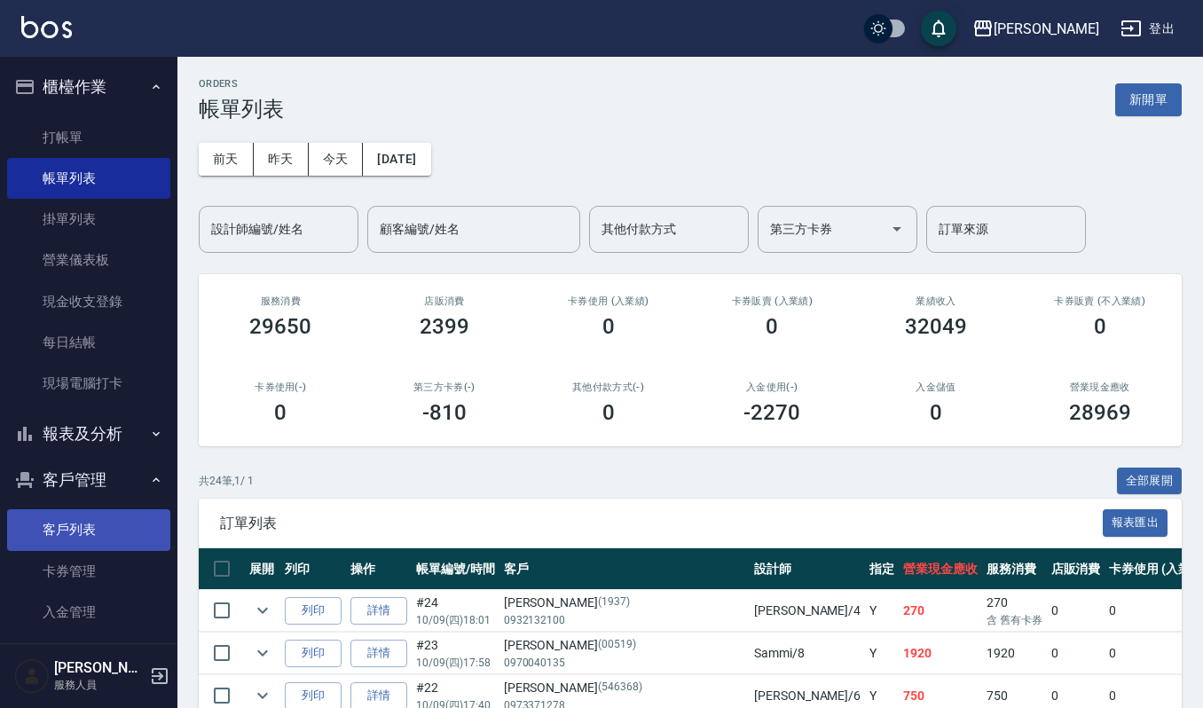
click at [119, 524] on link "客戶列表" at bounding box center [88, 529] width 163 height 41
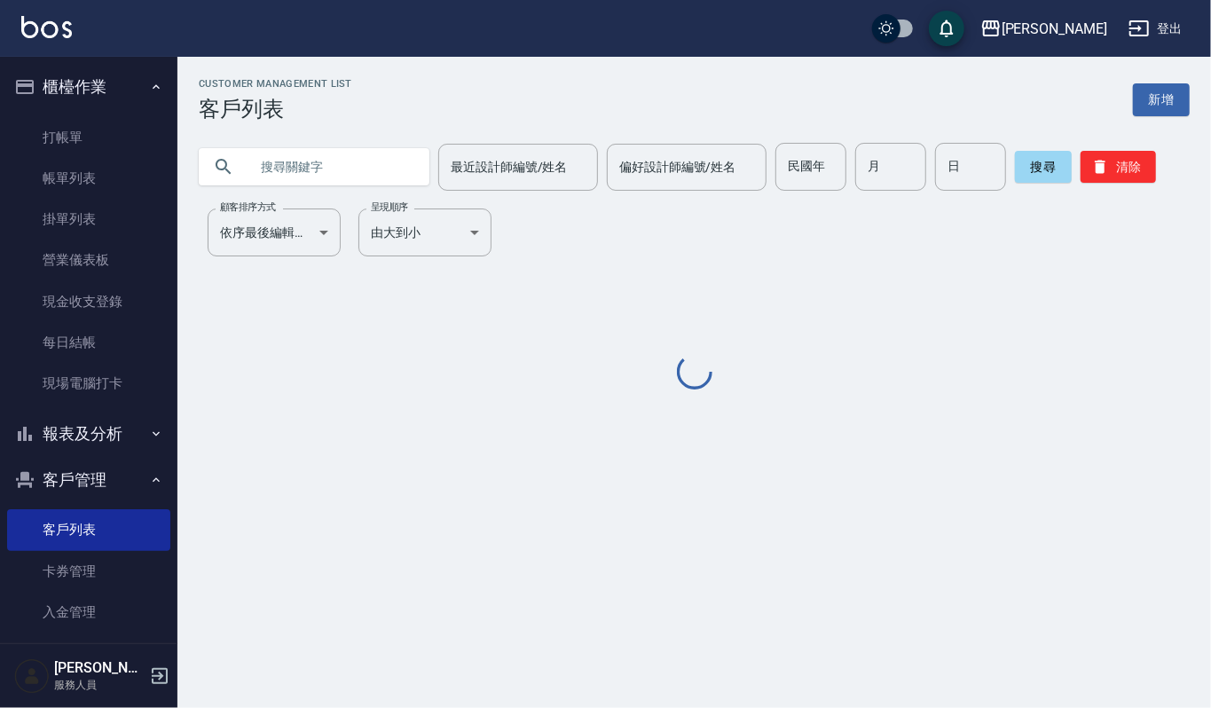
click at [335, 174] on input "text" at bounding box center [331, 167] width 167 height 48
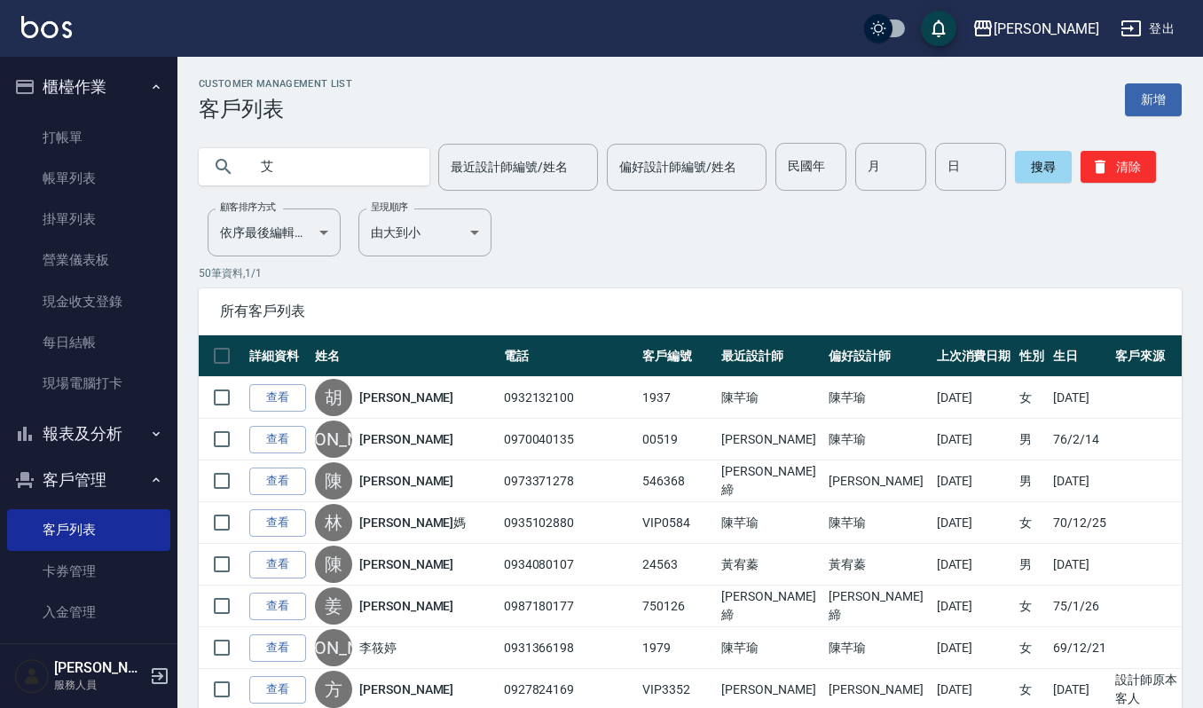
type input "艾"
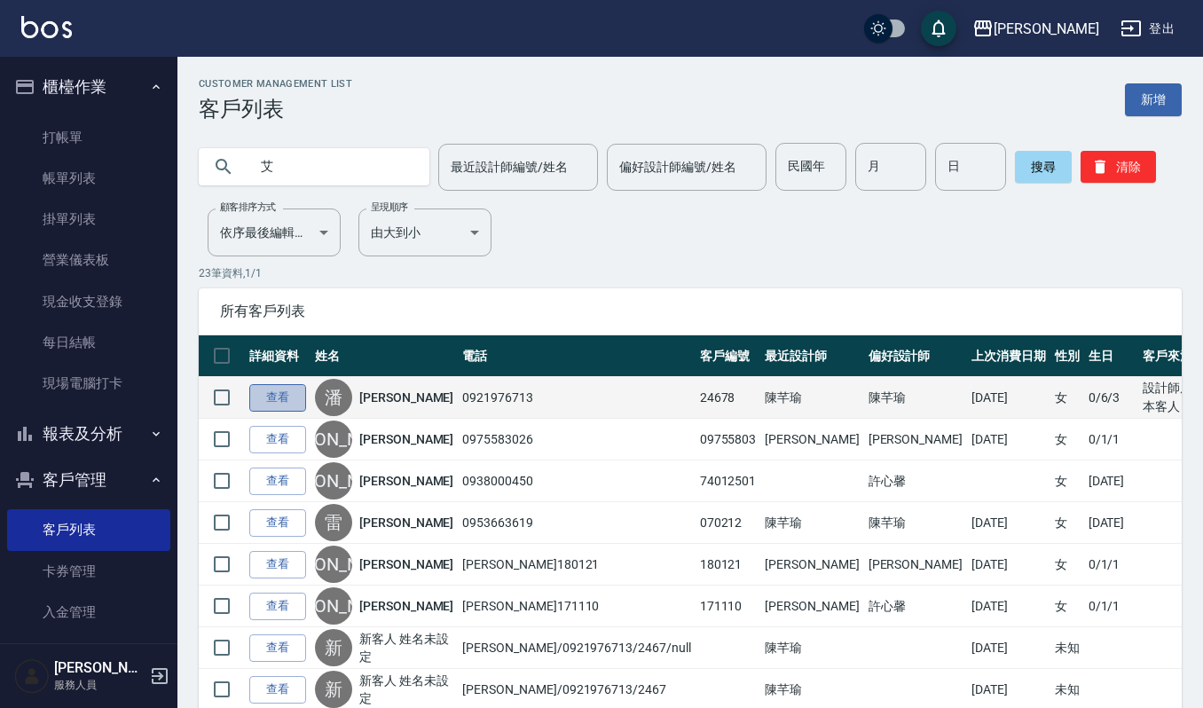
click at [256, 398] on link "查看" at bounding box center [277, 398] width 57 height 28
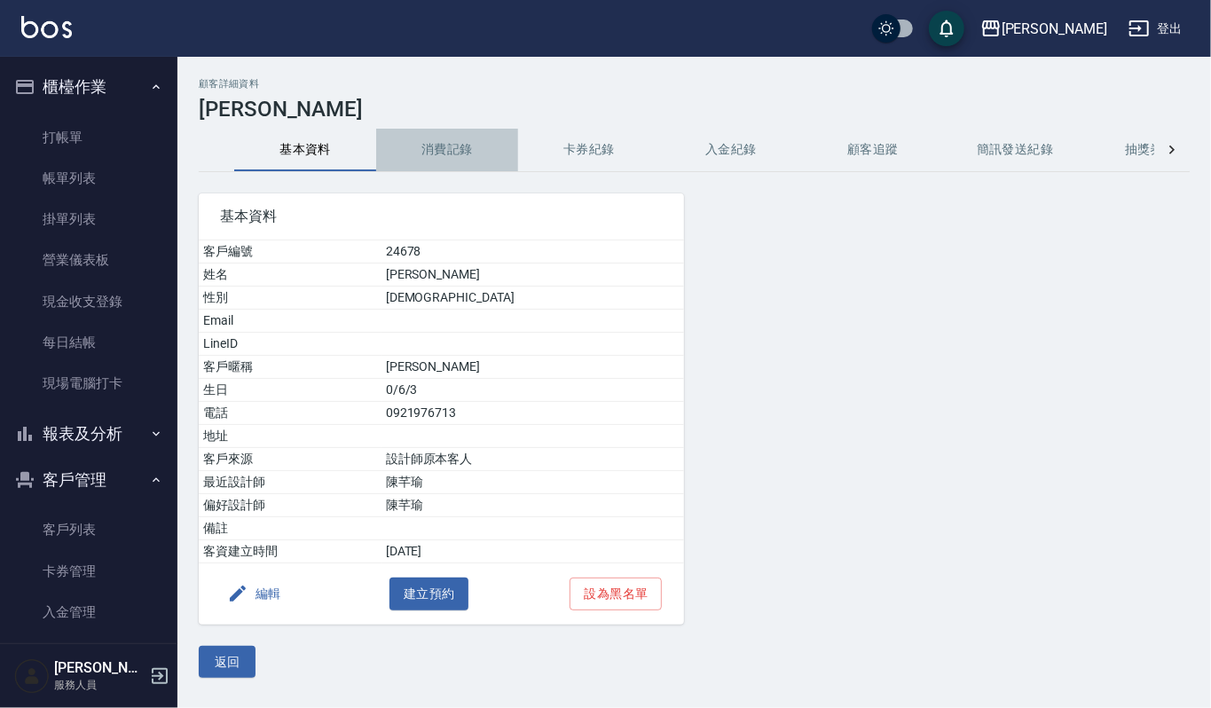
click at [445, 147] on button "消費記錄" at bounding box center [447, 150] width 142 height 43
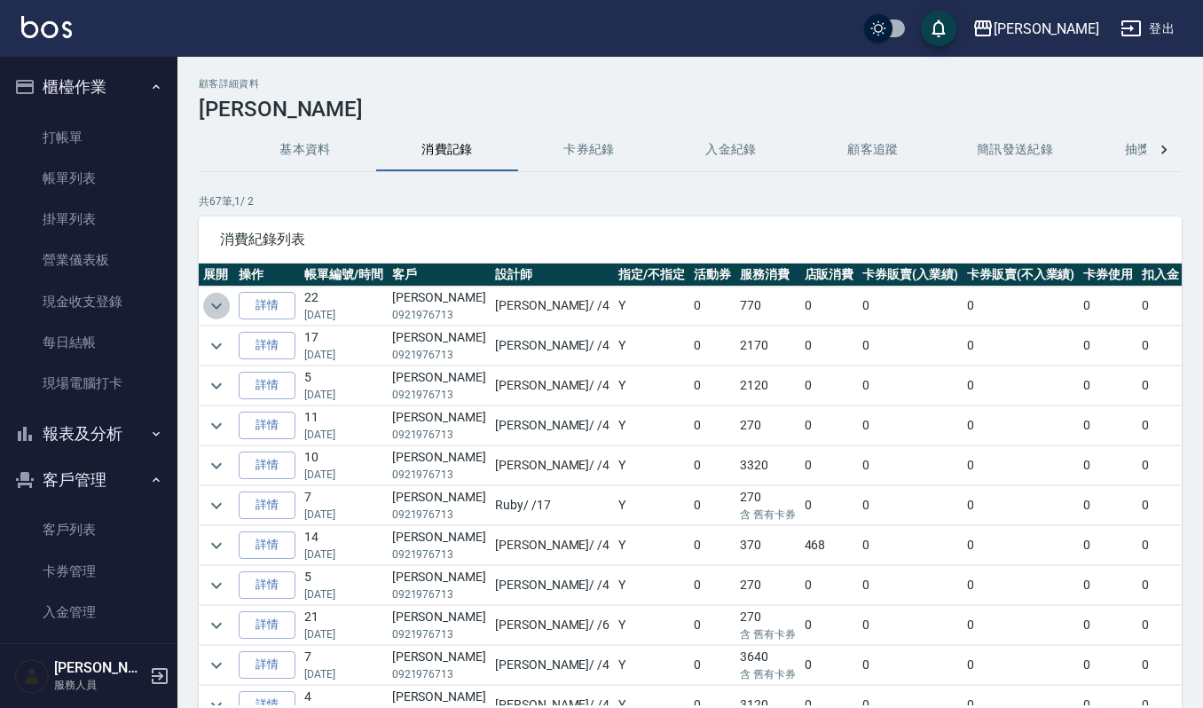
click at [218, 305] on icon "expand row" at bounding box center [216, 305] width 21 height 21
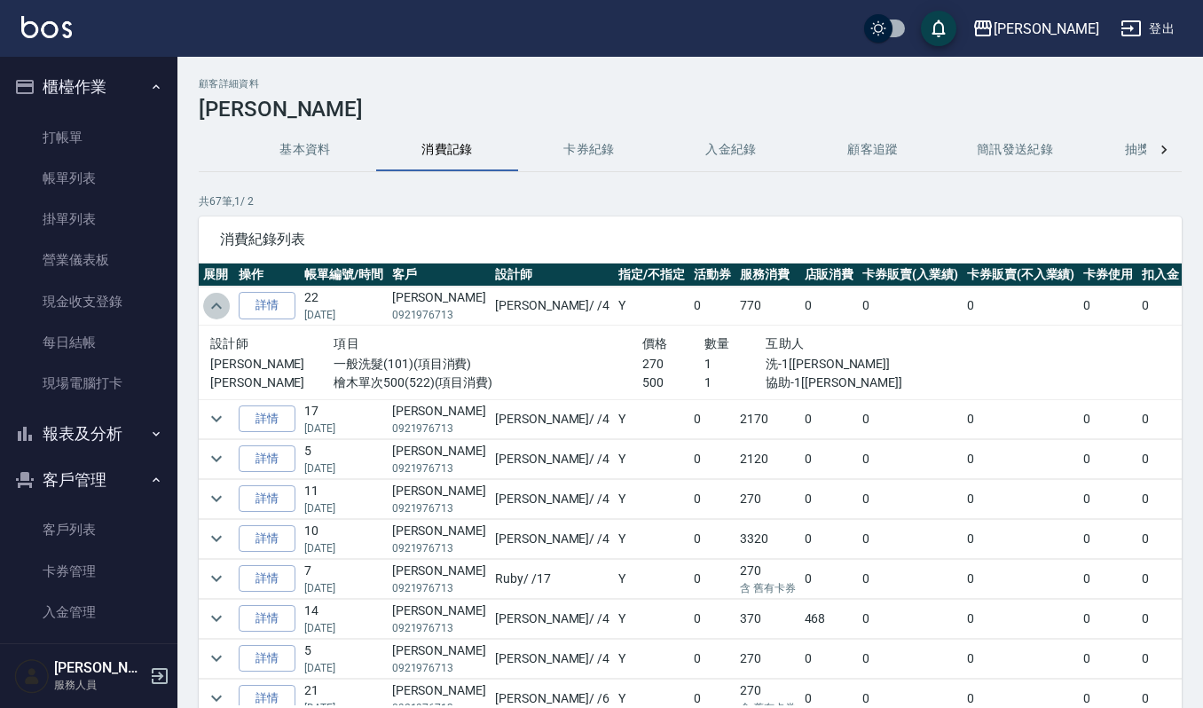
click at [217, 305] on icon "expand row" at bounding box center [216, 306] width 11 height 6
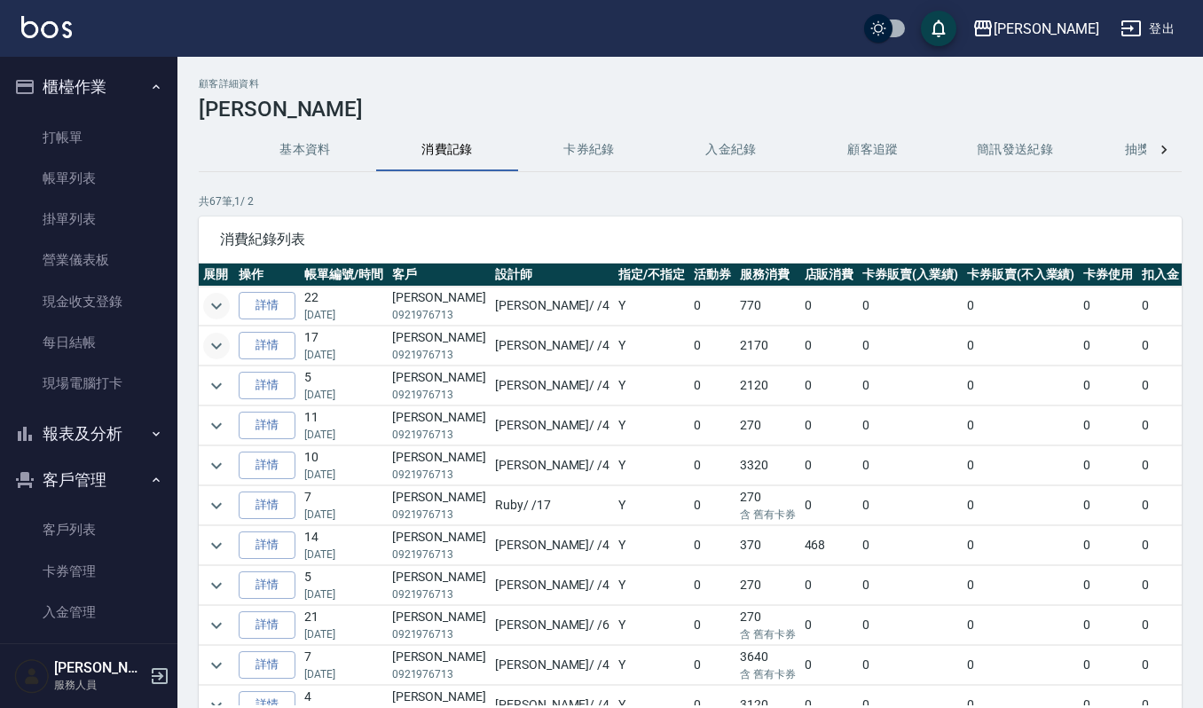
click at [217, 349] on icon "expand row" at bounding box center [216, 346] width 11 height 6
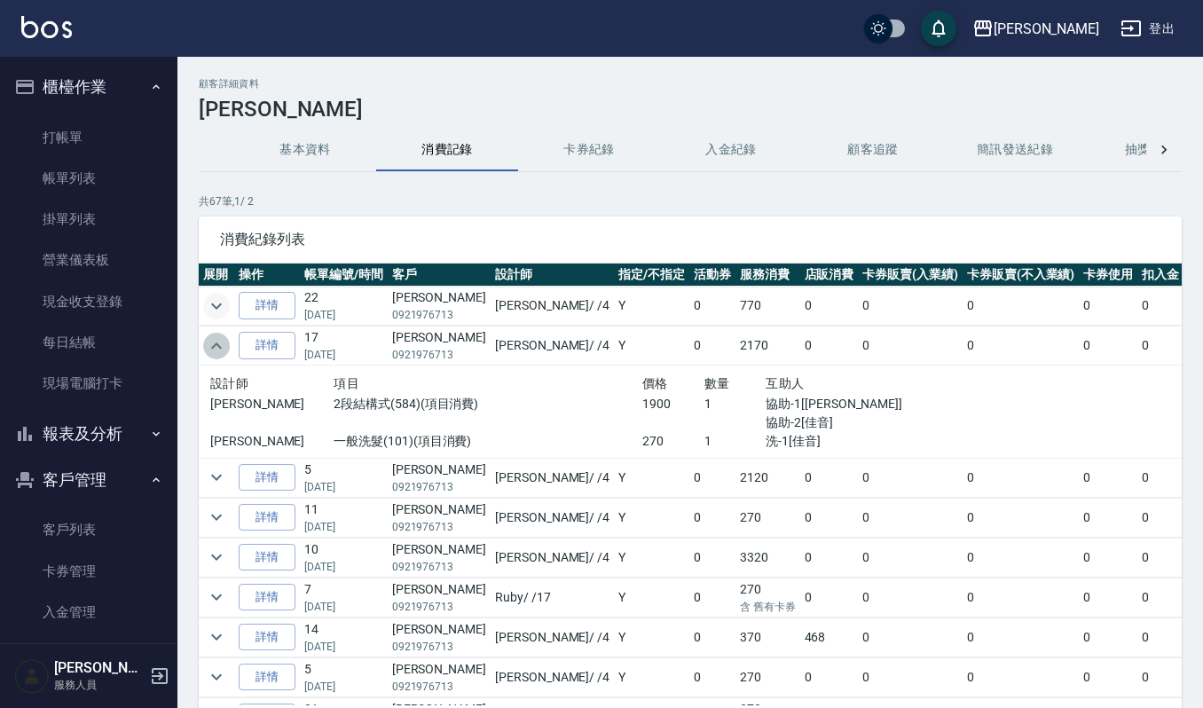
click at [217, 349] on icon "expand row" at bounding box center [216, 345] width 21 height 21
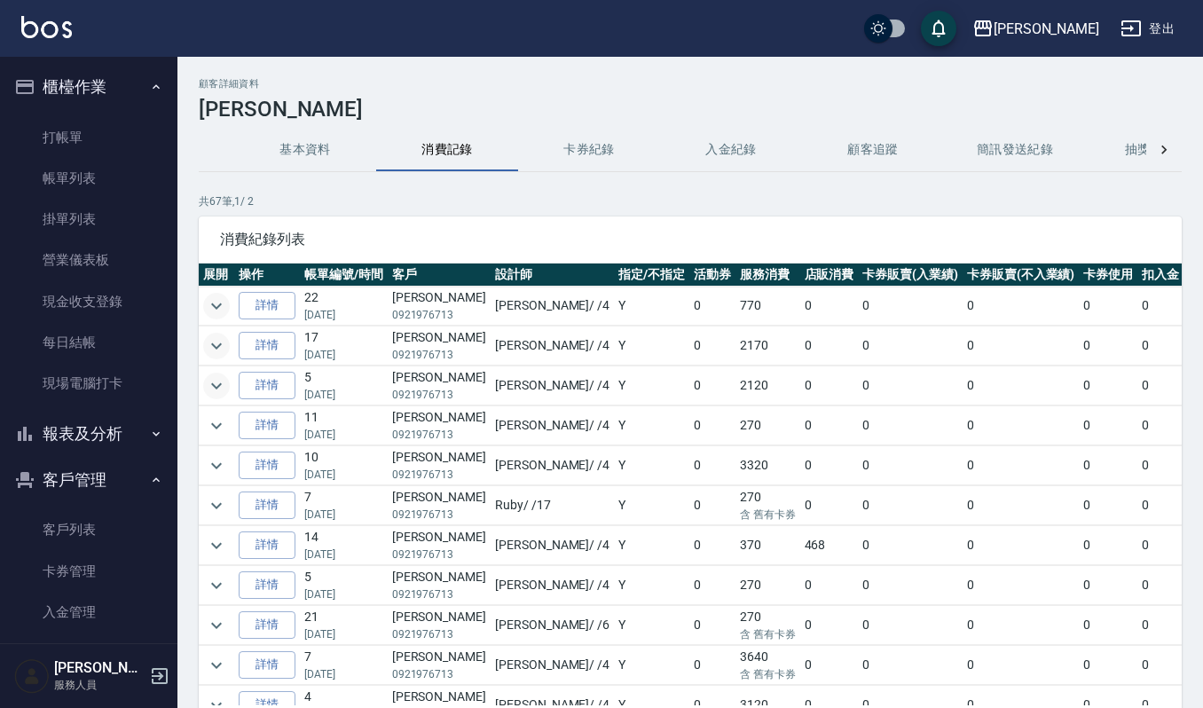
click at [214, 382] on icon "expand row" at bounding box center [216, 385] width 21 height 21
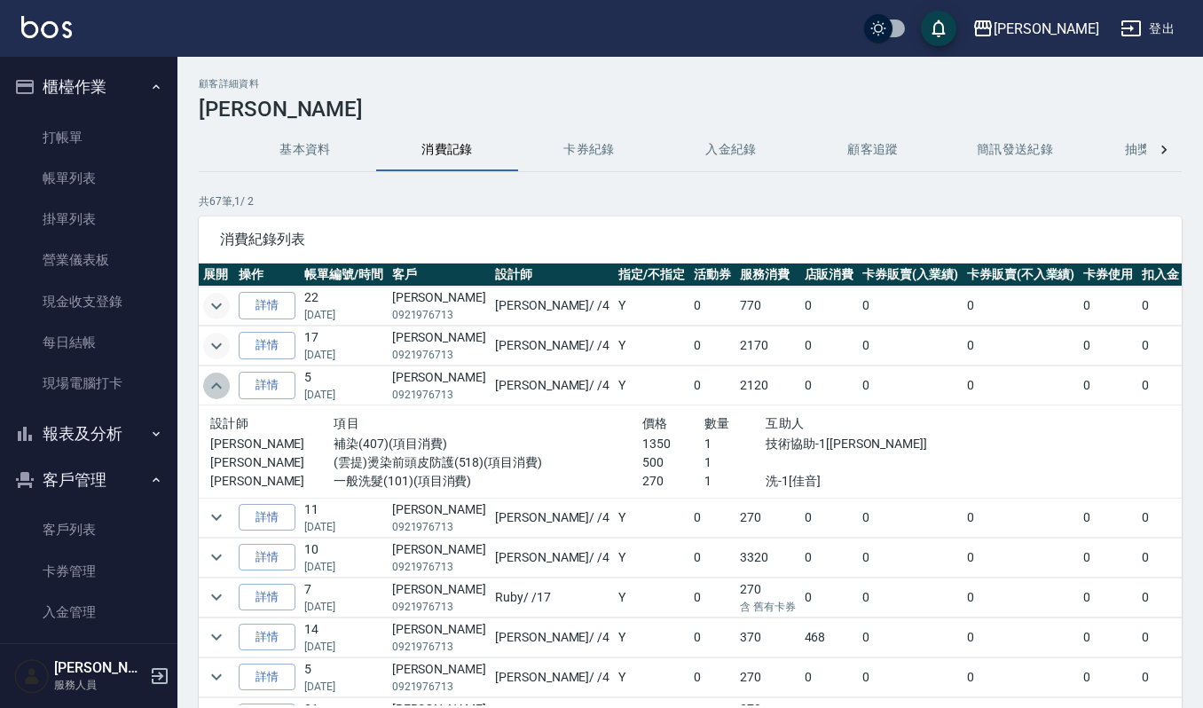
click at [214, 382] on icon "expand row" at bounding box center [216, 385] width 21 height 21
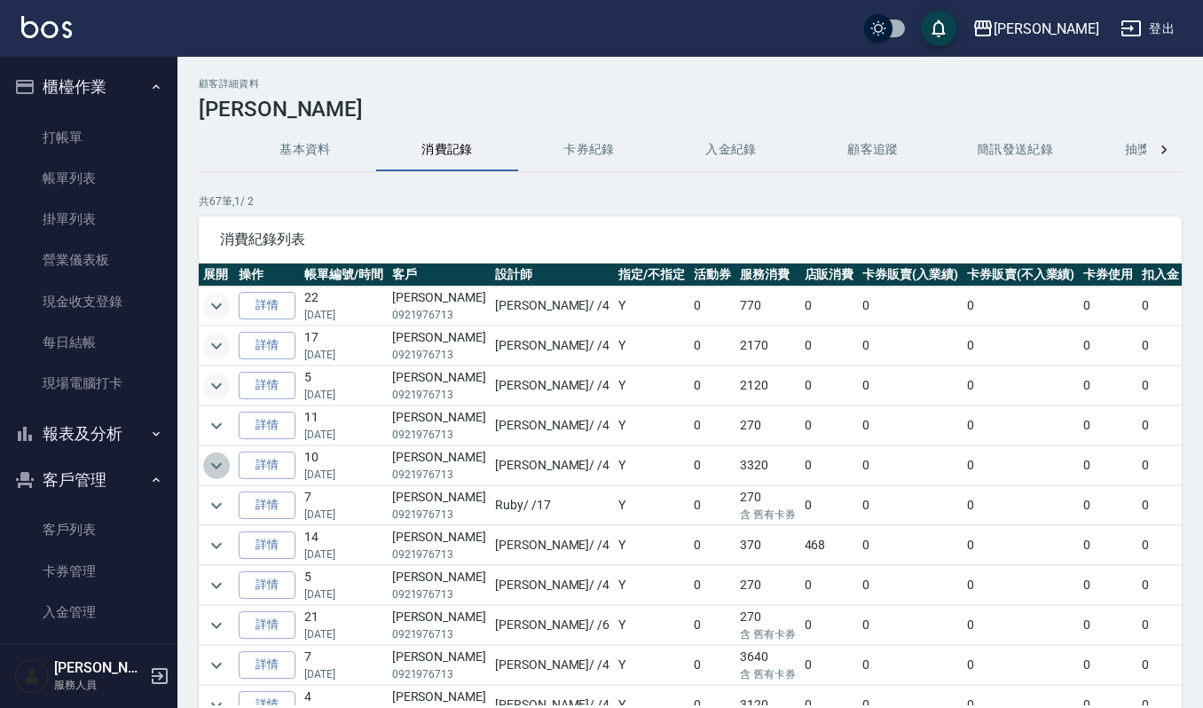
click at [215, 466] on icon "expand row" at bounding box center [216, 465] width 21 height 21
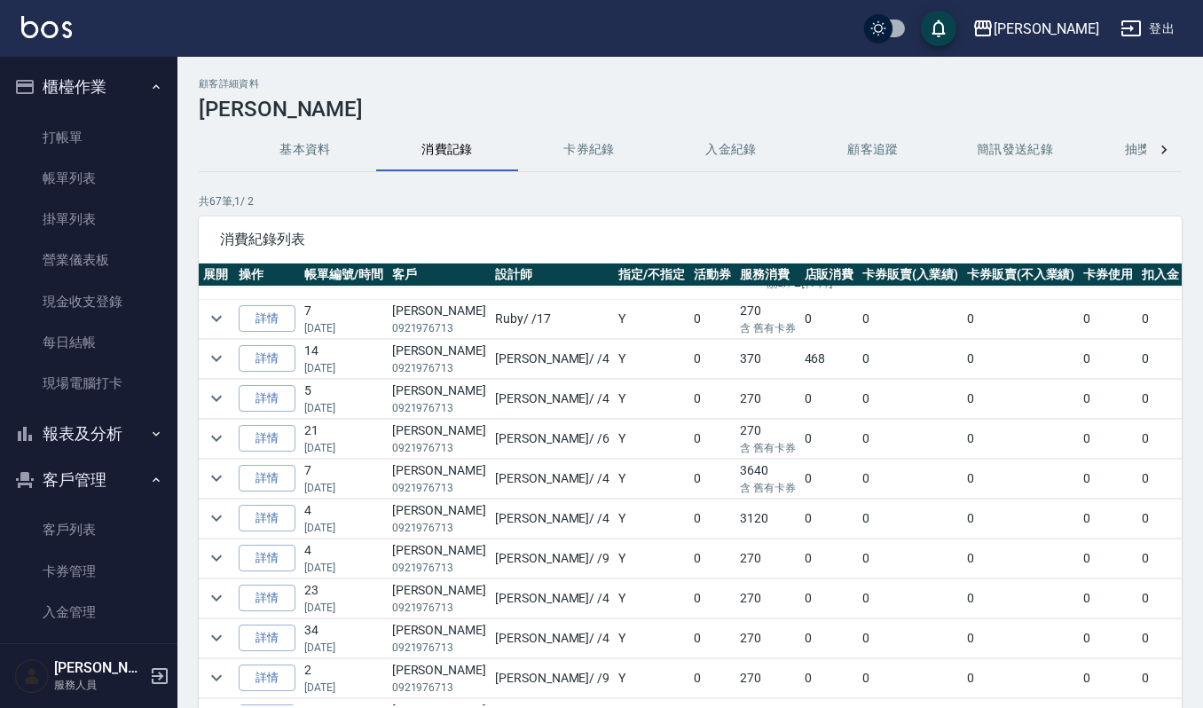
scroll to position [547, 0]
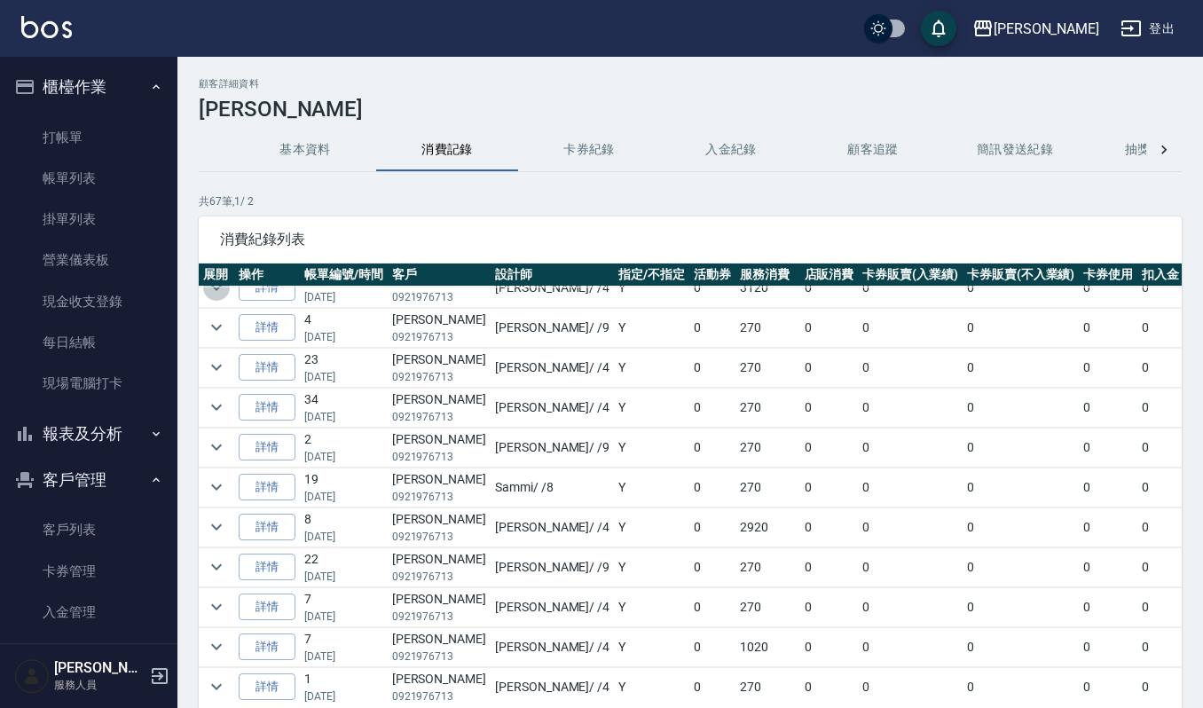
click at [213, 296] on icon "expand row" at bounding box center [216, 287] width 21 height 21
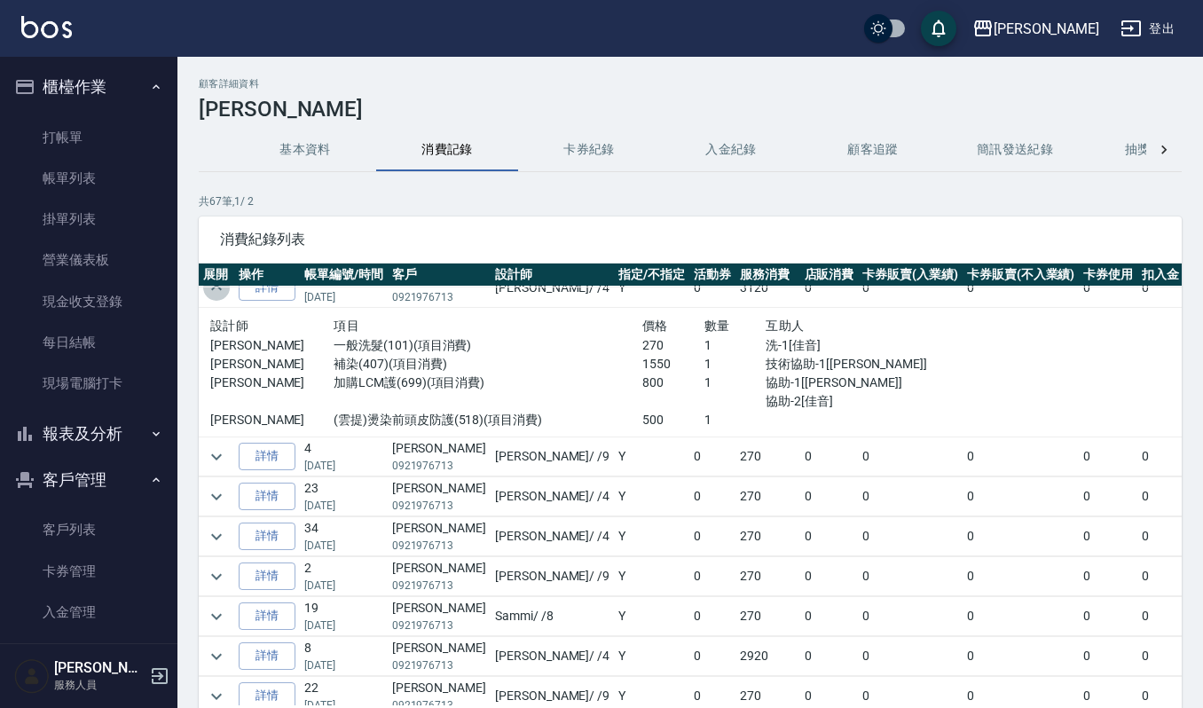
click at [213, 296] on icon "expand row" at bounding box center [216, 287] width 21 height 21
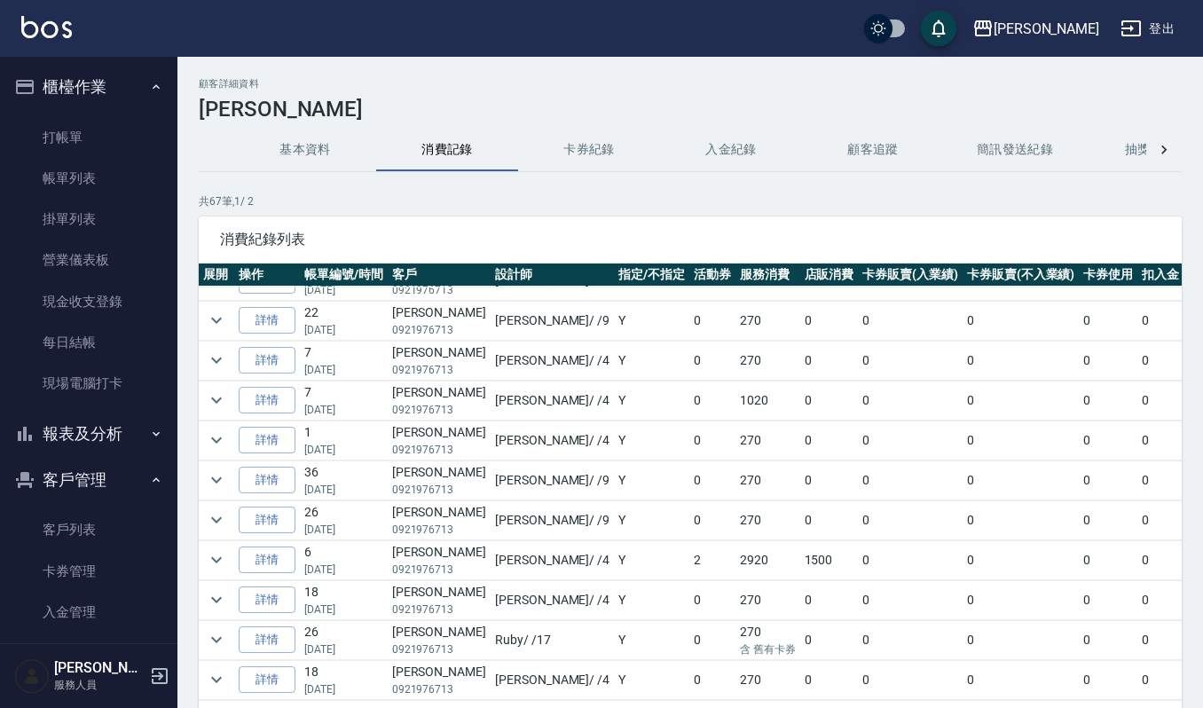
scroll to position [800, 0]
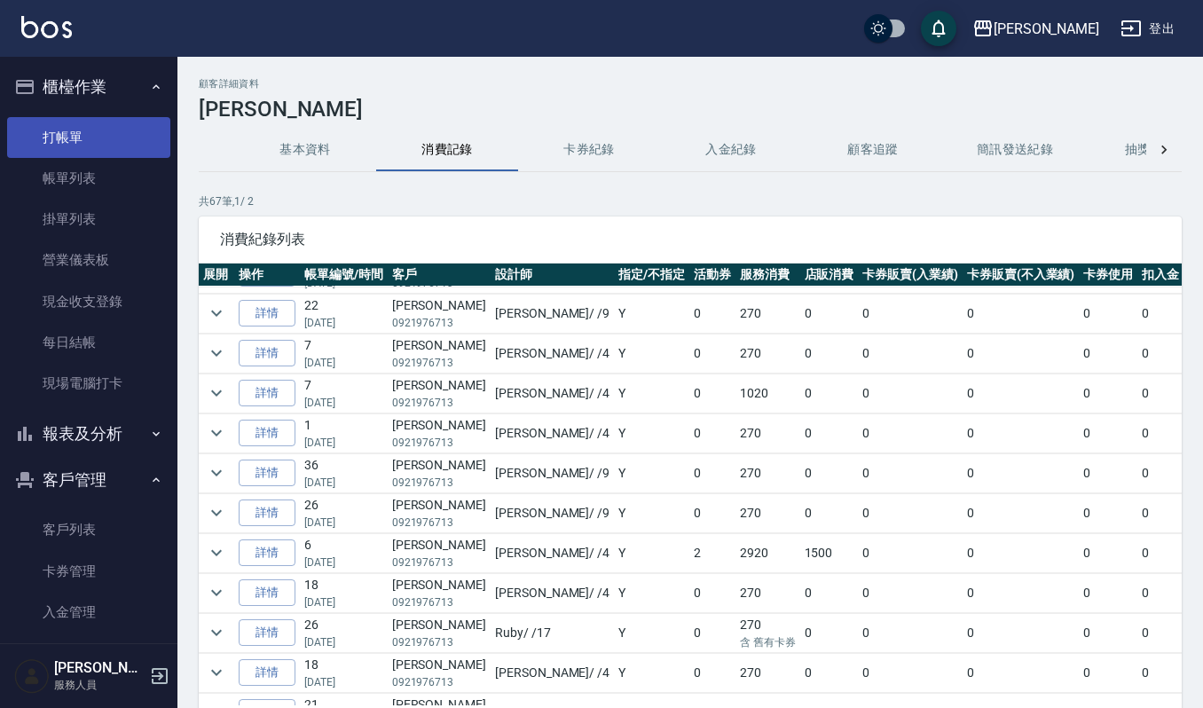
click at [137, 142] on link "打帳單" at bounding box center [88, 137] width 163 height 41
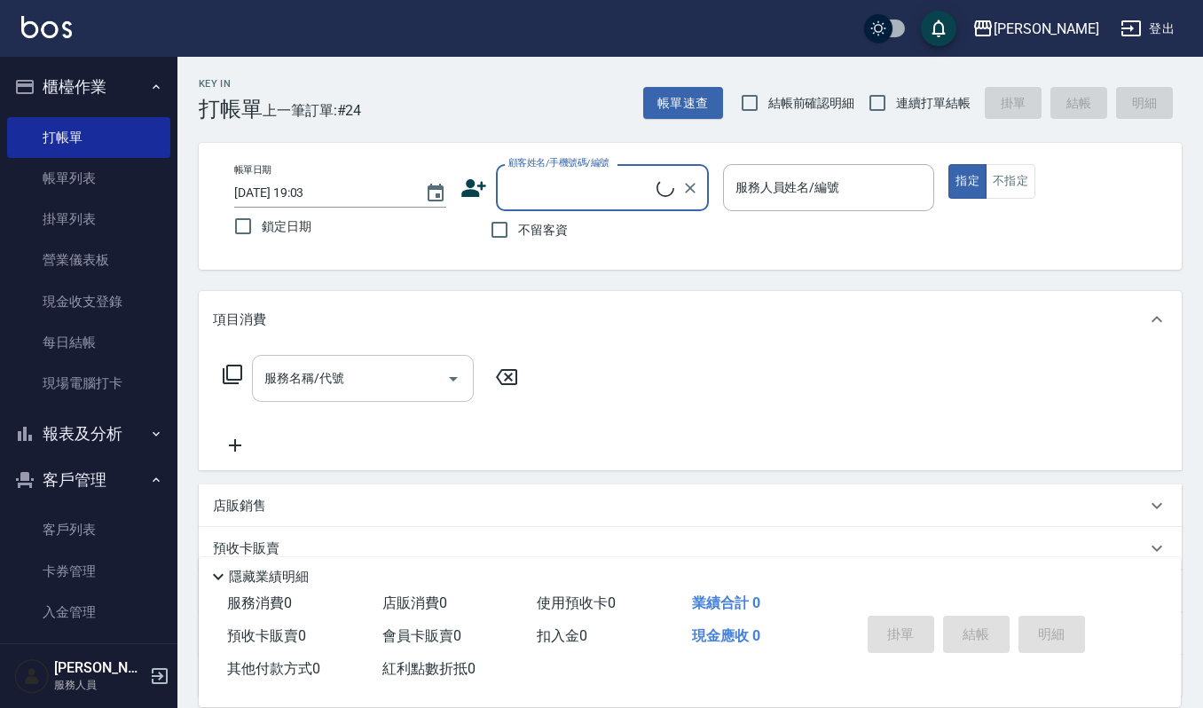
click at [424, 380] on input "服務名稱/代號" at bounding box center [349, 378] width 179 height 31
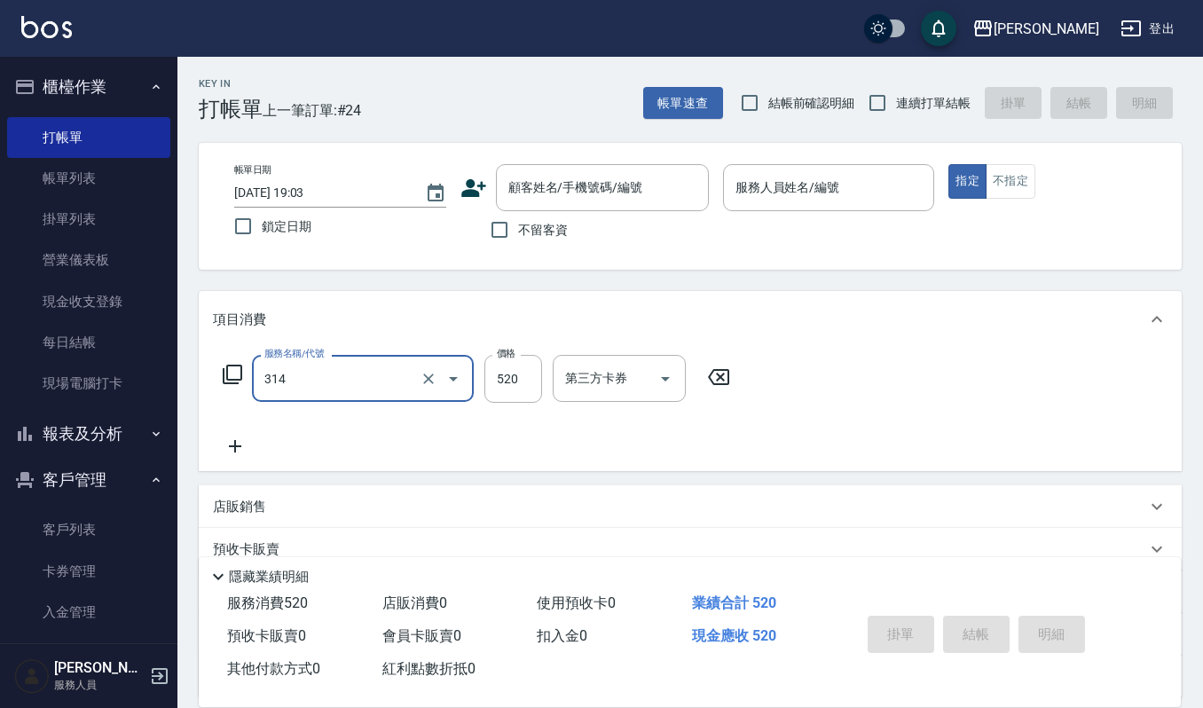
type input "2024剪髮卡(314)"
click at [424, 380] on icon "Clear" at bounding box center [429, 379] width 18 height 18
type input "2019週年慶剪卡0(315)"
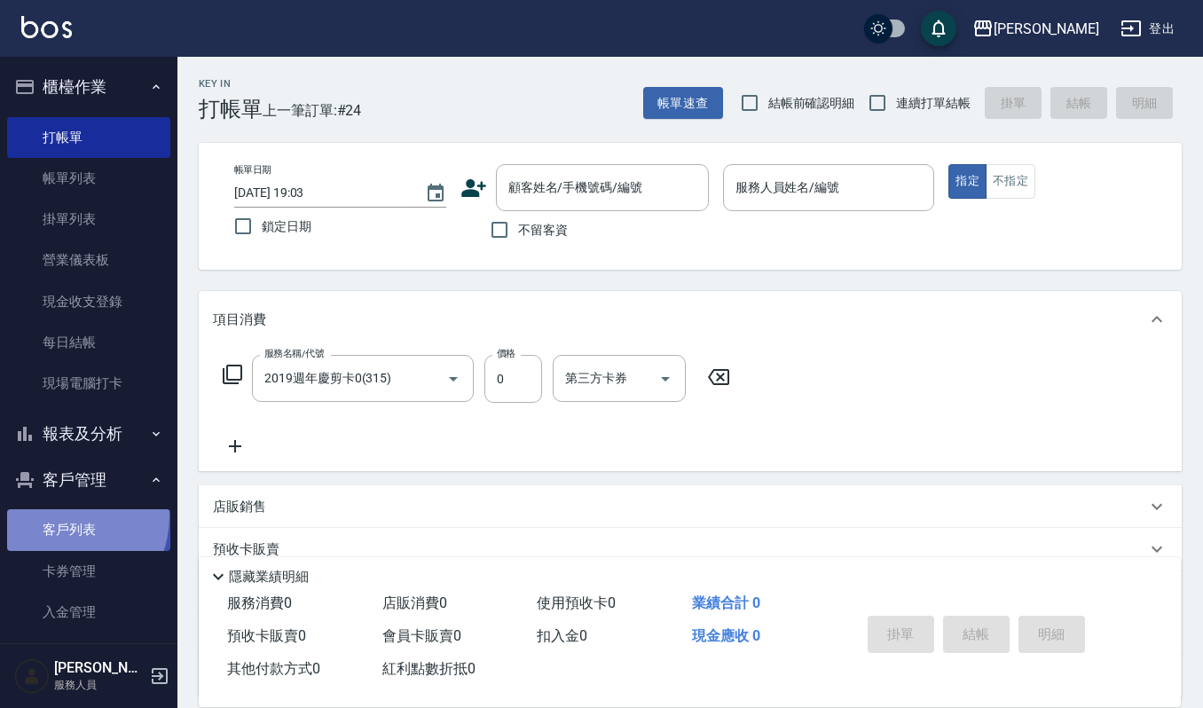
click at [59, 516] on link "客戶列表" at bounding box center [88, 529] width 163 height 41
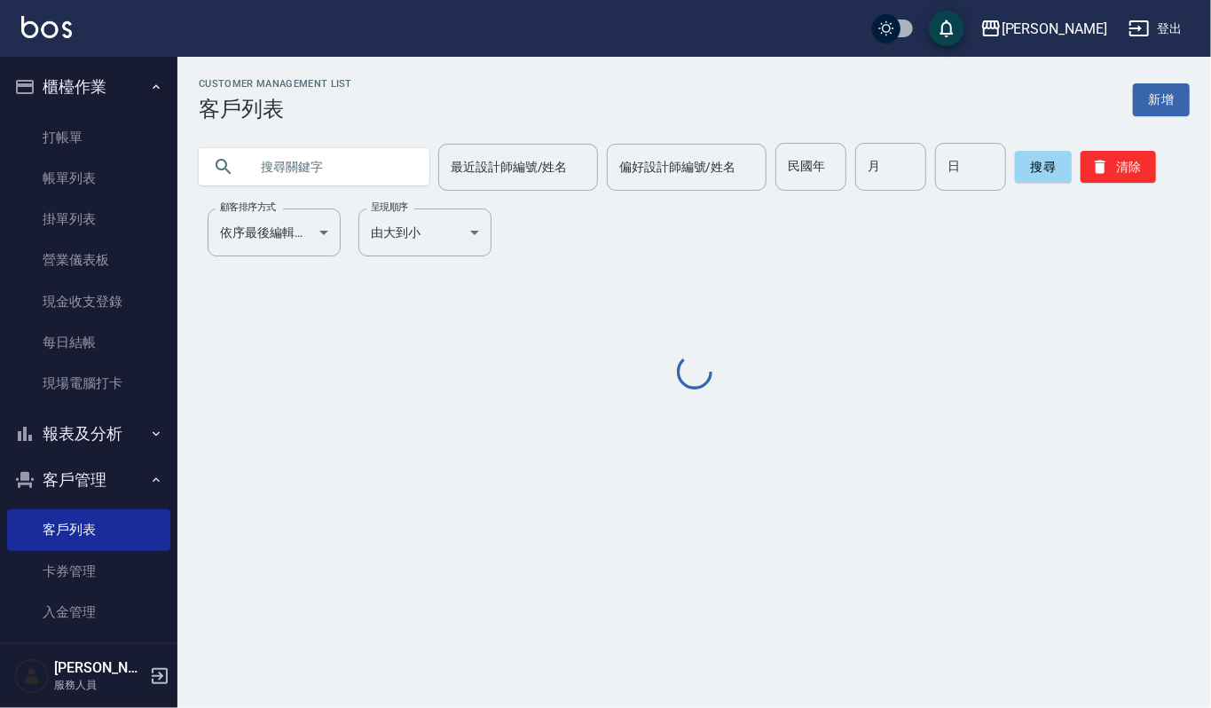
click at [273, 171] on input "text" at bounding box center [331, 167] width 167 height 48
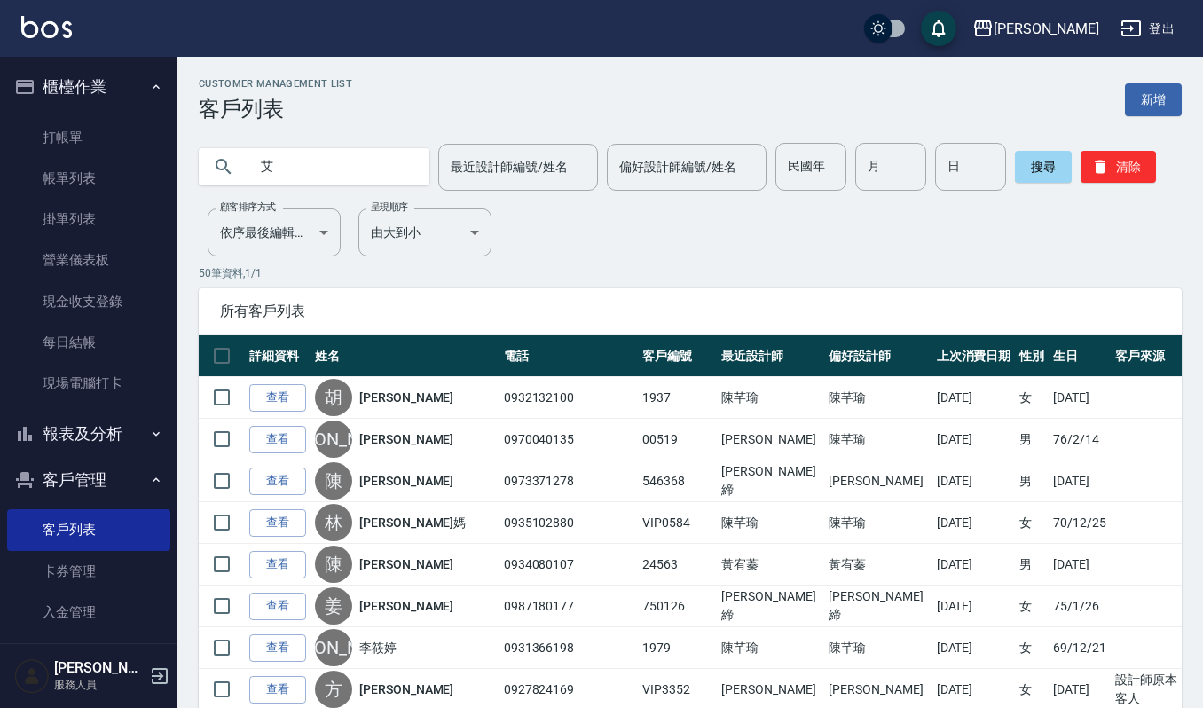
type input "艾"
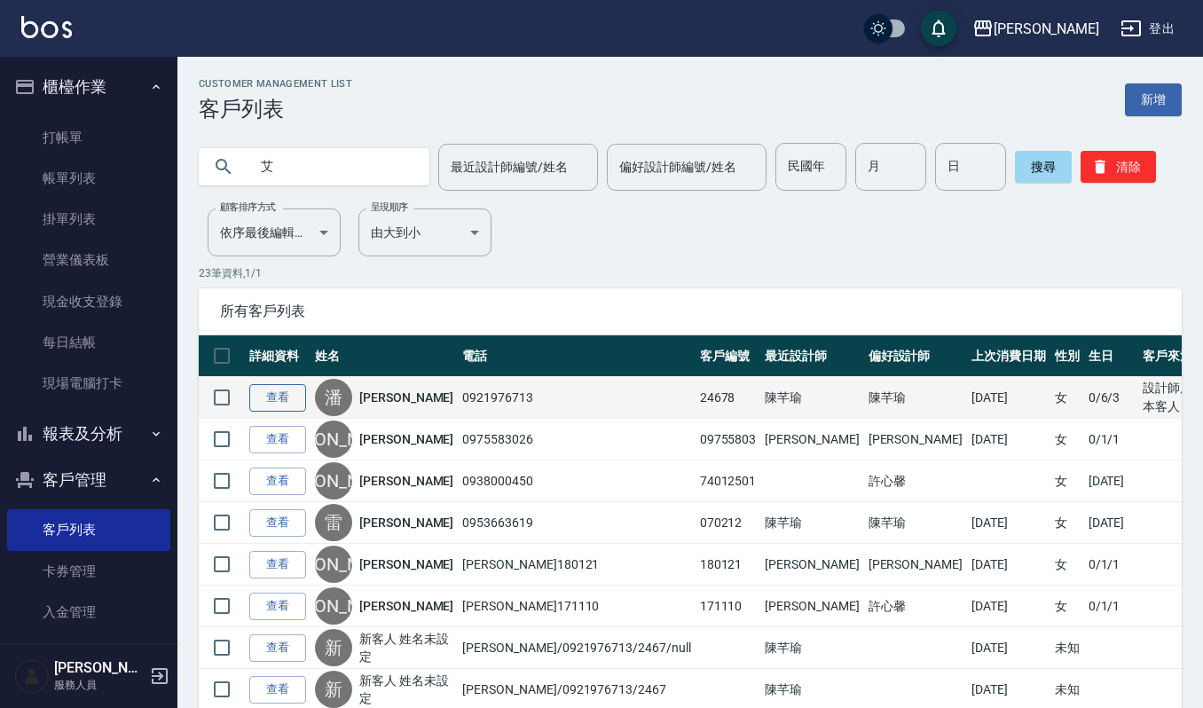
click at [257, 403] on link "查看" at bounding box center [277, 398] width 57 height 28
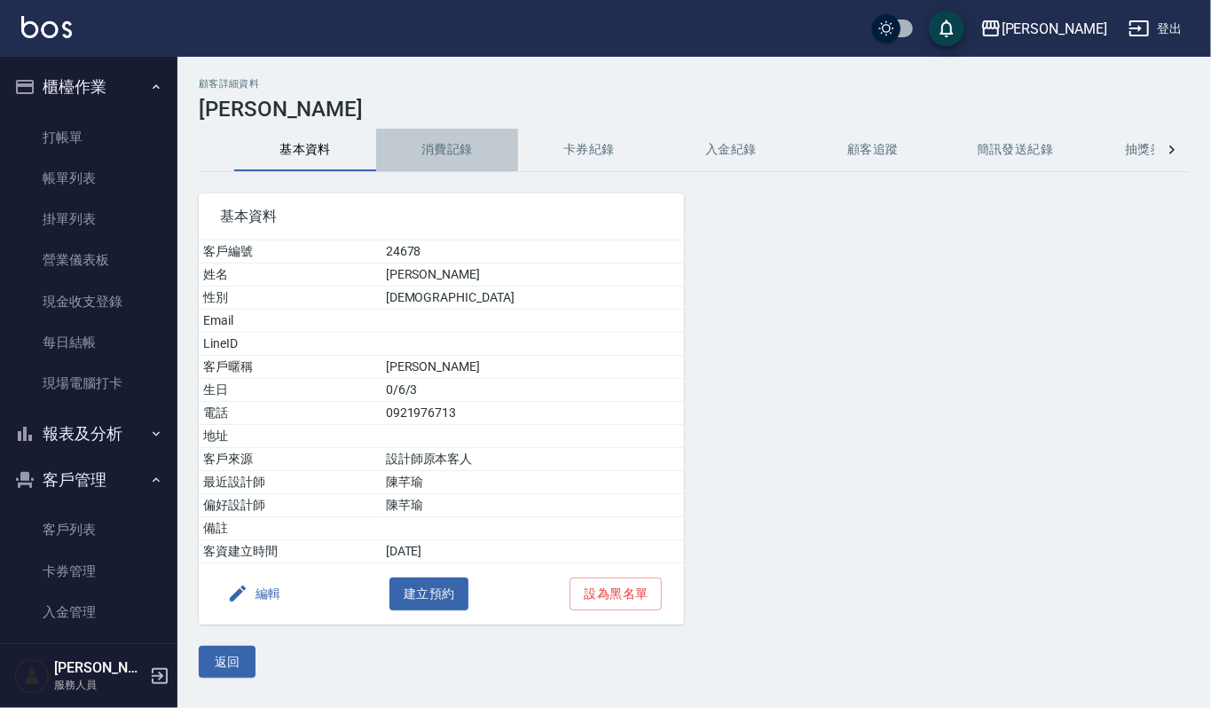
click at [435, 139] on button "消費記錄" at bounding box center [447, 150] width 142 height 43
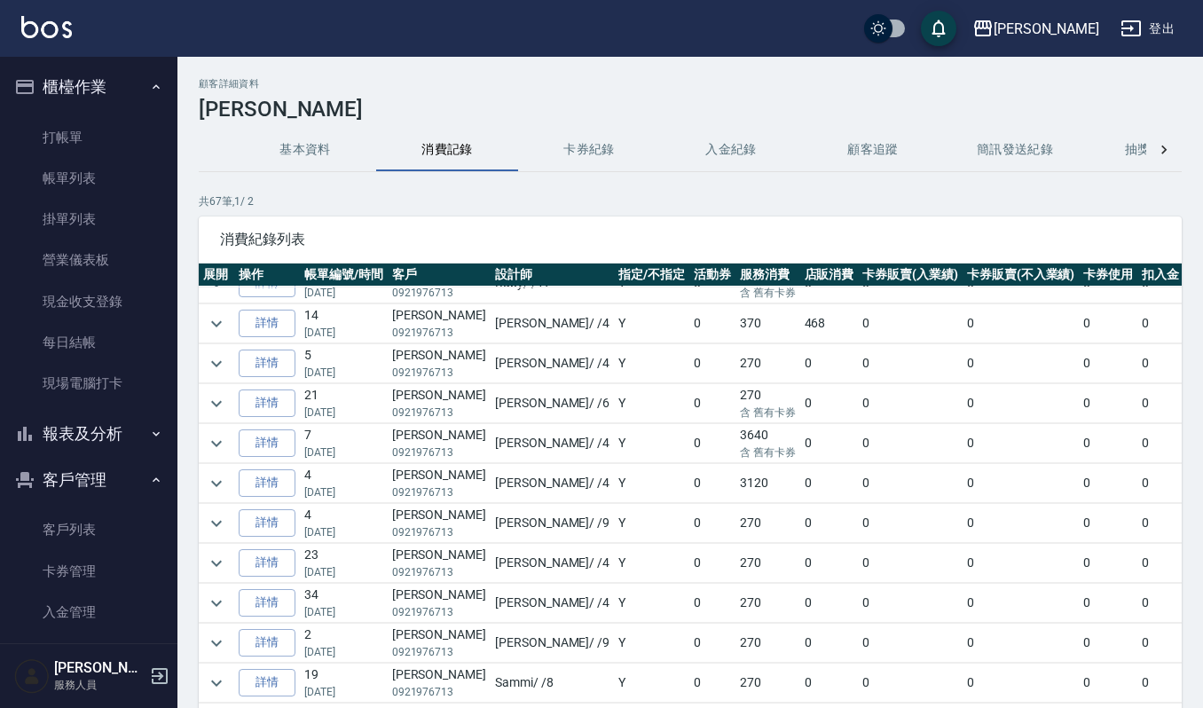
scroll to position [131, 0]
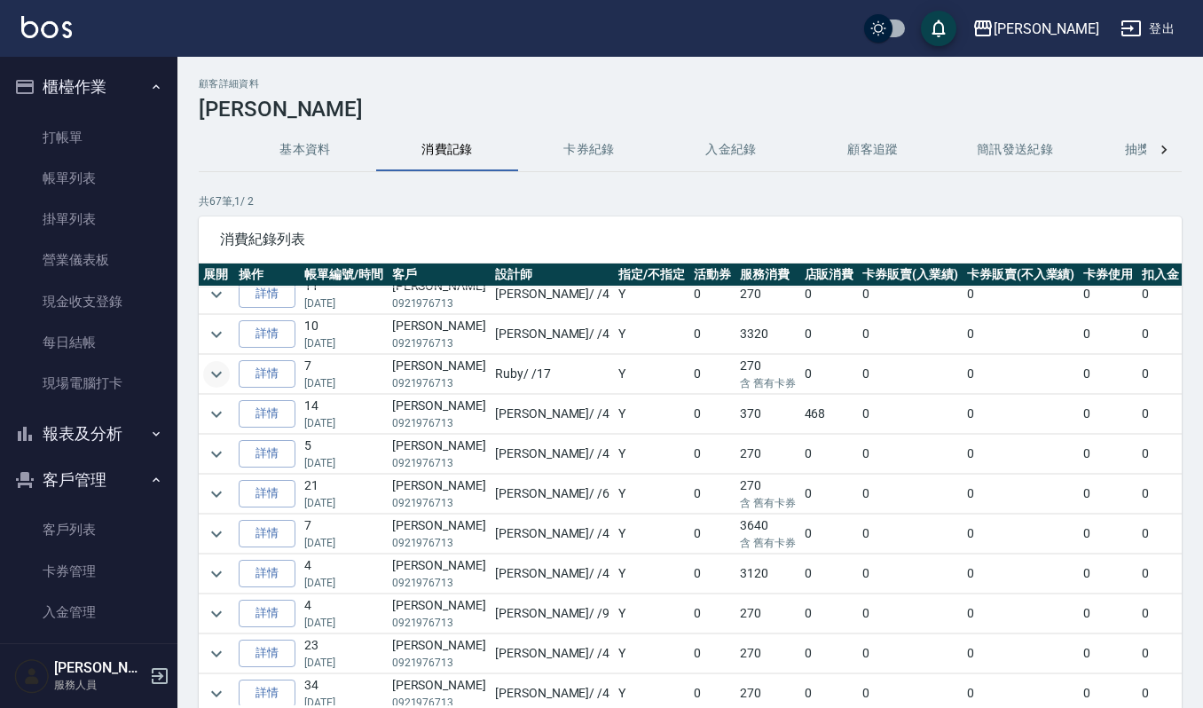
click at [227, 377] on button "expand row" at bounding box center [216, 374] width 27 height 27
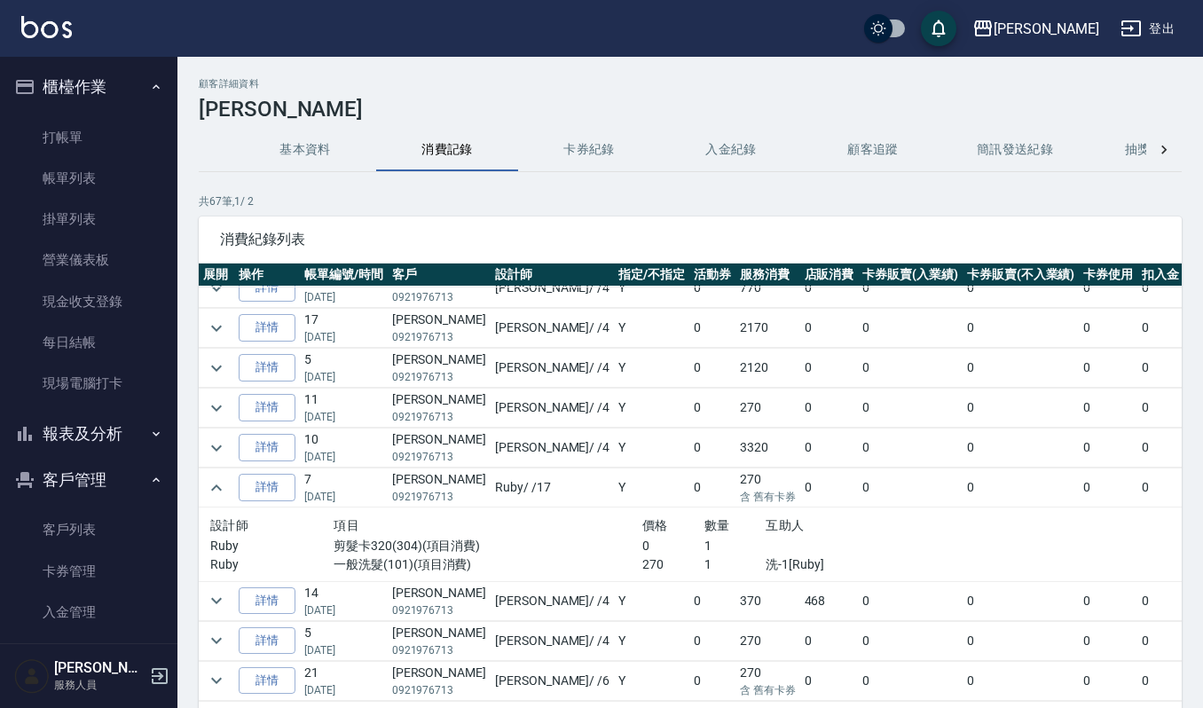
scroll to position [0, 0]
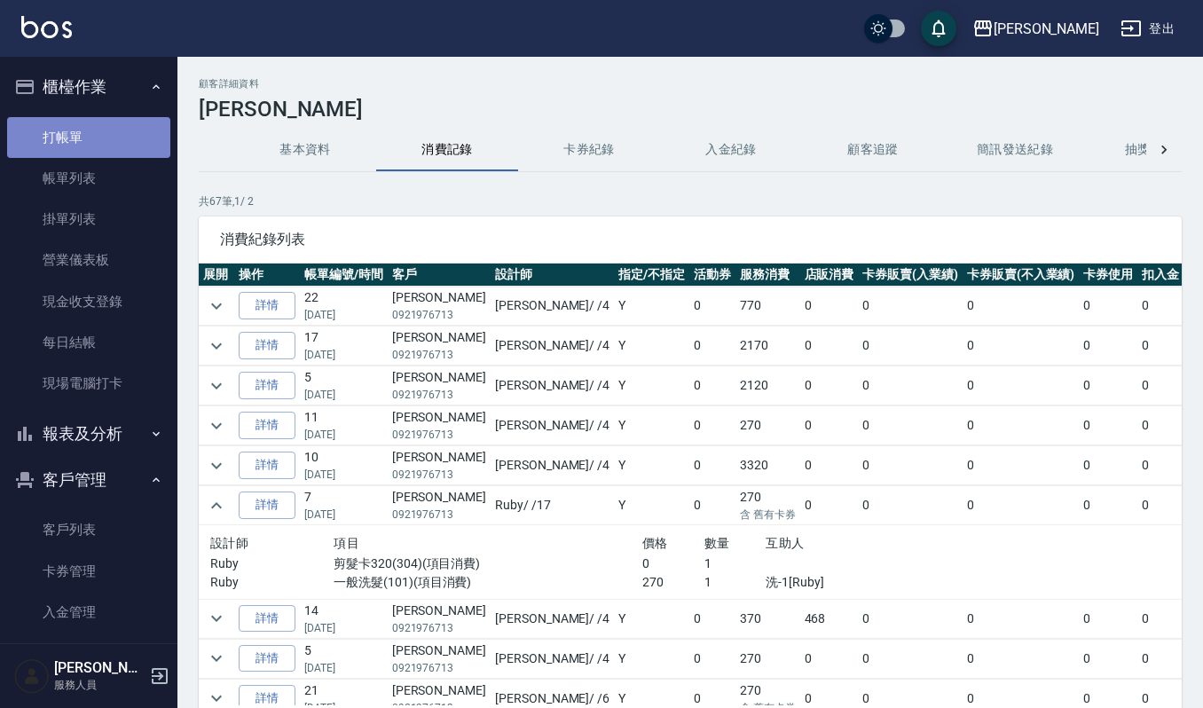
click at [100, 153] on link "打帳單" at bounding box center [88, 137] width 163 height 41
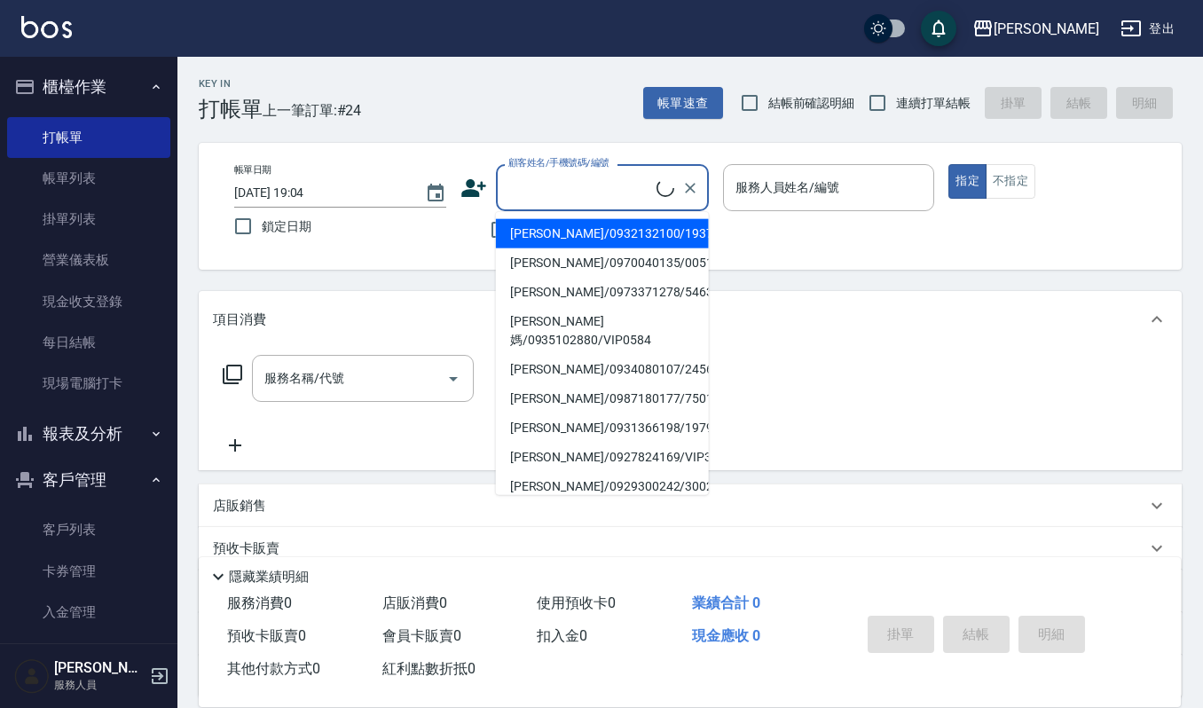
click at [565, 193] on input "顧客姓名/手機號碼/編號" at bounding box center [580, 187] width 153 height 31
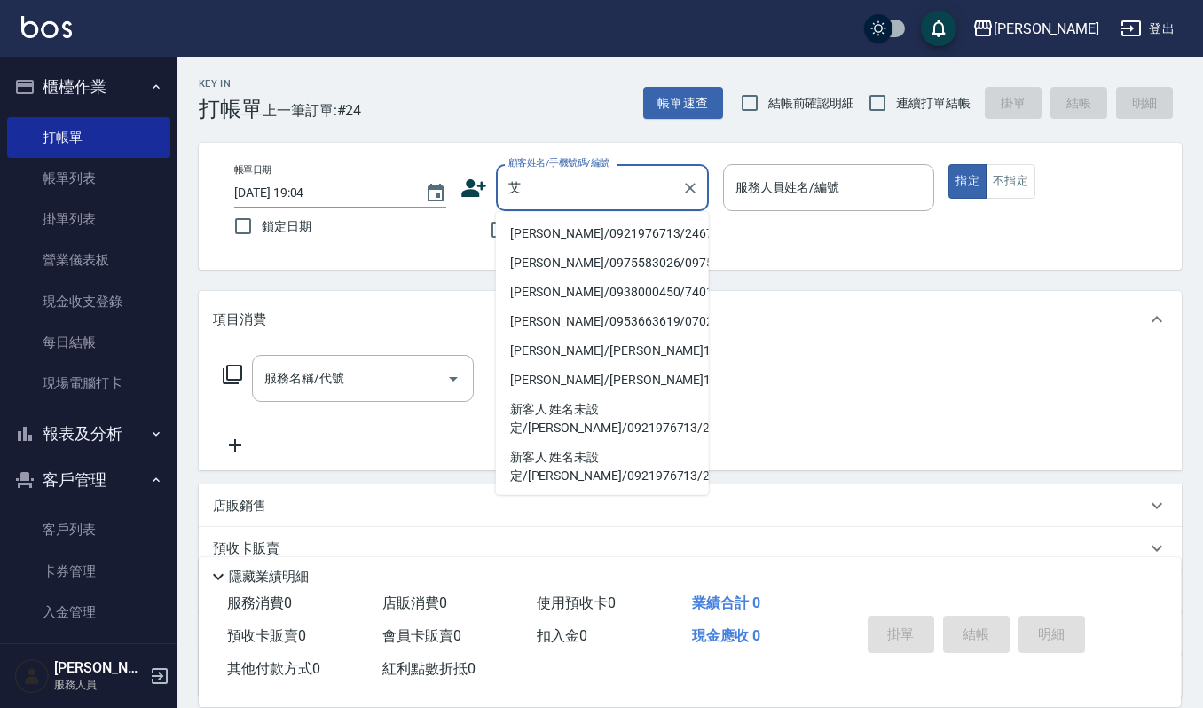
type input "潘艾琳/0921976713/24678"
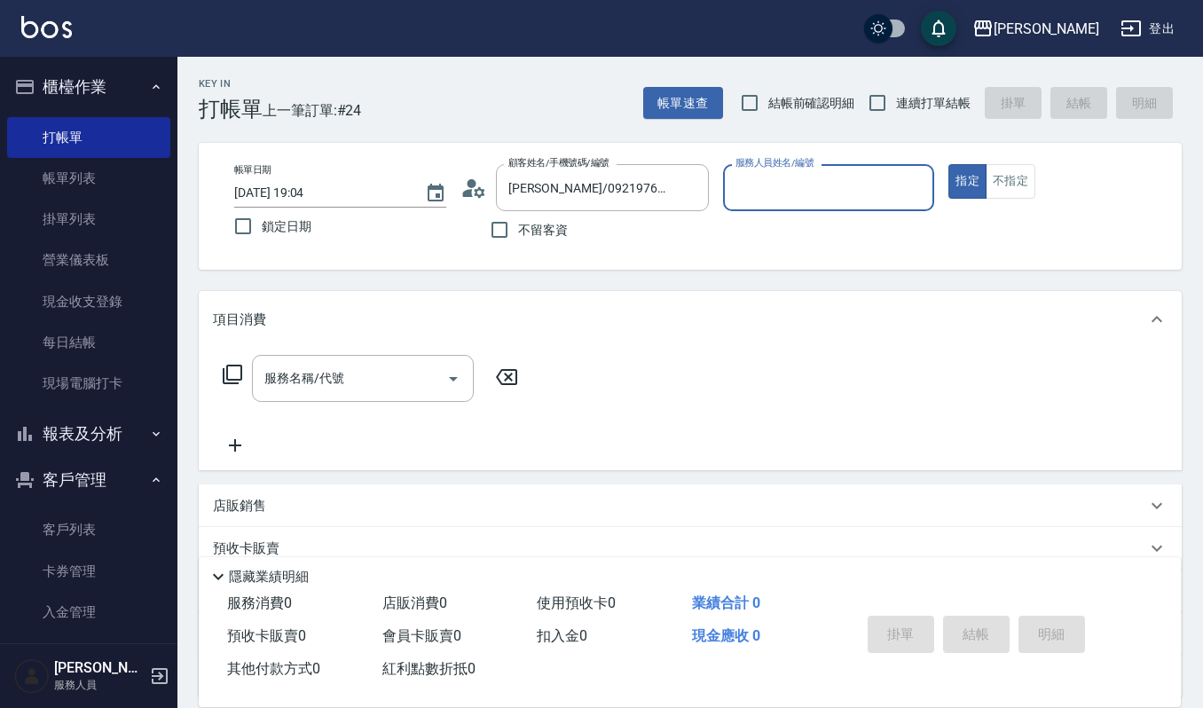
type input "吉兒-4"
click at [919, 179] on icon "Clear" at bounding box center [916, 188] width 18 height 18
type input "Joalin-6"
type button "true"
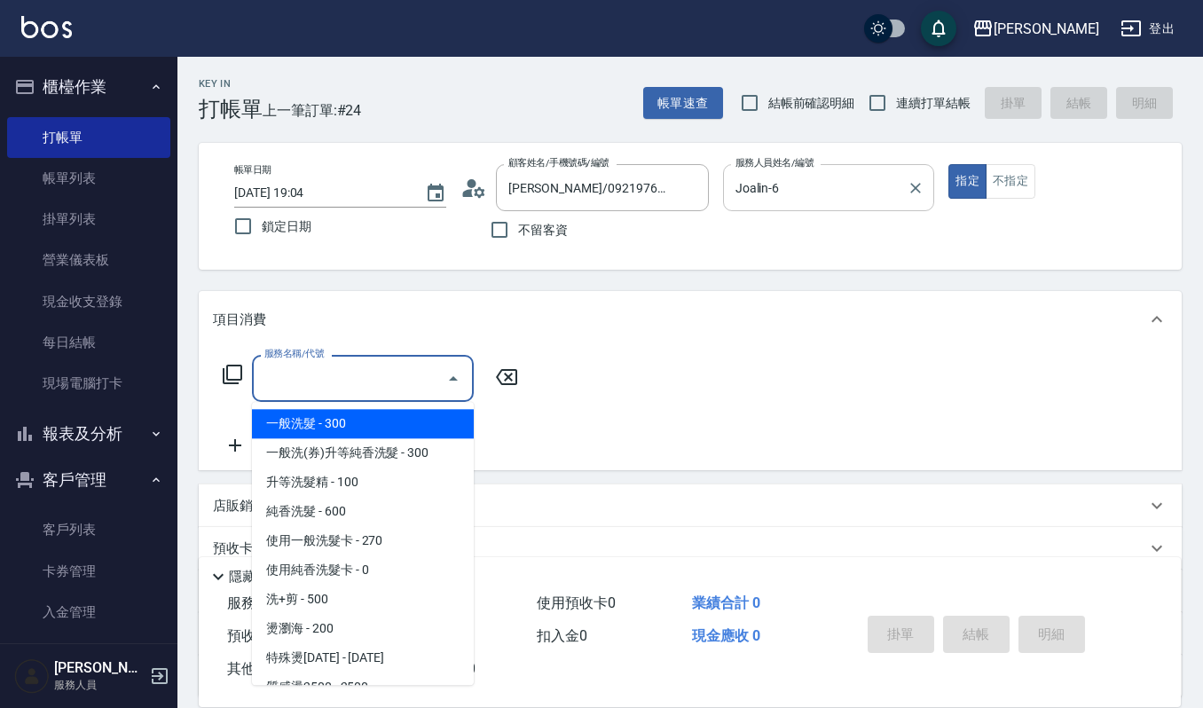
click at [353, 384] on input "服務名稱/代號" at bounding box center [349, 378] width 179 height 31
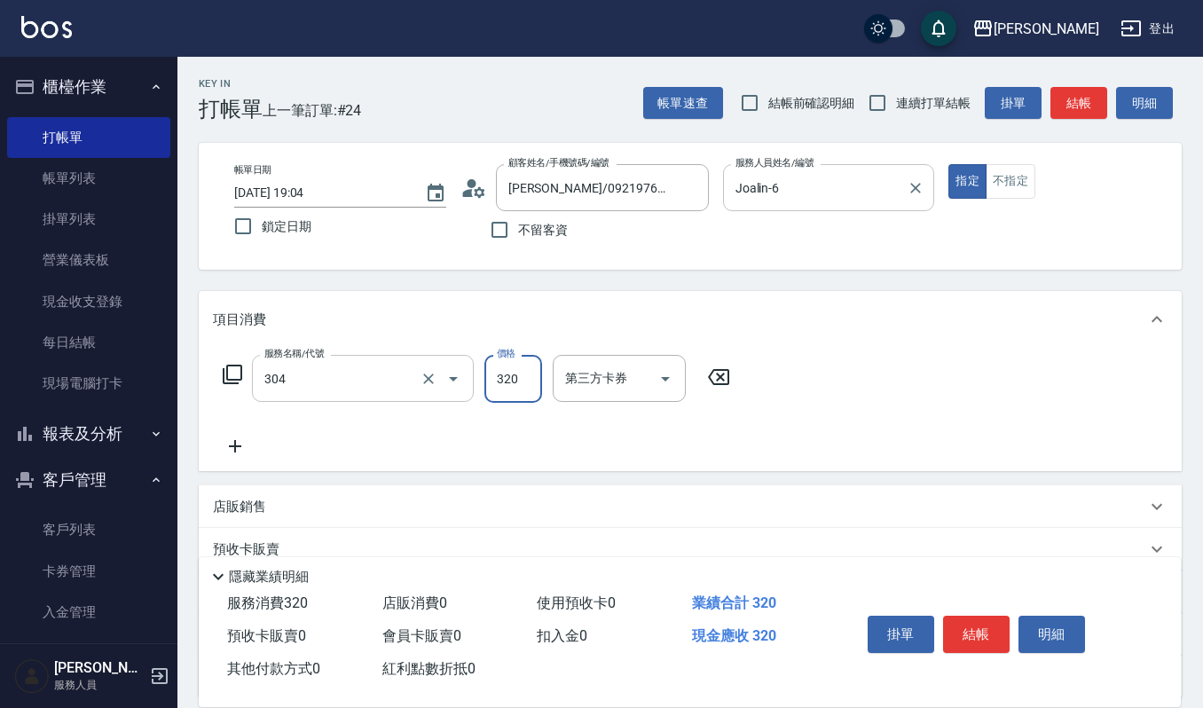
type input "剪髮卡320(304)"
click at [668, 381] on icon "Open" at bounding box center [665, 378] width 21 height 21
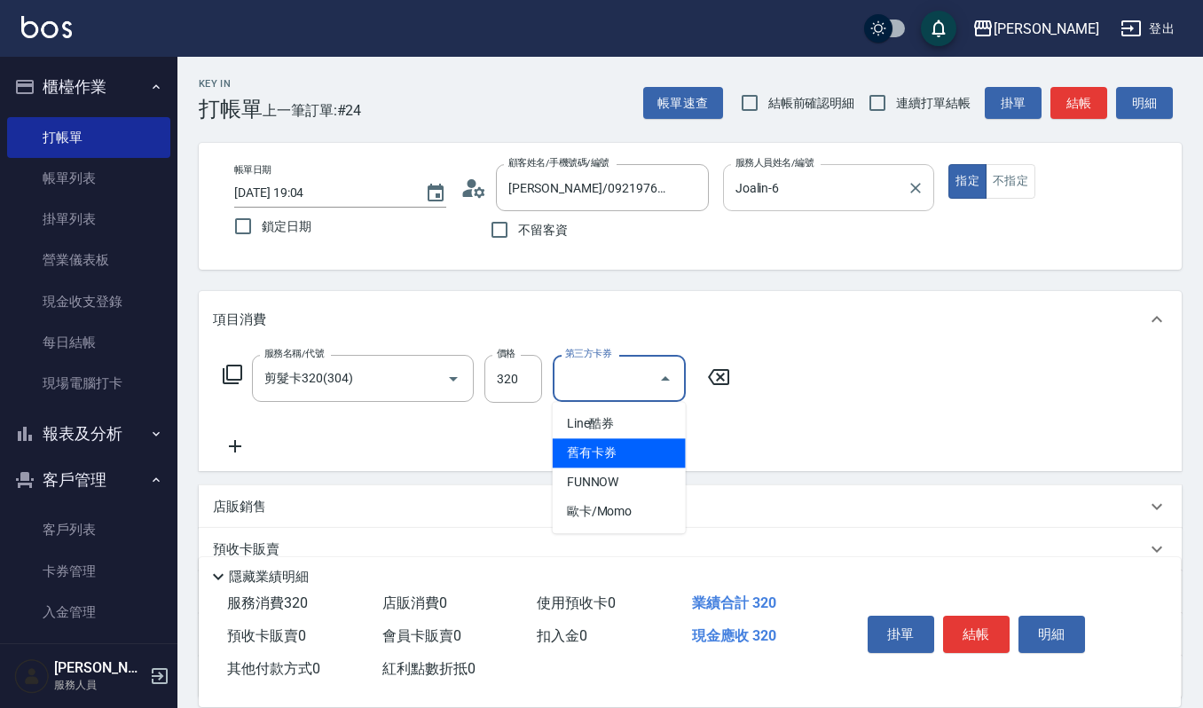
click at [643, 449] on span "舊有卡券" at bounding box center [619, 452] width 133 height 29
type input "舊有卡券"
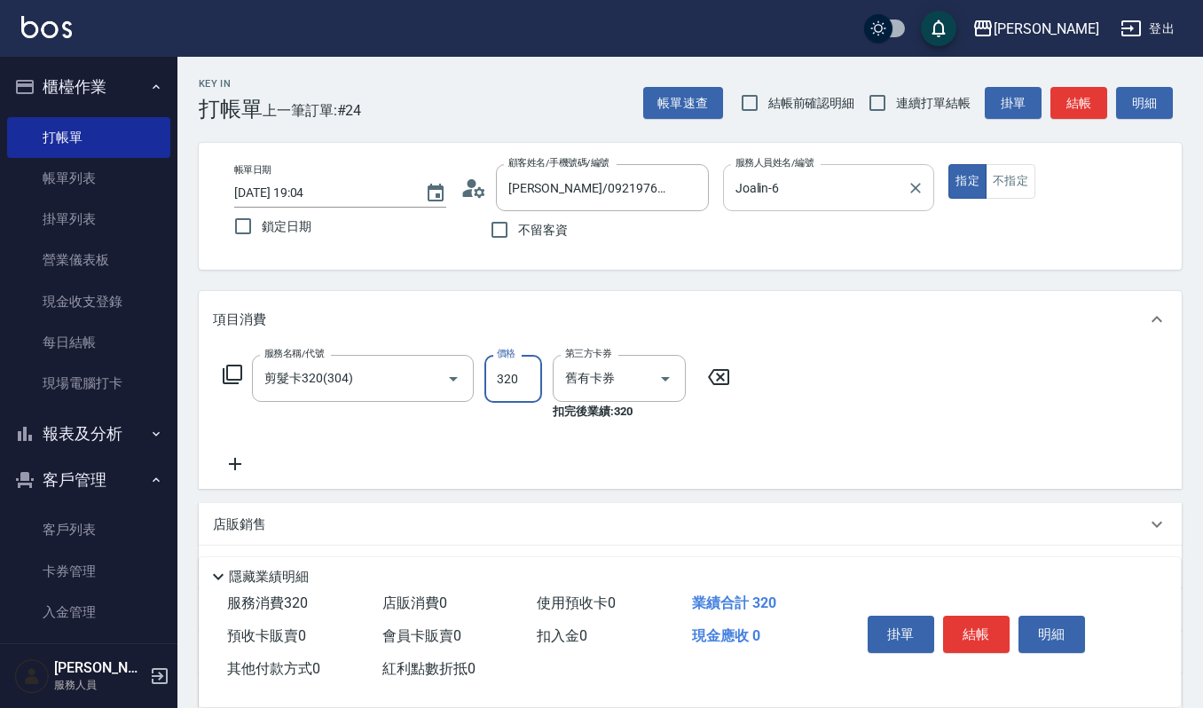
click at [518, 374] on input "320" at bounding box center [514, 379] width 58 height 48
type input "0"
click at [430, 382] on icon "Clear" at bounding box center [429, 379] width 18 height 18
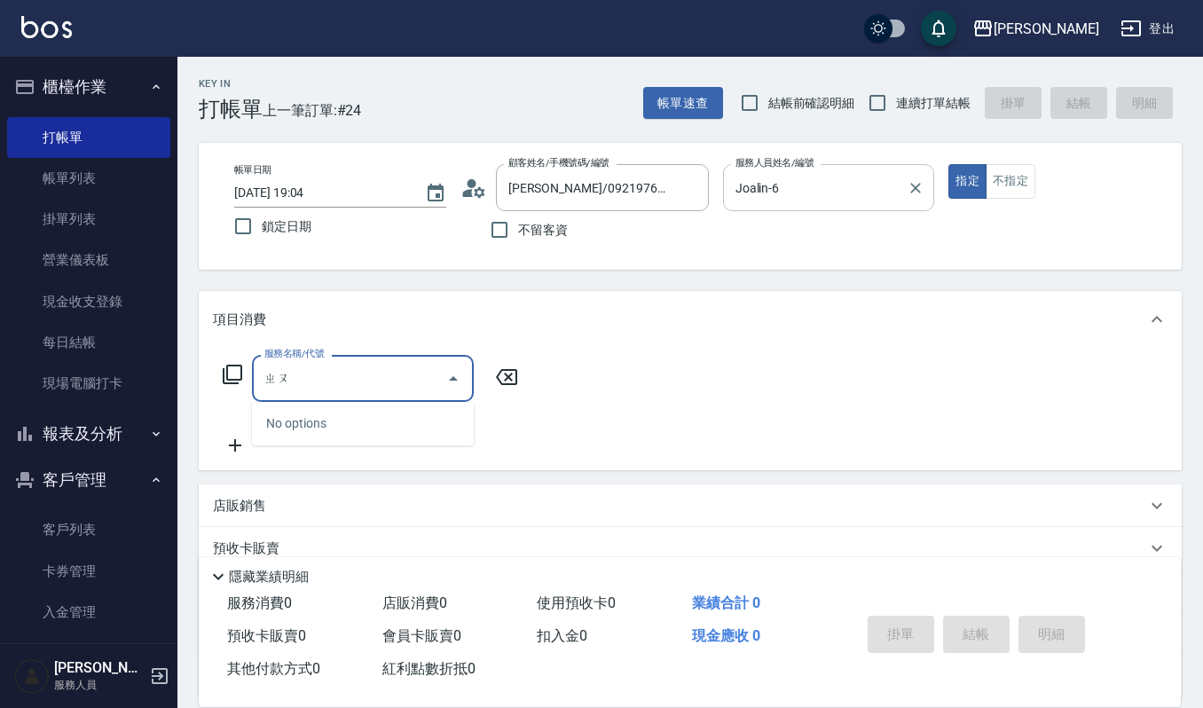
type input "ㄓ"
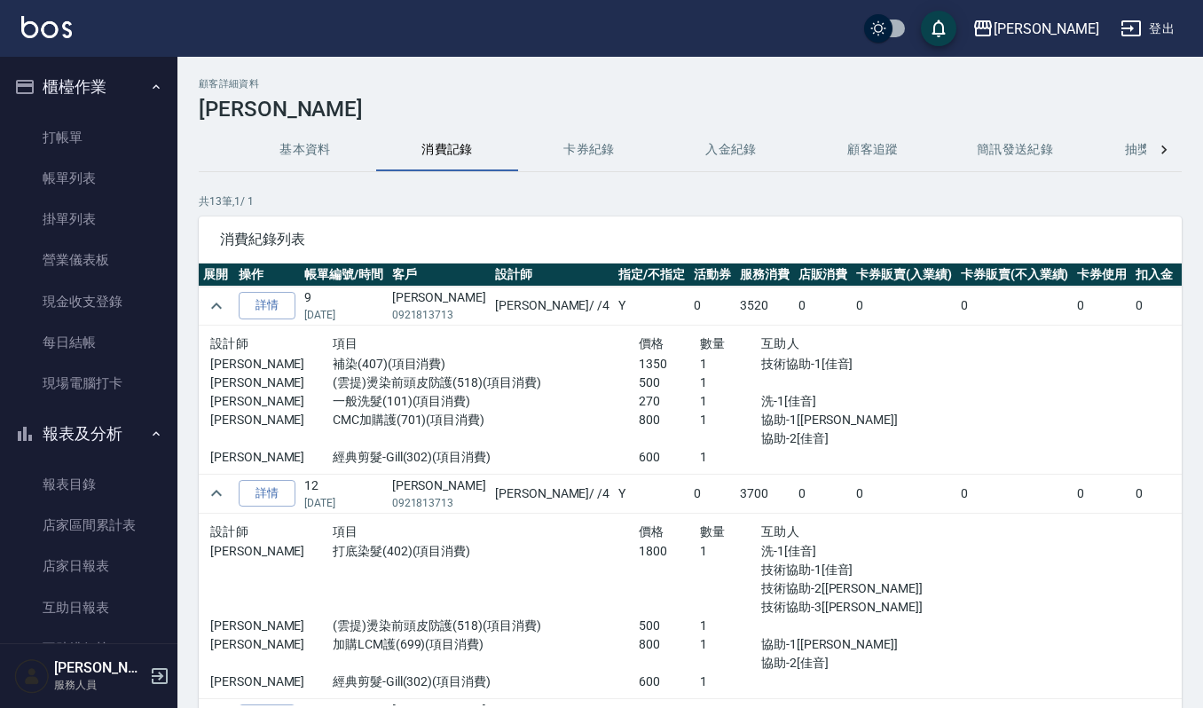
scroll to position [118, 0]
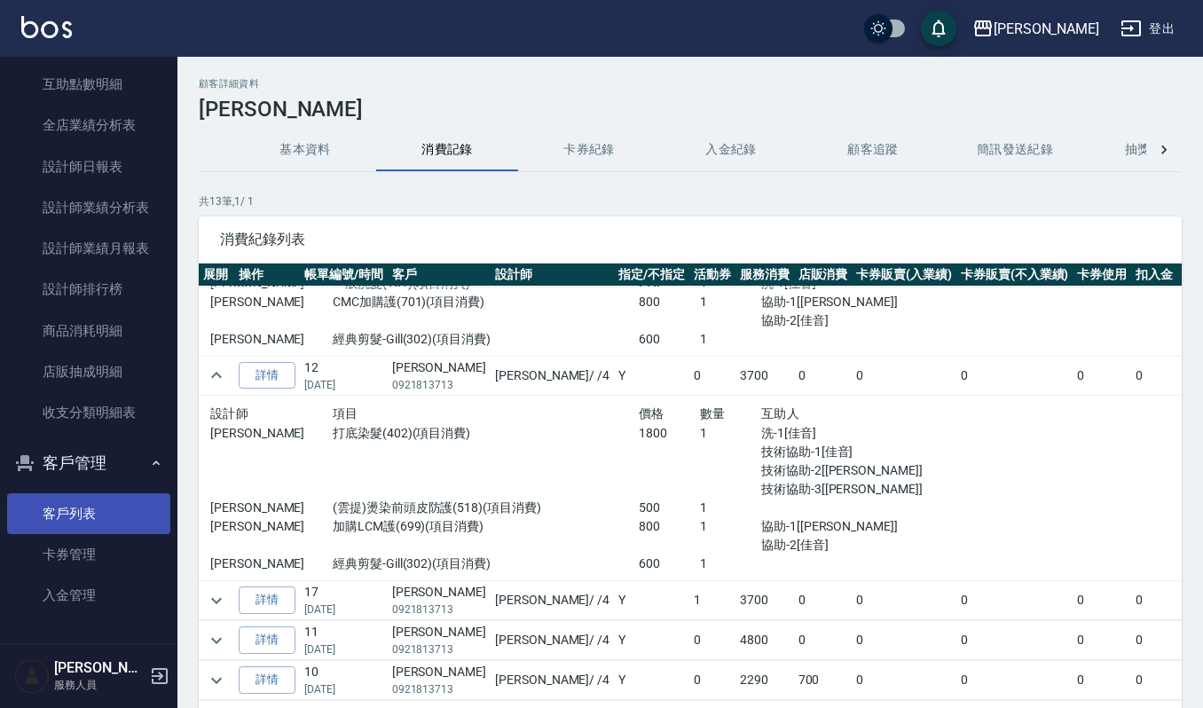
click at [90, 508] on link "客戶列表" at bounding box center [88, 513] width 163 height 41
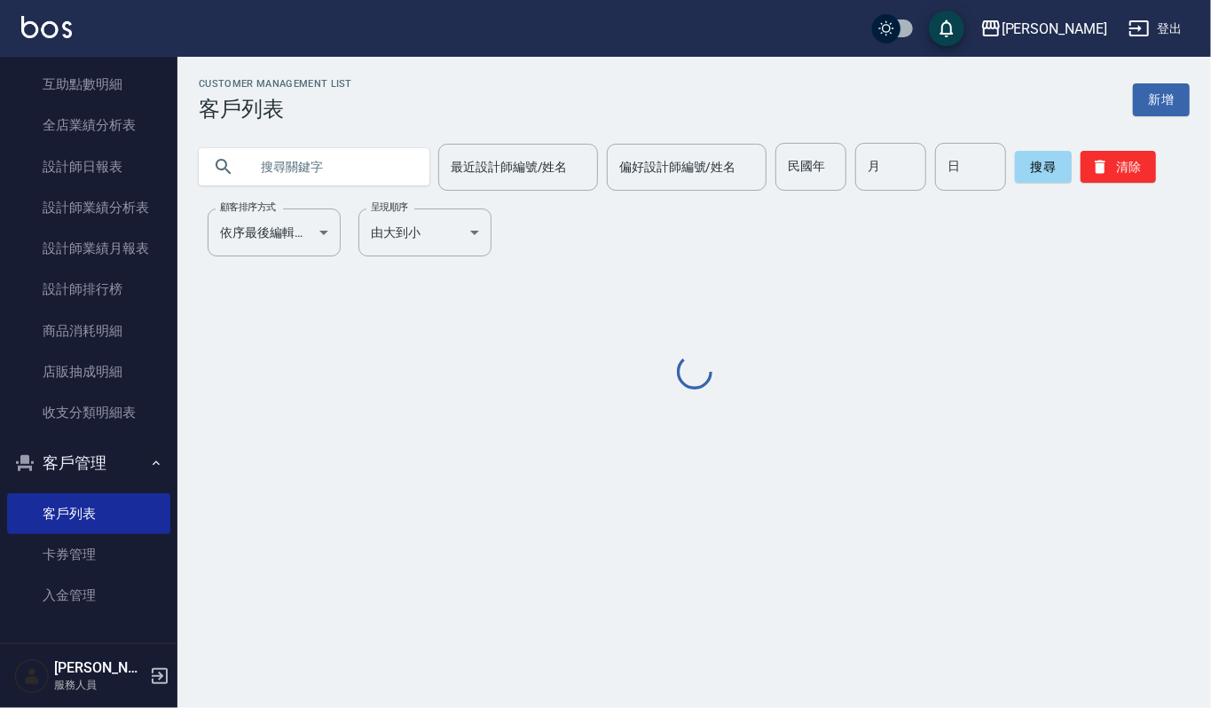
click at [352, 165] on input "text" at bounding box center [331, 167] width 167 height 48
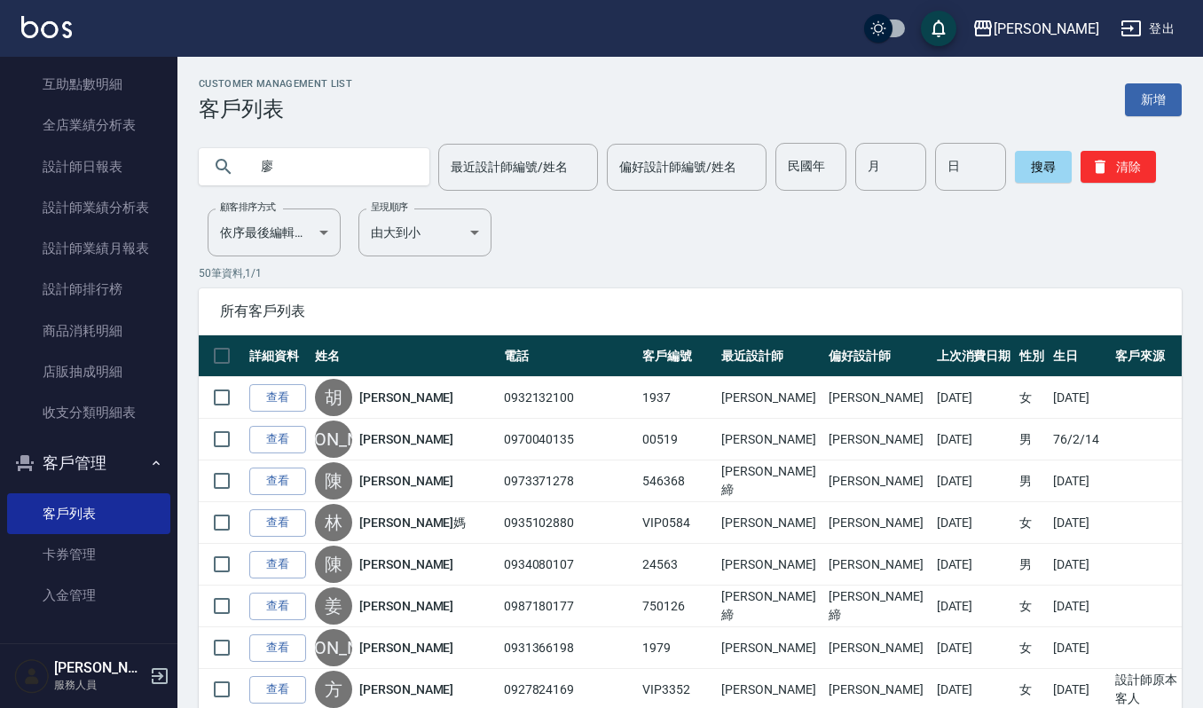
type input "廖"
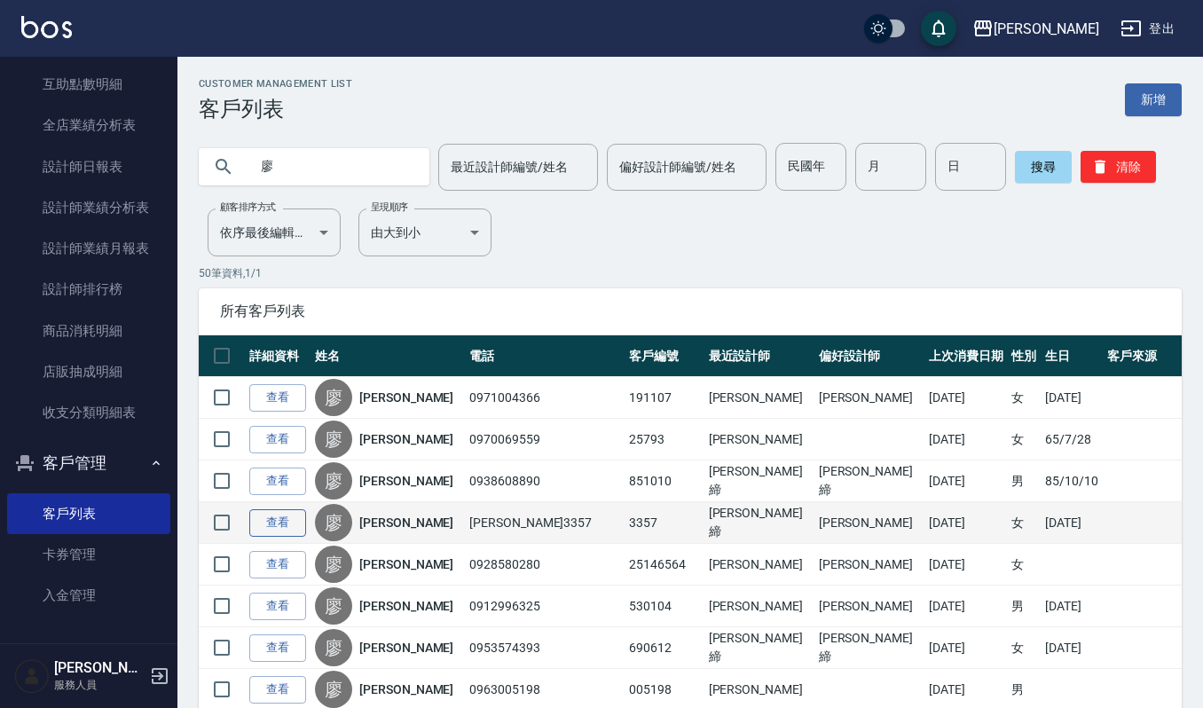
click at [277, 534] on link "查看" at bounding box center [277, 523] width 57 height 28
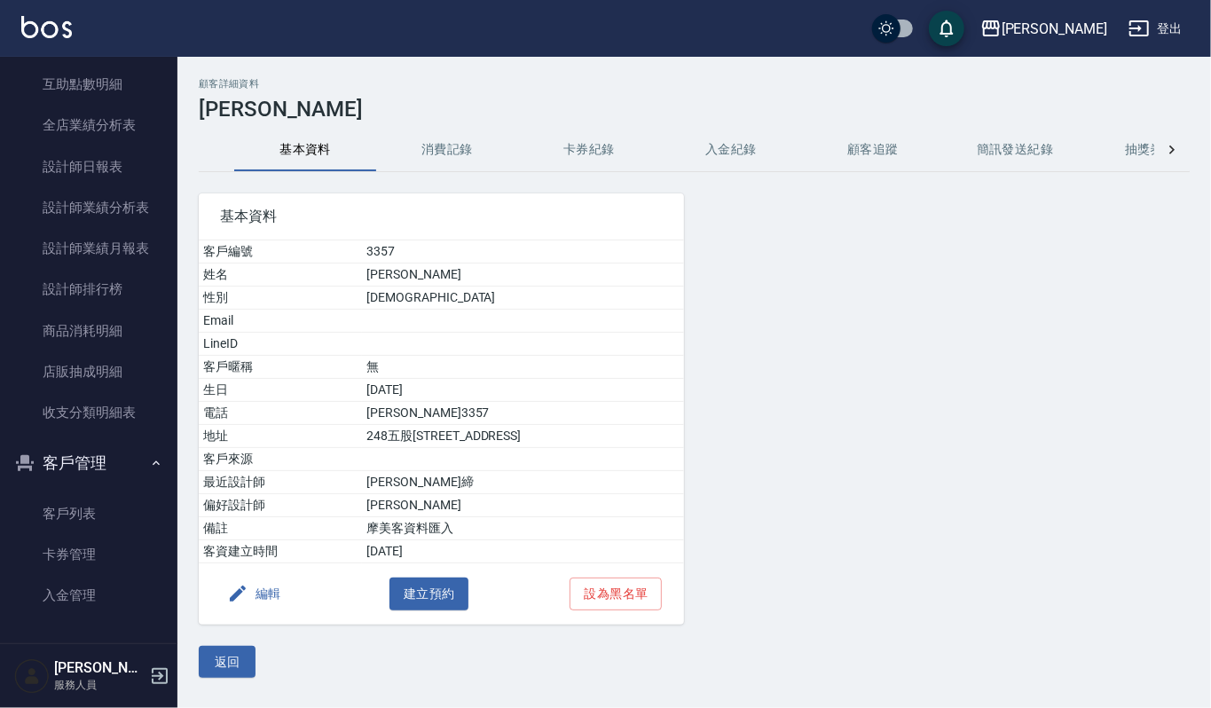
click at [479, 142] on button "消費記錄" at bounding box center [447, 150] width 142 height 43
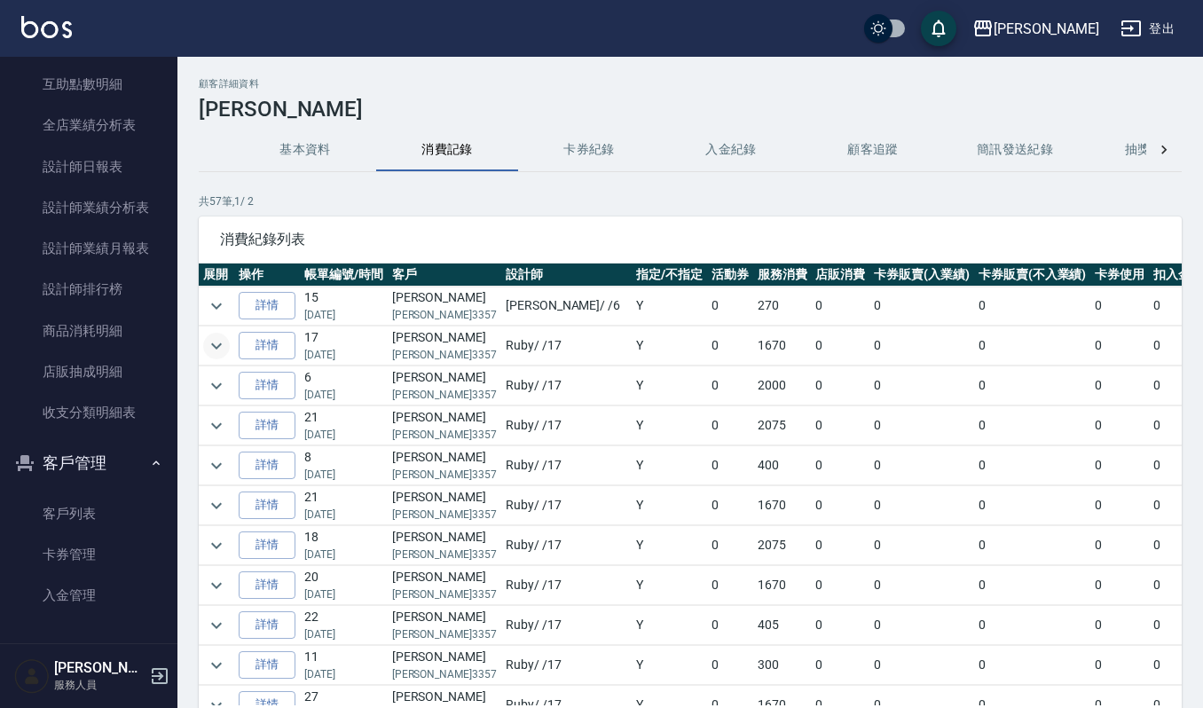
click at [218, 351] on icon "expand row" at bounding box center [216, 345] width 21 height 21
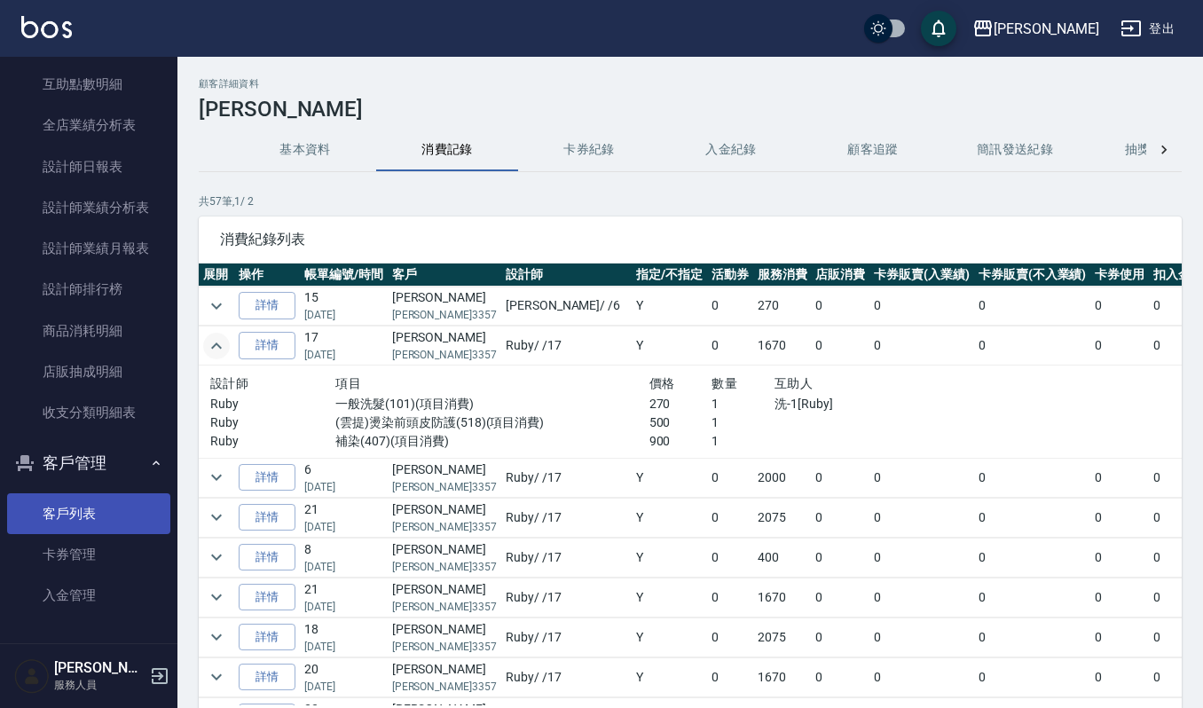
click at [97, 508] on link "客戶列表" at bounding box center [88, 513] width 163 height 41
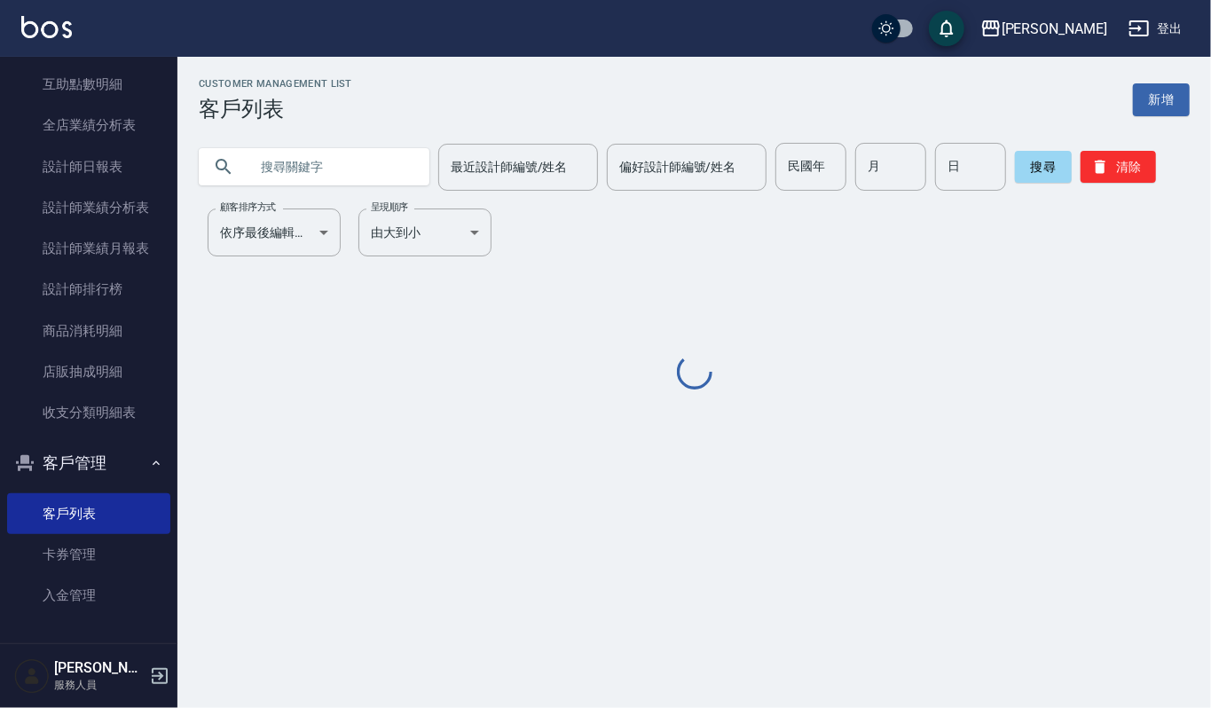
click at [319, 164] on input "text" at bounding box center [331, 167] width 167 height 48
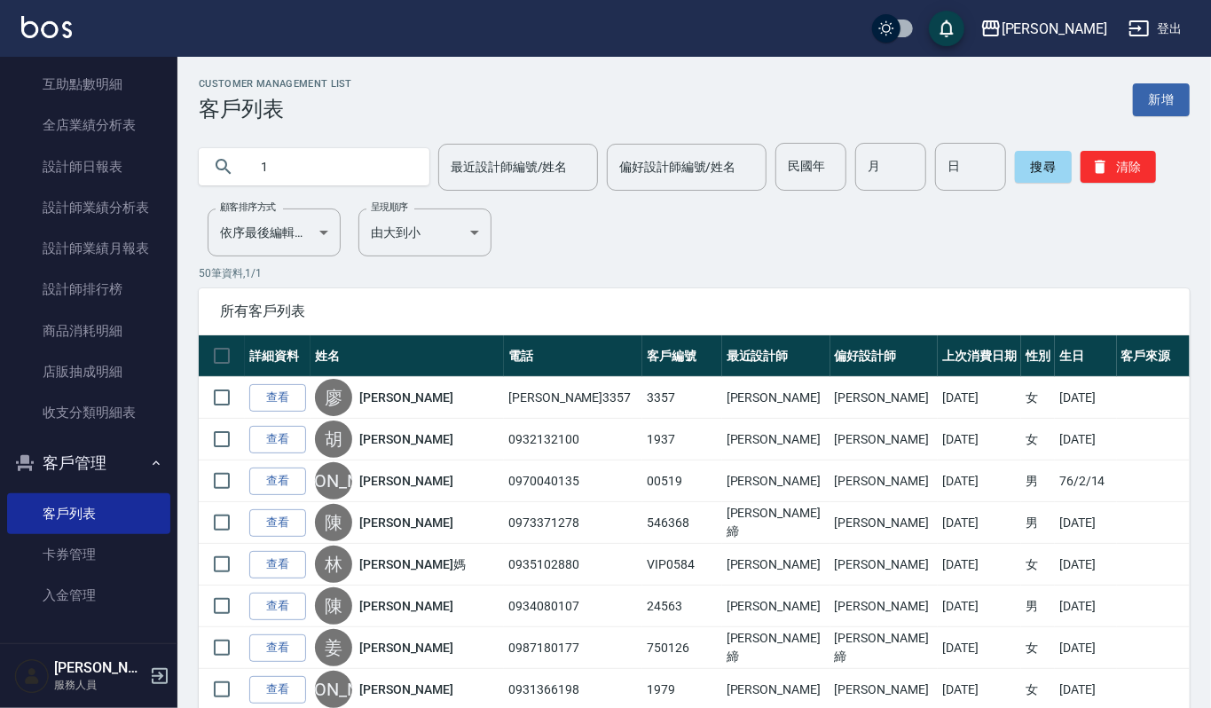
type input "1"
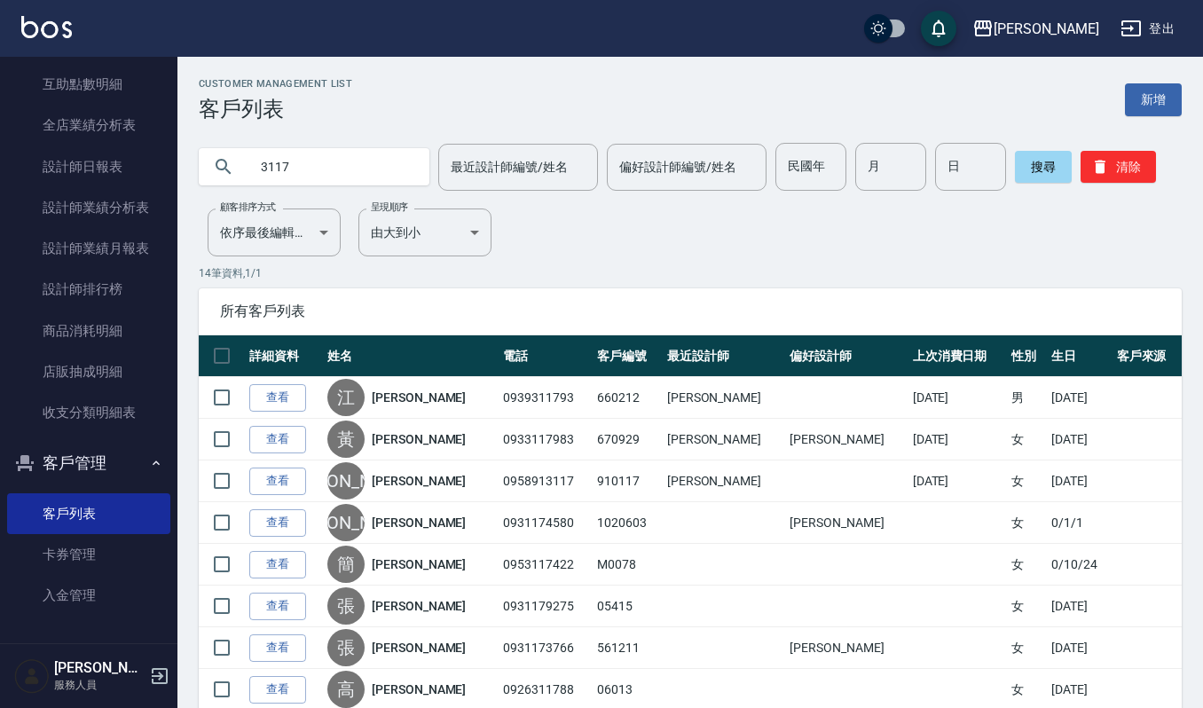
click at [339, 157] on input "3117" at bounding box center [331, 167] width 167 height 48
drag, startPoint x: 335, startPoint y: 157, endPoint x: 0, endPoint y: 136, distance: 336.1
click at [0, 136] on div "上越[PERSON_NAME] 登出 櫃檯作業 打帳單 帳單列表 掛單列表 營業儀表板 現金收支登錄 每日結帳 現場電腦打卡 報表及分析 報表目錄 店家區間累…" at bounding box center [601, 522] width 1203 height 1044
type input "[PERSON_NAME]"
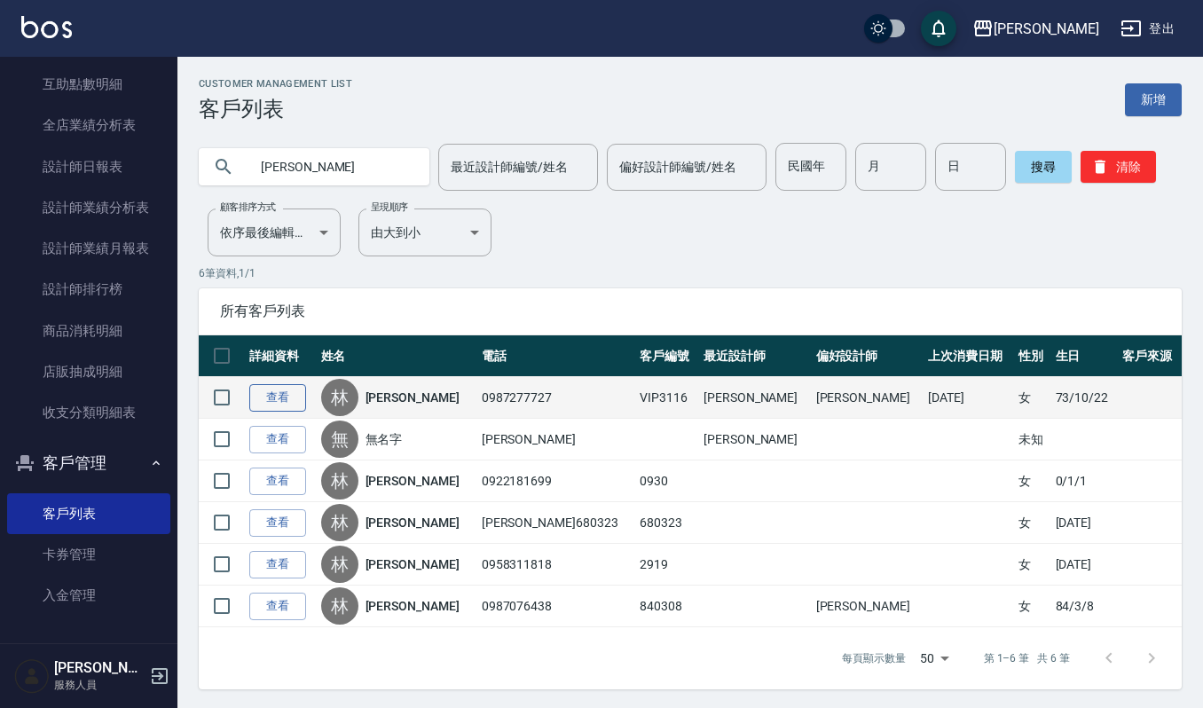
click at [279, 392] on link "查看" at bounding box center [277, 398] width 57 height 28
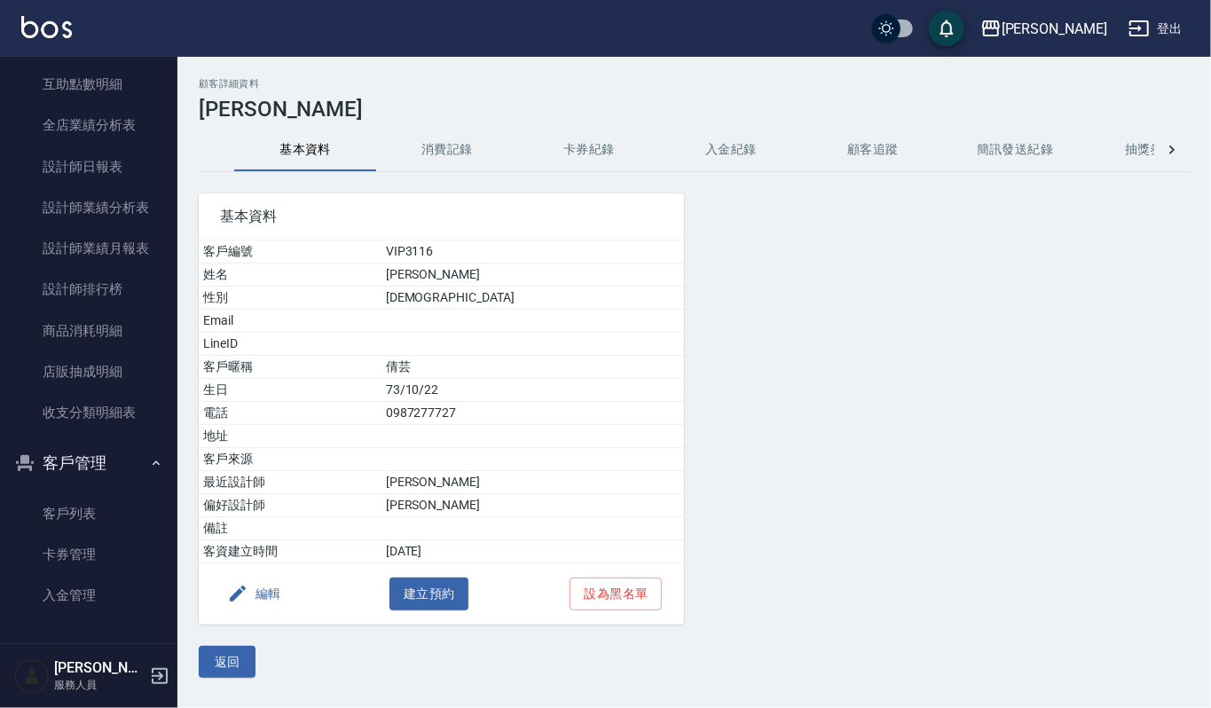
click at [442, 156] on button "消費記錄" at bounding box center [447, 150] width 142 height 43
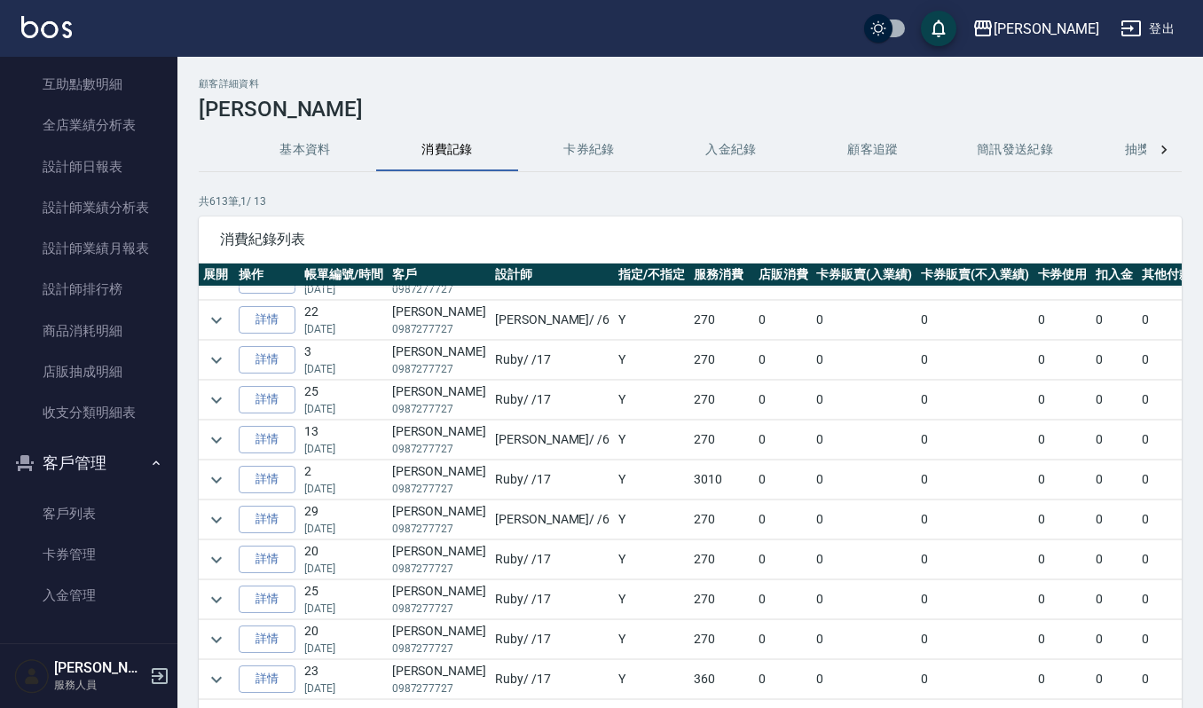
scroll to position [355, 0]
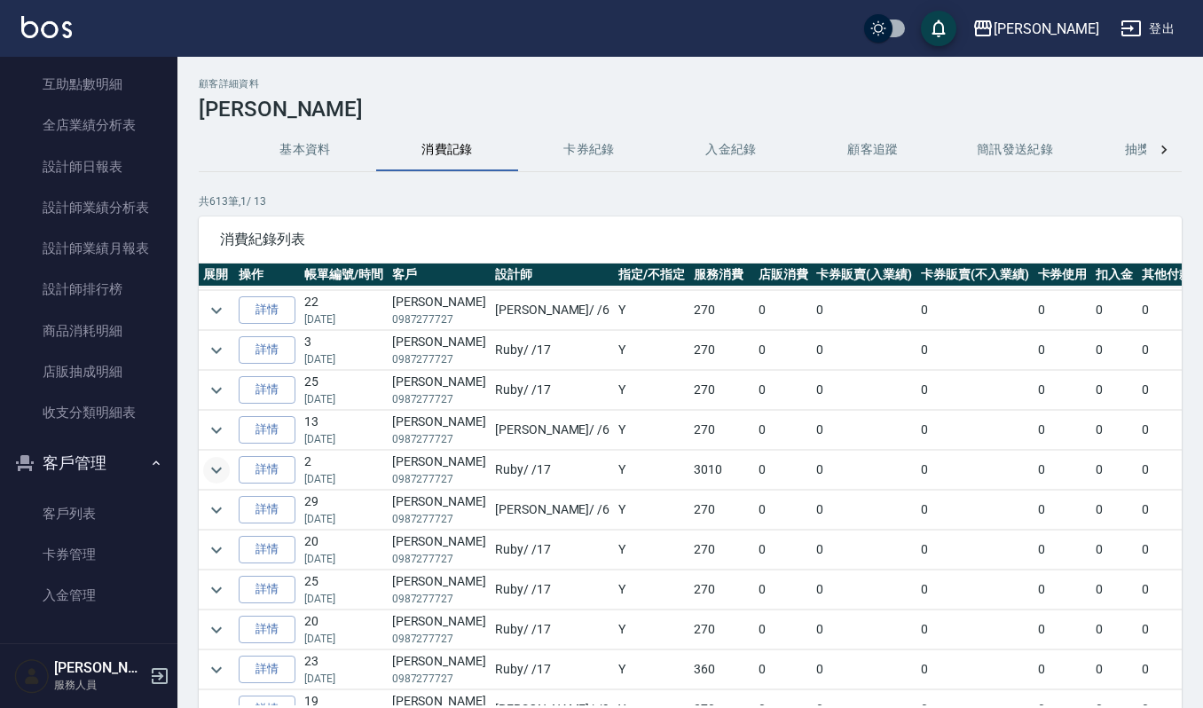
click at [214, 481] on icon "expand row" at bounding box center [216, 470] width 21 height 21
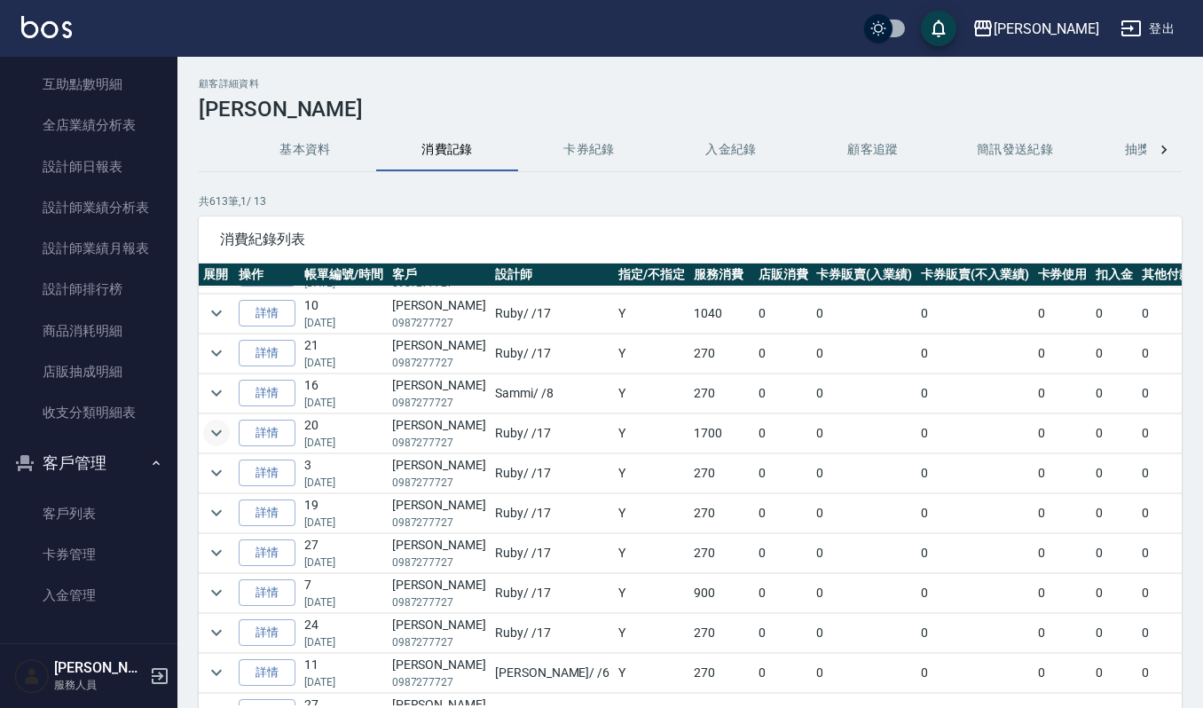
click at [213, 437] on icon "expand row" at bounding box center [216, 433] width 11 height 6
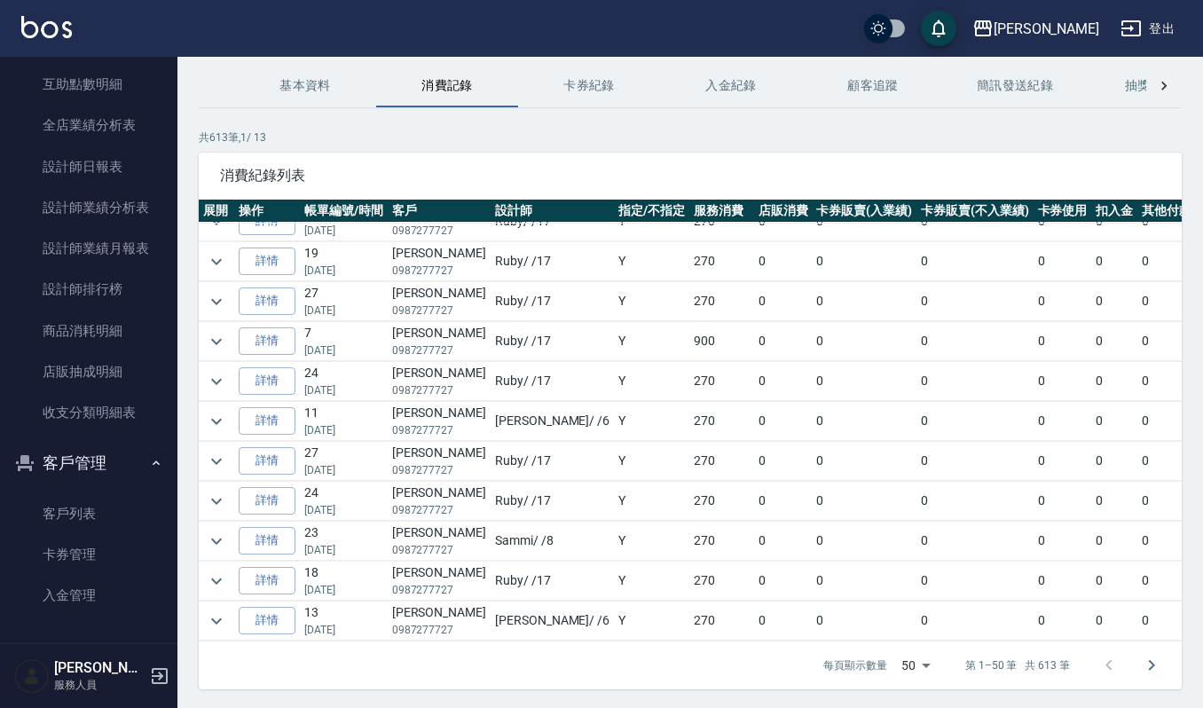
scroll to position [121, 0]
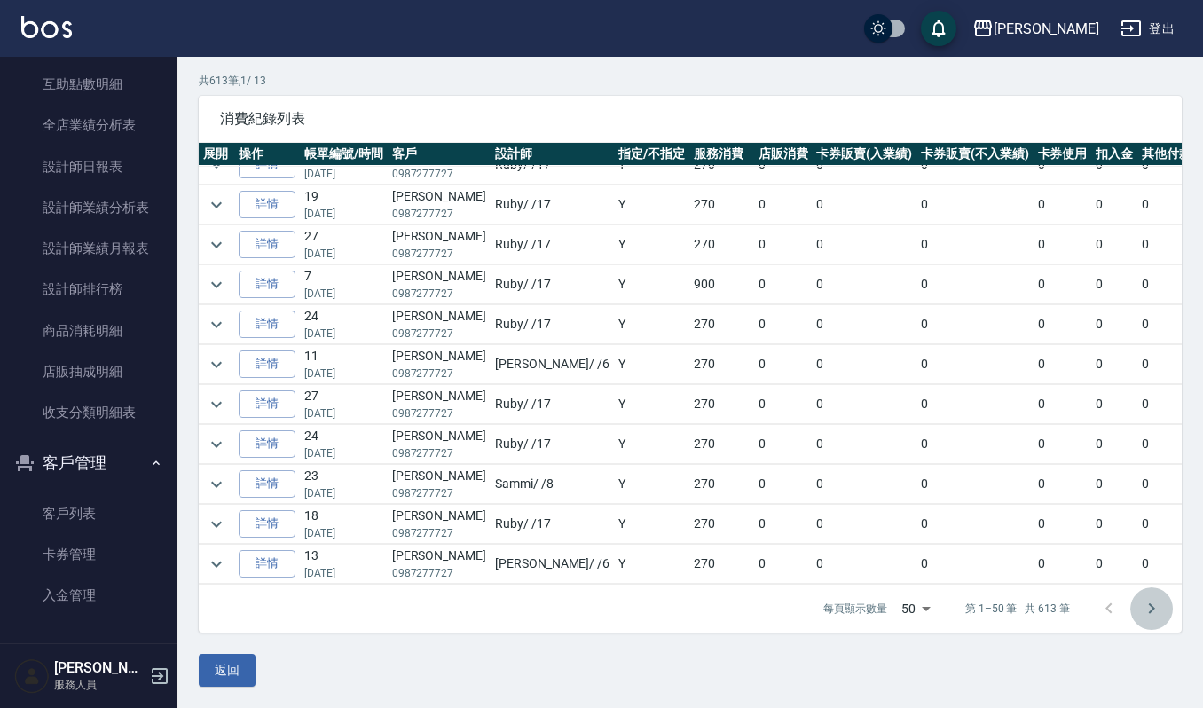
click at [1157, 612] on icon "Go to next page" at bounding box center [1151, 608] width 21 height 21
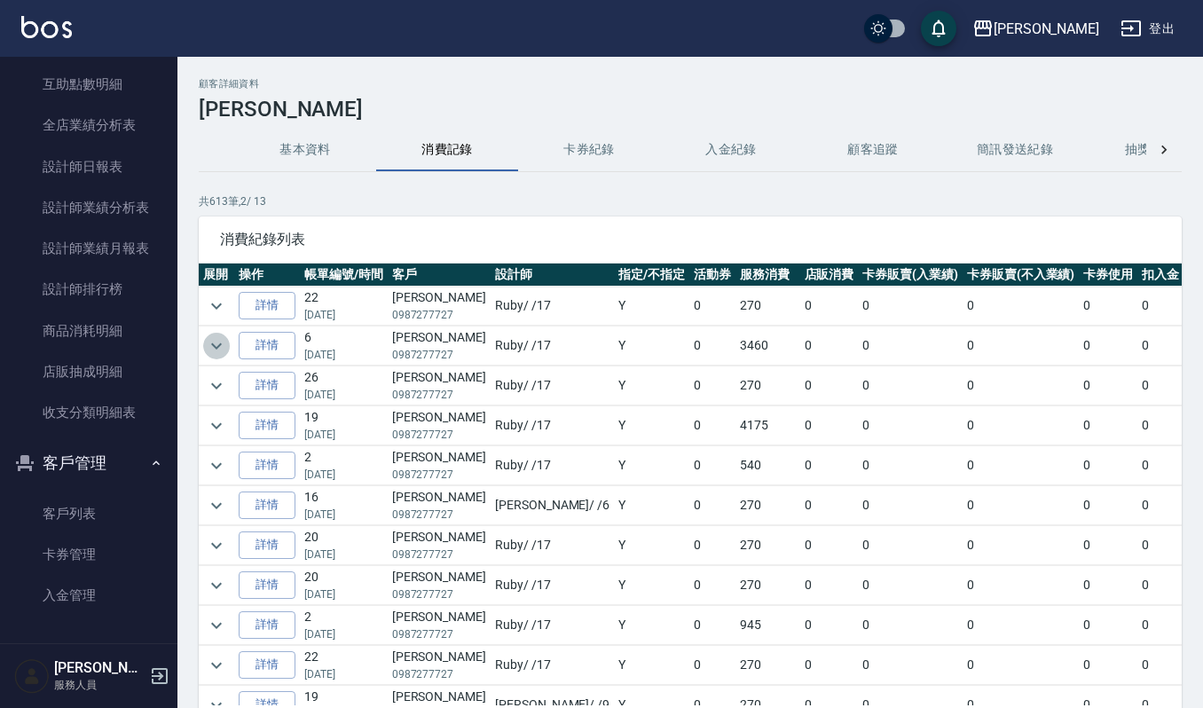
click at [221, 337] on icon "expand row" at bounding box center [216, 345] width 21 height 21
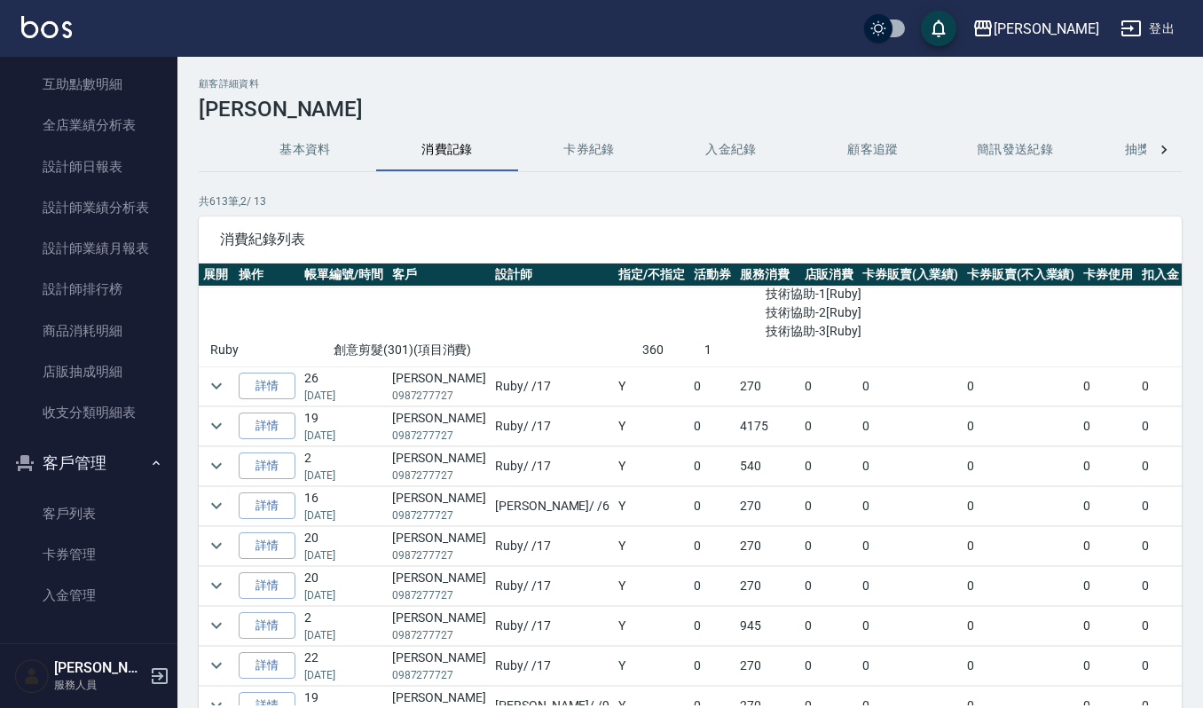
scroll to position [236, 0]
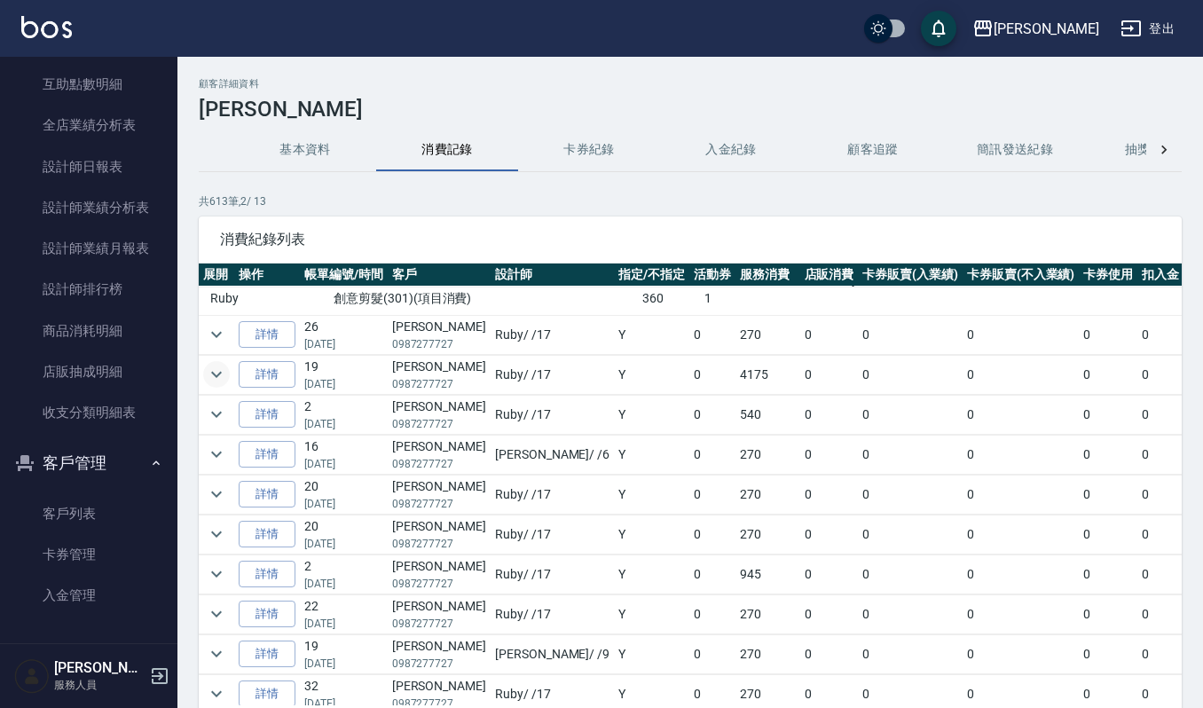
click at [209, 376] on icon "expand row" at bounding box center [216, 374] width 21 height 21
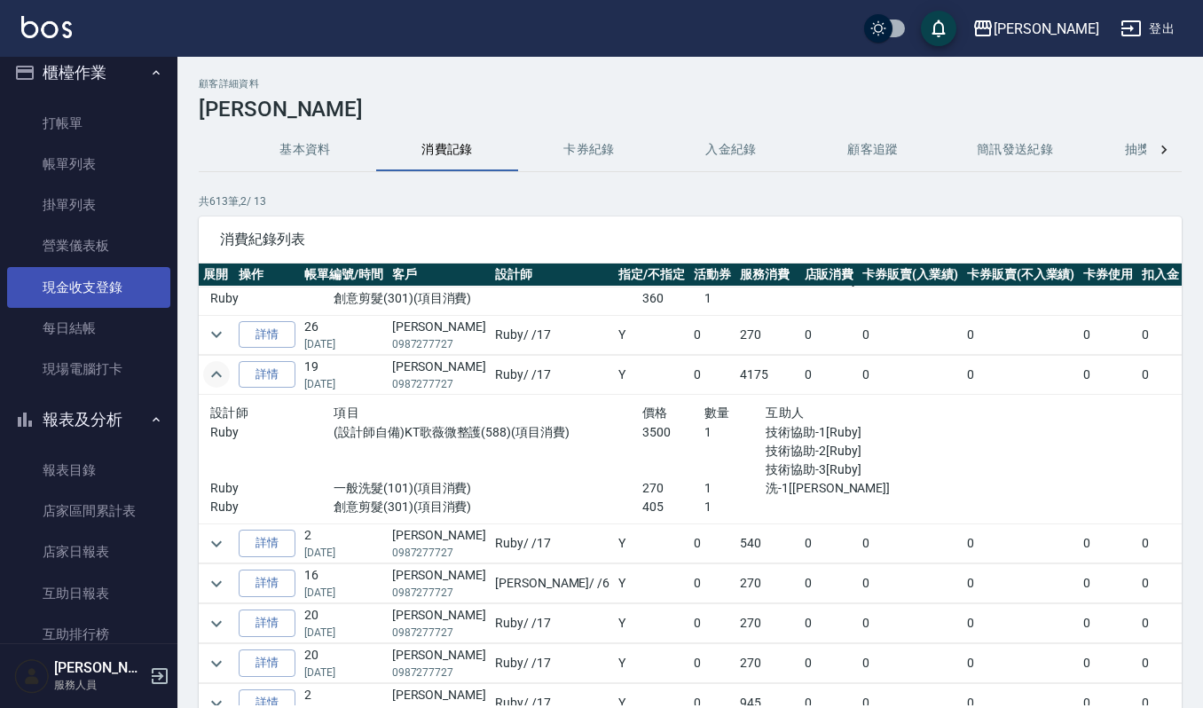
scroll to position [0, 0]
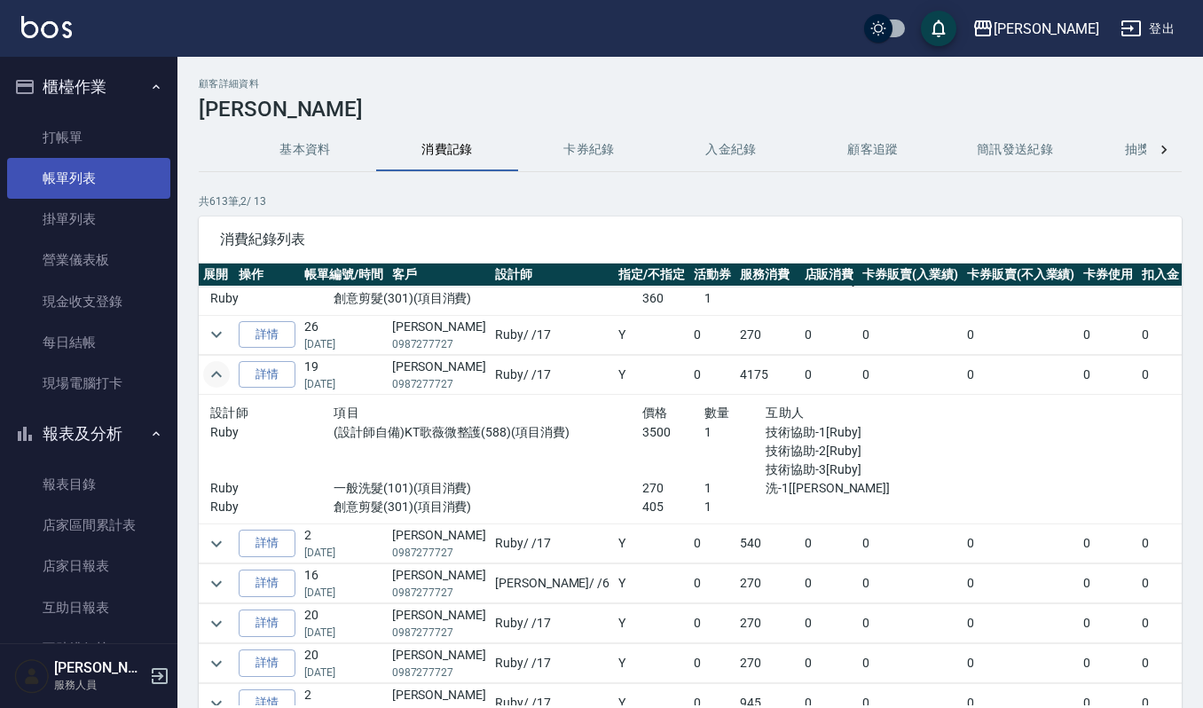
click at [144, 190] on link "帳單列表" at bounding box center [88, 178] width 163 height 41
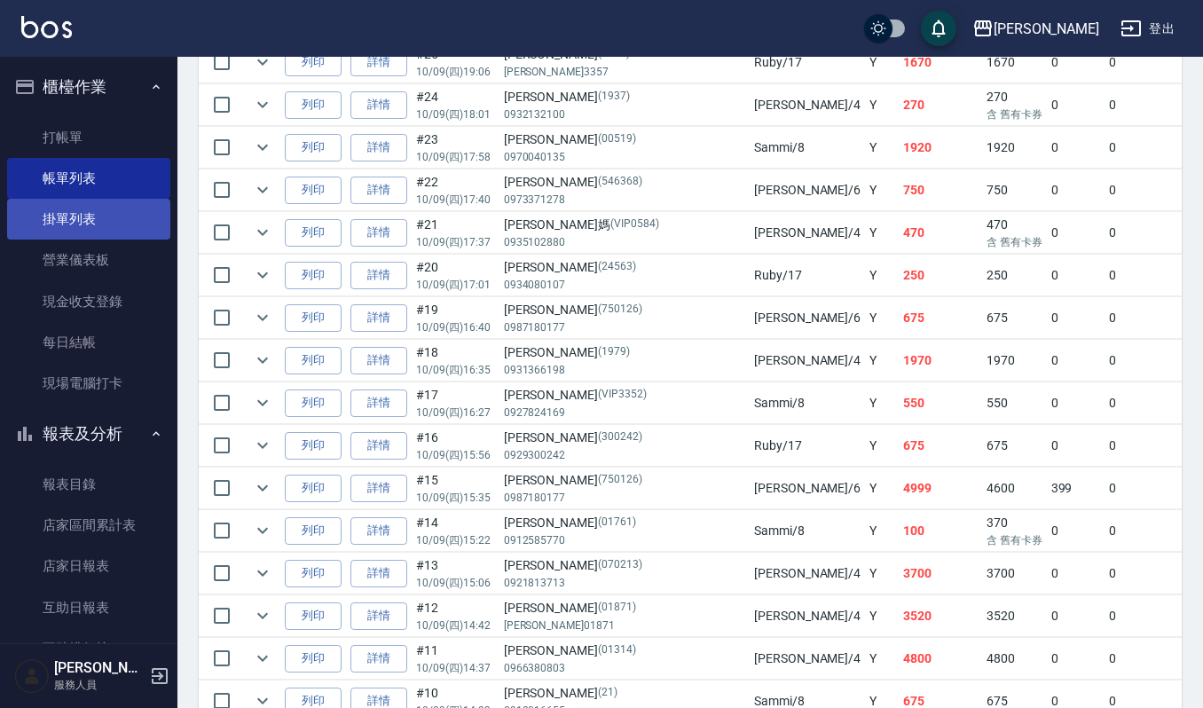
scroll to position [591, 0]
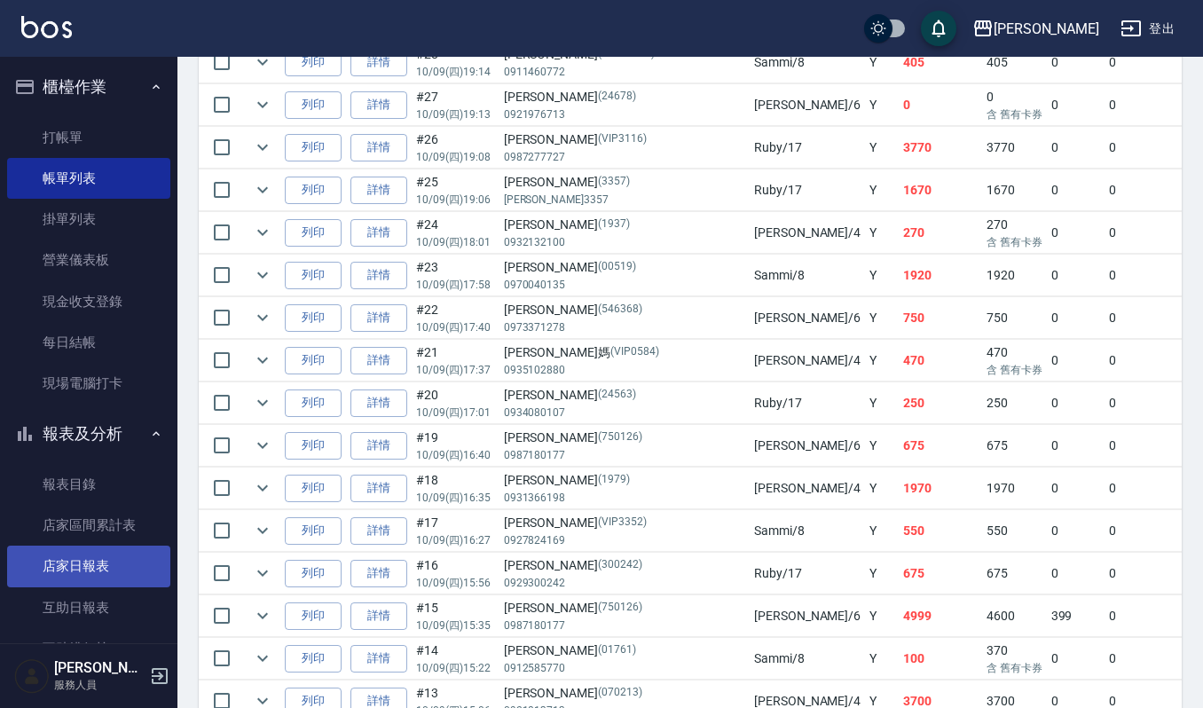
click at [100, 569] on link "店家日報表" at bounding box center [88, 566] width 163 height 41
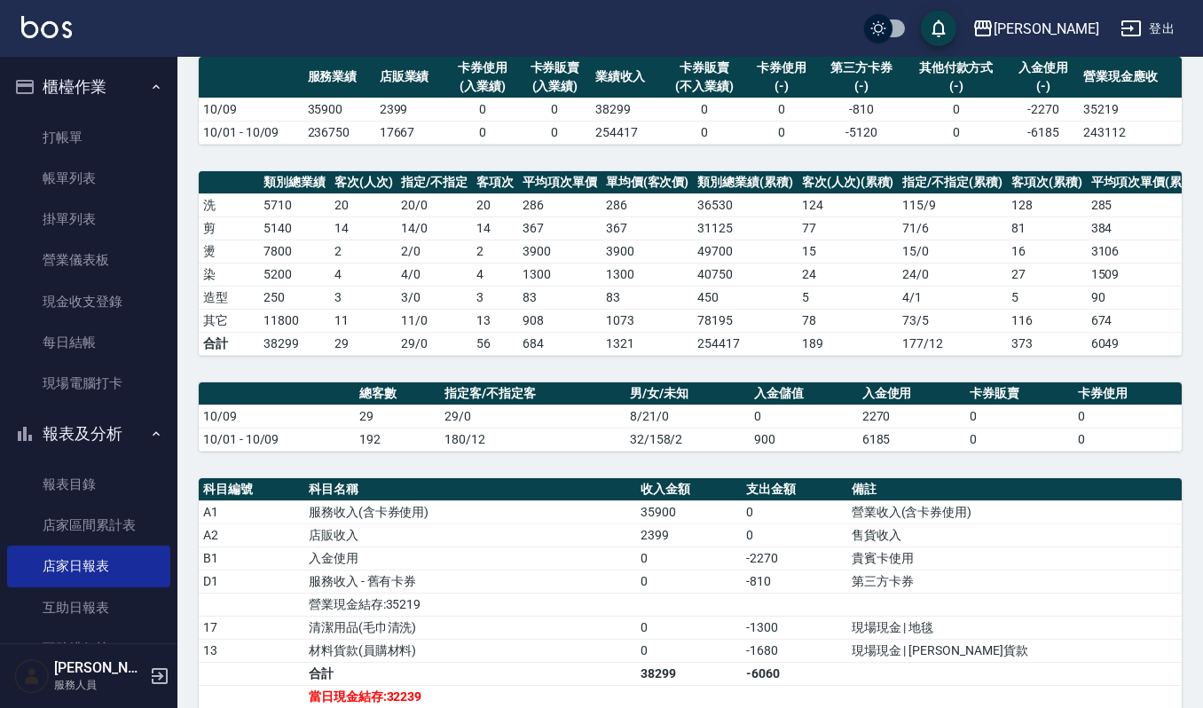
scroll to position [445, 0]
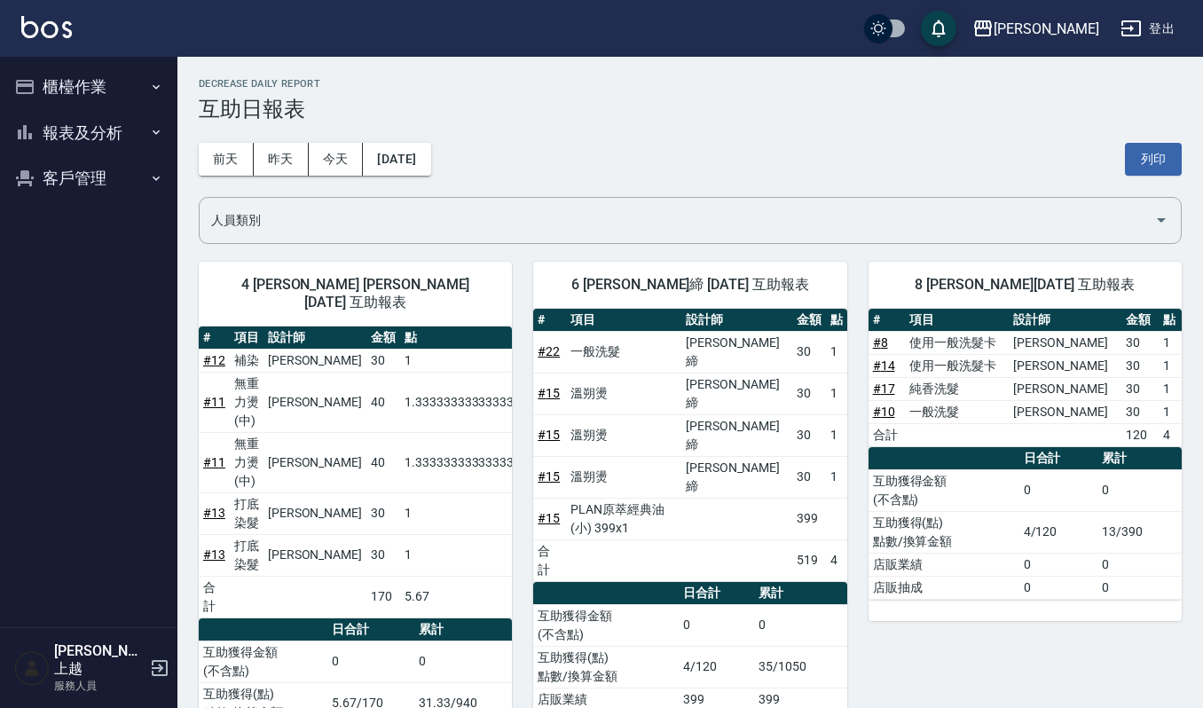
click at [41, 27] on img at bounding box center [46, 27] width 51 height 22
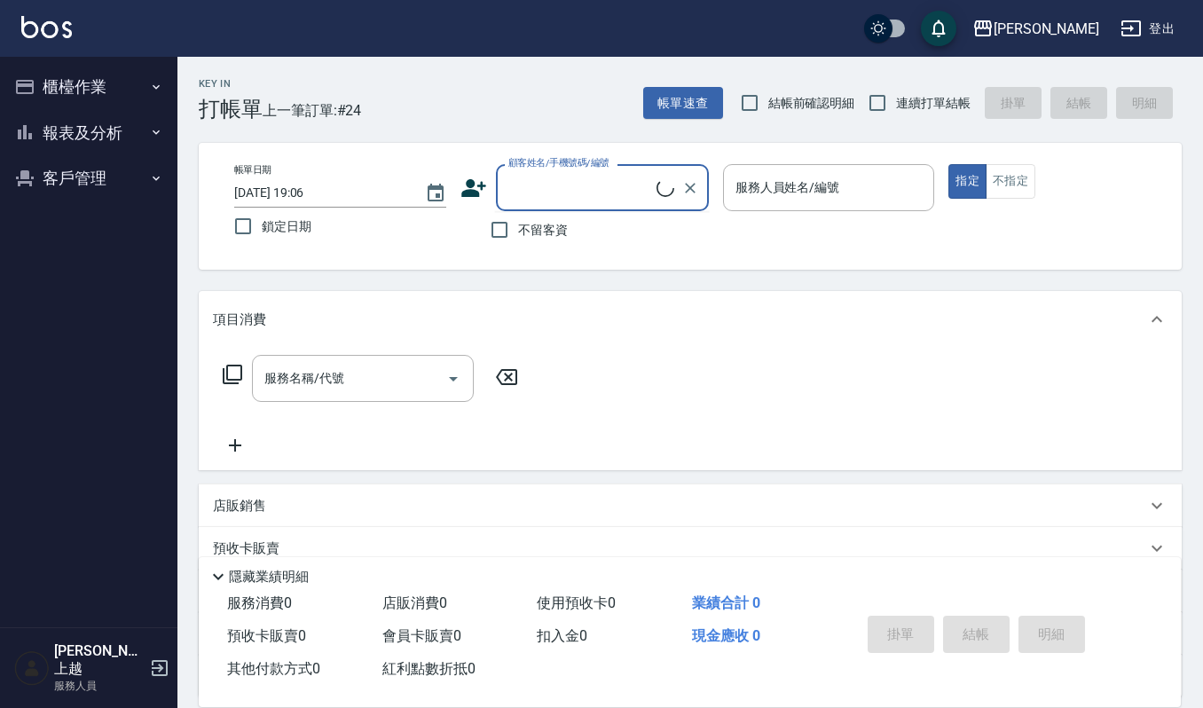
click at [524, 193] on input "顧客姓名/手機號碼/編號" at bounding box center [580, 187] width 153 height 31
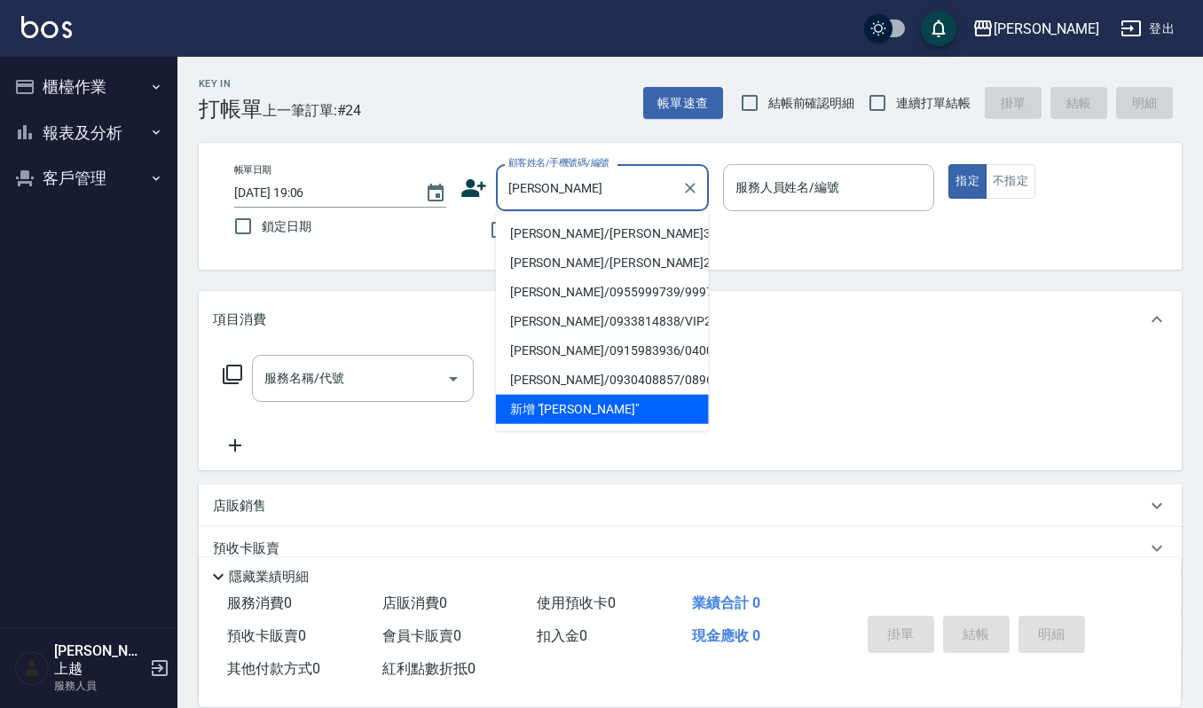
click at [520, 228] on li "廖秀圓/廖秀圓3357/3357" at bounding box center [602, 233] width 213 height 29
type input "廖秀圓/廖秀圓3357/3357"
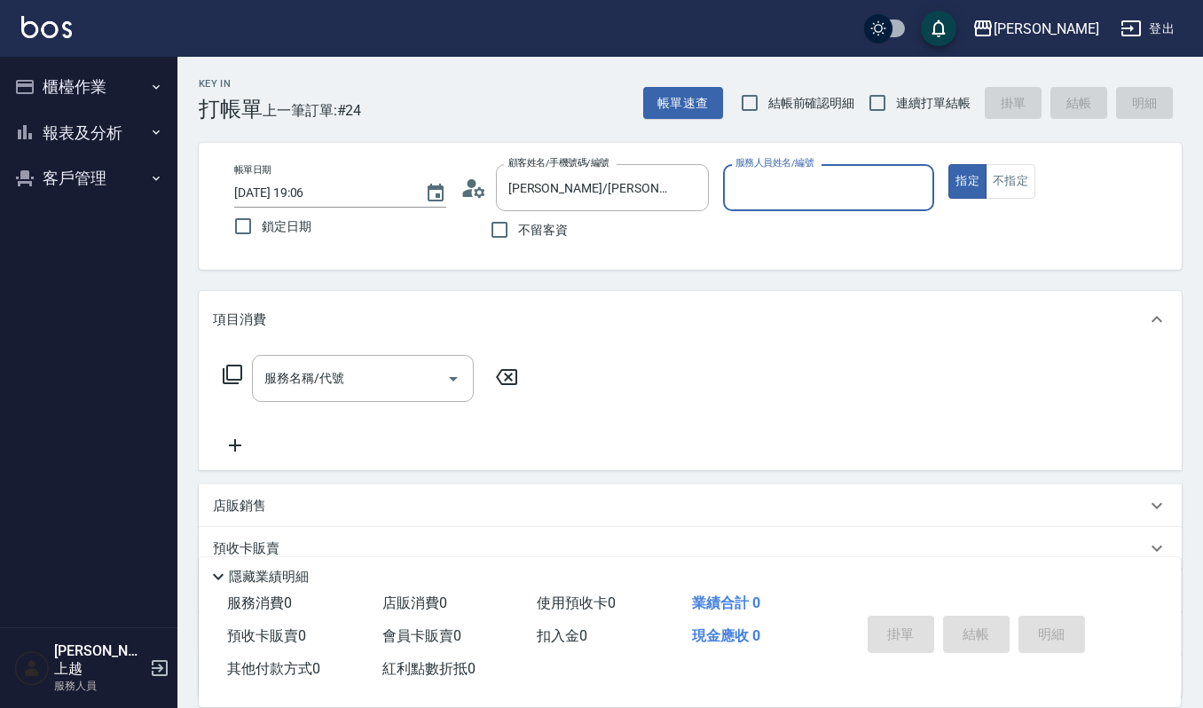
type input "Ruby-17"
click at [349, 367] on input "服務名稱/代號" at bounding box center [349, 378] width 179 height 31
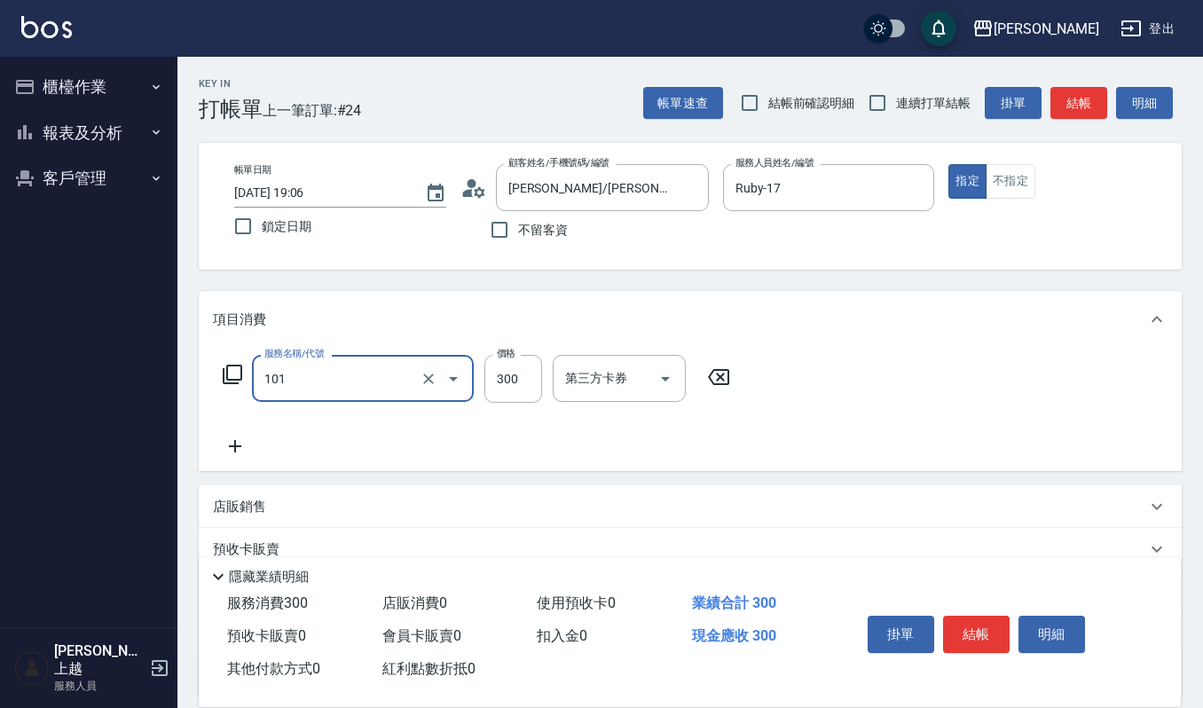
type input "一般洗髮(101)"
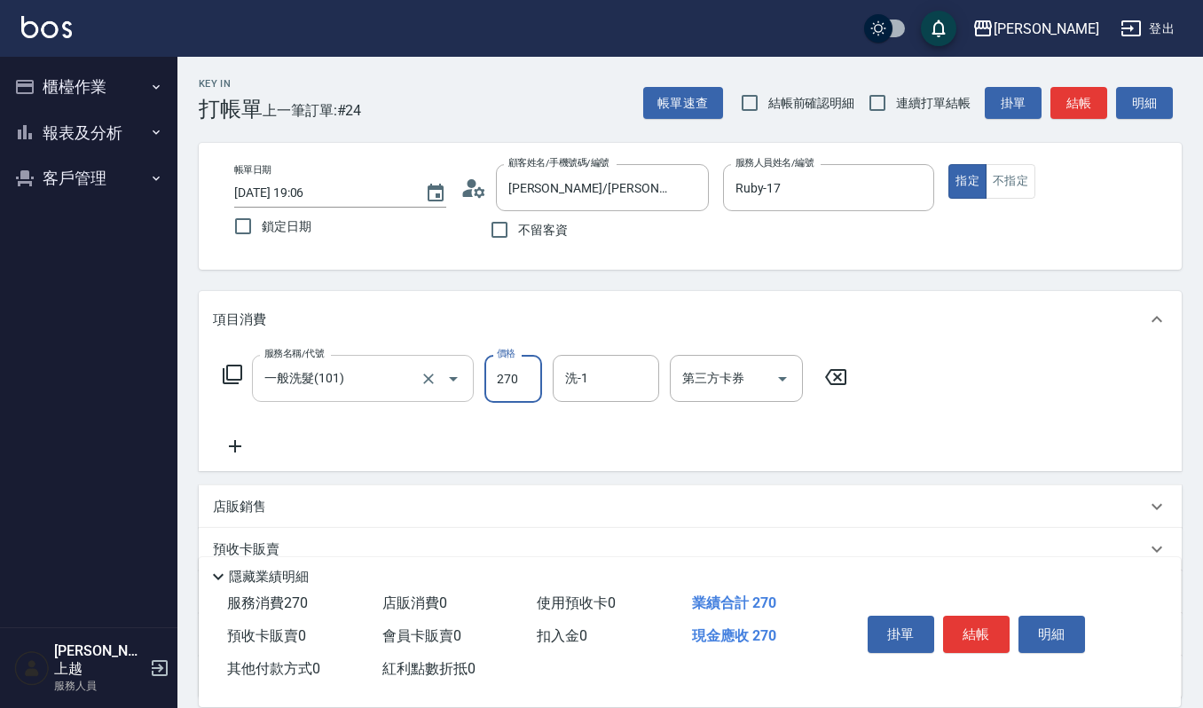
type input "270"
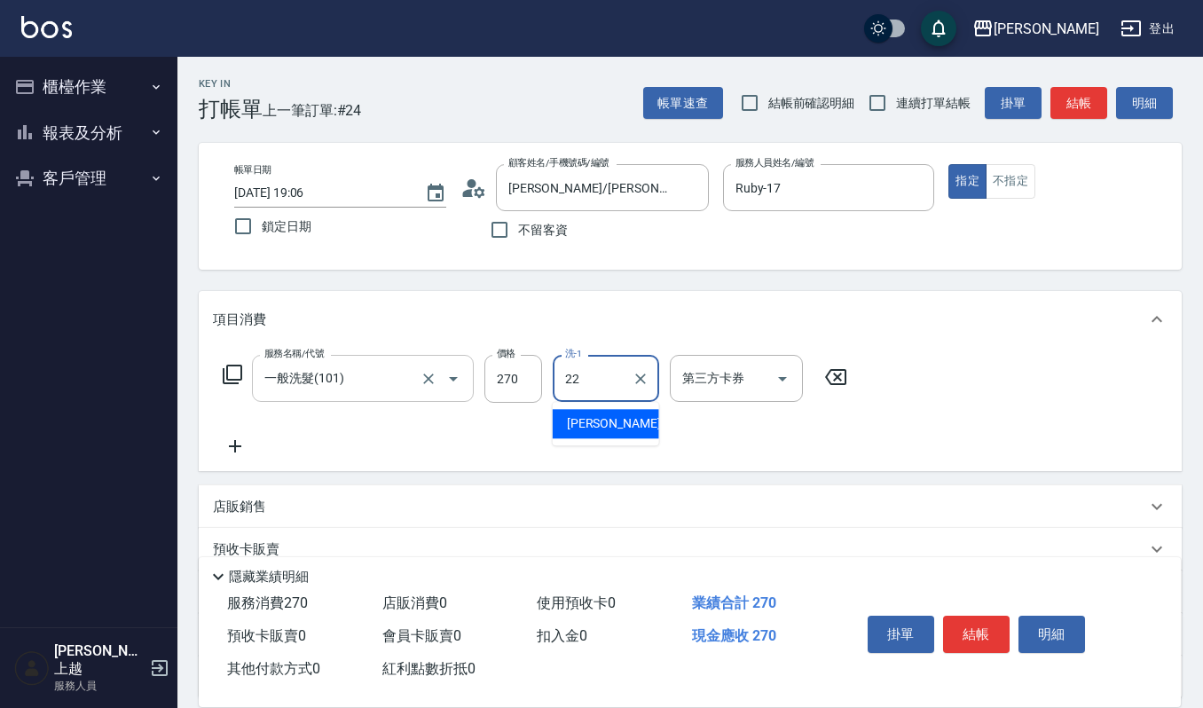
type input "[PERSON_NAME]-22"
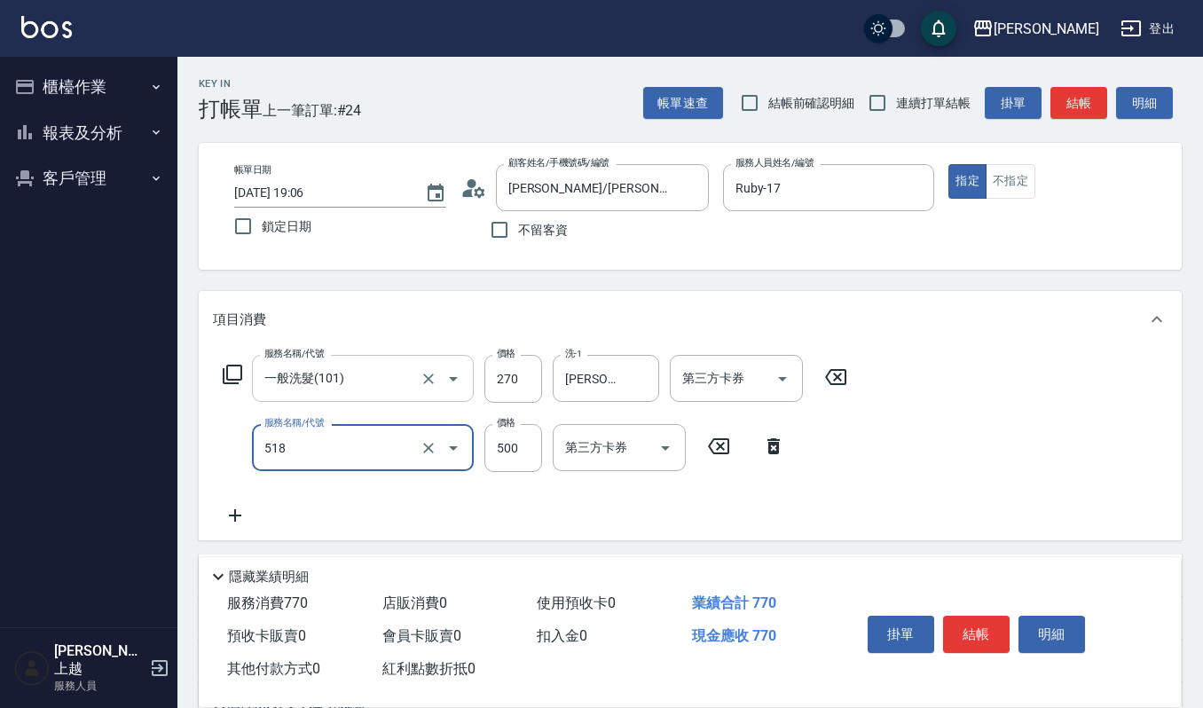
type input "(雲提)燙染前頭皮防護(518)"
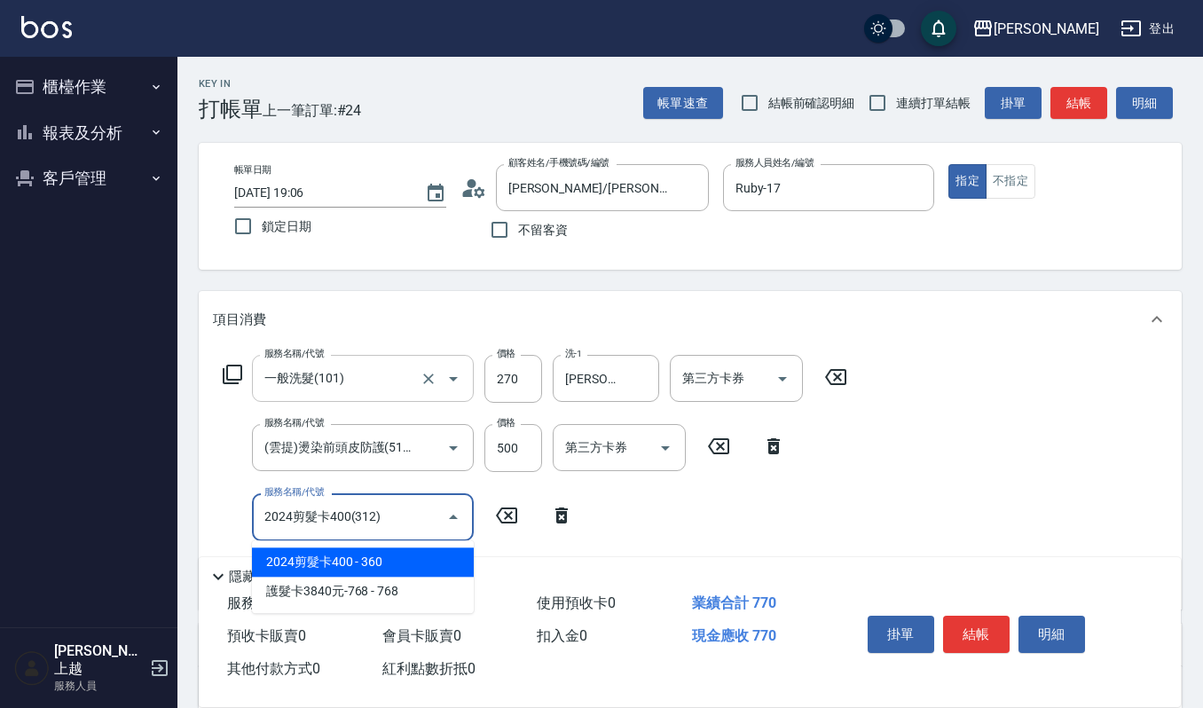
type input "2024剪髮卡400(312)"
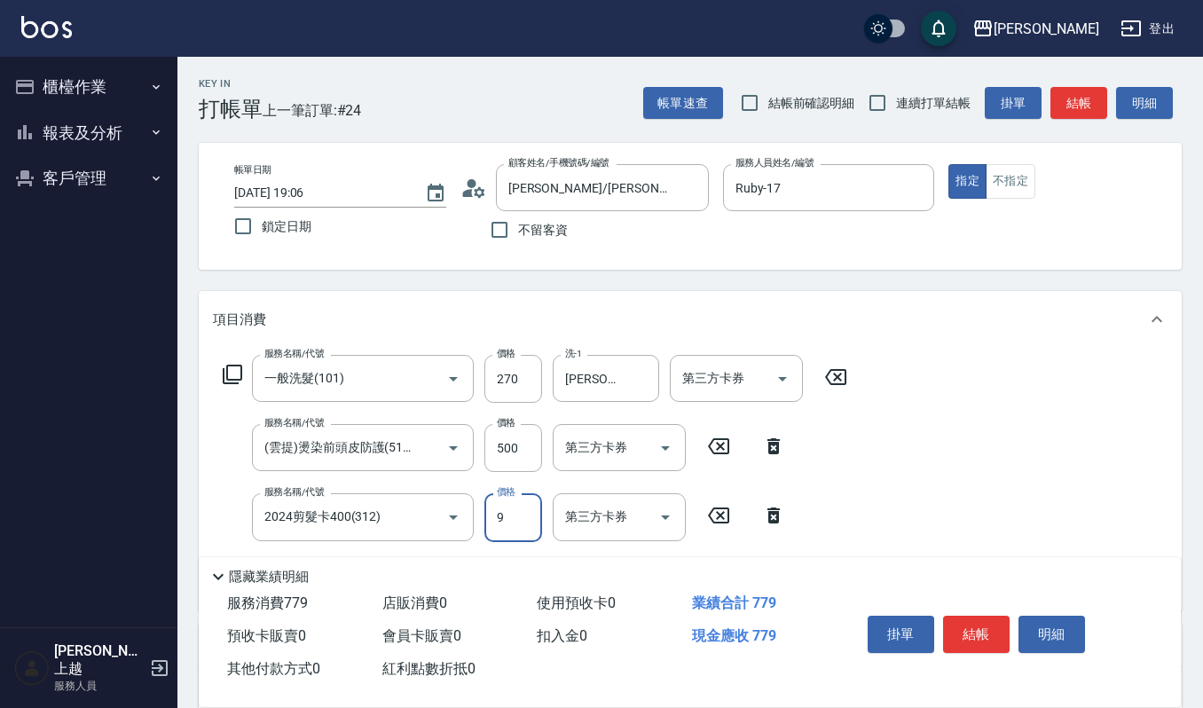
type input "9"
drag, startPoint x: 406, startPoint y: 545, endPoint x: 410, endPoint y: 532, distance: 13.2
click at [406, 545] on div "服務名稱/代號 一般洗髮(101) 服務名稱/代號 價格 270 價格 洗-1 宜芳-22 洗-1 第三方卡券 第三方卡券 服務名稱/代號 (雲提)燙染前頭皮…" at bounding box center [535, 475] width 645 height 240
click at [412, 532] on input "2024剪髮卡400(312)" at bounding box center [338, 516] width 156 height 31
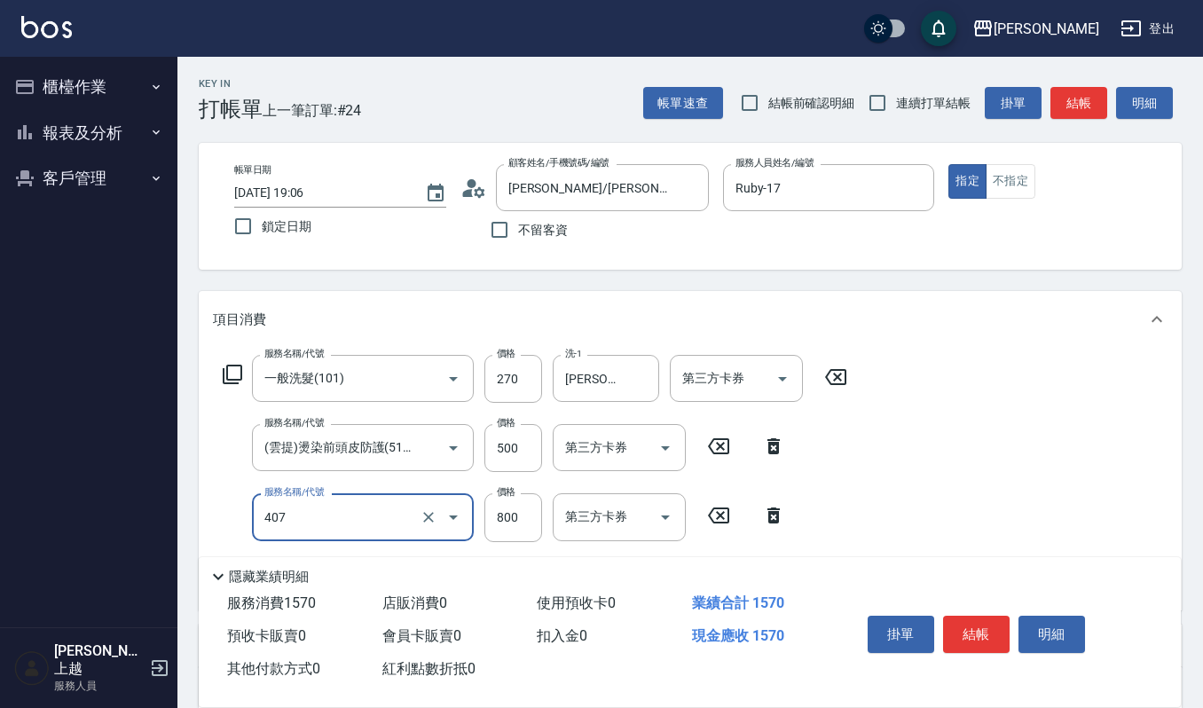
type input "補染(407)"
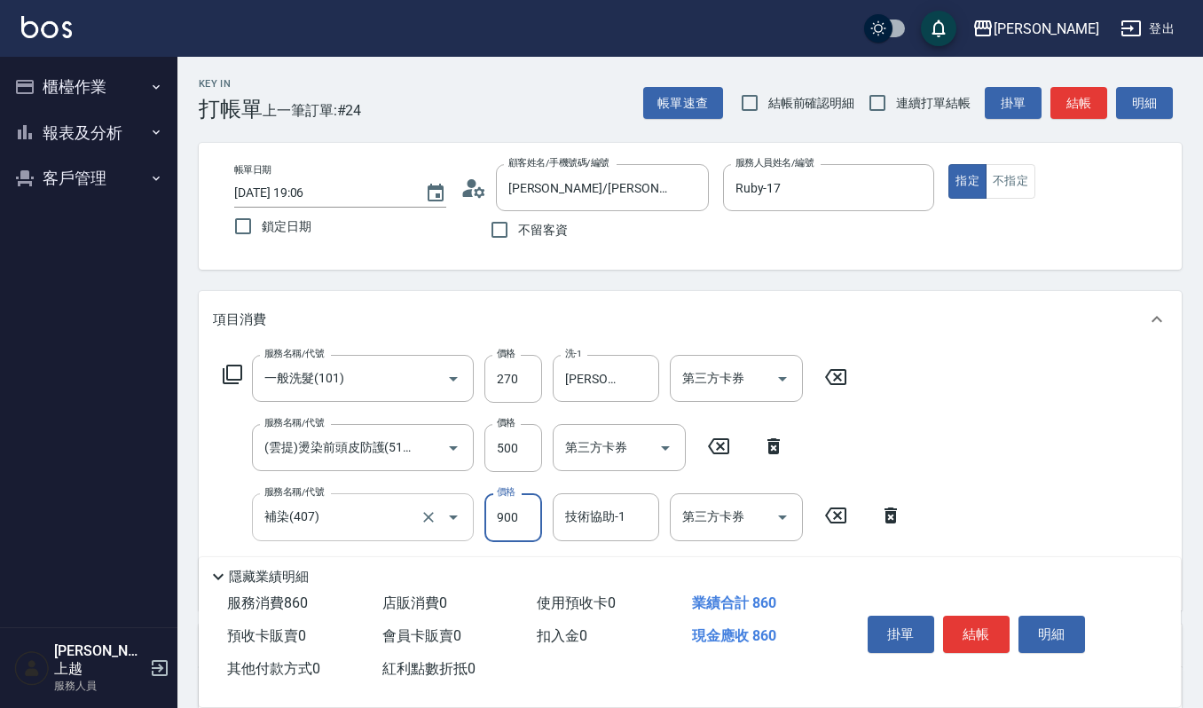
type input "900"
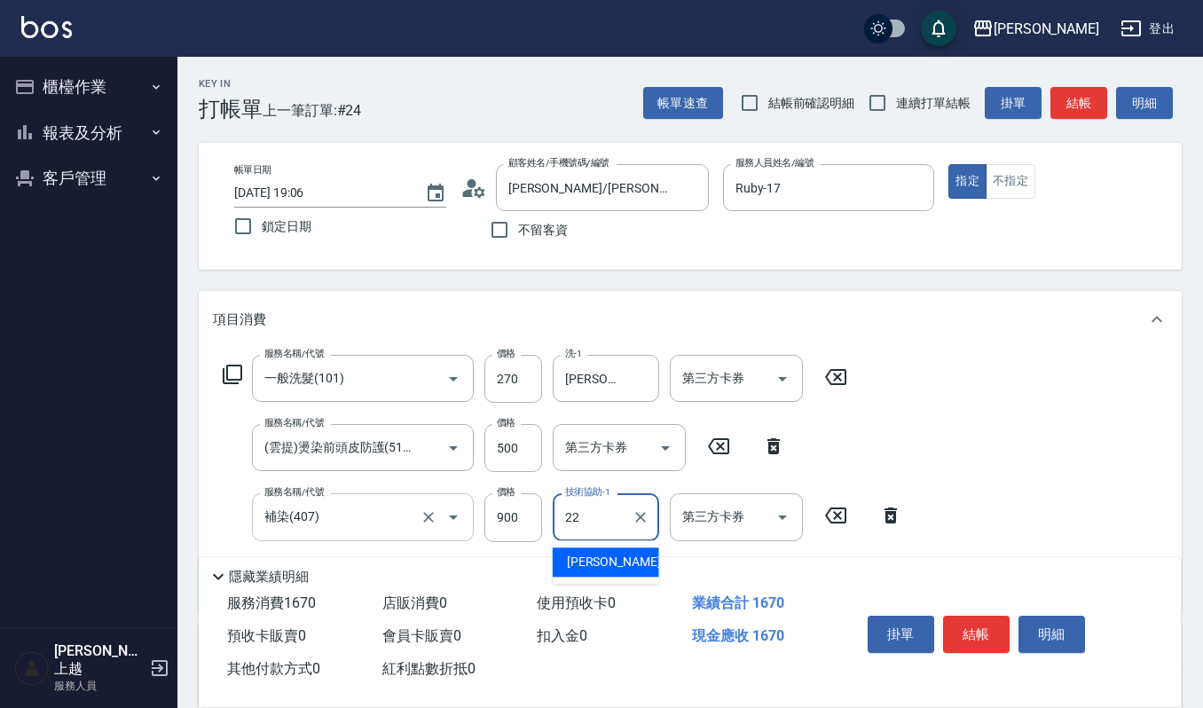
type input "[PERSON_NAME]-22"
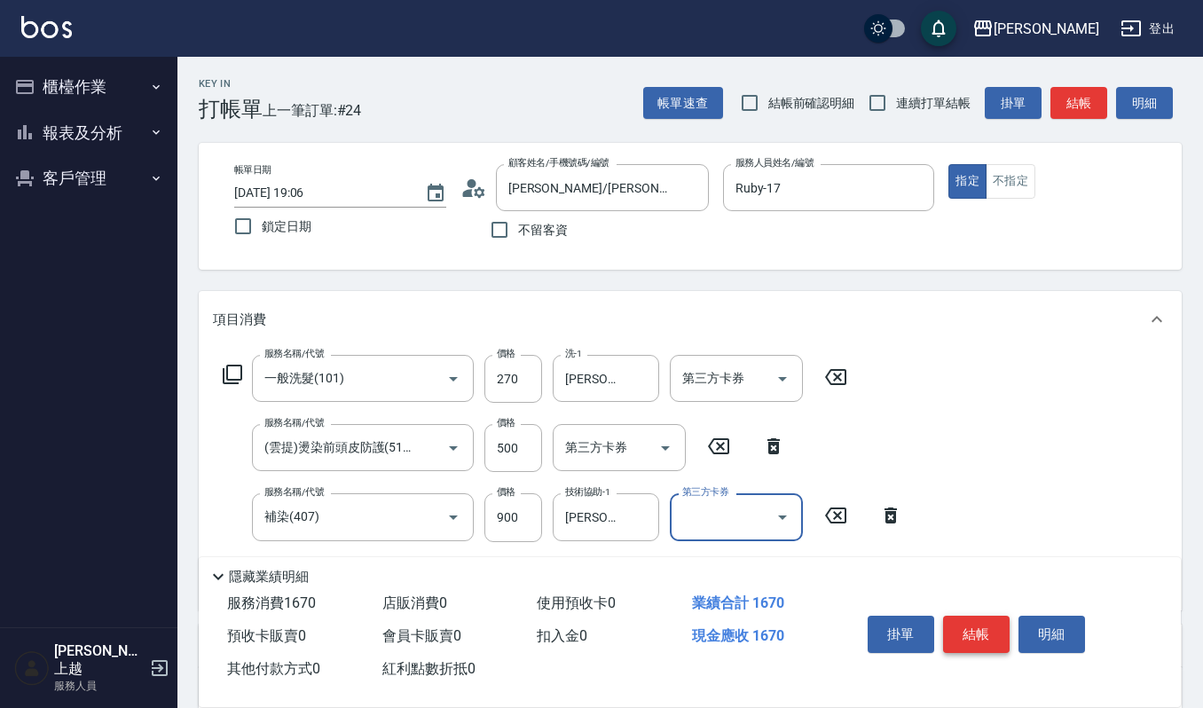
click at [991, 626] on button "結帳" at bounding box center [976, 634] width 67 height 37
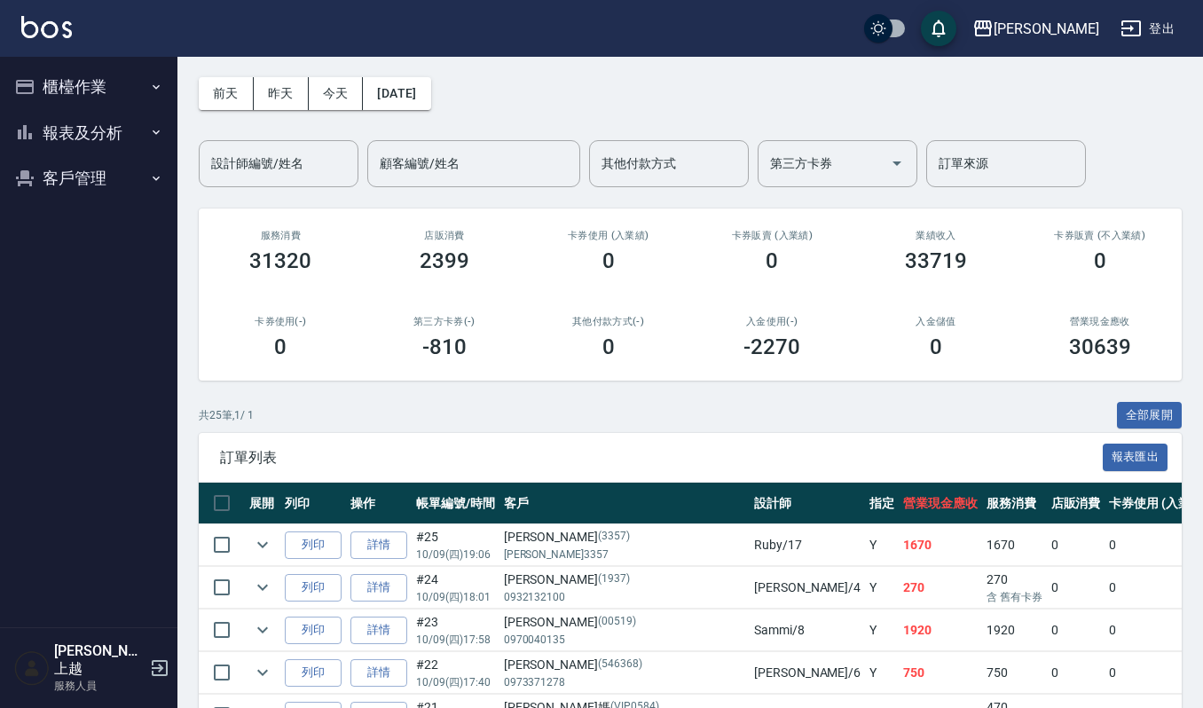
scroll to position [118, 0]
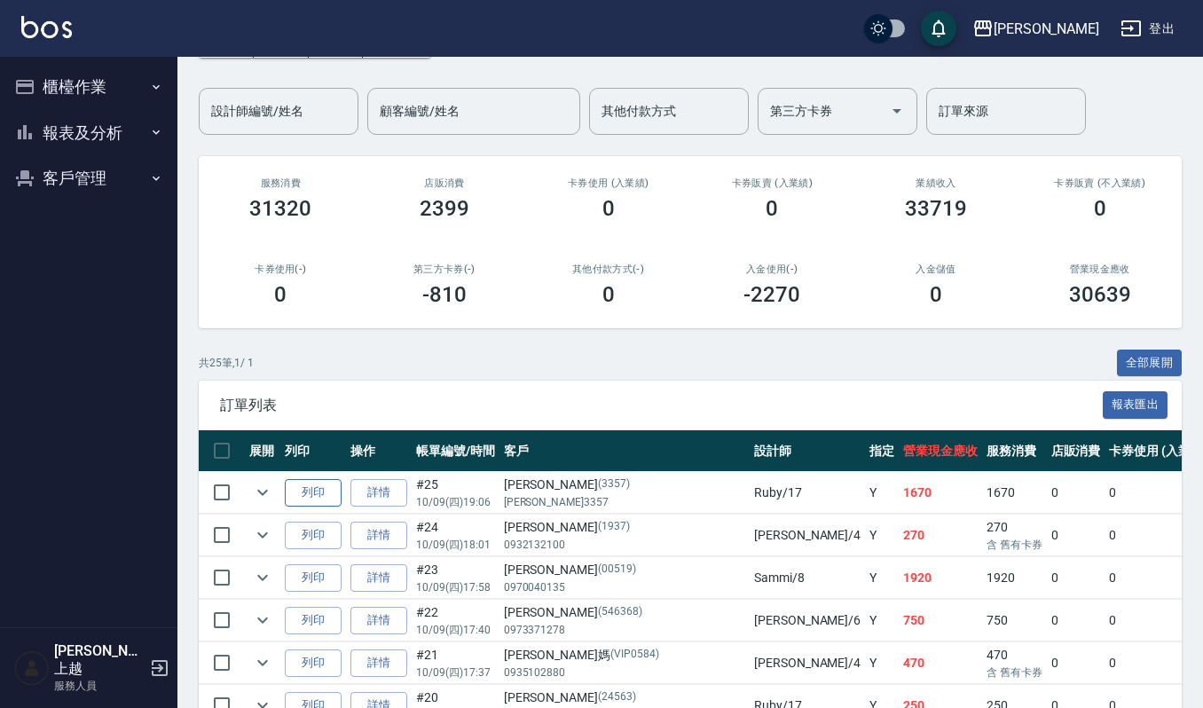
click at [309, 492] on button "列印" at bounding box center [313, 493] width 57 height 28
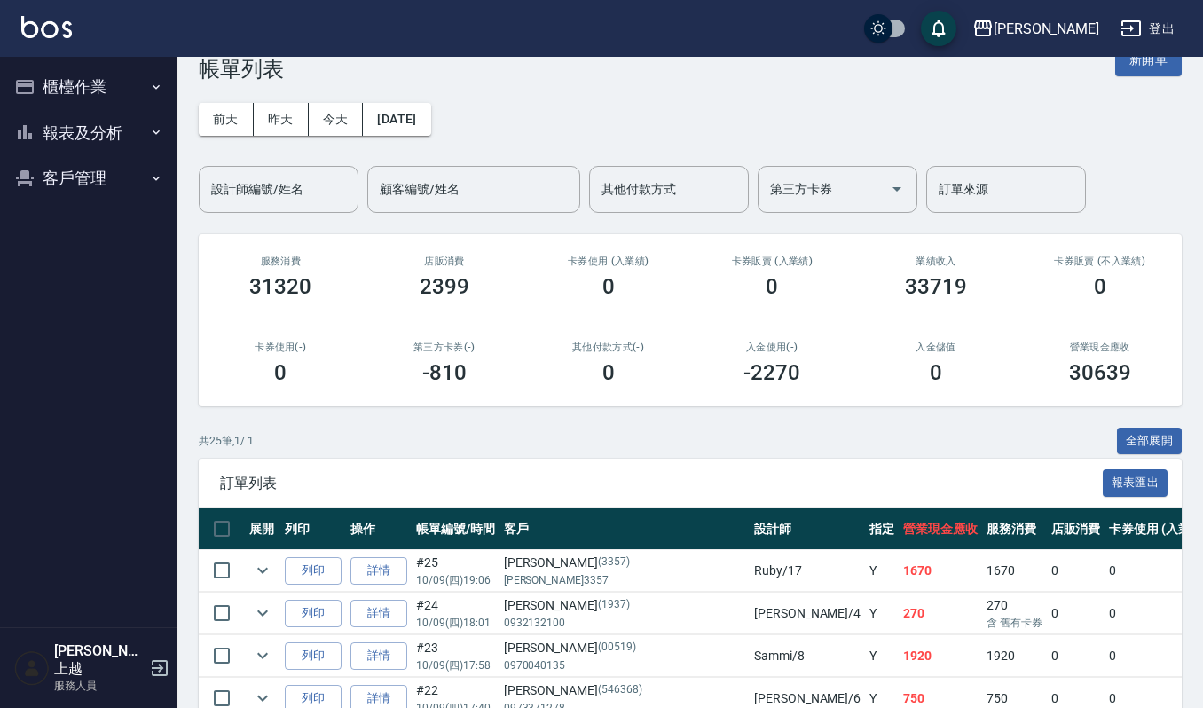
scroll to position [0, 0]
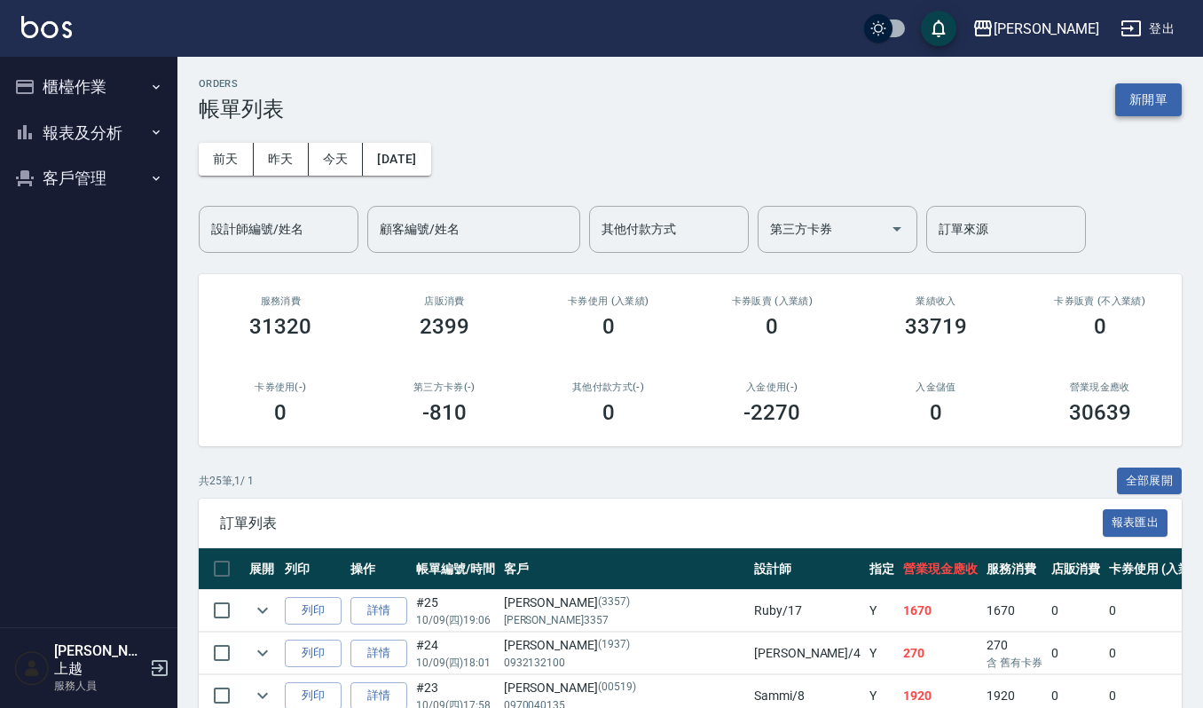
click at [1169, 93] on button "新開單" at bounding box center [1148, 99] width 67 height 33
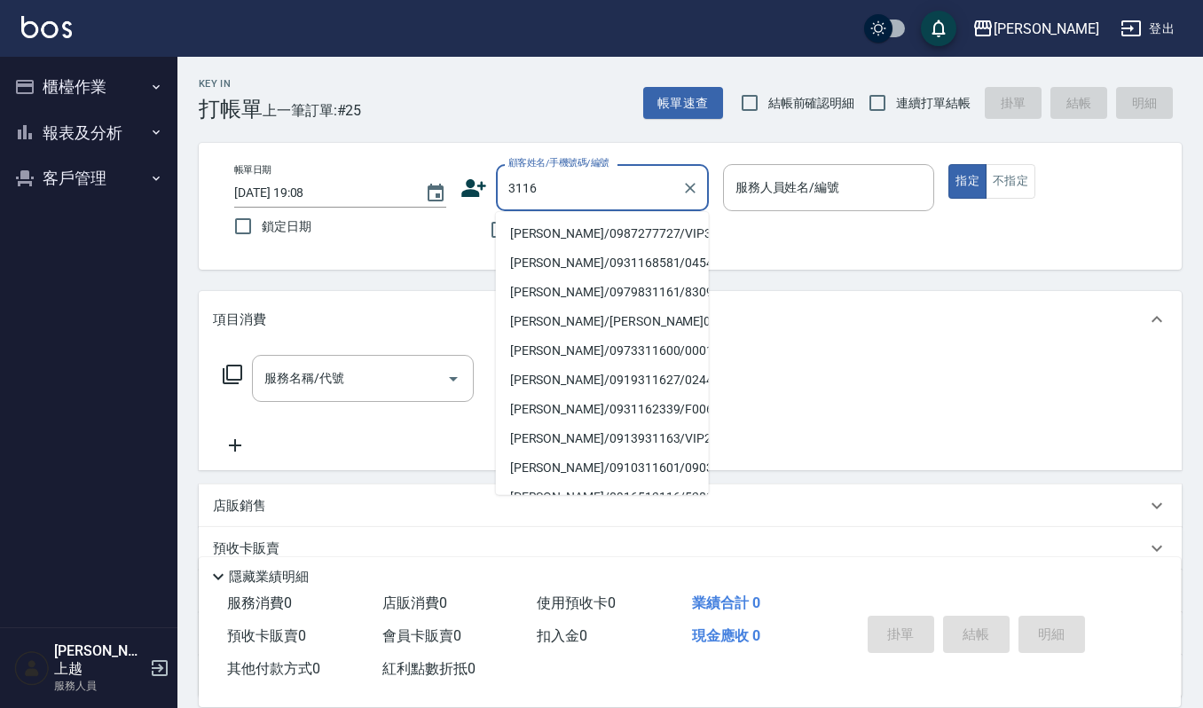
click at [568, 220] on li "林倩芸/0987277727/VIP3116" at bounding box center [602, 233] width 213 height 29
type input "林倩芸/0987277727/VIP3116"
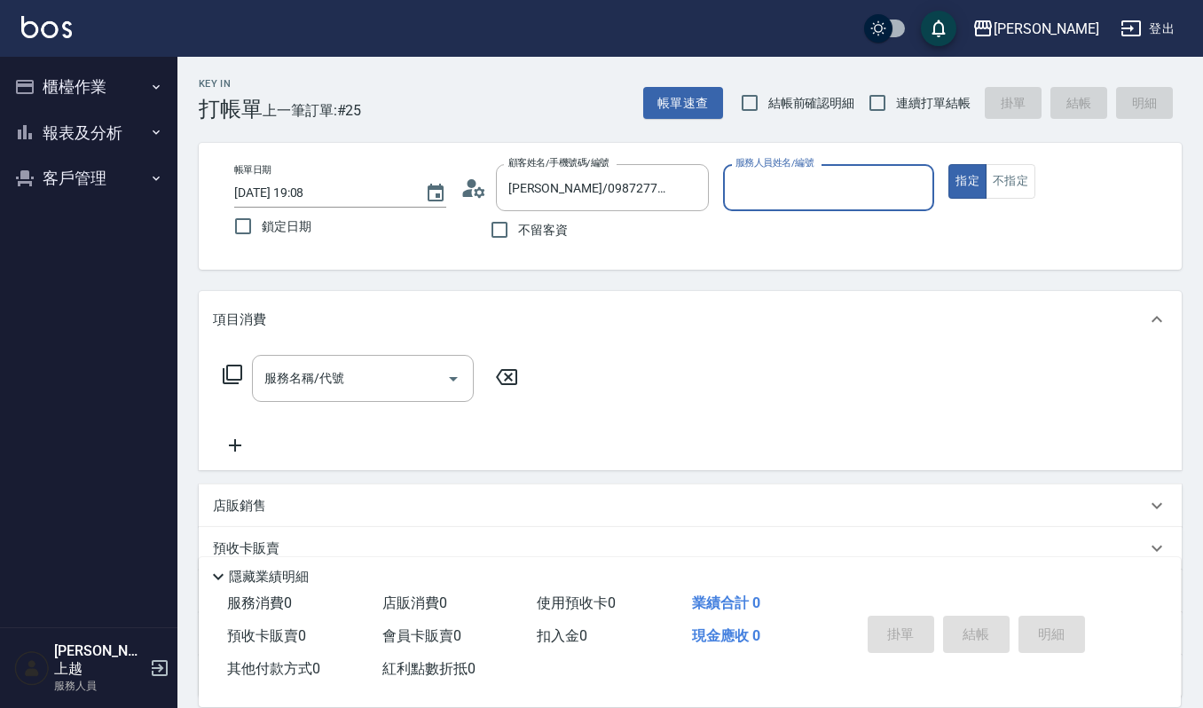
type input "Ruby-17"
click at [351, 371] on input "服務名稱/代號" at bounding box center [349, 378] width 179 height 31
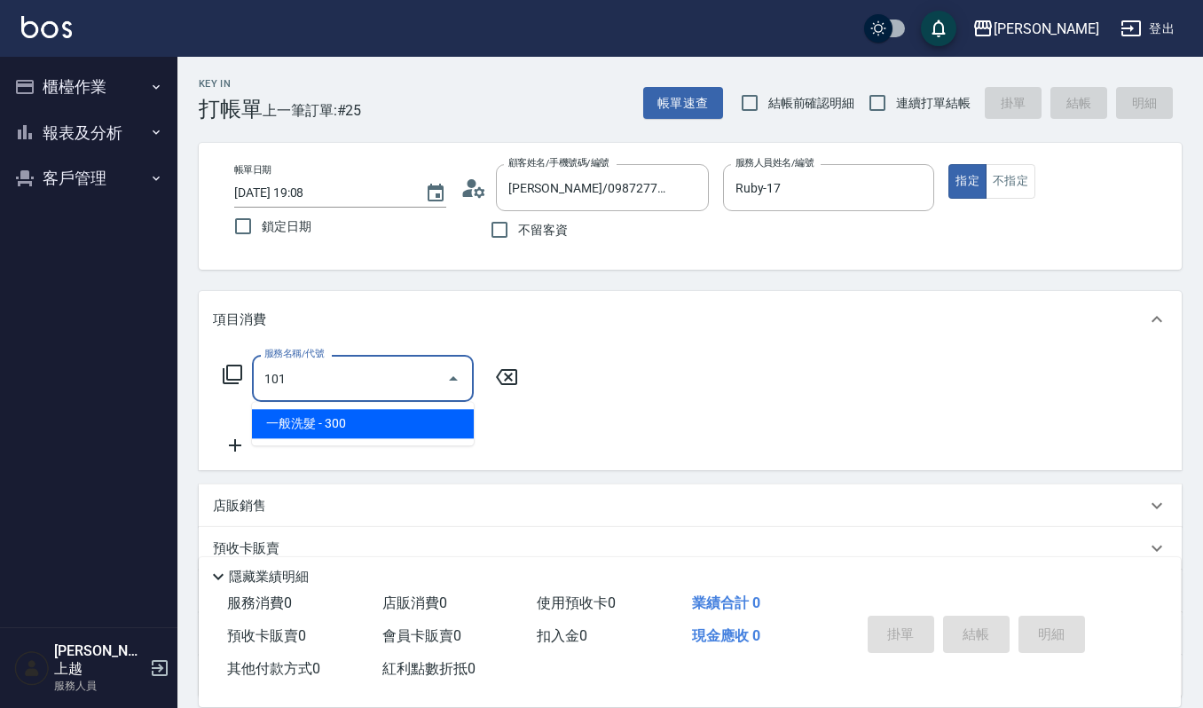
type input "一般洗髮(101)"
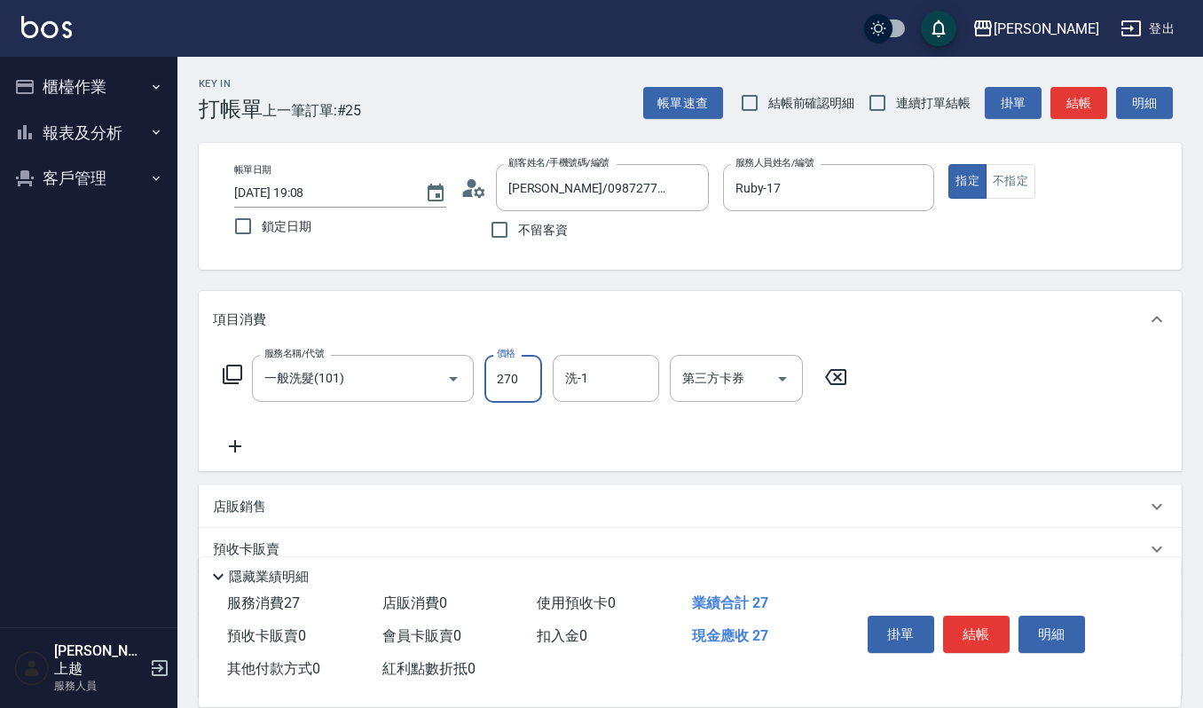
type input "270"
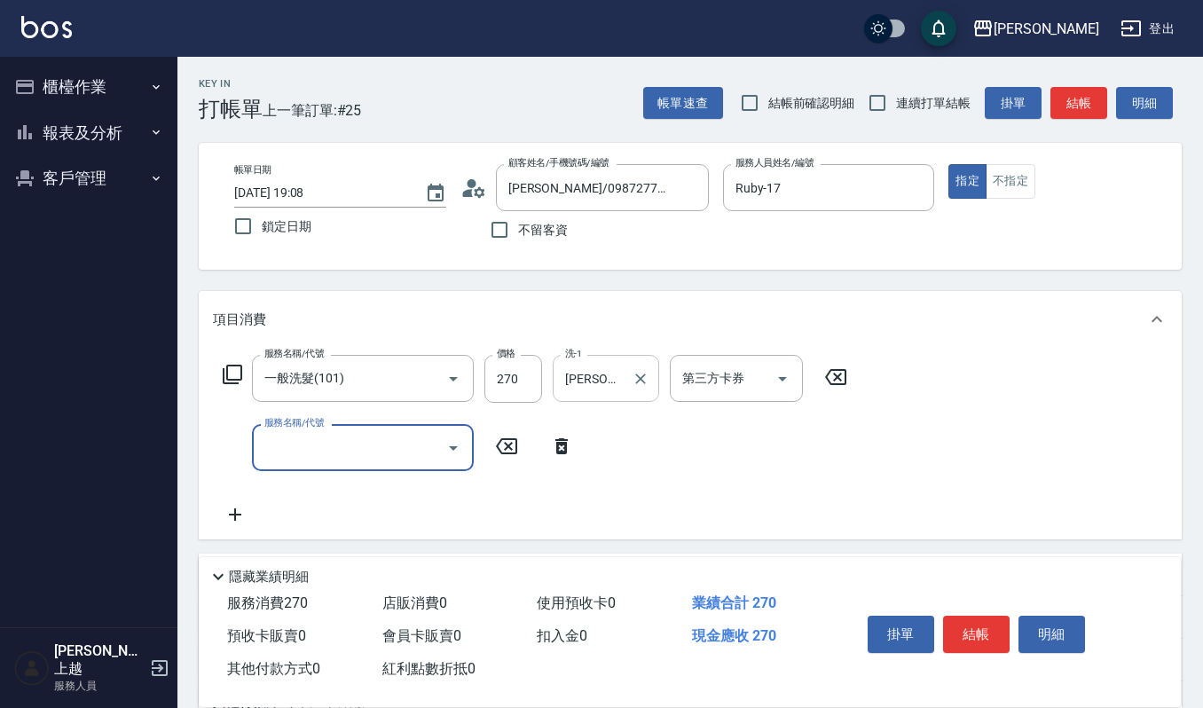
click at [654, 398] on div "宜芳-22 洗-1" at bounding box center [606, 378] width 106 height 47
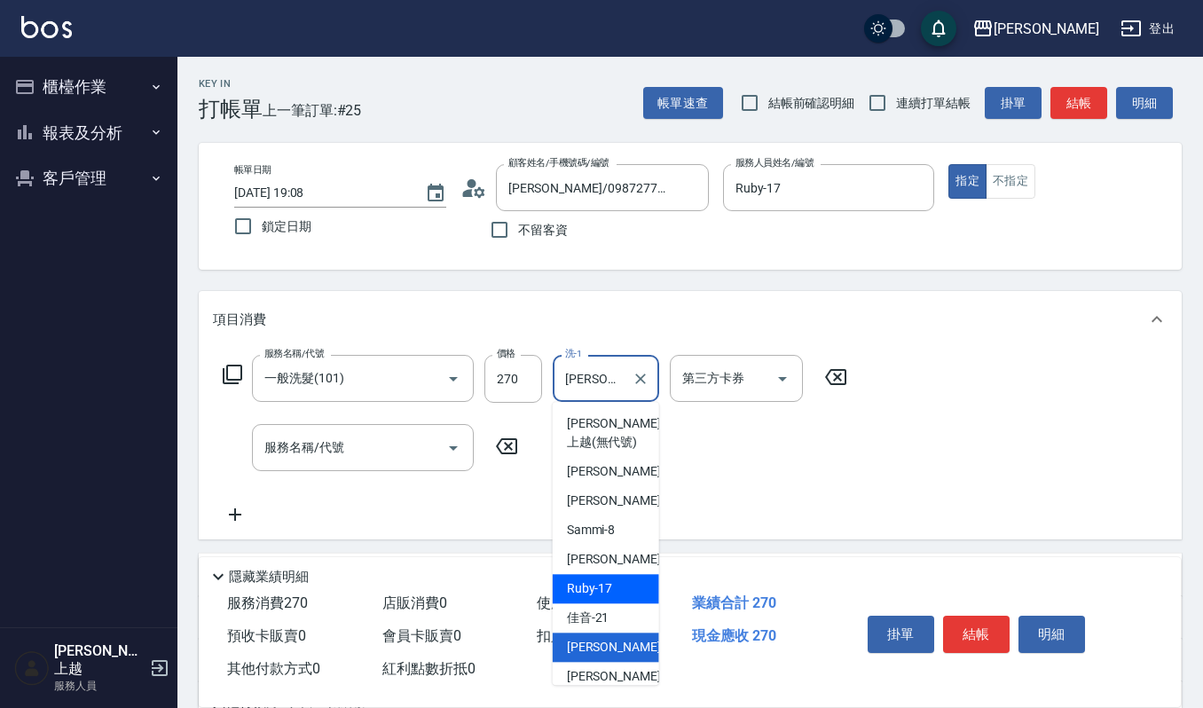
click at [587, 597] on span "Ruby -17" at bounding box center [590, 588] width 46 height 19
type input "Ruby-17"
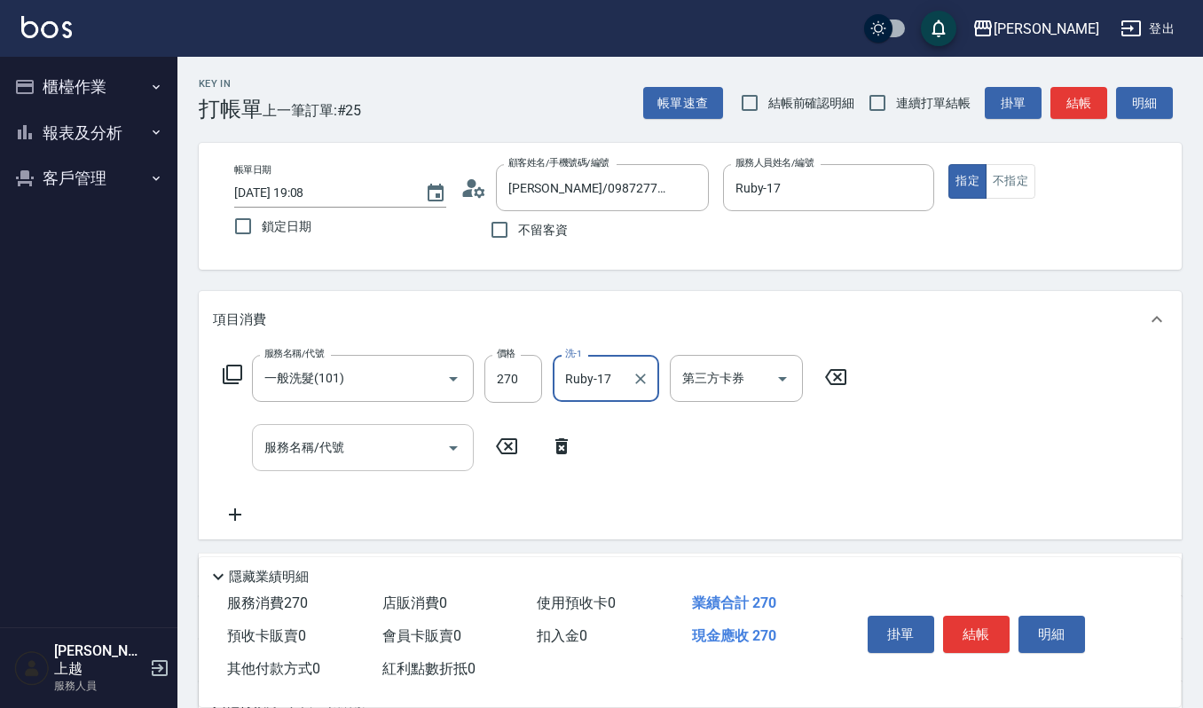
click at [374, 453] on input "服務名稱/代號" at bounding box center [349, 447] width 179 height 31
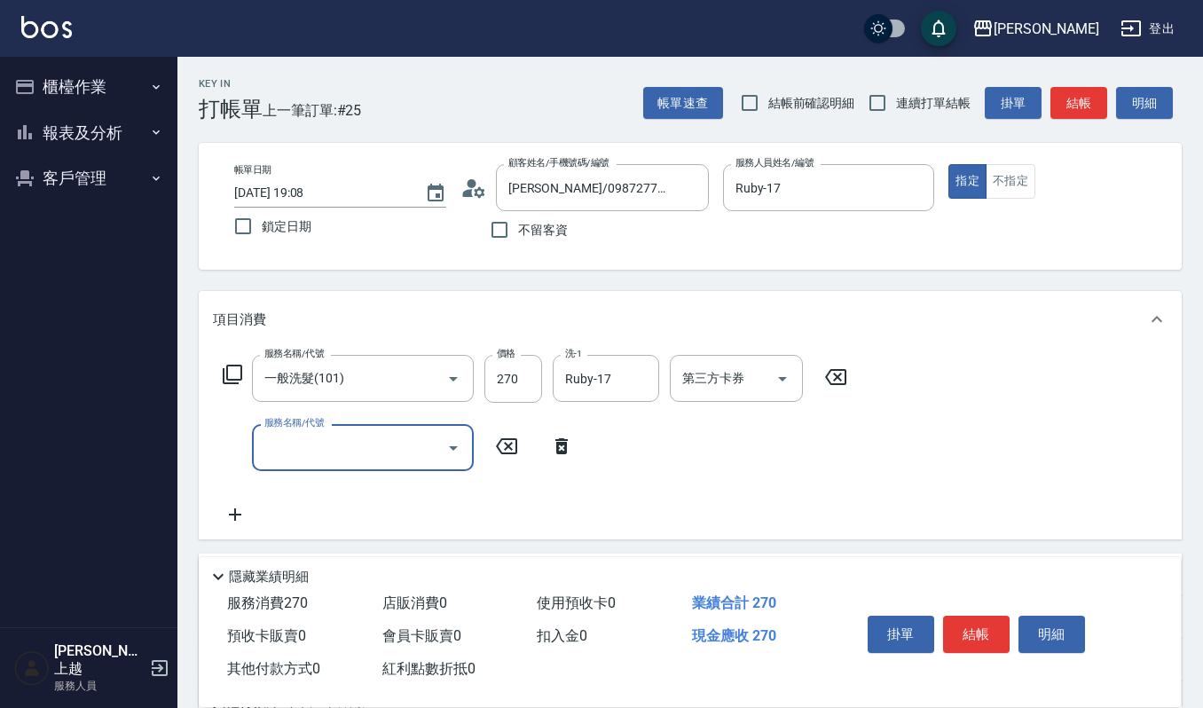
click at [305, 455] on input "服務名稱/代號" at bounding box center [349, 447] width 179 height 31
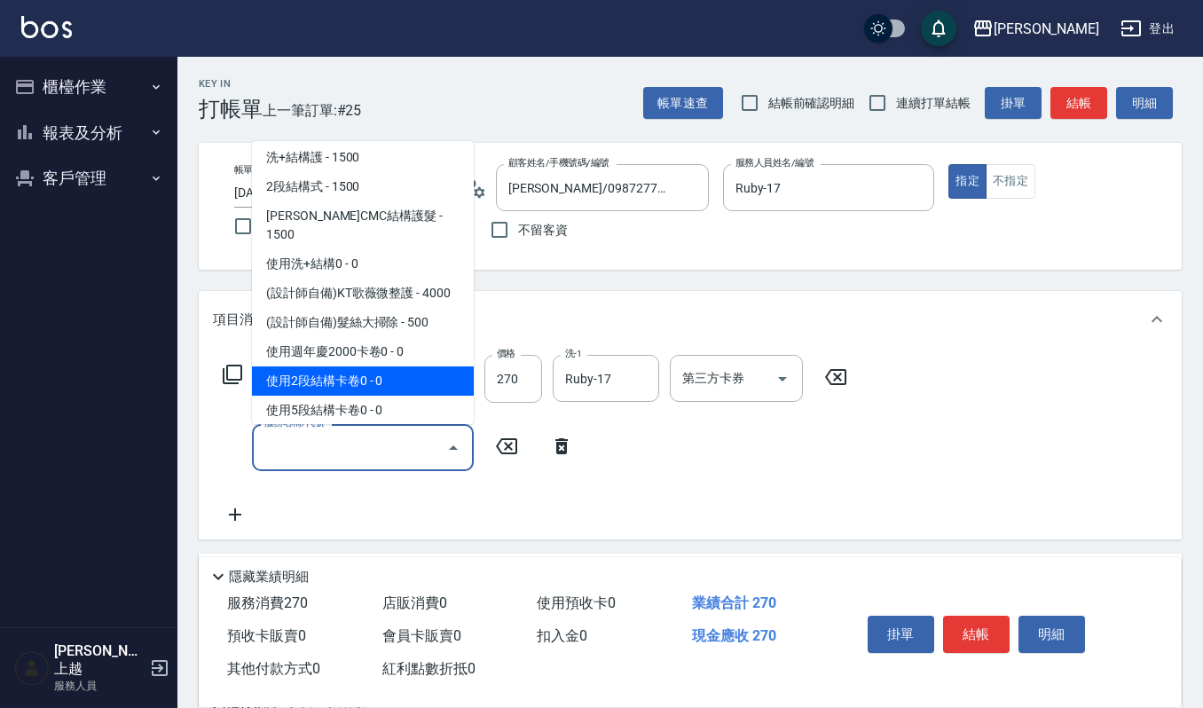
scroll to position [2414, 0]
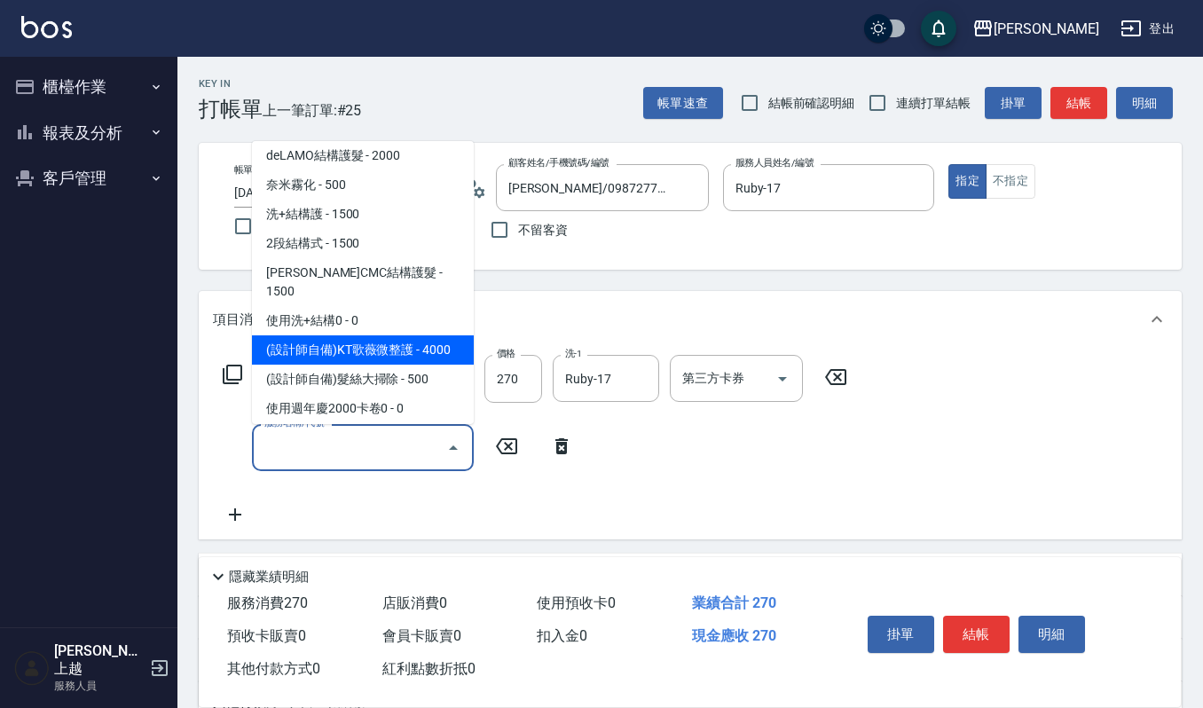
click at [402, 335] on span "(設計師自備)KT歌薇微整護 - 4000" at bounding box center [363, 349] width 222 height 29
type input "(設計師自備)KT歌薇微整護(588)"
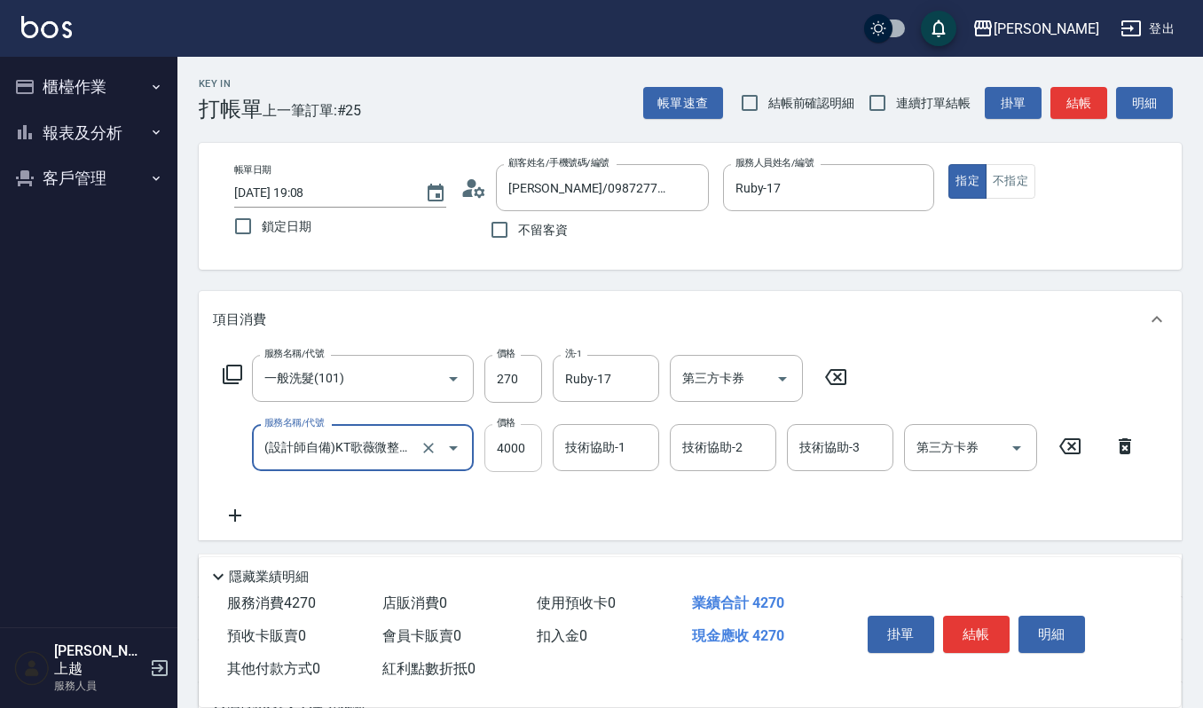
click at [529, 440] on input "4000" at bounding box center [514, 448] width 58 height 48
type input "3500"
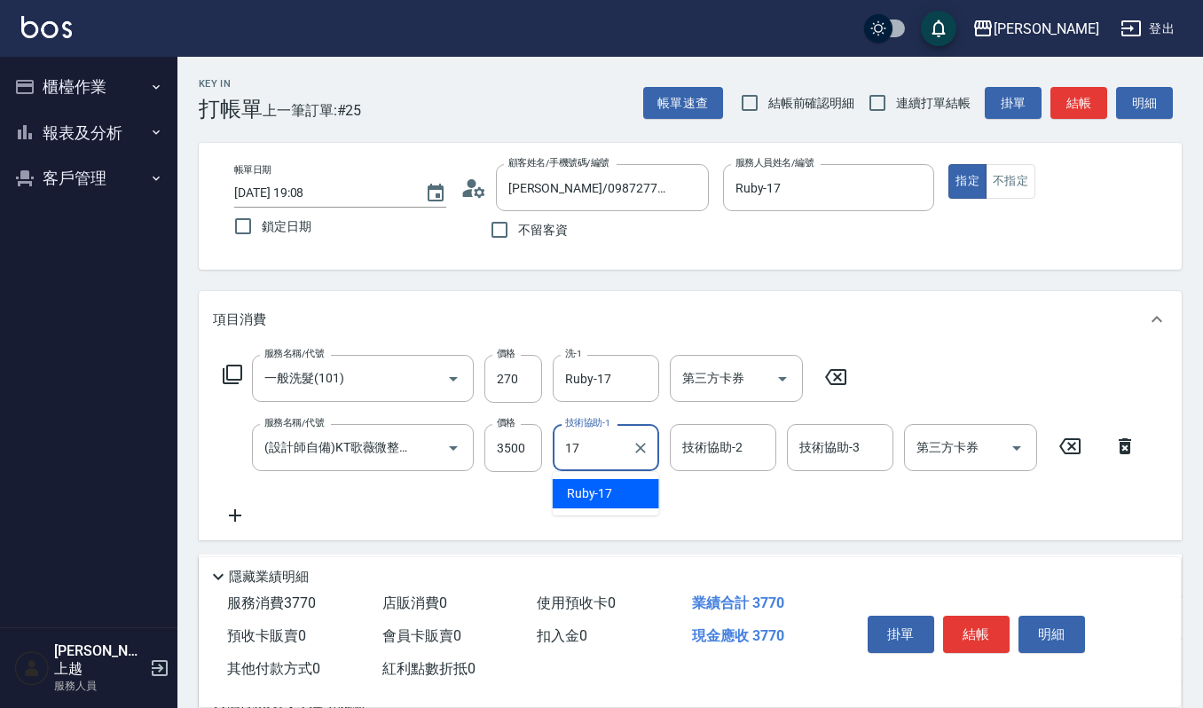
type input "Ruby-17"
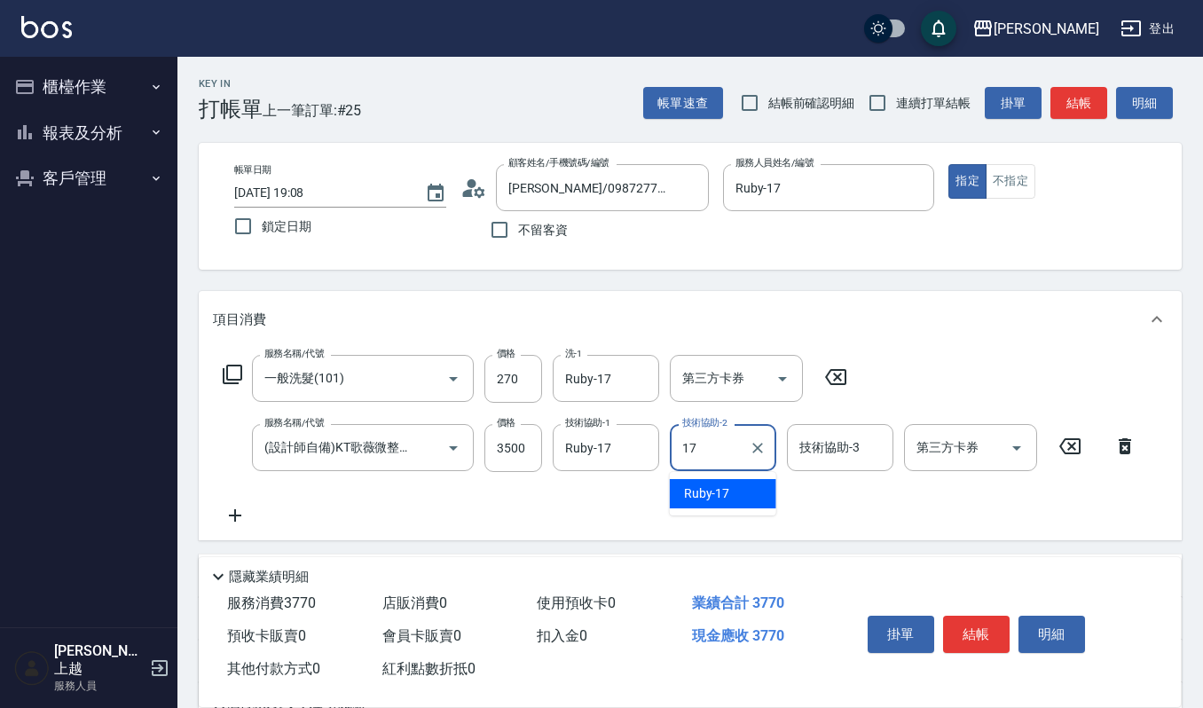
type input "Ruby-17"
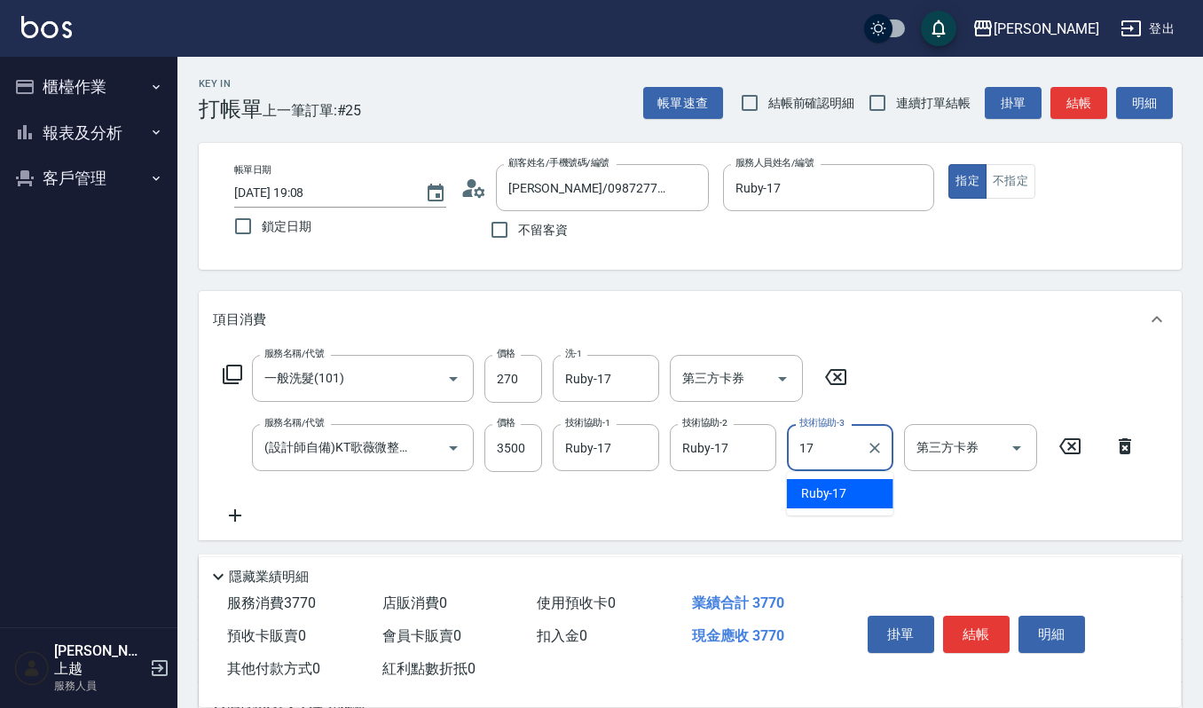
type input "Ruby-17"
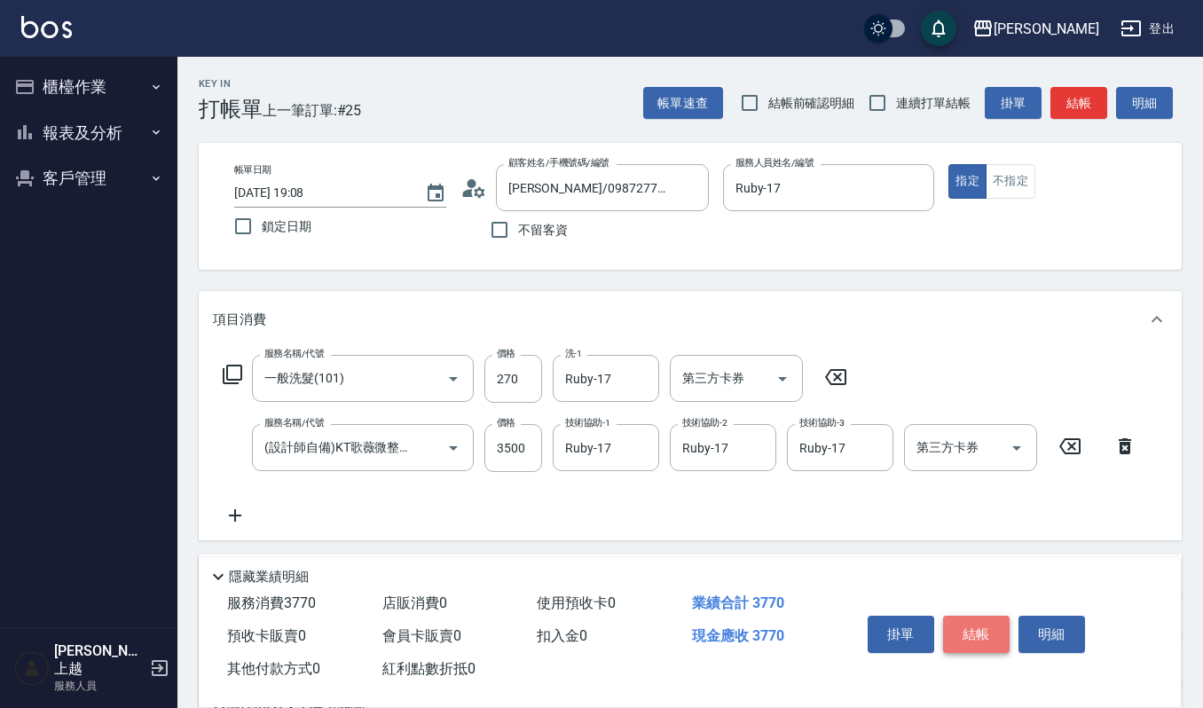
click at [946, 616] on button "結帳" at bounding box center [976, 634] width 67 height 37
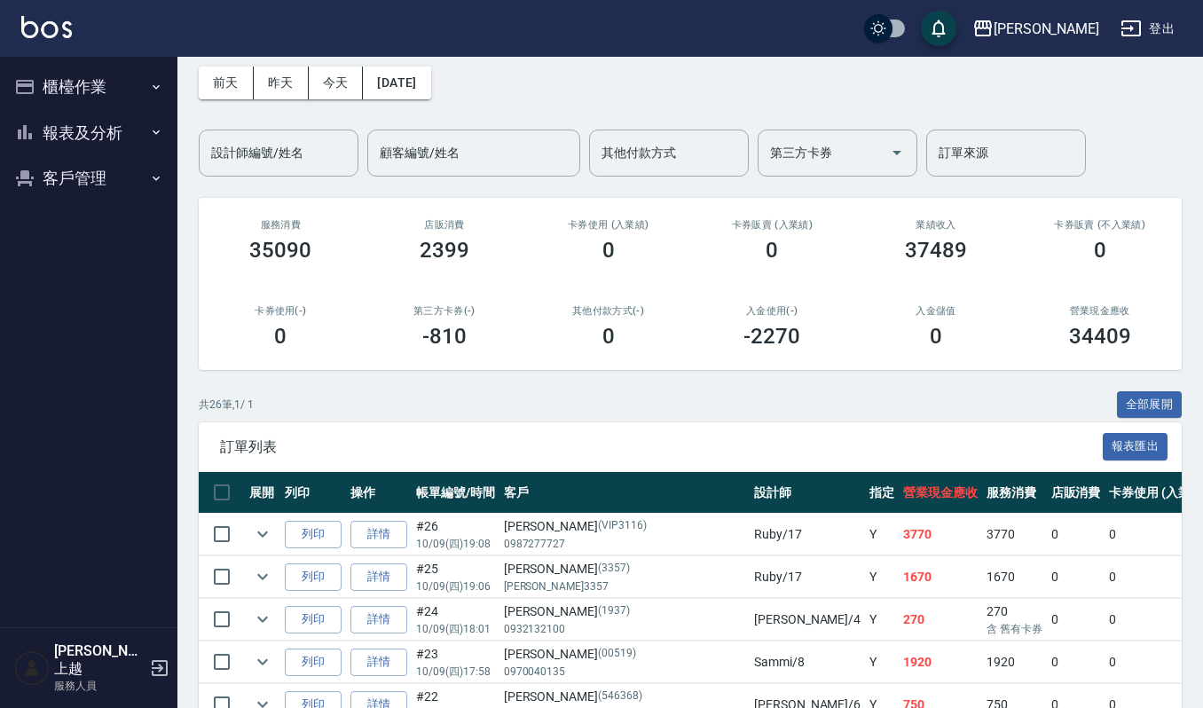
scroll to position [118, 0]
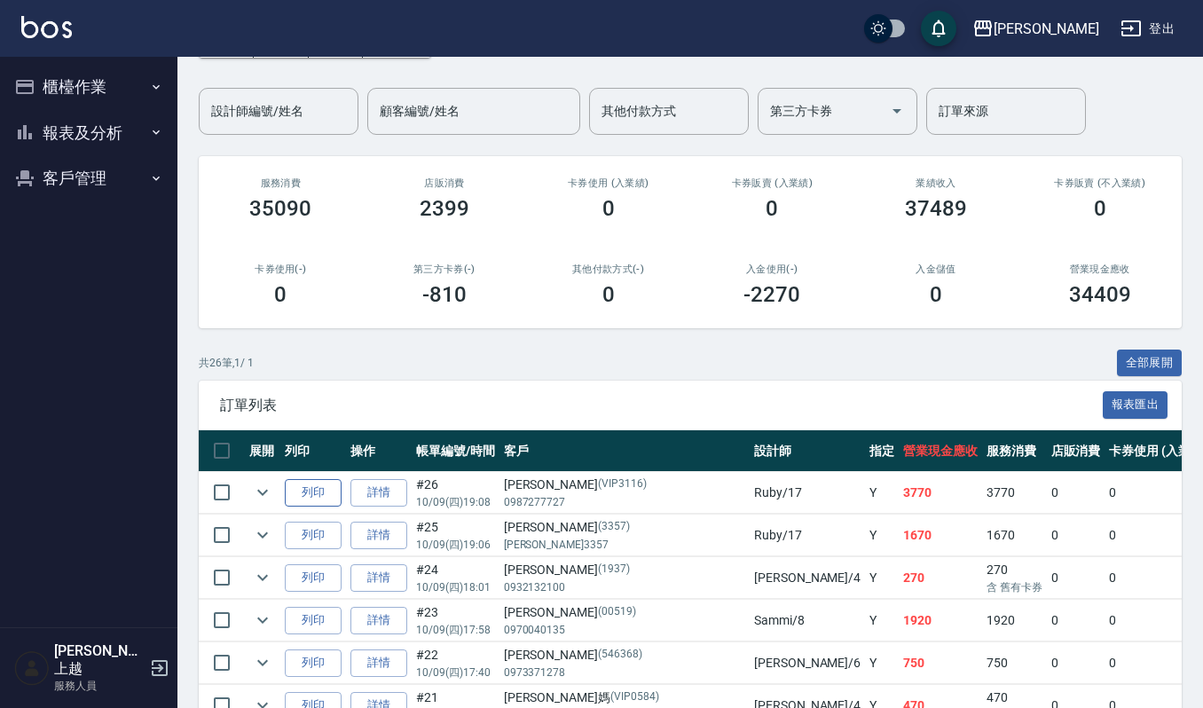
click at [320, 498] on button "列印" at bounding box center [313, 493] width 57 height 28
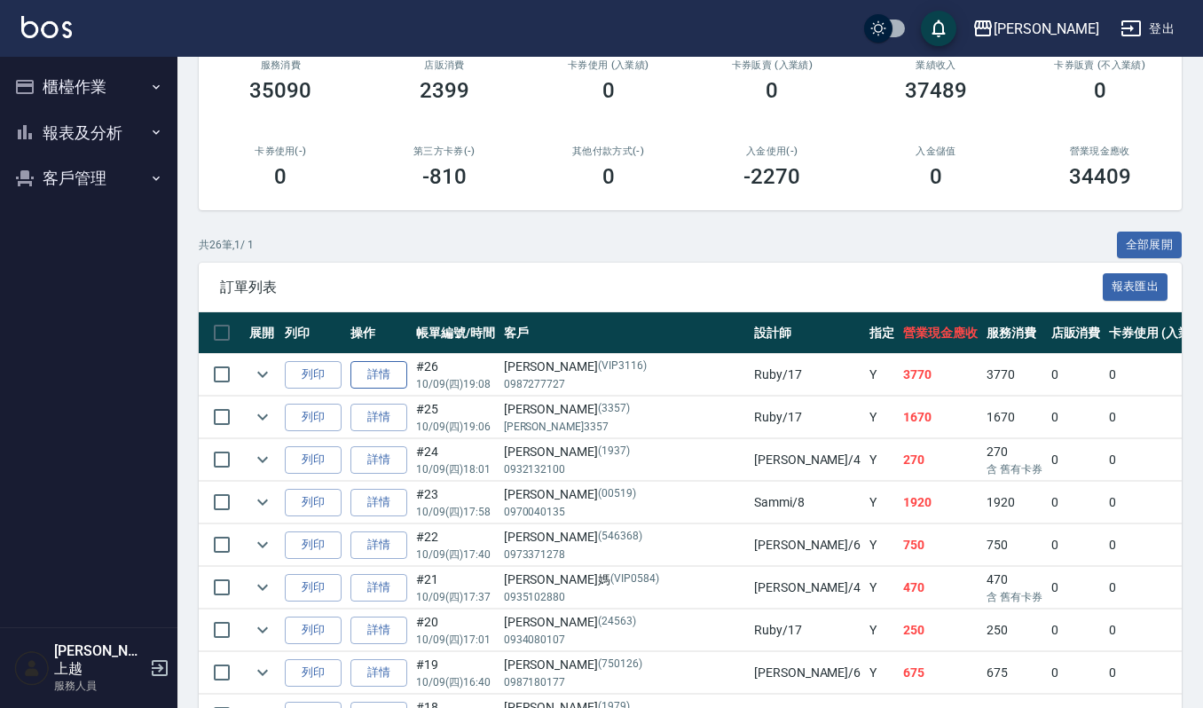
scroll to position [355, 0]
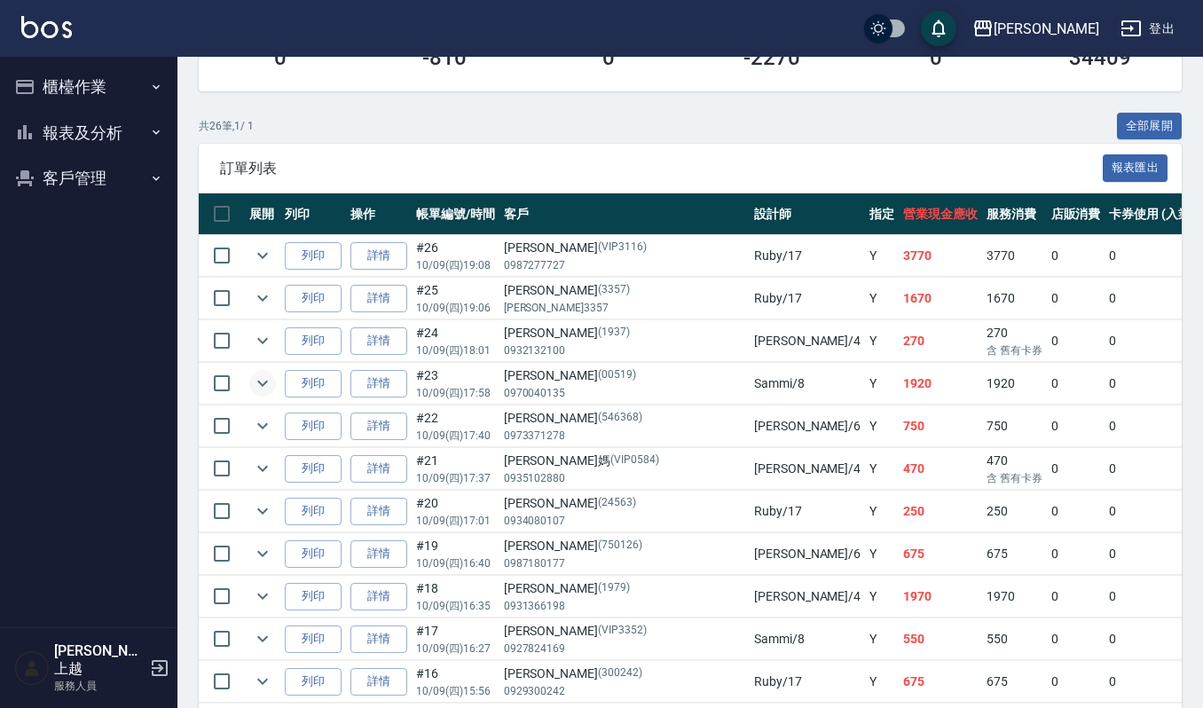
click at [270, 385] on icon "expand row" at bounding box center [262, 383] width 21 height 21
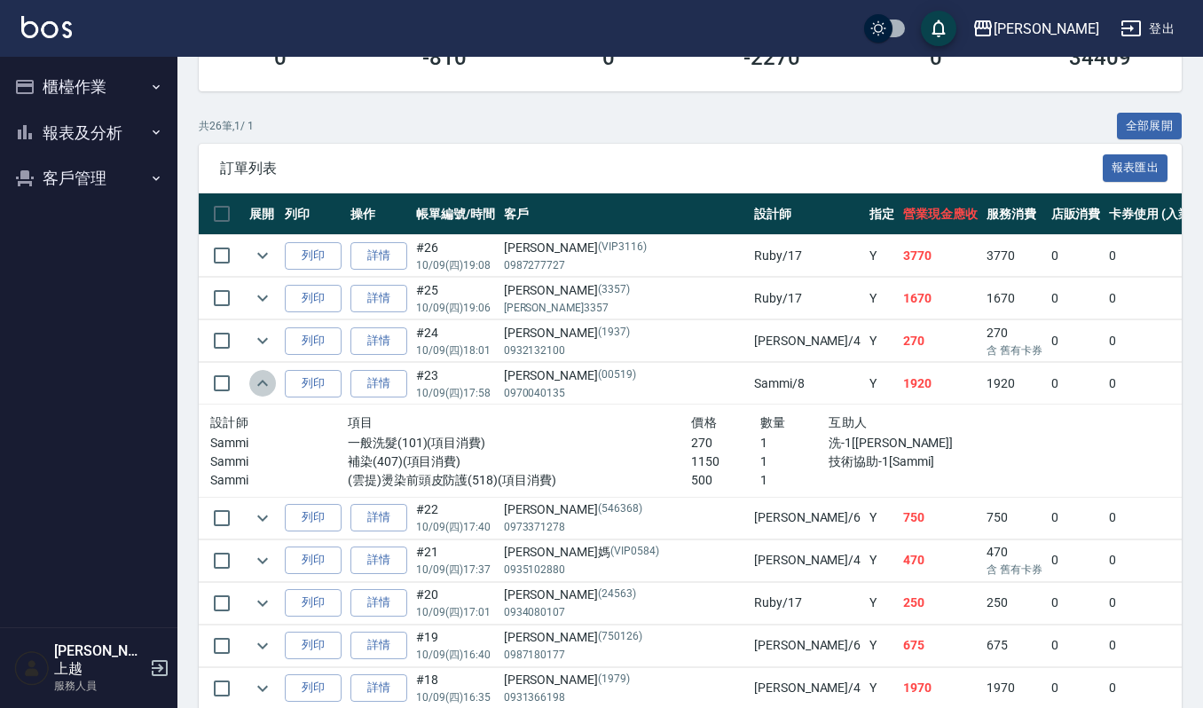
click at [270, 385] on icon "expand row" at bounding box center [262, 383] width 21 height 21
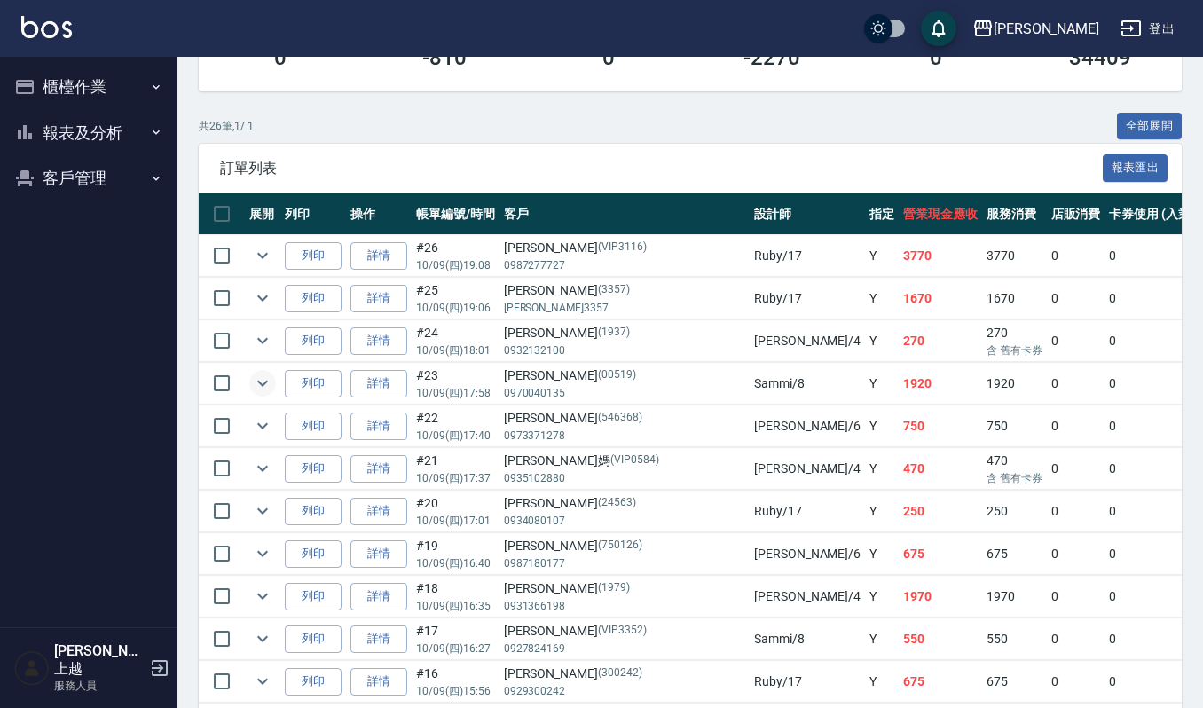
click at [587, 113] on div "共 26 筆, 1 / 1 全部展開" at bounding box center [690, 127] width 983 height 28
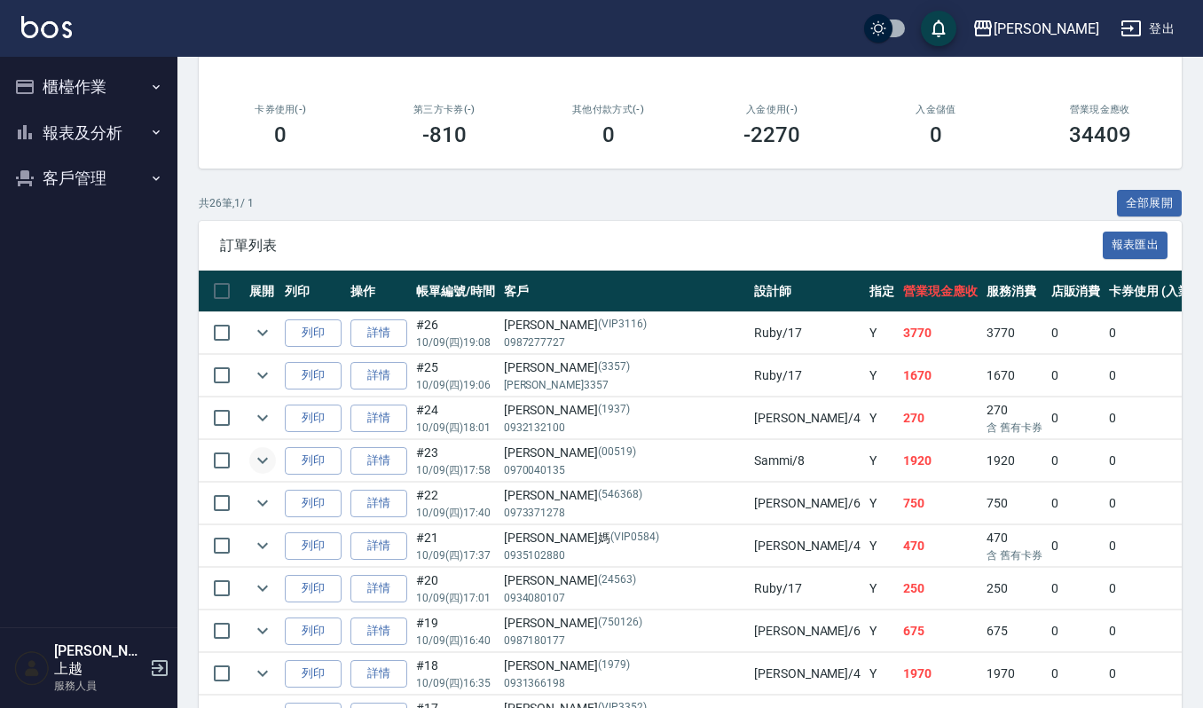
scroll to position [236, 0]
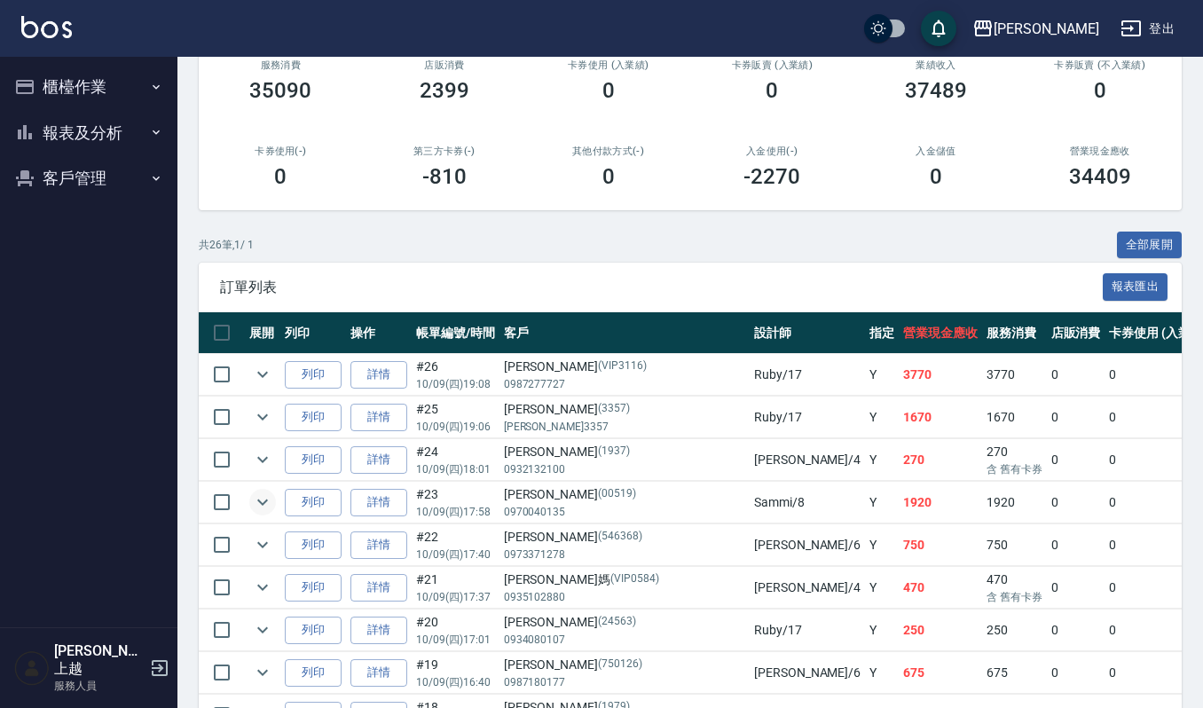
click at [682, 236] on div "共 26 筆, 1 / 1 全部展開" at bounding box center [690, 246] width 983 height 28
click at [122, 98] on button "櫃檯作業" at bounding box center [88, 87] width 163 height 46
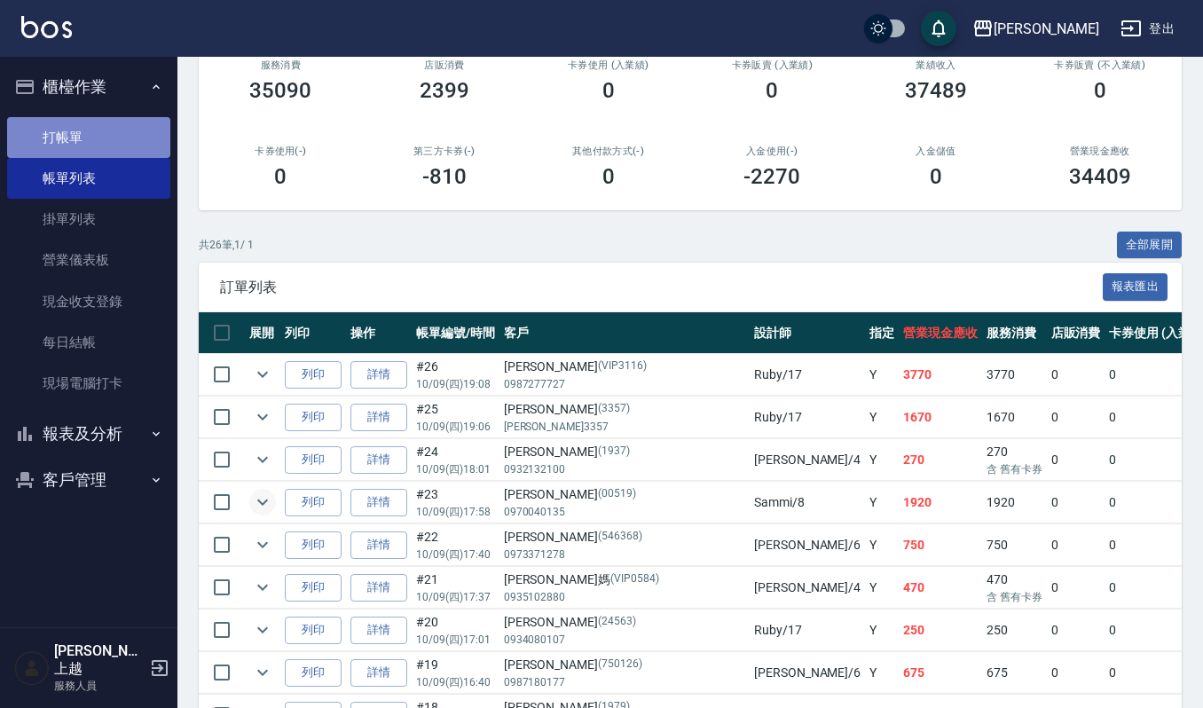
click at [114, 126] on link "打帳單" at bounding box center [88, 137] width 163 height 41
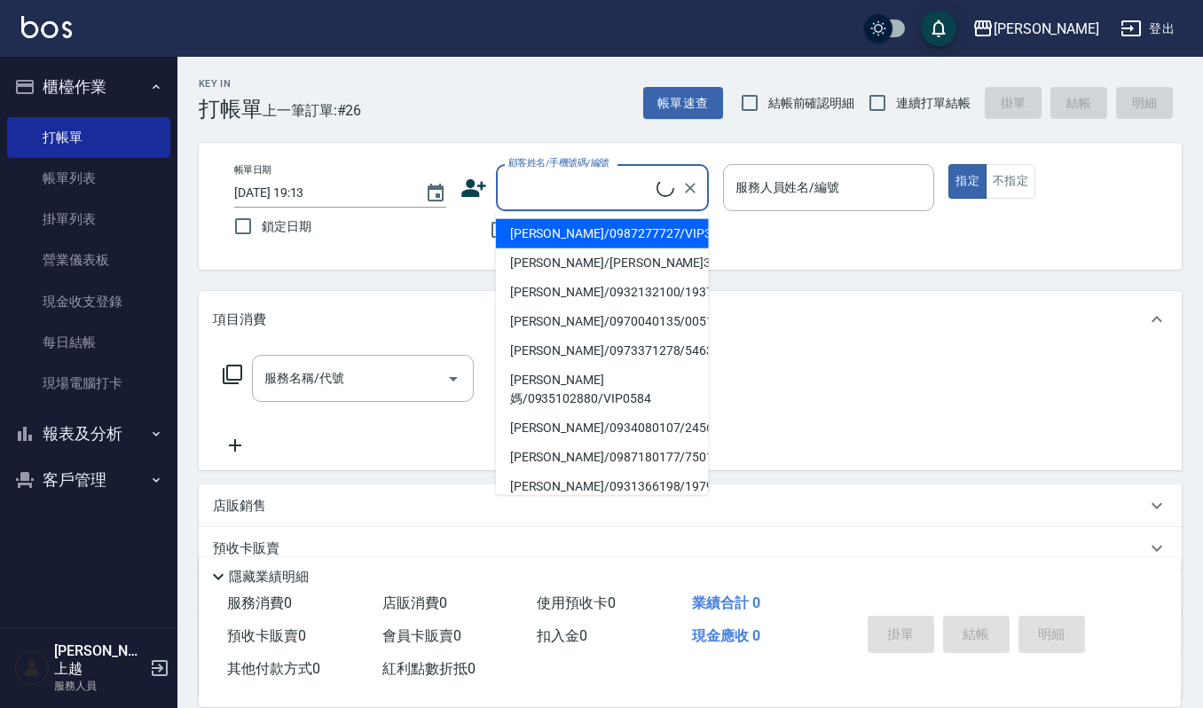
click at [611, 201] on input "顧客姓名/手機號碼/編號" at bounding box center [580, 187] width 153 height 31
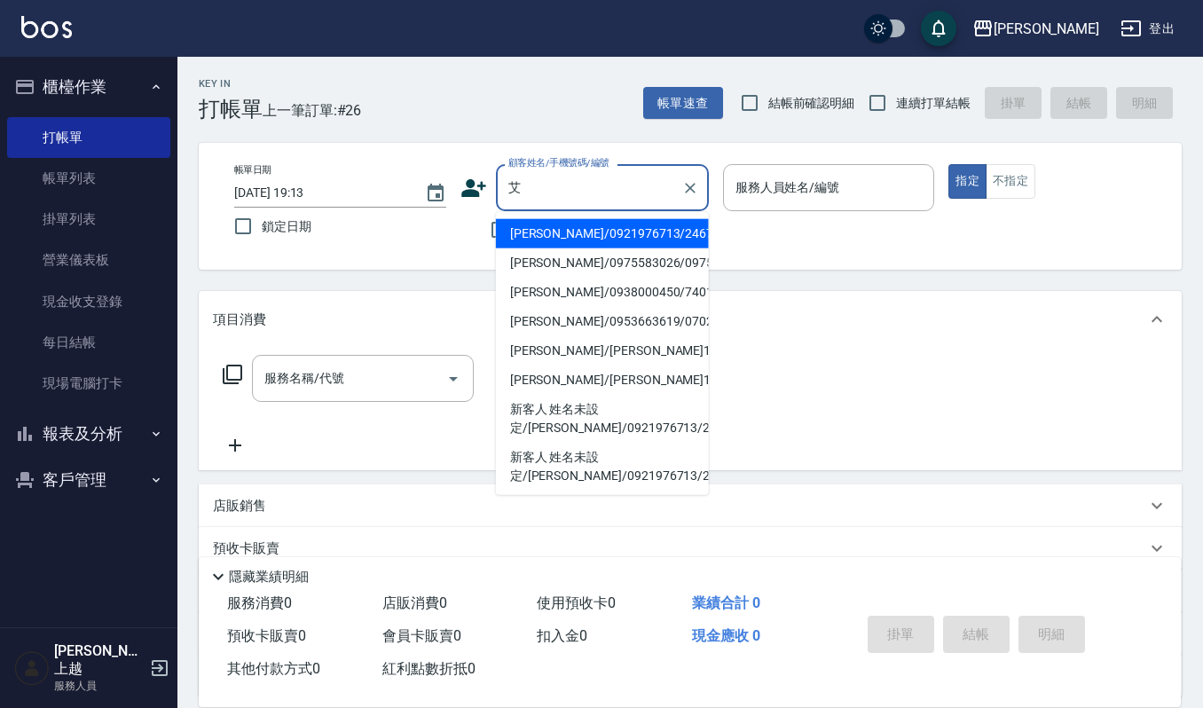
click at [579, 231] on li "潘艾琳/0921976713/24678" at bounding box center [602, 233] width 213 height 29
type input "潘艾琳/0921976713/24678"
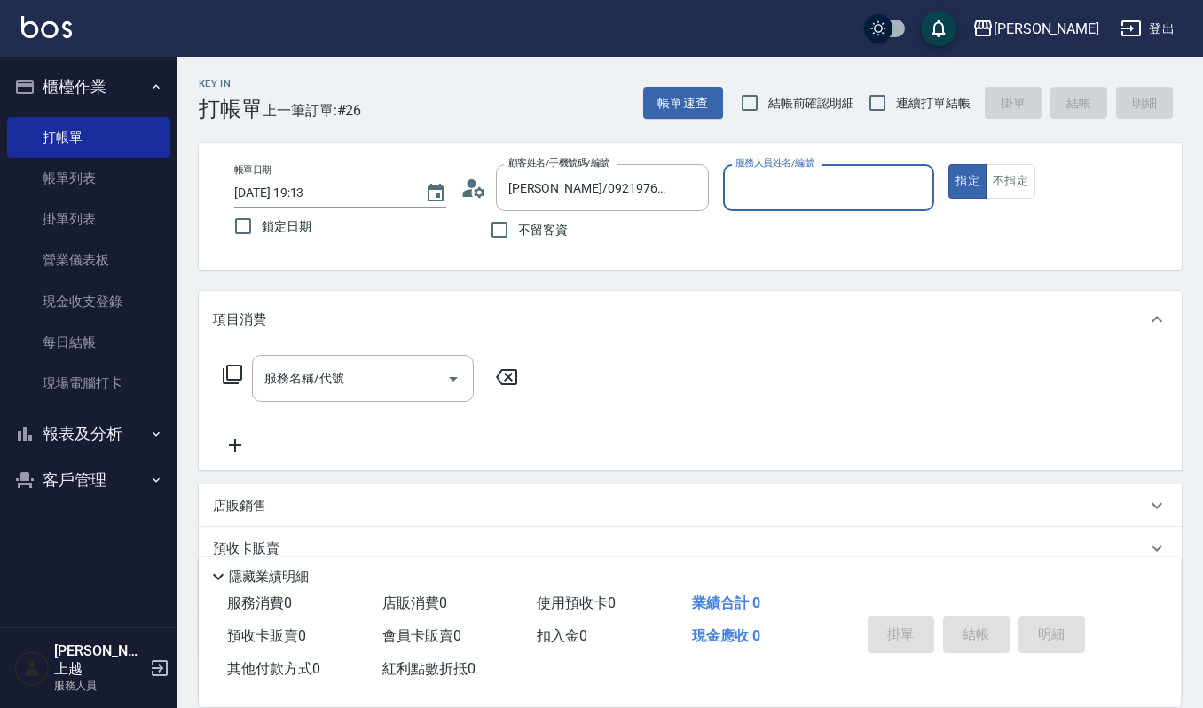
type input "吉兒-4"
click at [910, 185] on icon "Clear" at bounding box center [916, 188] width 18 height 18
type input "Joalin-6"
type button "true"
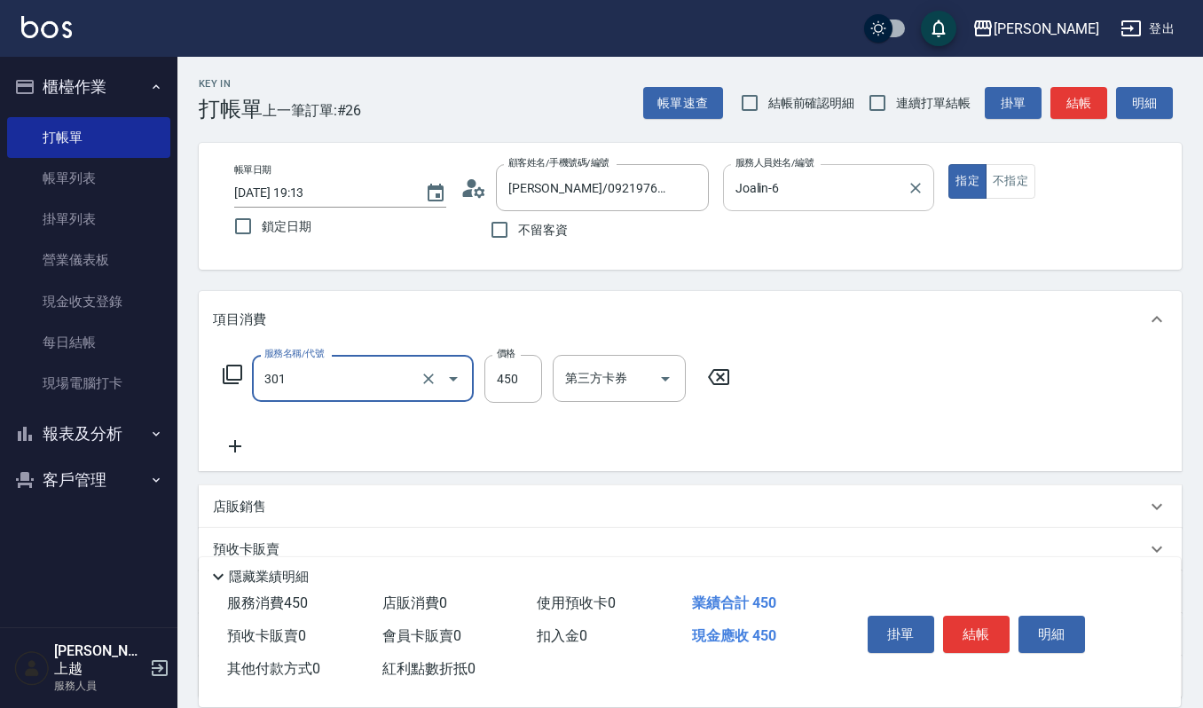
type input "創意剪髮(301)"
click at [437, 385] on icon "Clear" at bounding box center [429, 379] width 18 height 18
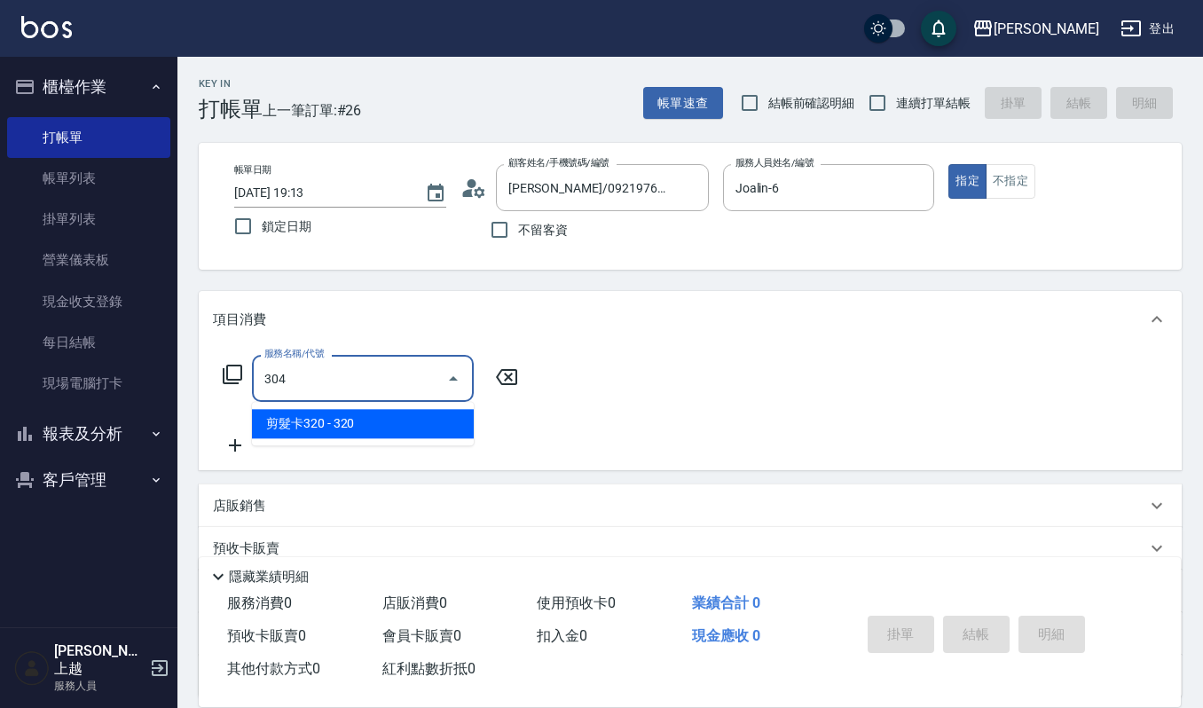
type input "剪髮卡320(304)"
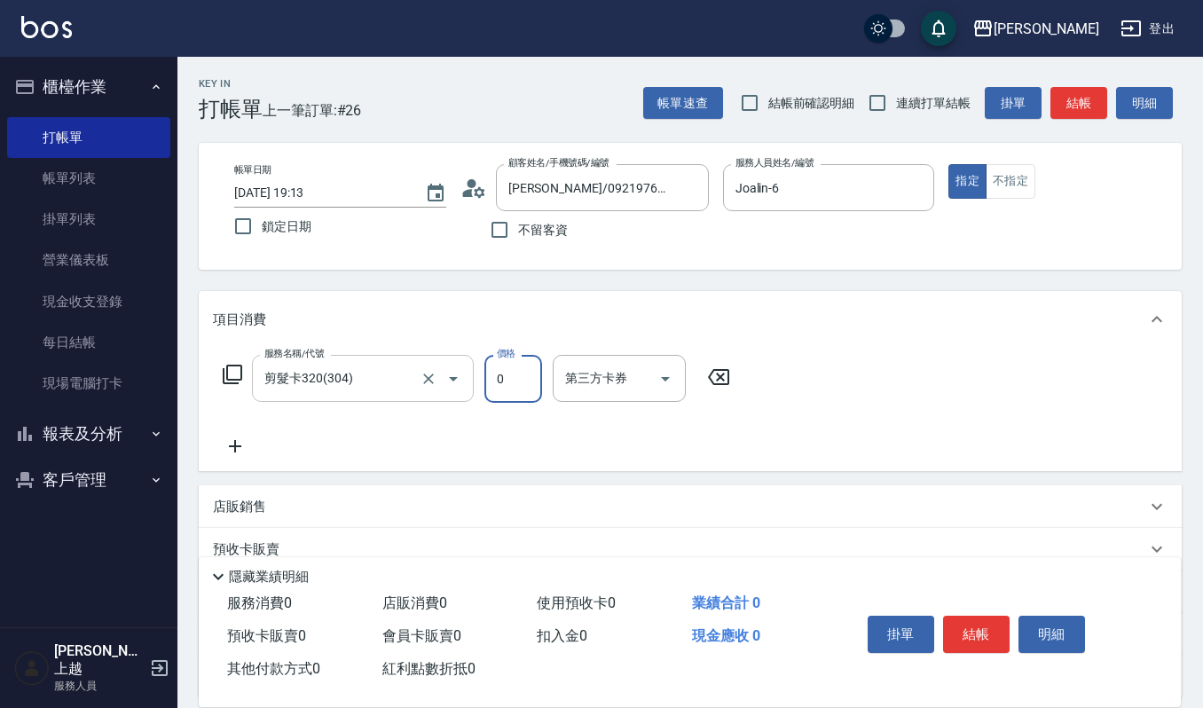
type input "0"
click at [658, 381] on icon "Open" at bounding box center [665, 378] width 21 height 21
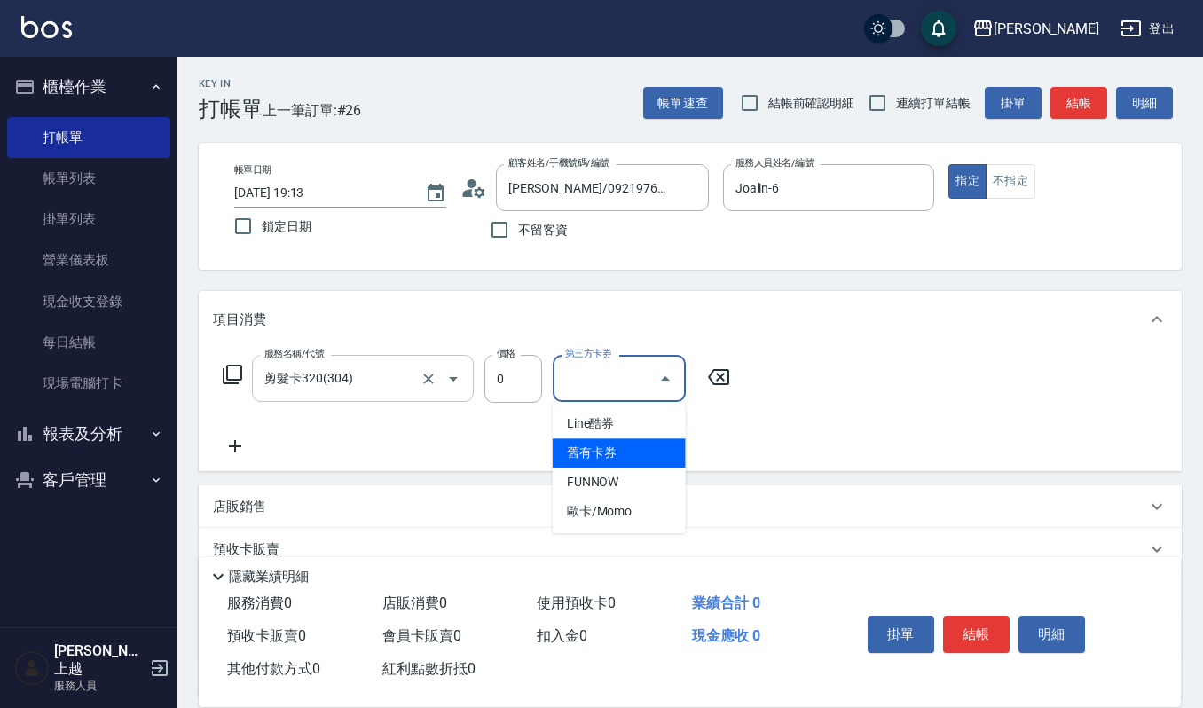
click at [632, 458] on span "舊有卡券" at bounding box center [619, 452] width 133 height 29
type input "舊有卡券"
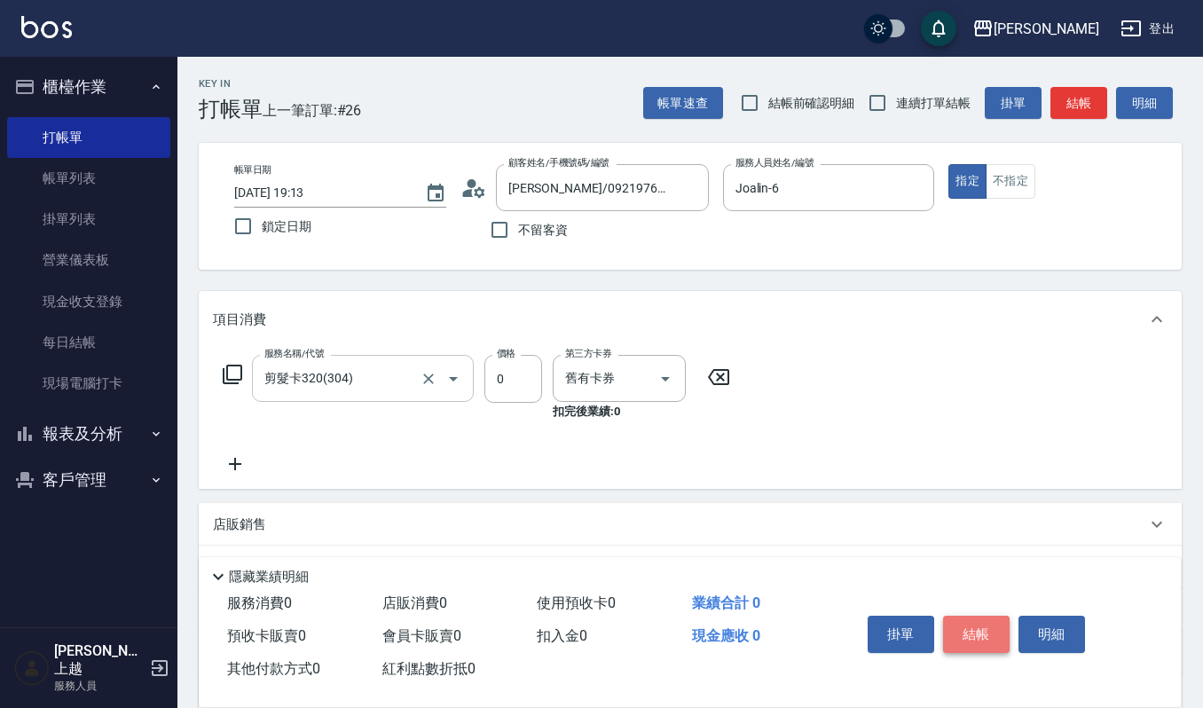
click at [995, 633] on button "結帳" at bounding box center [976, 634] width 67 height 37
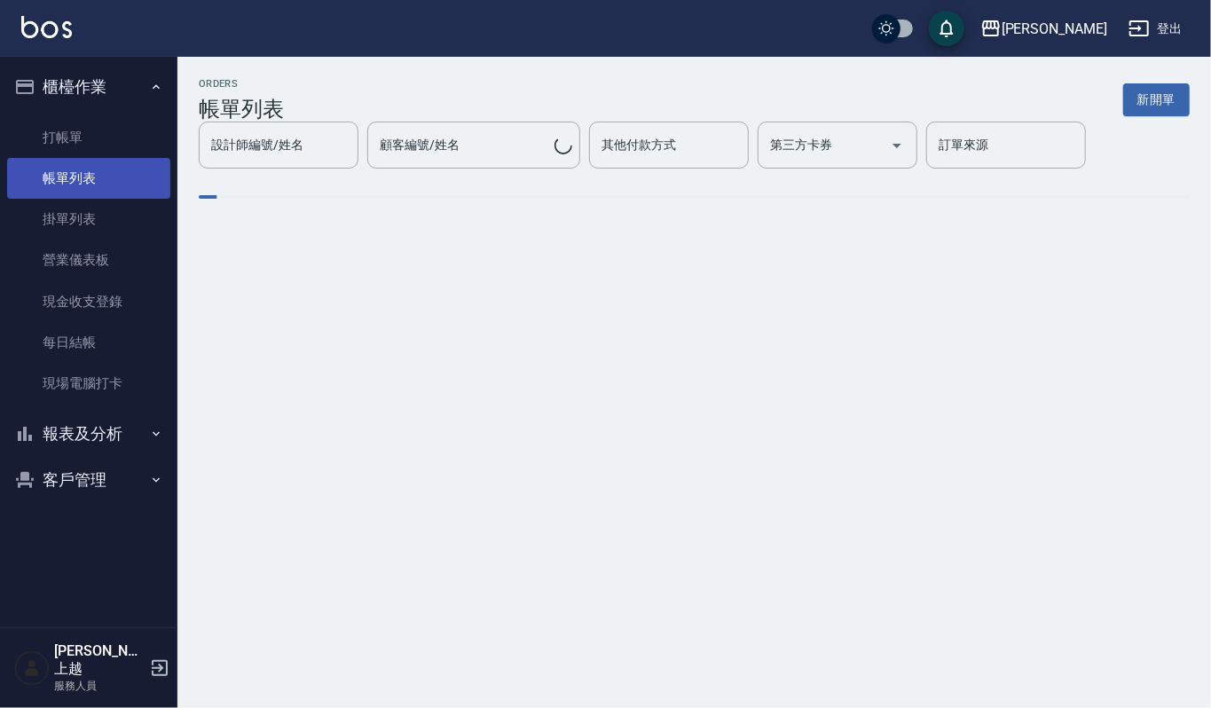
click at [68, 182] on link "帳單列表" at bounding box center [88, 178] width 163 height 41
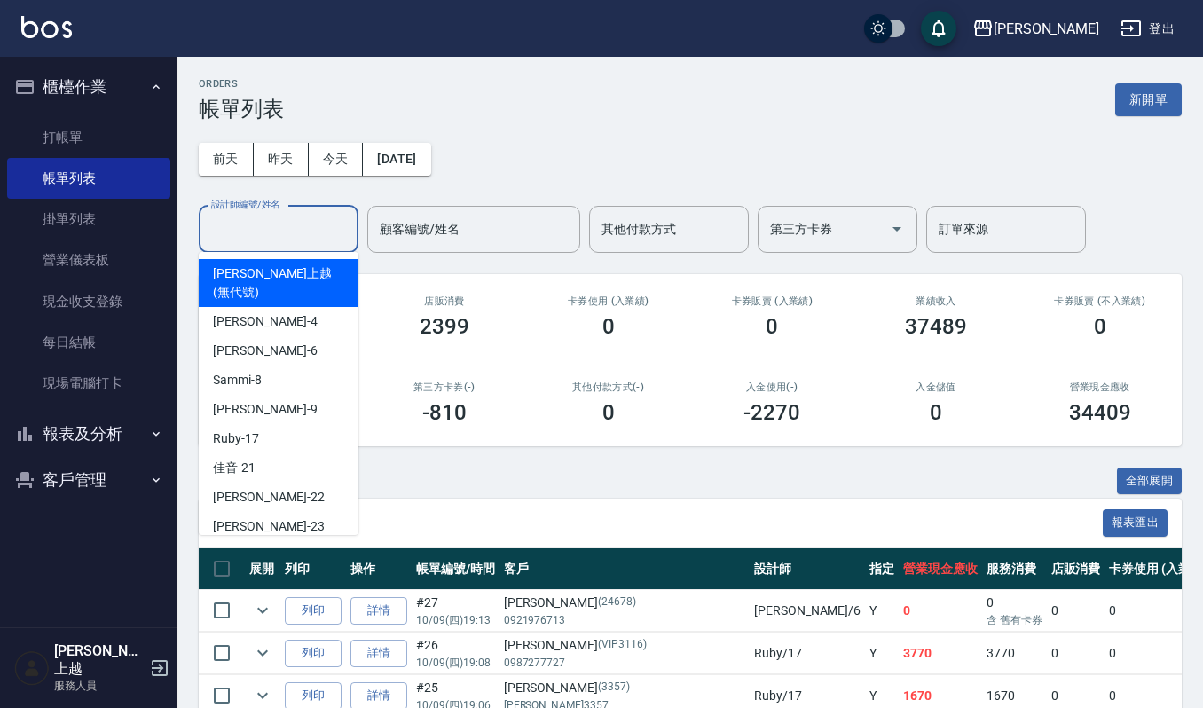
click at [319, 238] on input "設計師編號/姓名" at bounding box center [279, 229] width 144 height 31
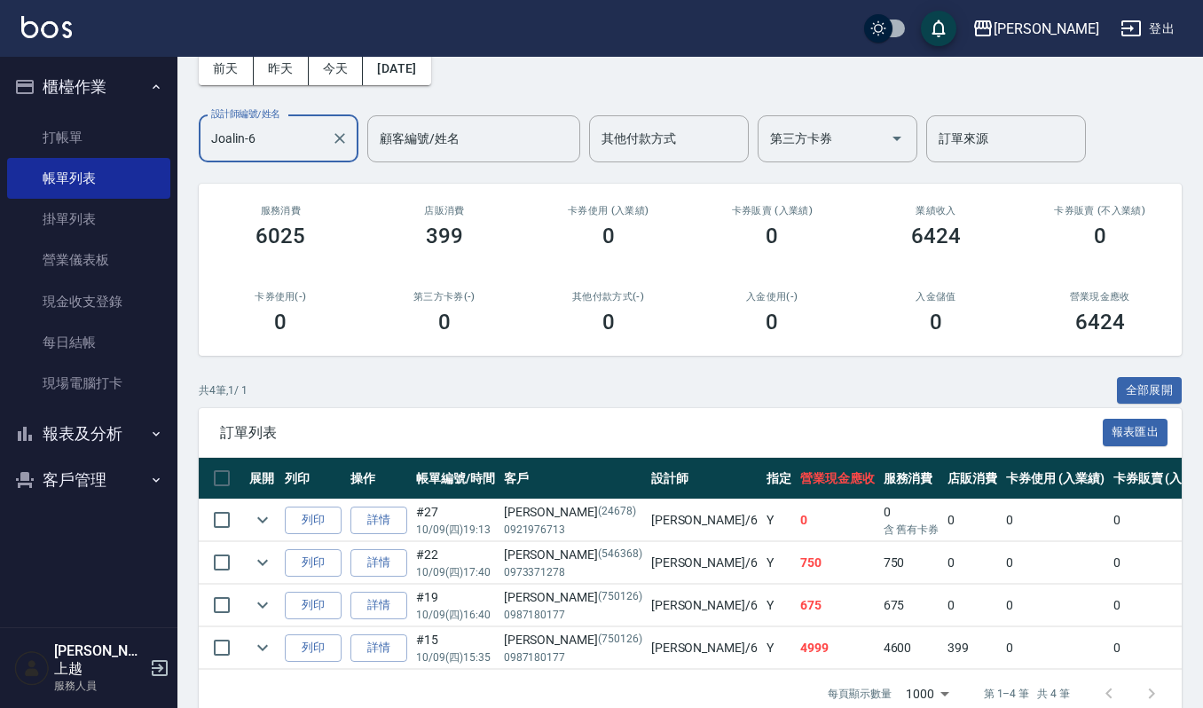
scroll to position [142, 0]
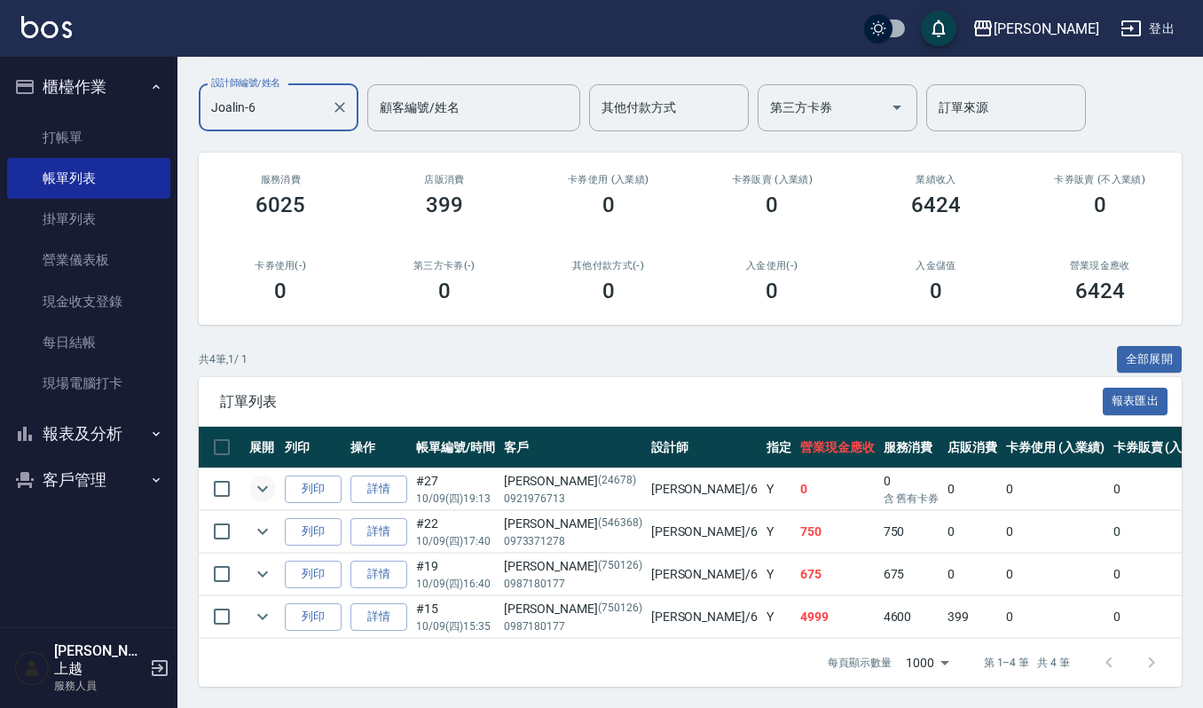
type input "Joalin-6"
click at [264, 486] on icon "expand row" at bounding box center [262, 489] width 11 height 6
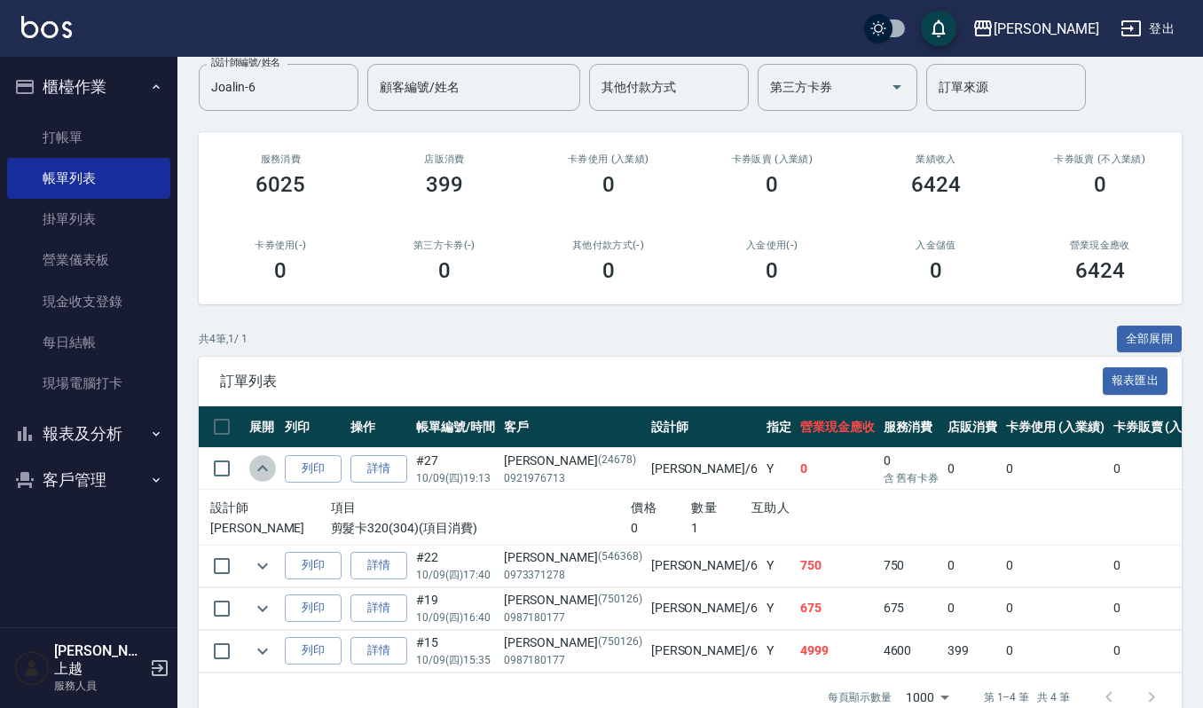
click at [264, 469] on icon "expand row" at bounding box center [262, 468] width 11 height 6
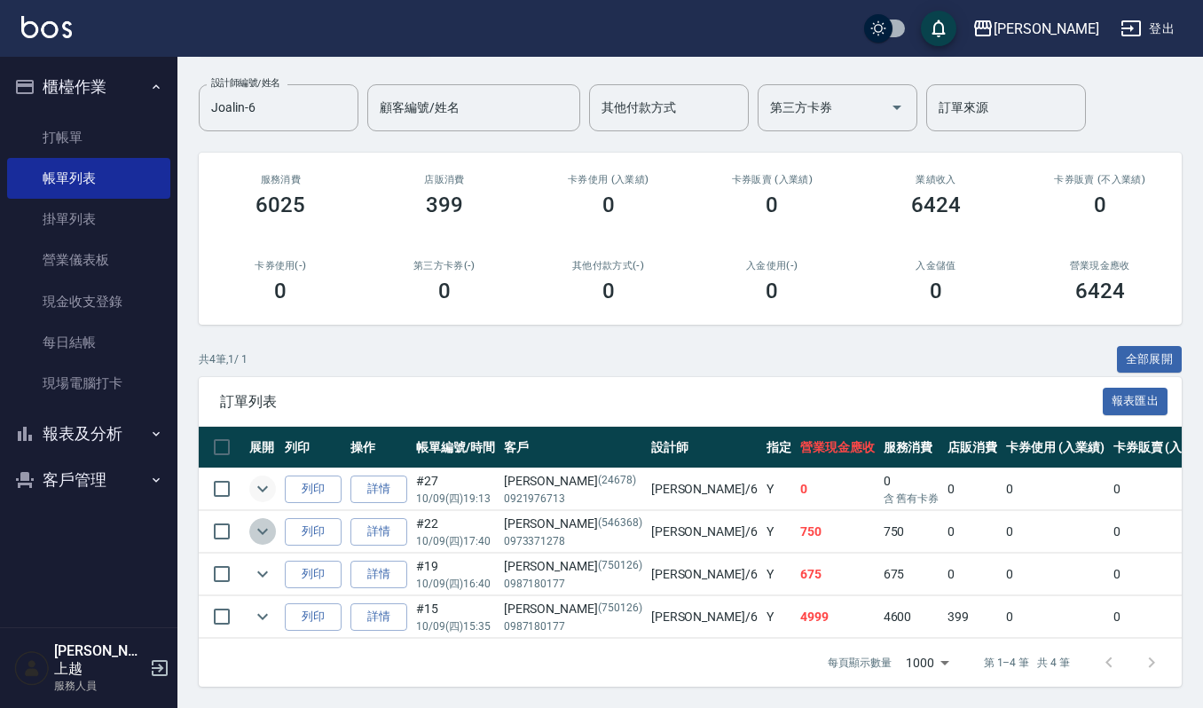
click at [264, 529] on icon "expand row" at bounding box center [262, 532] width 11 height 6
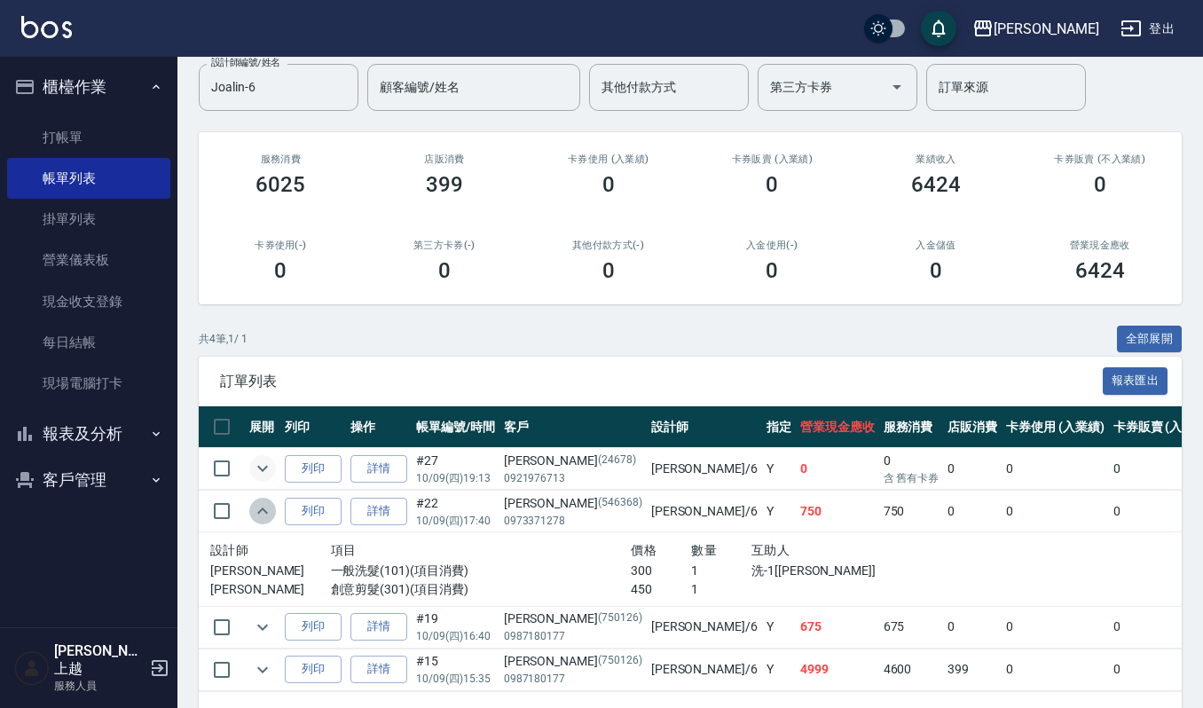
click at [264, 512] on icon "expand row" at bounding box center [262, 511] width 11 height 6
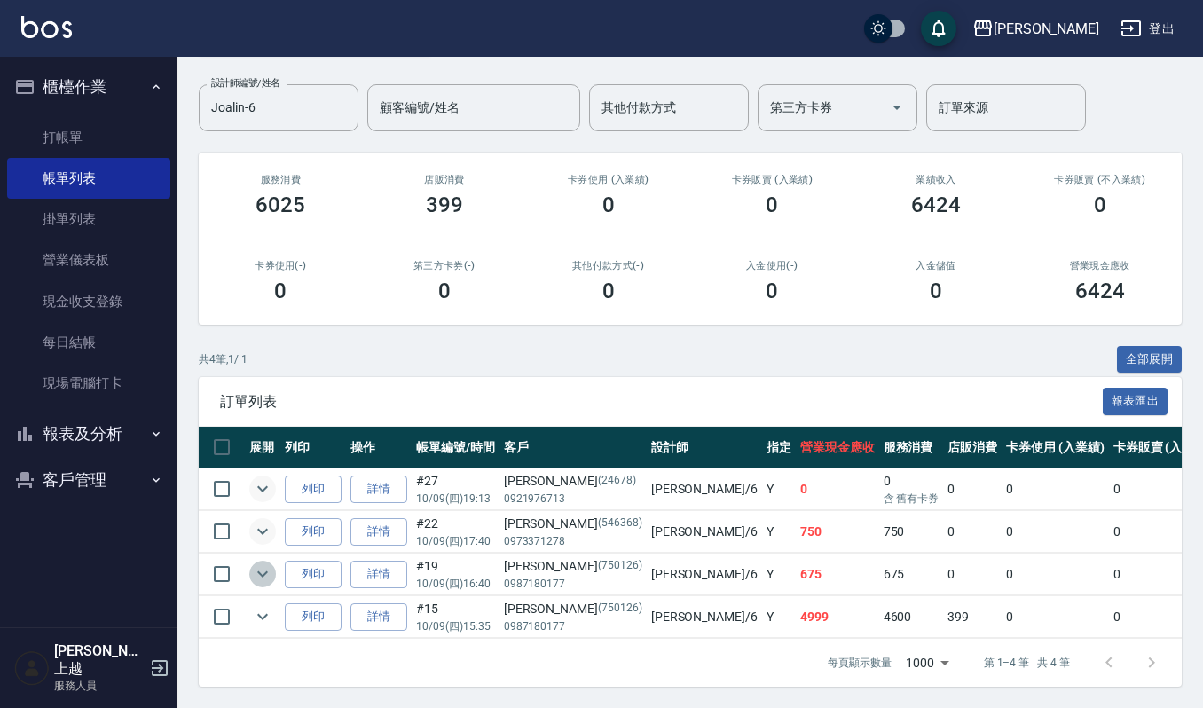
click at [256, 565] on icon "expand row" at bounding box center [262, 573] width 21 height 21
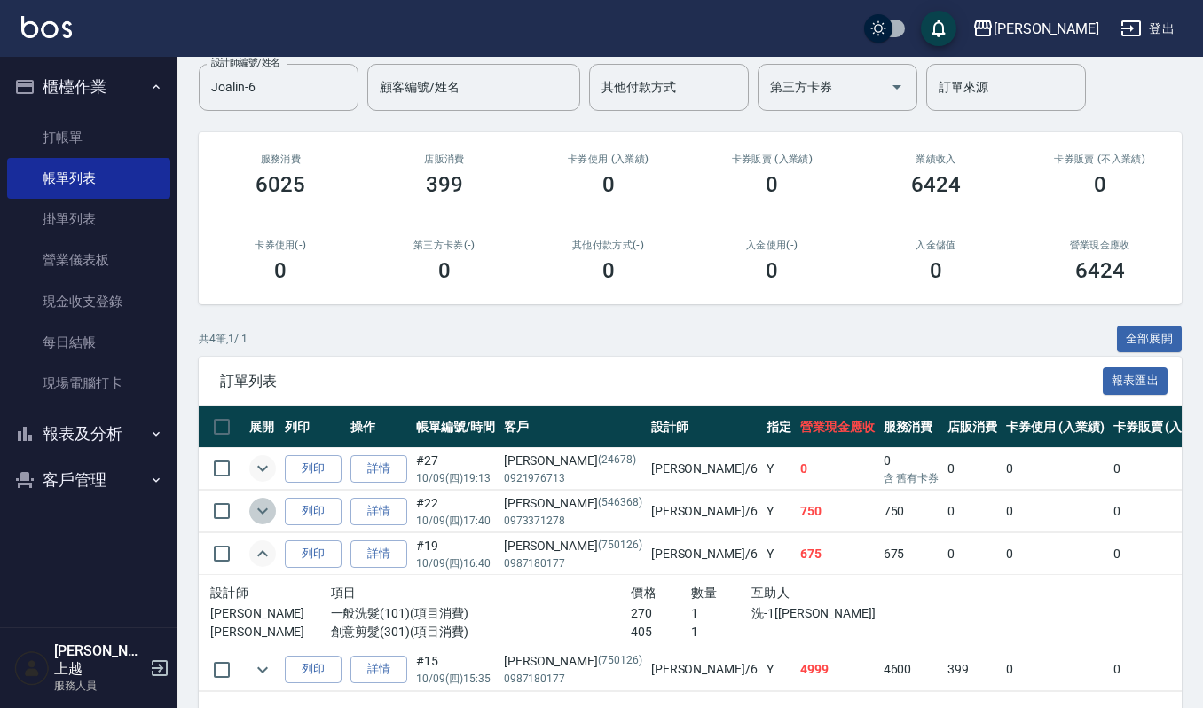
click at [256, 515] on icon "expand row" at bounding box center [262, 510] width 21 height 21
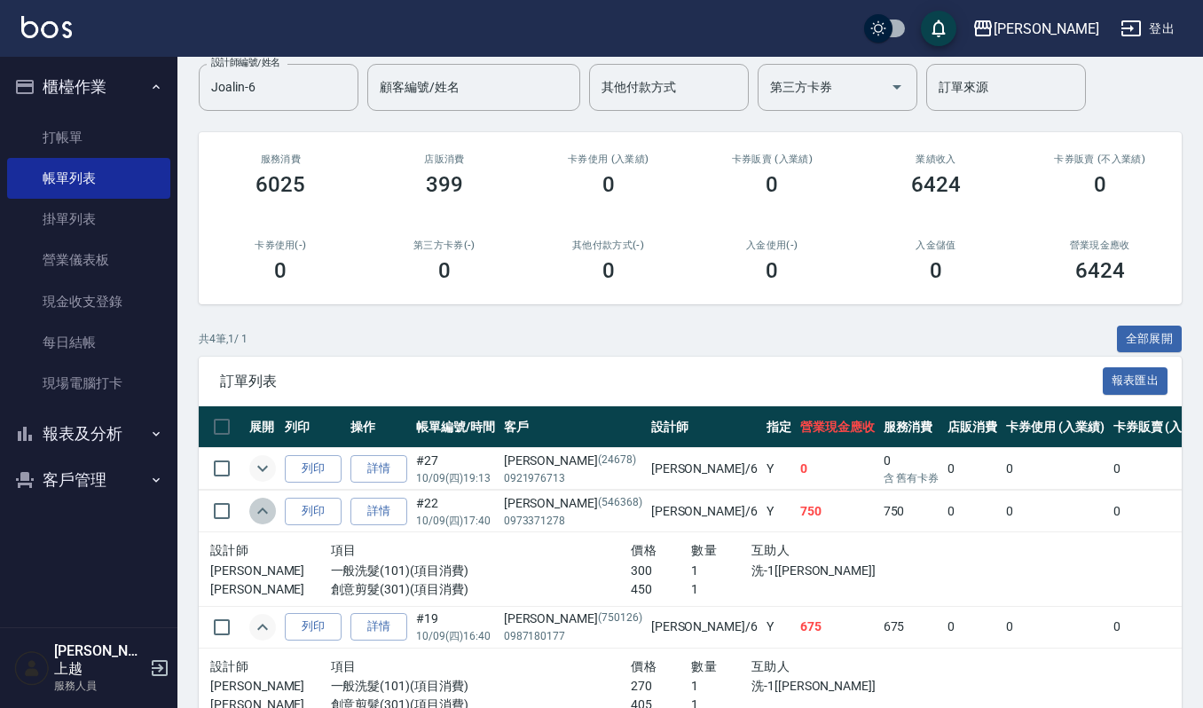
click at [256, 515] on icon "expand row" at bounding box center [262, 510] width 21 height 21
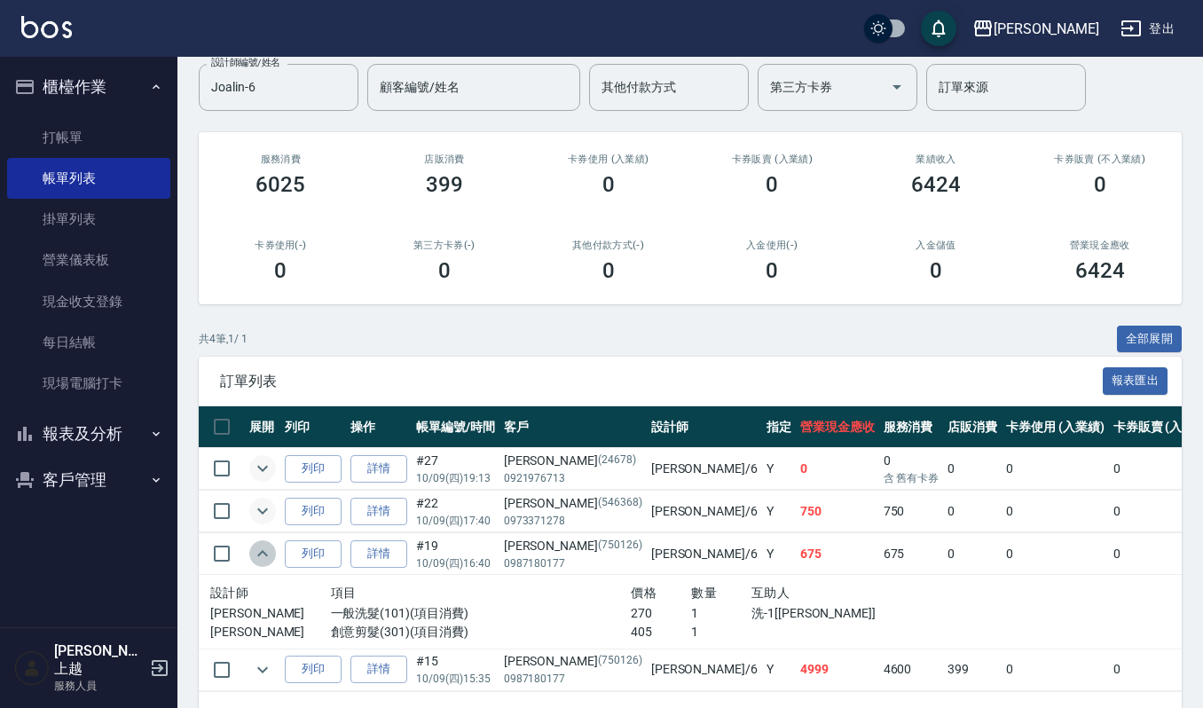
click at [264, 562] on icon "expand row" at bounding box center [262, 553] width 21 height 21
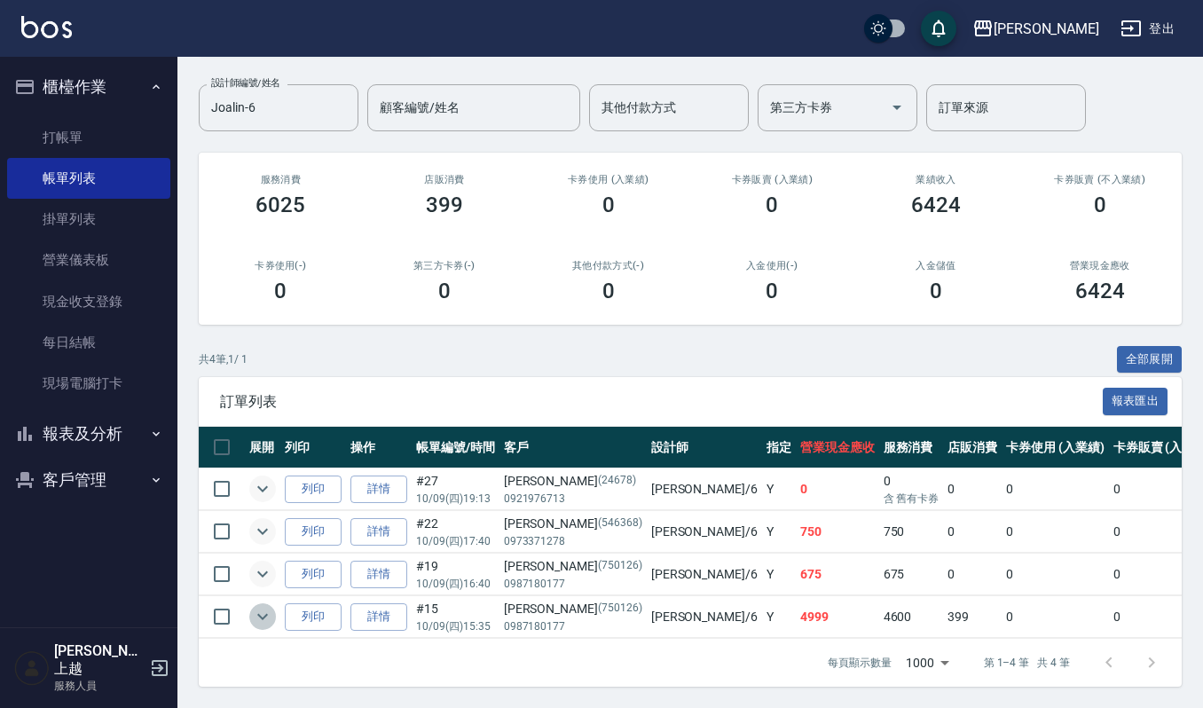
click at [267, 606] on icon "expand row" at bounding box center [262, 616] width 21 height 21
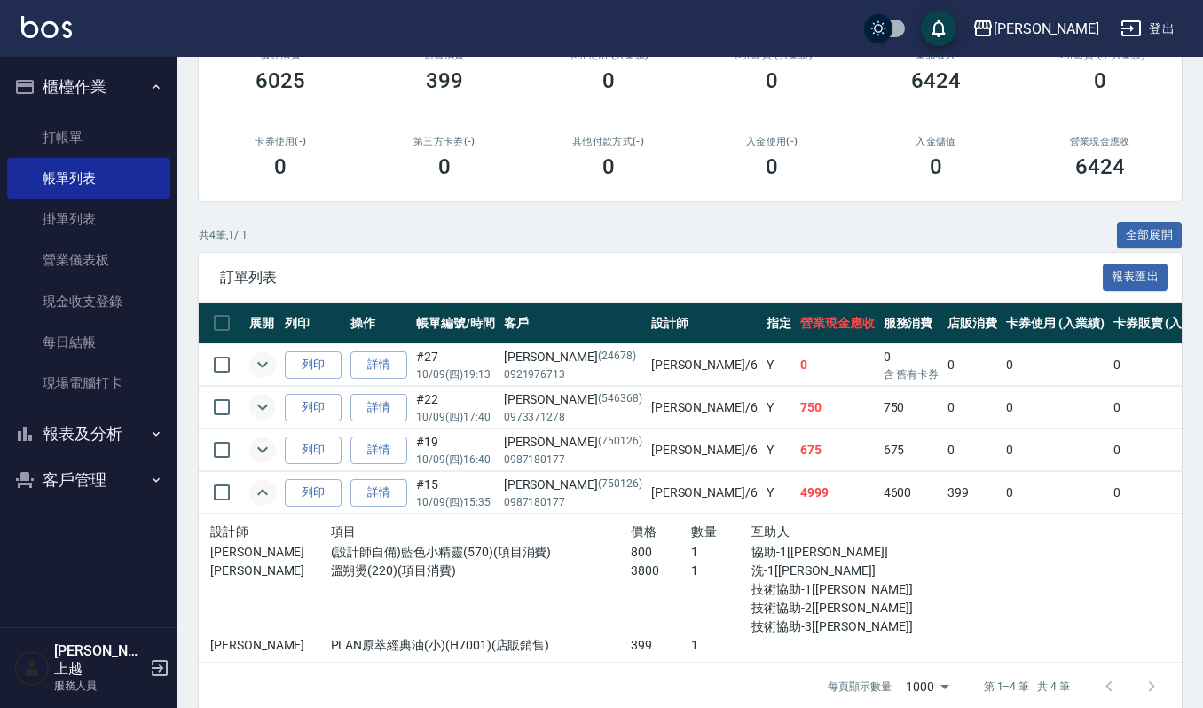
scroll to position [289, 0]
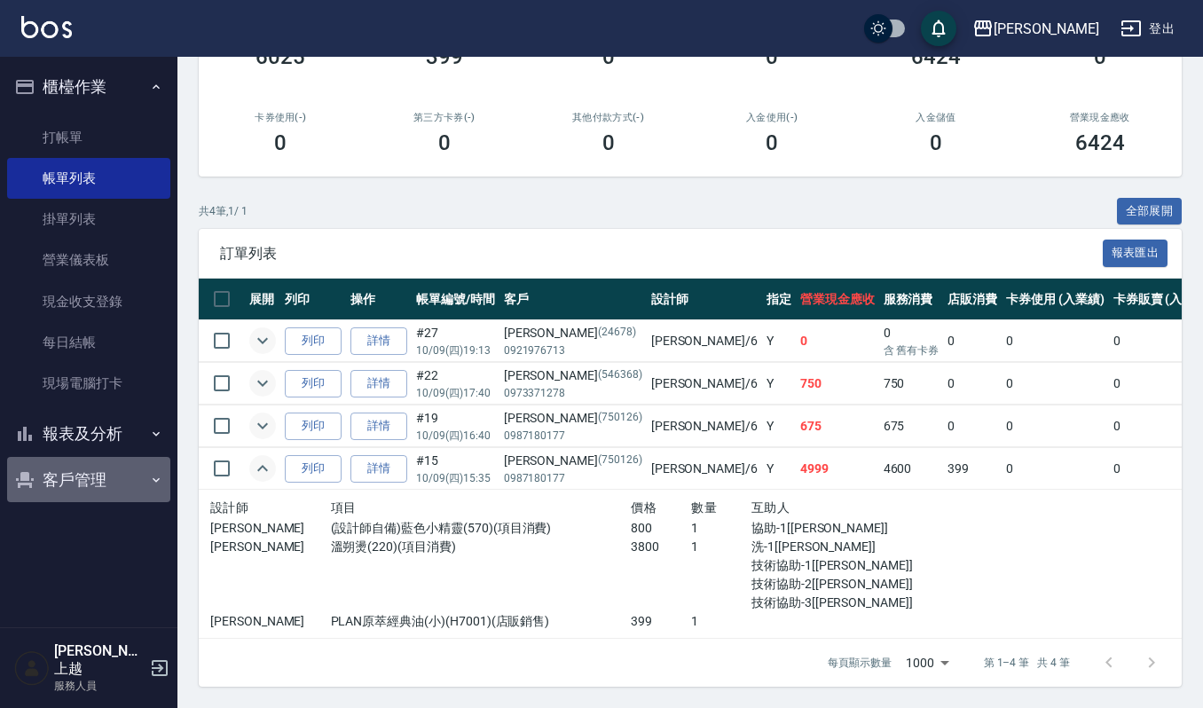
click at [117, 473] on button "客戶管理" at bounding box center [88, 480] width 163 height 46
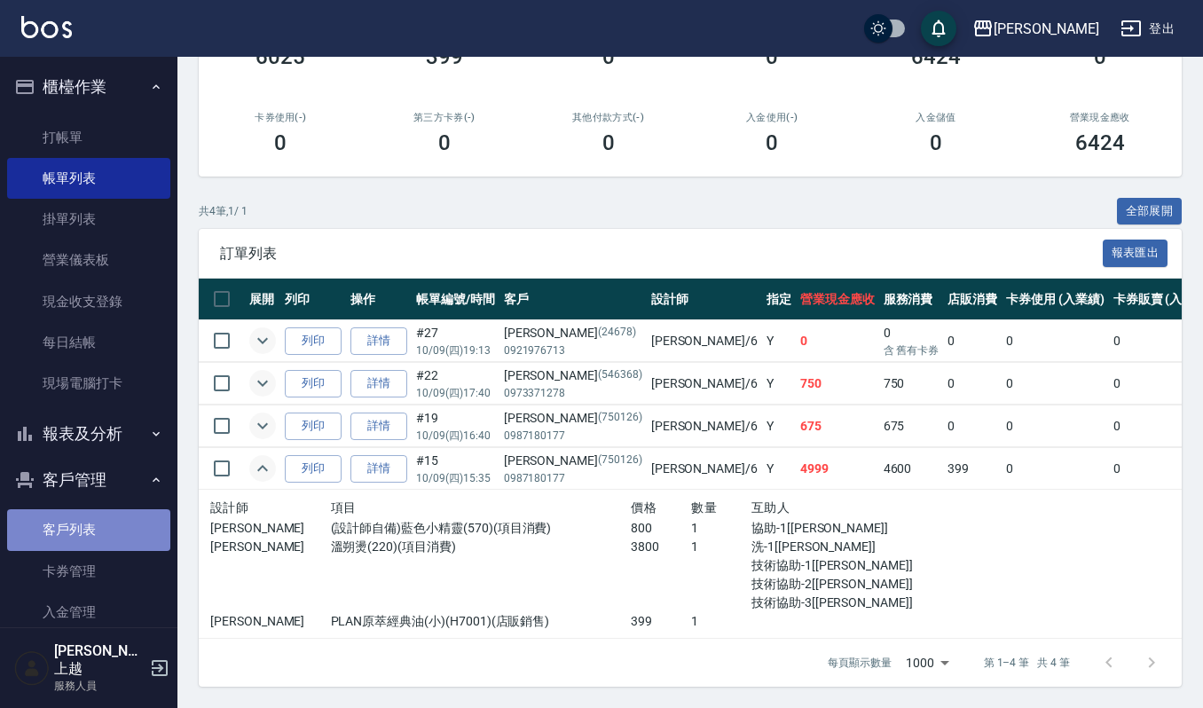
click at [114, 526] on link "客戶列表" at bounding box center [88, 529] width 163 height 41
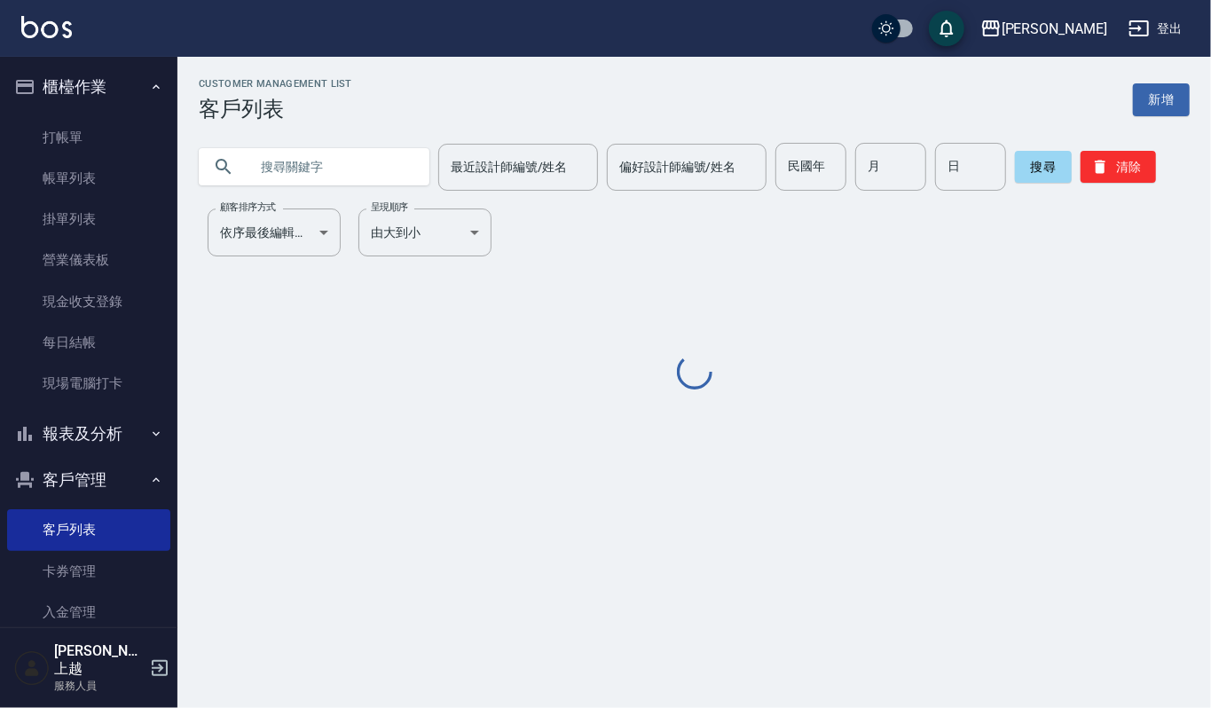
click at [376, 177] on input "text" at bounding box center [331, 167] width 167 height 48
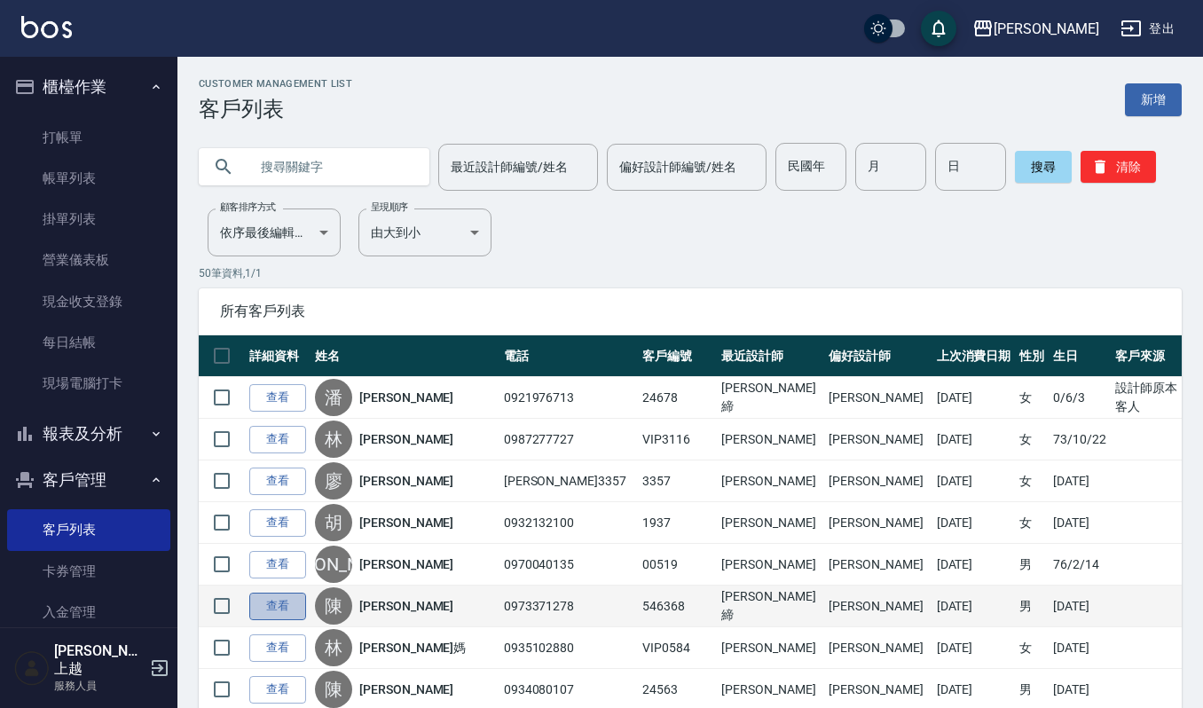
click at [281, 601] on link "查看" at bounding box center [277, 607] width 57 height 28
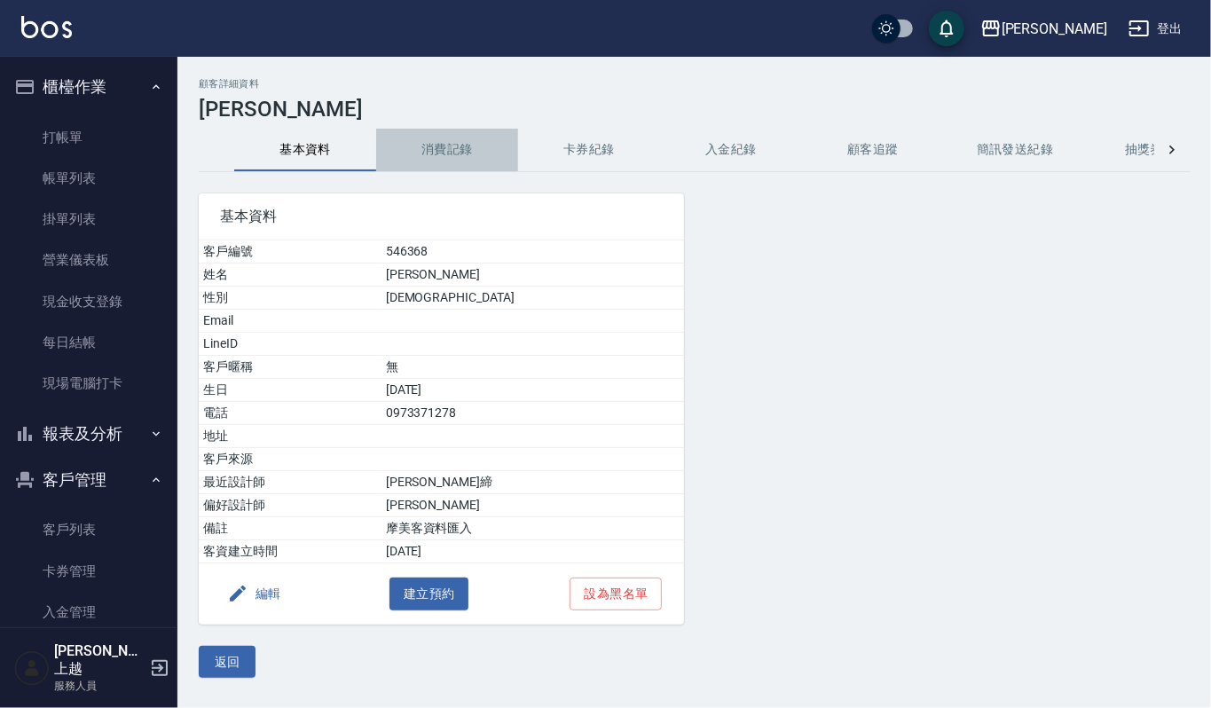
click at [454, 151] on button "消費記錄" at bounding box center [447, 150] width 142 height 43
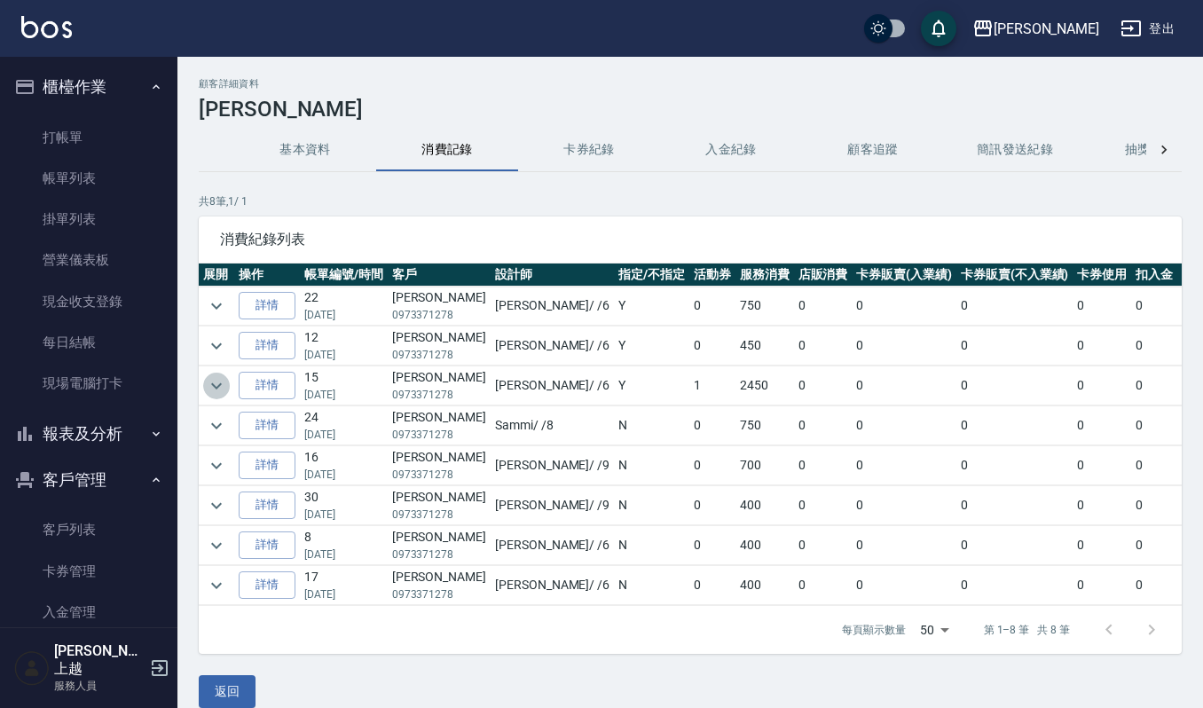
click at [220, 396] on icon "expand row" at bounding box center [216, 385] width 21 height 21
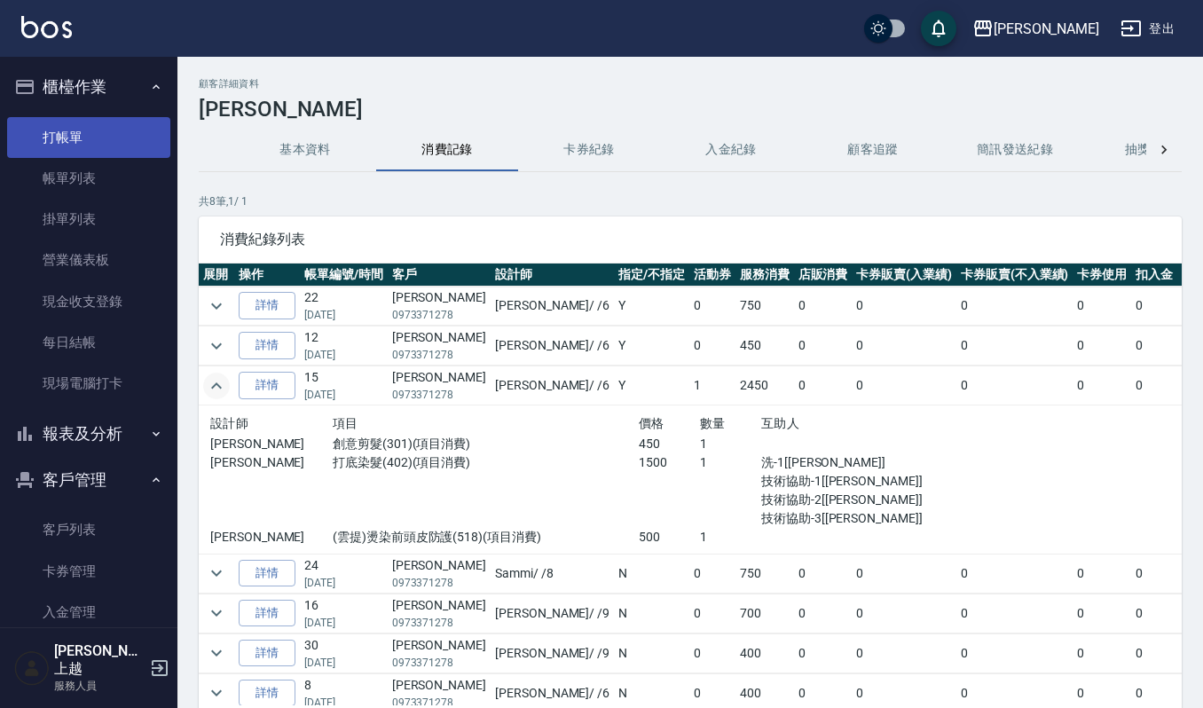
click at [66, 125] on link "打帳單" at bounding box center [88, 137] width 163 height 41
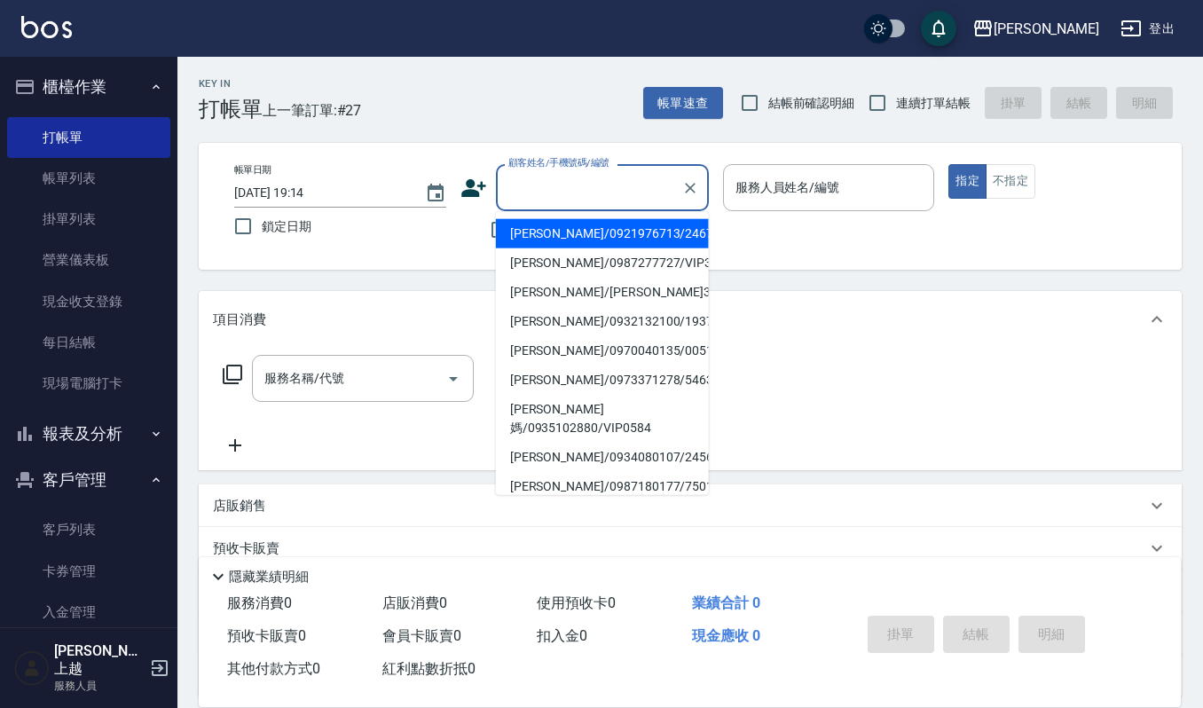
click at [530, 193] on input "顧客姓名/手機號碼/編號" at bounding box center [589, 187] width 170 height 31
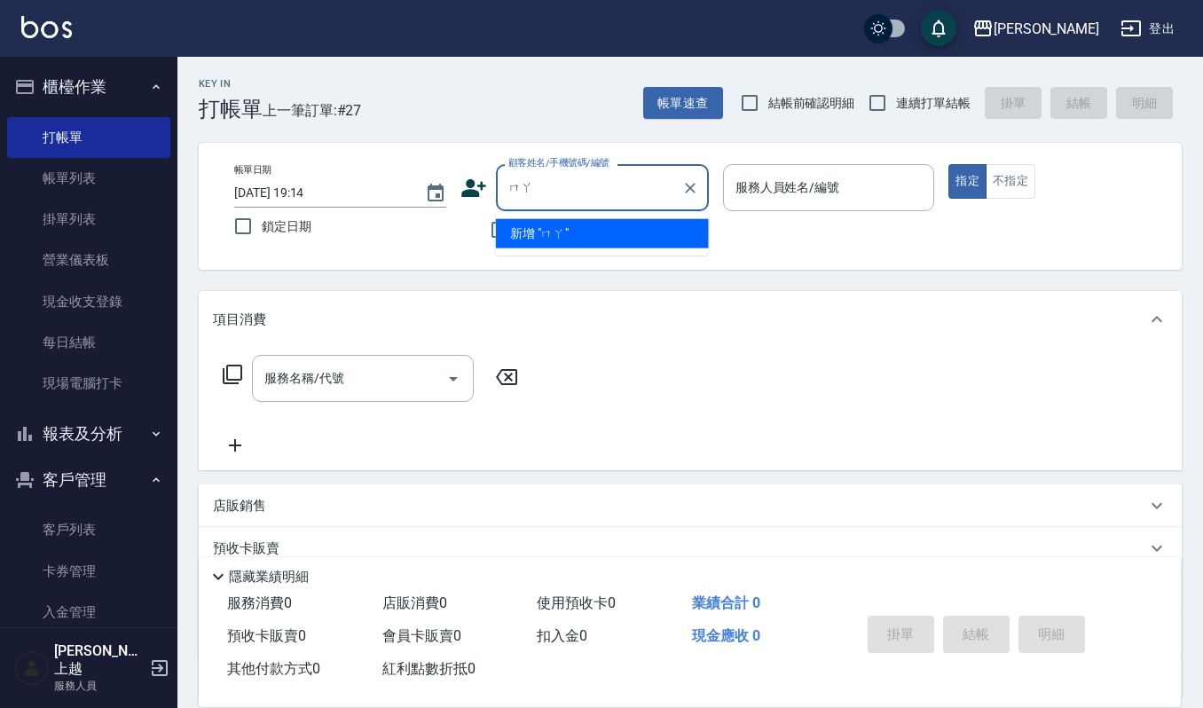
type input "嗎"
type input "罵"
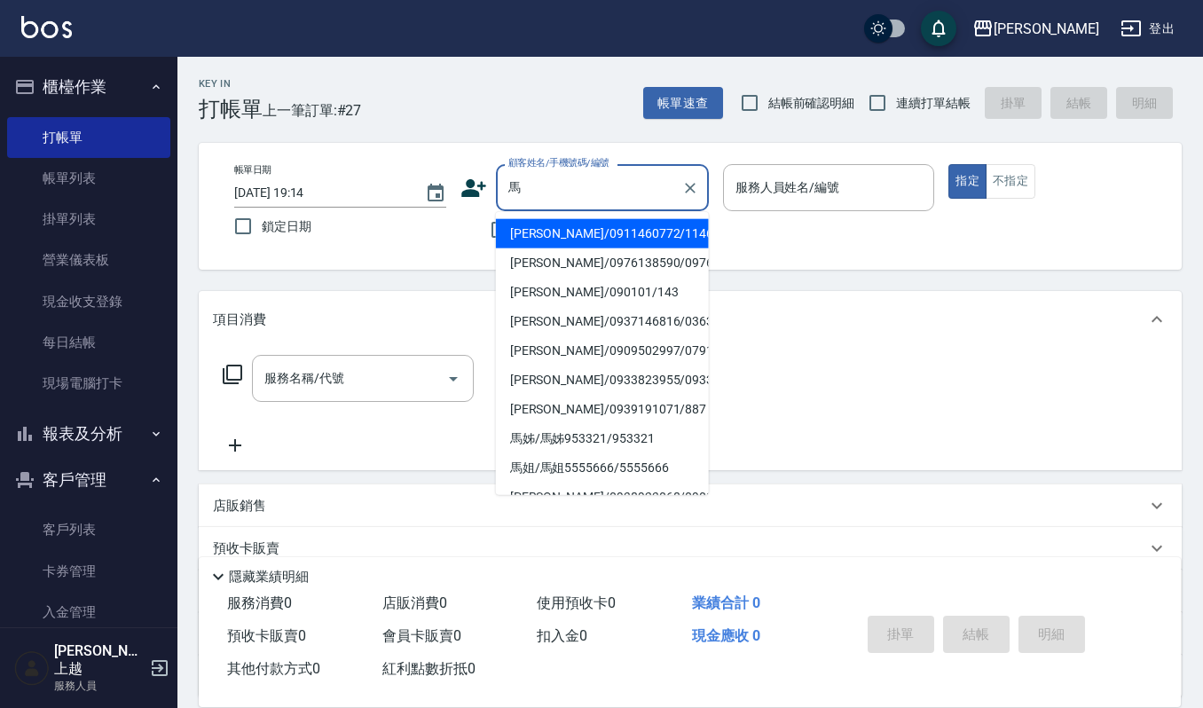
click at [554, 224] on li "馬祥恩/0911460772/11460772" at bounding box center [602, 233] width 213 height 29
type input "馬祥恩/0911460772/11460772"
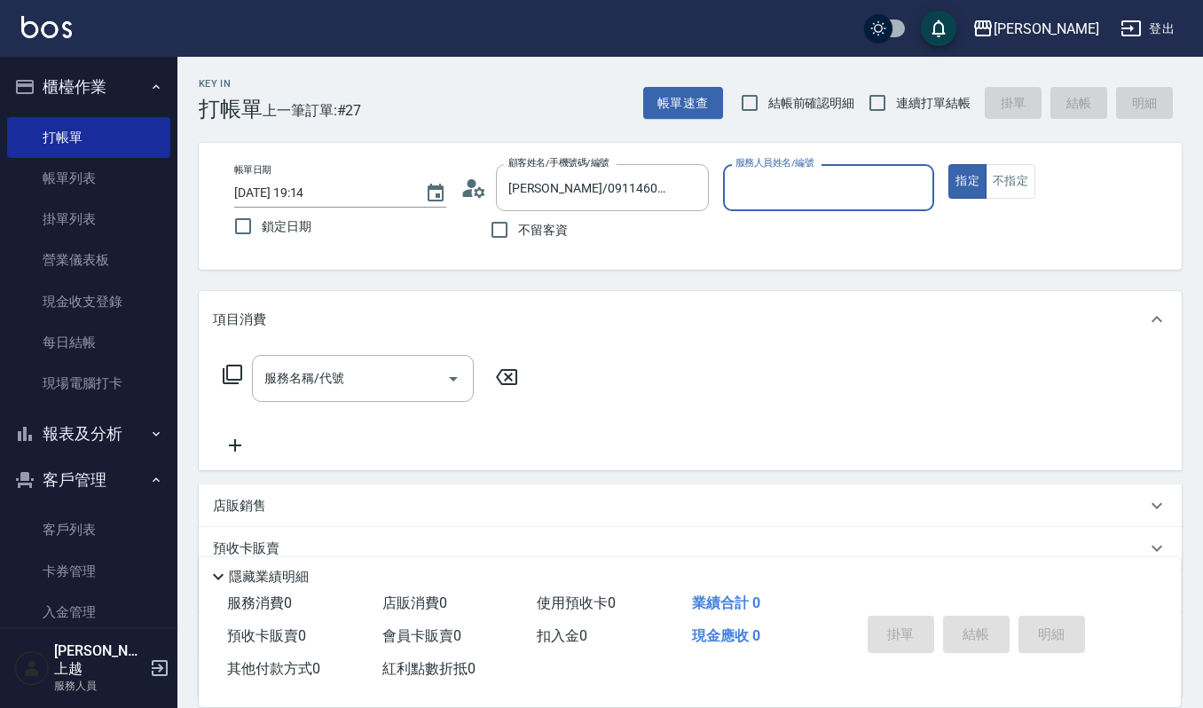
type input "Sammi-8"
click at [461, 381] on icon "Open" at bounding box center [453, 378] width 21 height 21
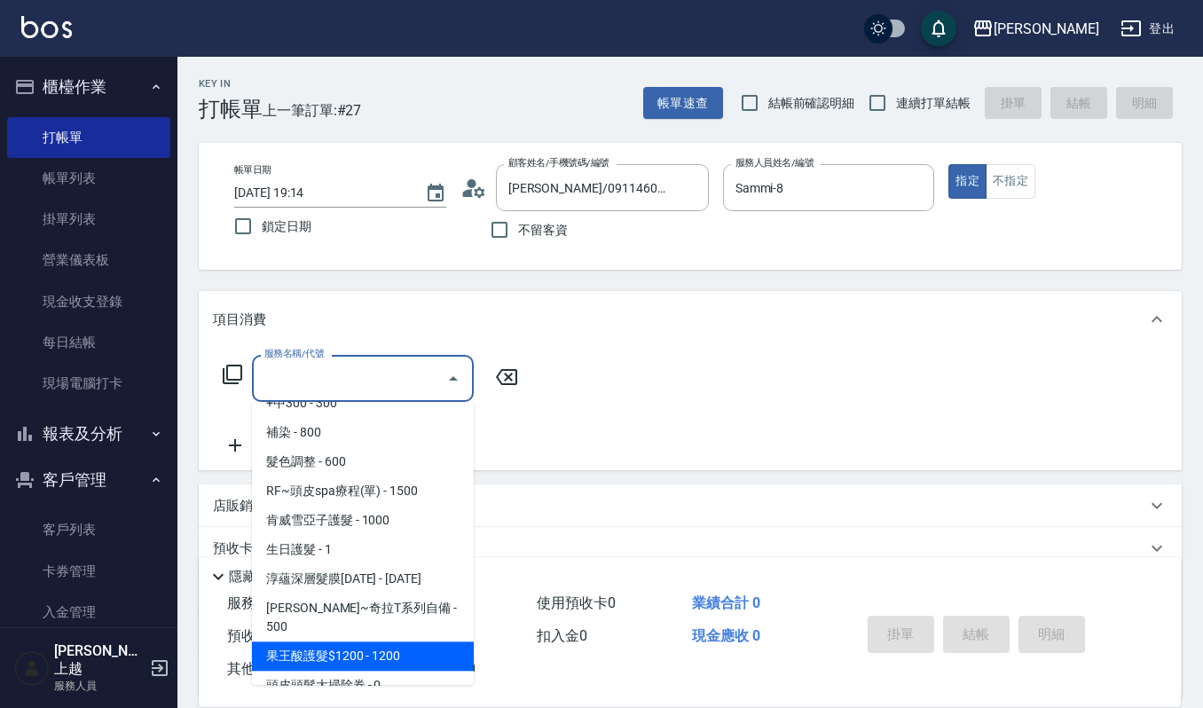
scroll to position [591, 0]
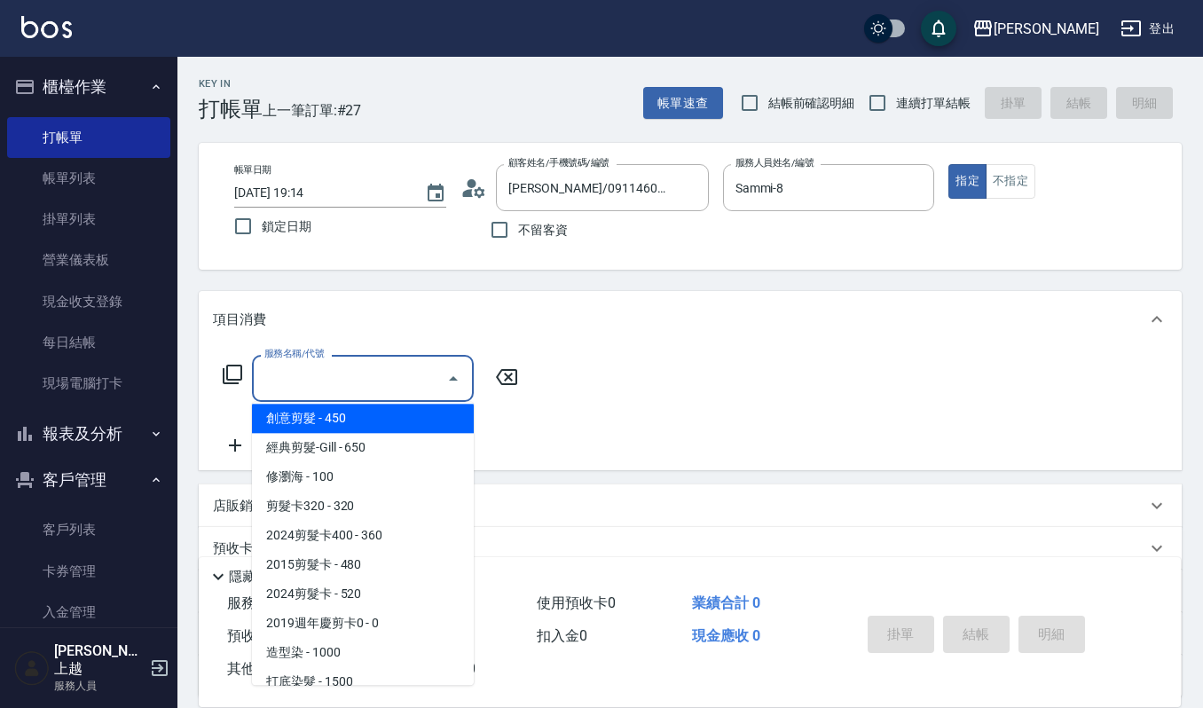
click at [350, 424] on span "創意剪髮 - 450" at bounding box center [363, 418] width 222 height 29
type input "創意剪髮(301)"
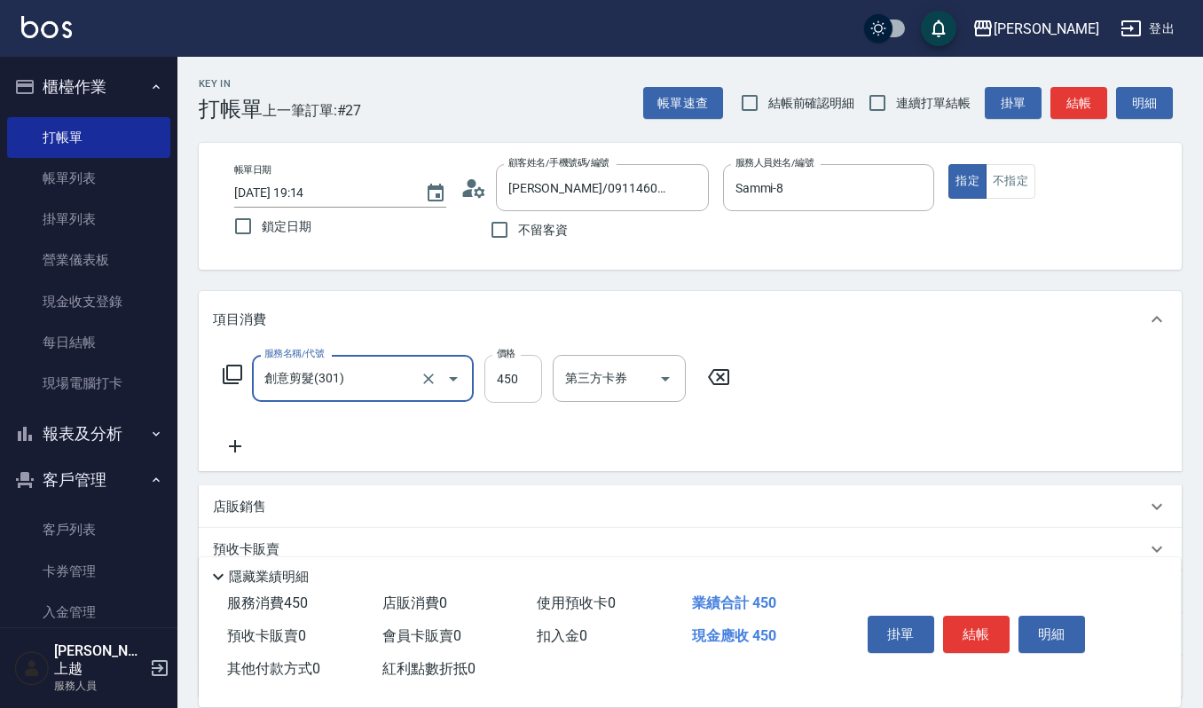
click at [522, 380] on input "450" at bounding box center [514, 379] width 58 height 48
type input "405"
click at [971, 629] on button "結帳" at bounding box center [976, 634] width 67 height 37
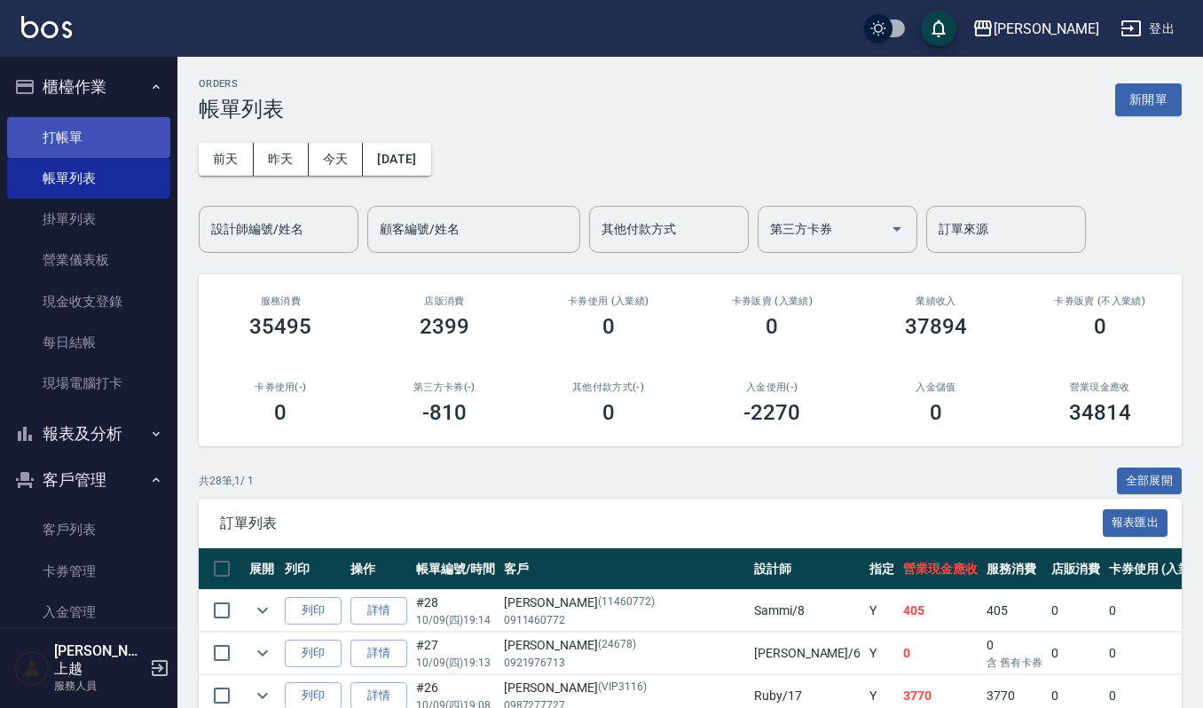
click at [57, 135] on link "打帳單" at bounding box center [88, 137] width 163 height 41
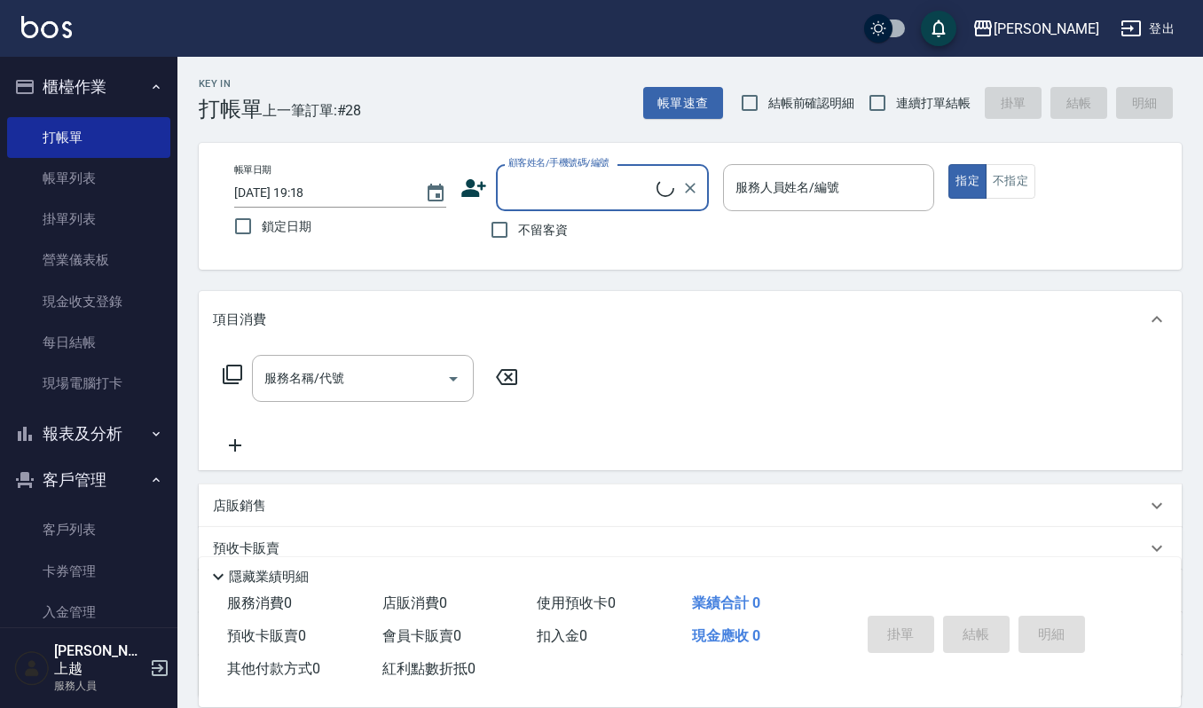
click at [531, 185] on input "顧客姓名/手機號碼/編號" at bounding box center [580, 187] width 153 height 31
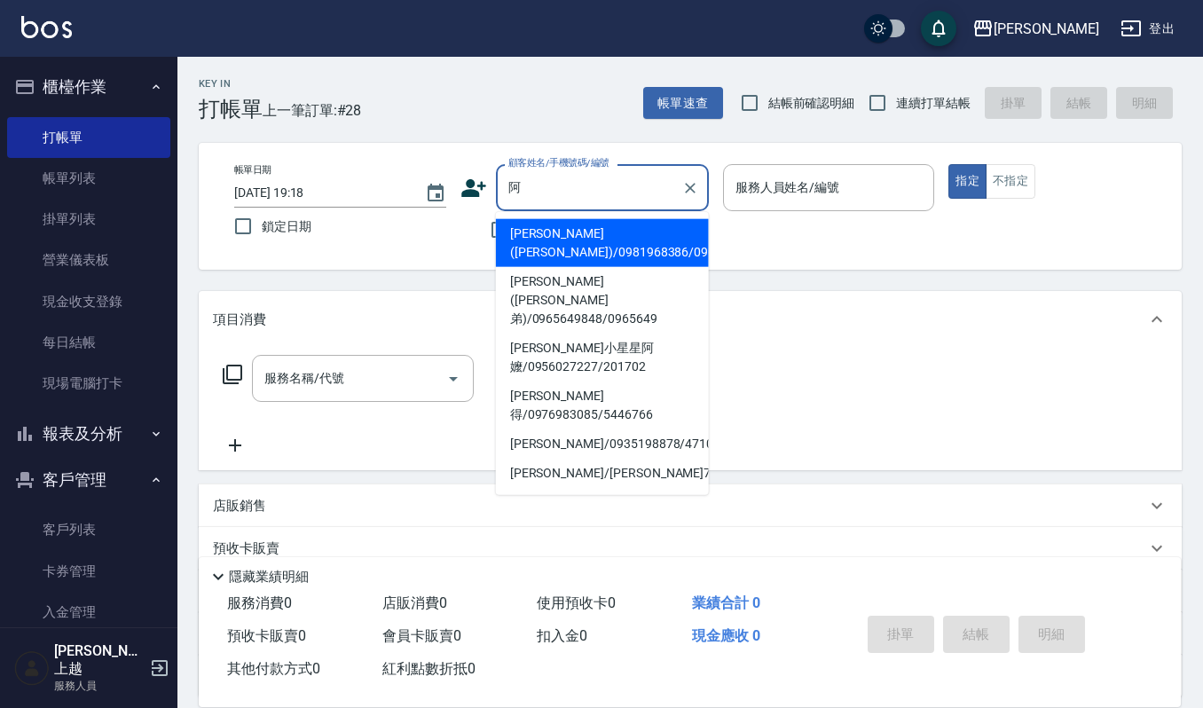
click at [548, 247] on li "陳璟楨(阿得哥)/0981968386/09092" at bounding box center [602, 243] width 213 height 48
type input "陳璟楨(阿得哥)/0981968386/09092"
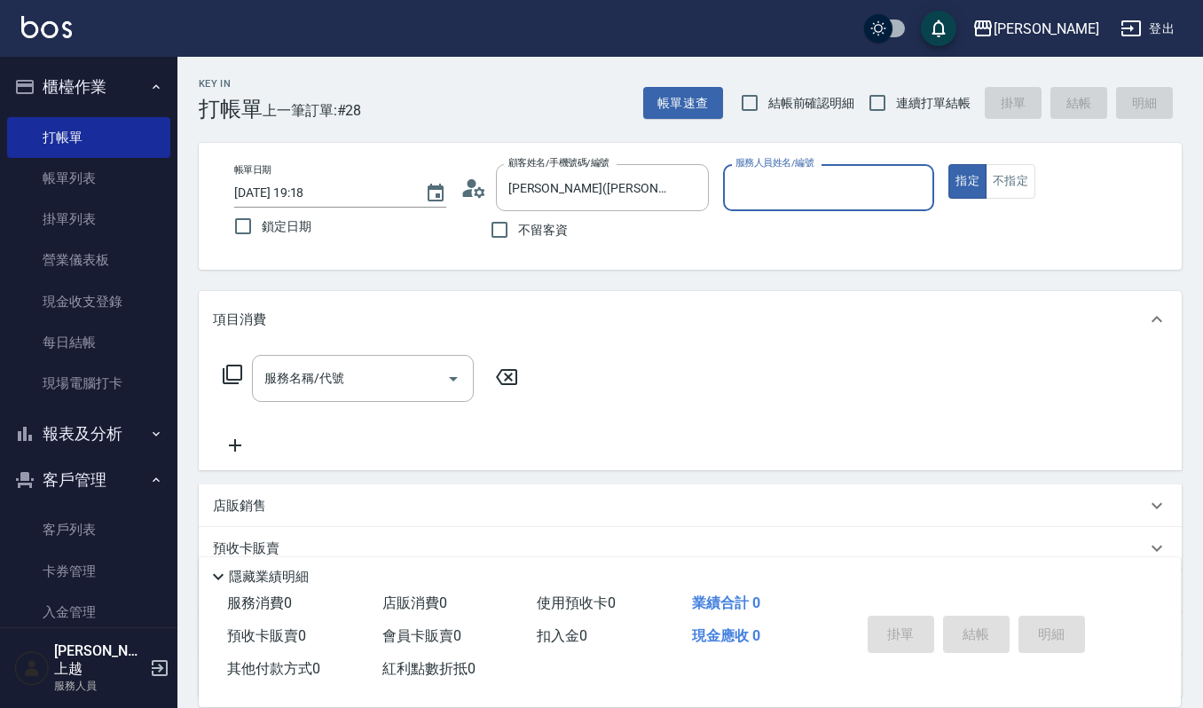
type input "Sammi-8"
click at [452, 380] on icon "Open" at bounding box center [453, 379] width 9 height 4
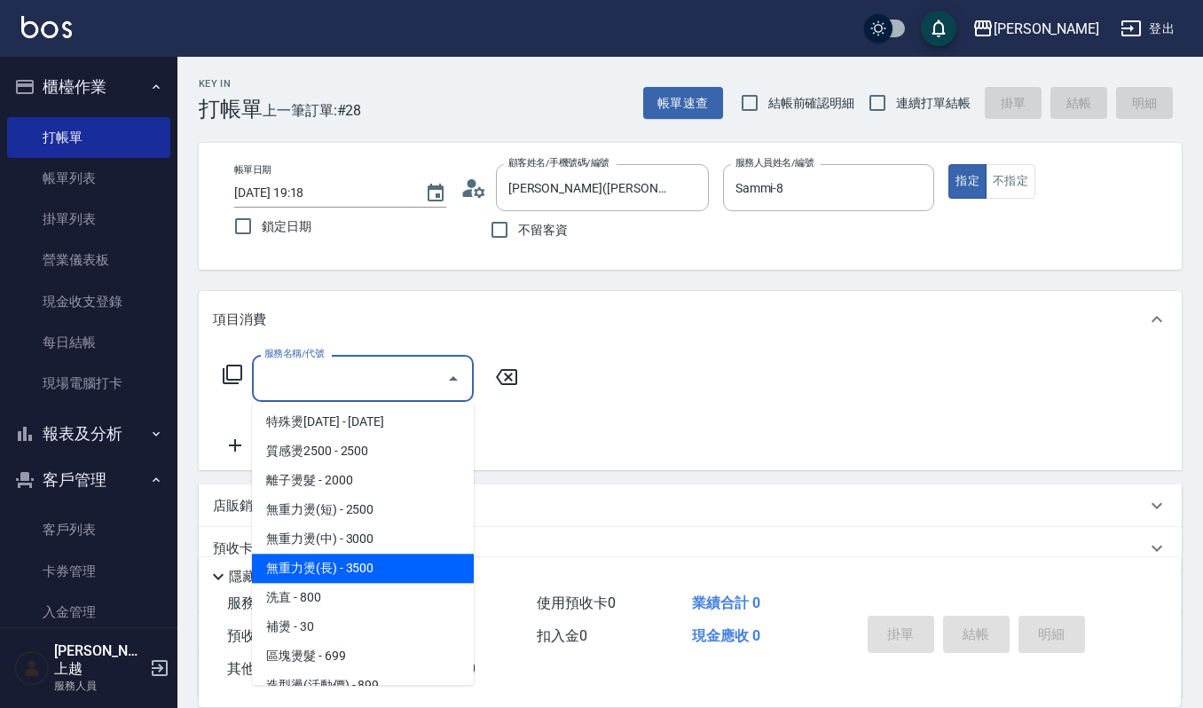
scroll to position [355, 0]
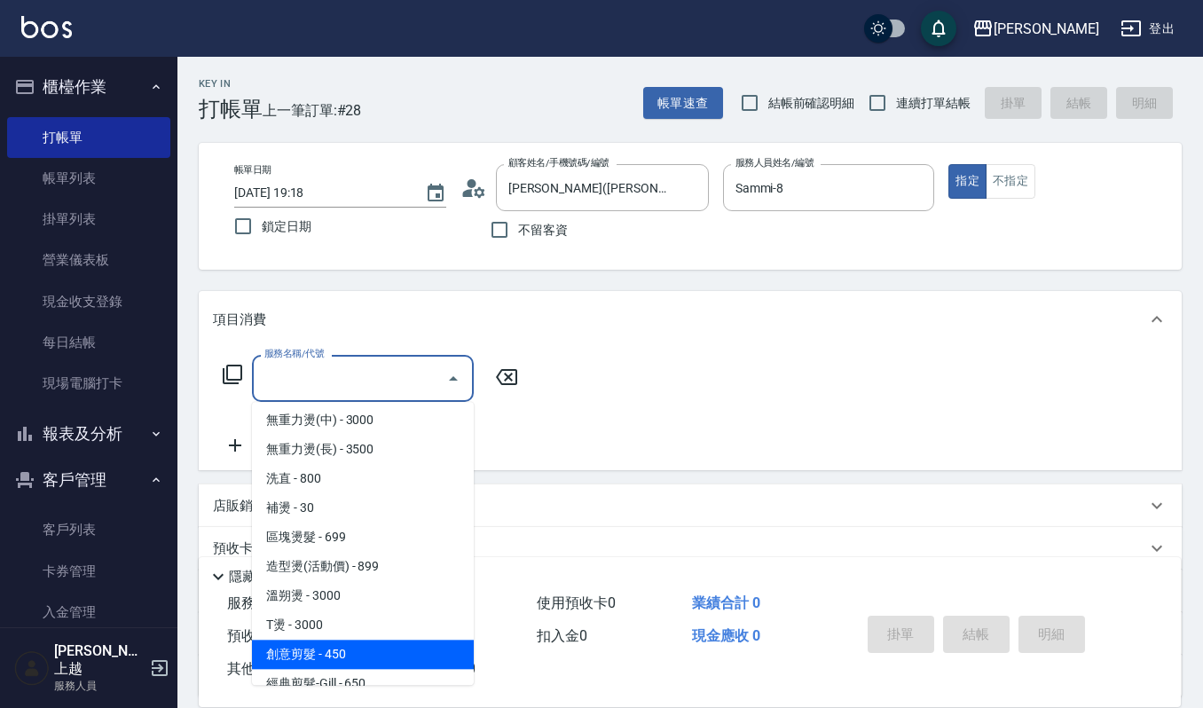
click at [353, 651] on span "創意剪髮 - 450" at bounding box center [363, 654] width 222 height 29
type input "創意剪髮(301)"
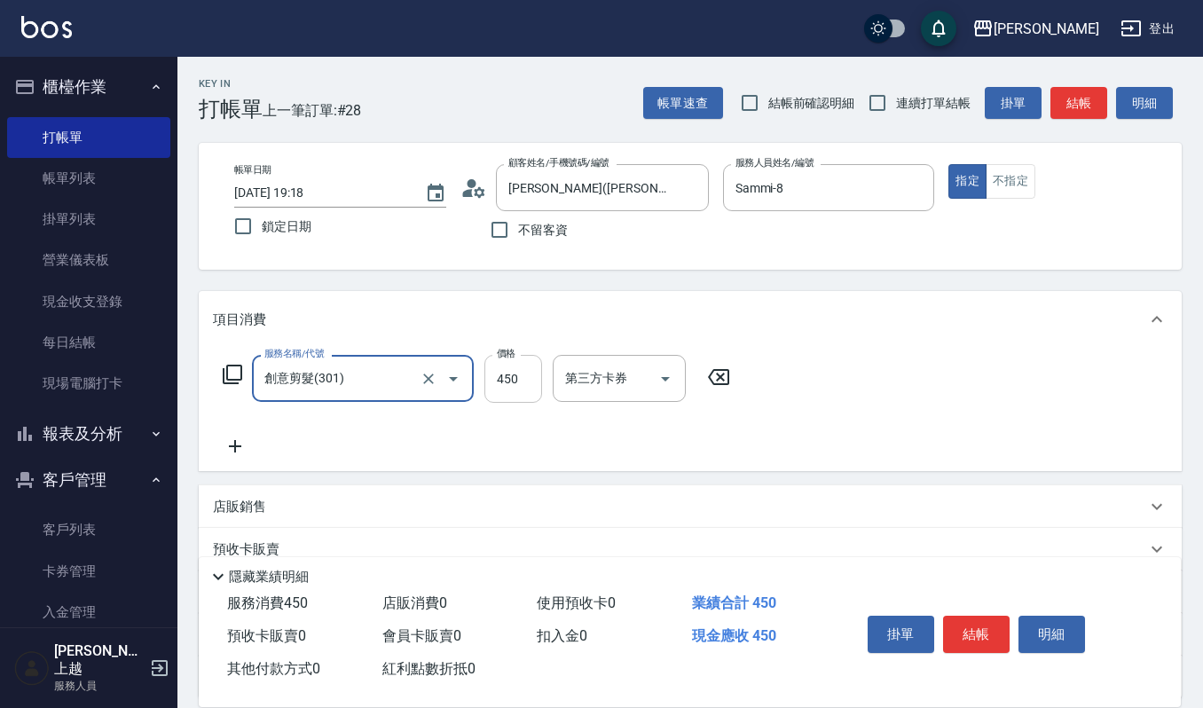
click at [518, 385] on input "450" at bounding box center [514, 379] width 58 height 48
type input "405"
click at [980, 630] on button "結帳" at bounding box center [976, 634] width 67 height 37
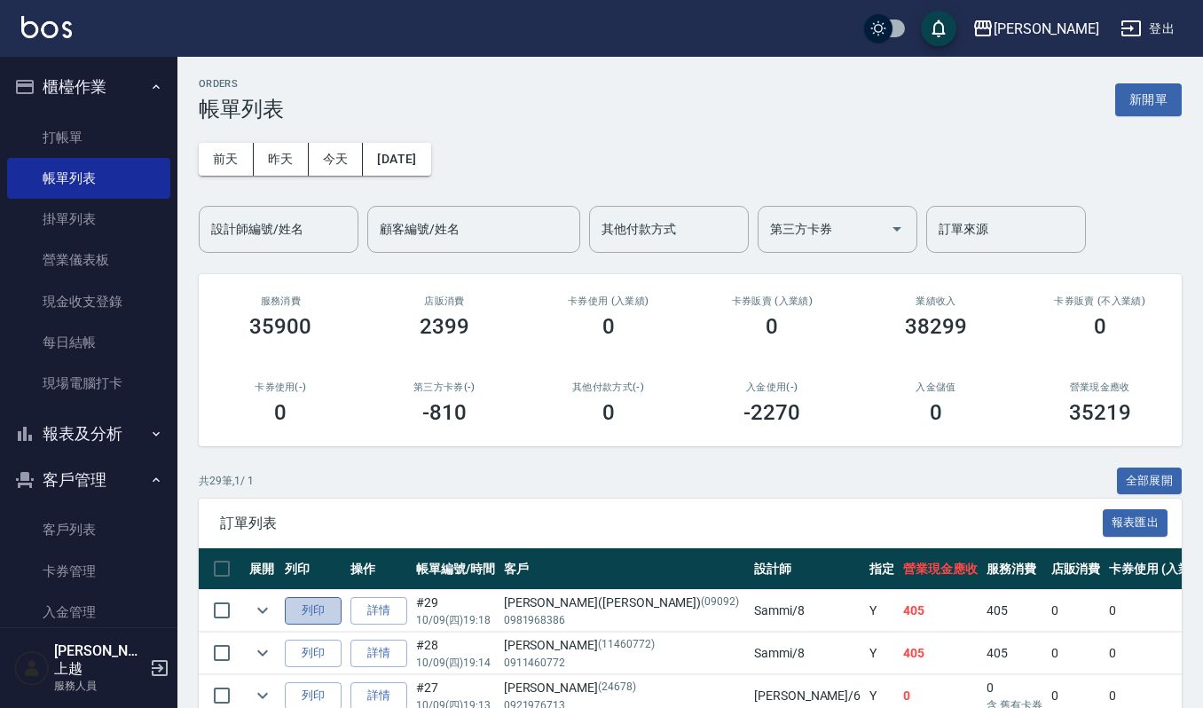
click at [310, 611] on button "列印" at bounding box center [313, 611] width 57 height 28
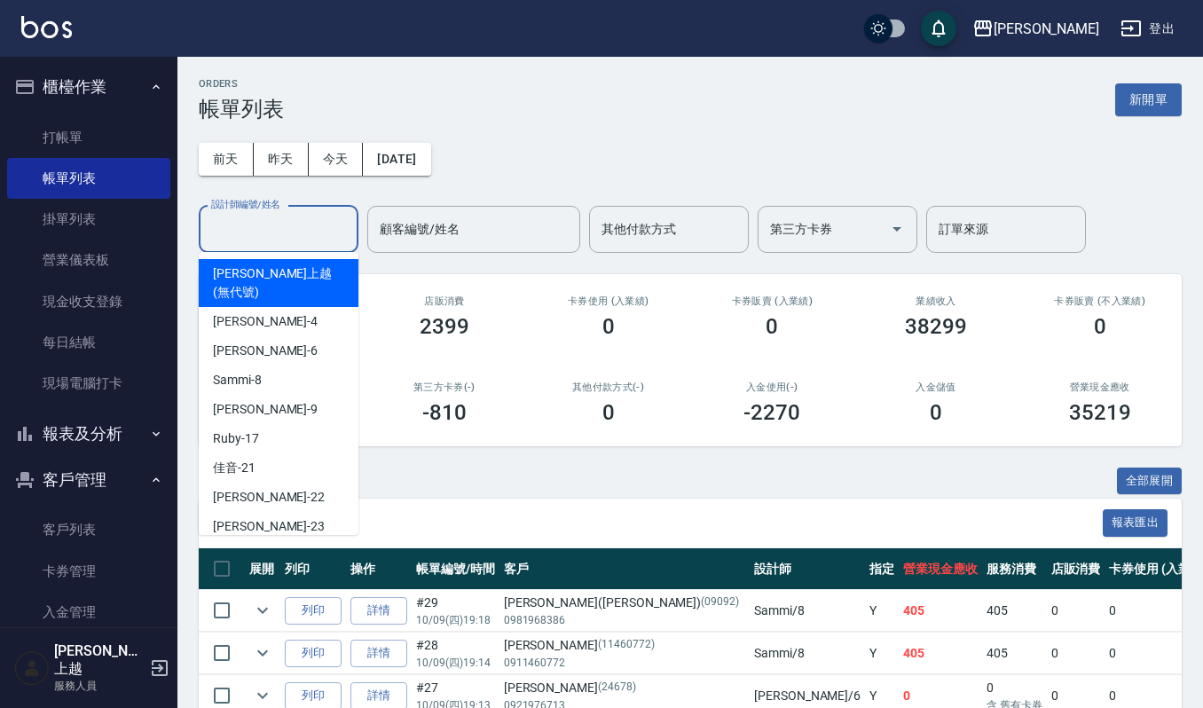
click at [284, 227] on input "設計師編號/姓名" at bounding box center [279, 229] width 144 height 31
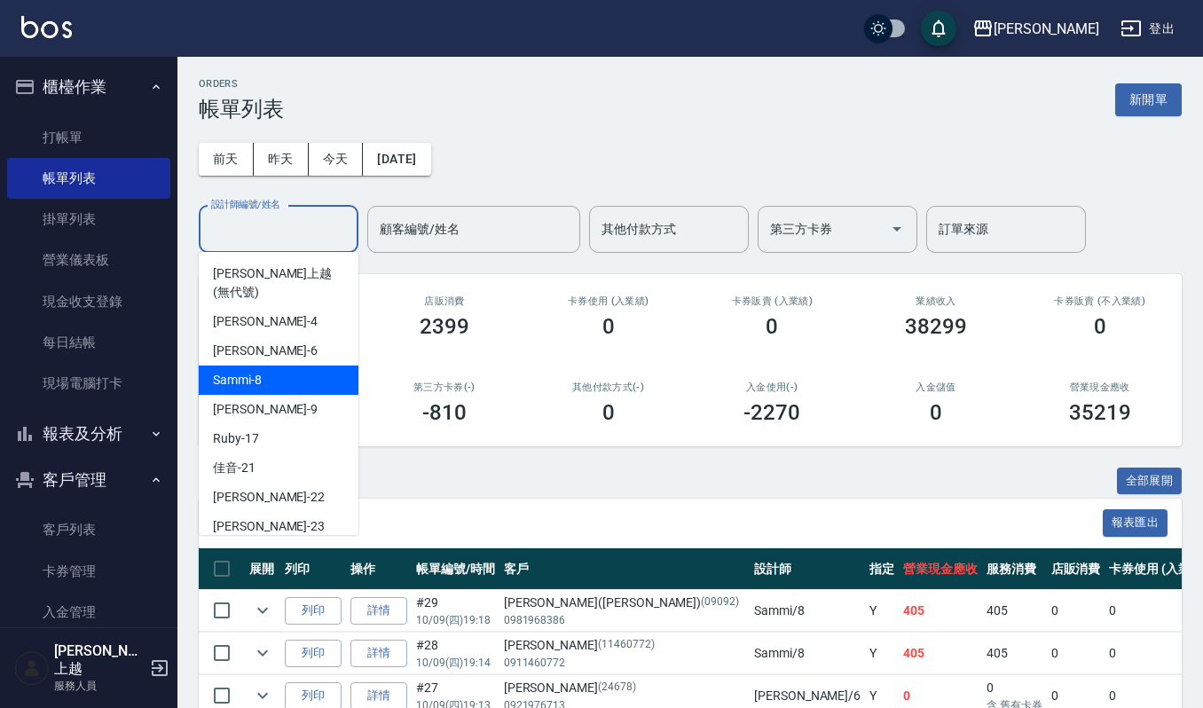
click at [288, 366] on div "Sammi -8" at bounding box center [279, 380] width 160 height 29
type input "Sammi-8"
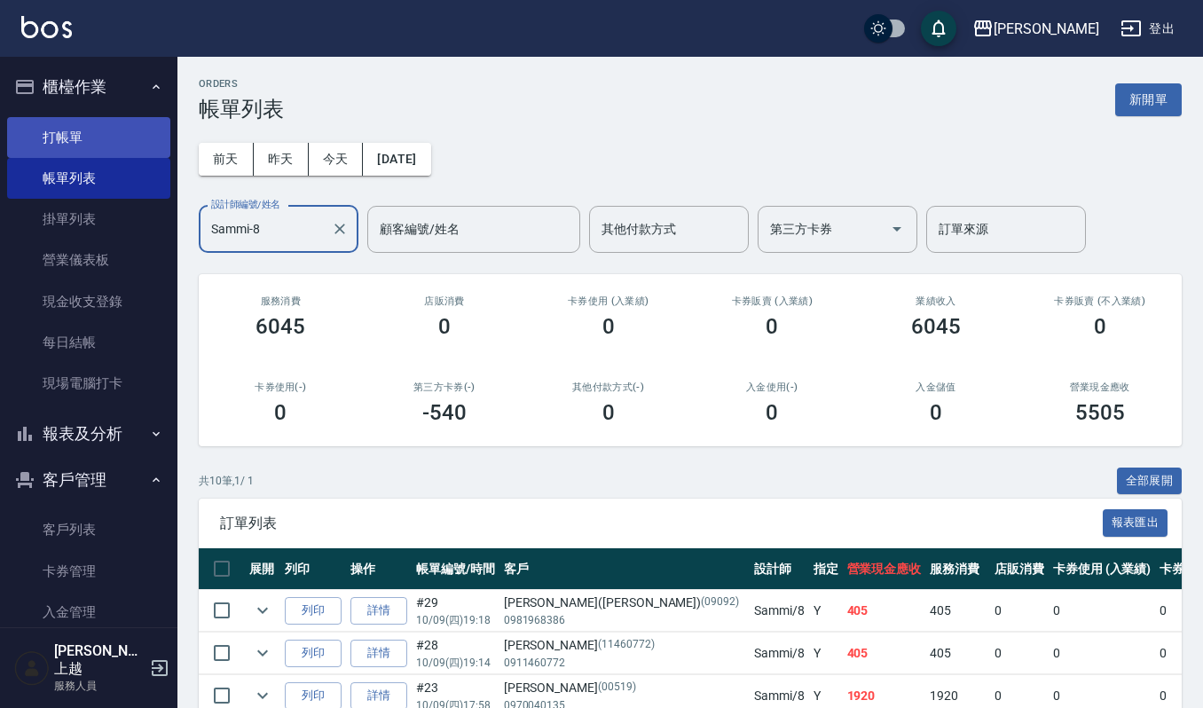
click at [59, 140] on link "打帳單" at bounding box center [88, 137] width 163 height 41
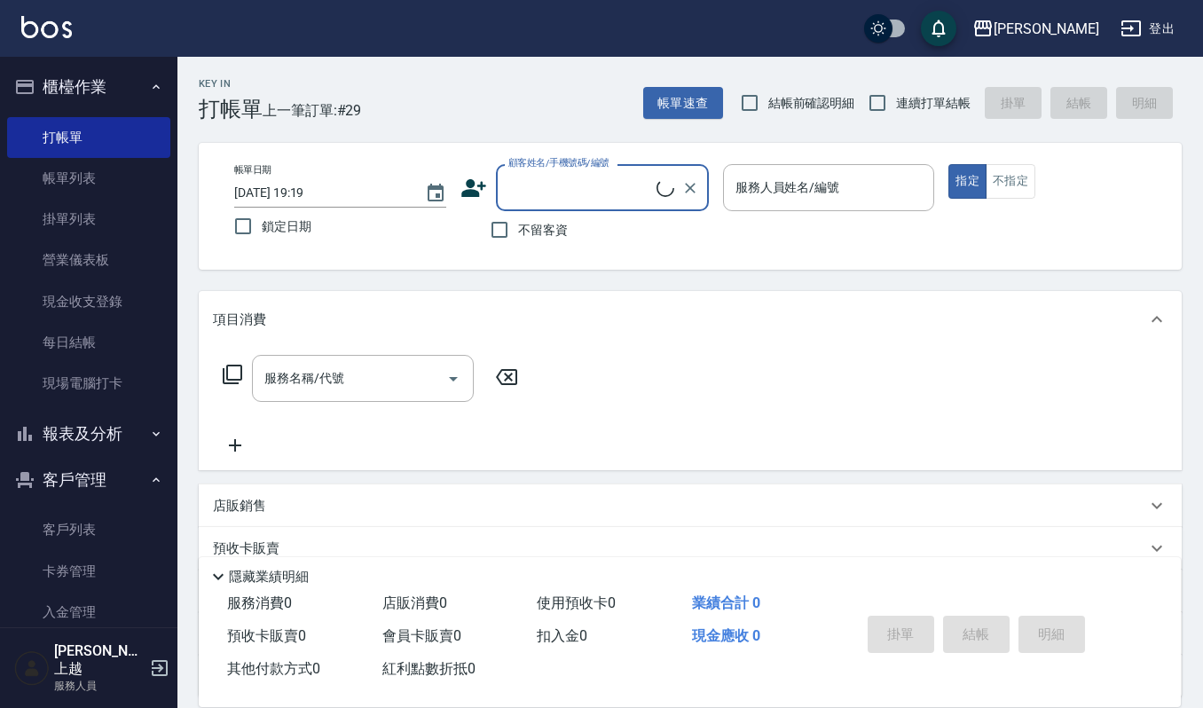
click at [94, 434] on button "報表及分析" at bounding box center [88, 434] width 163 height 46
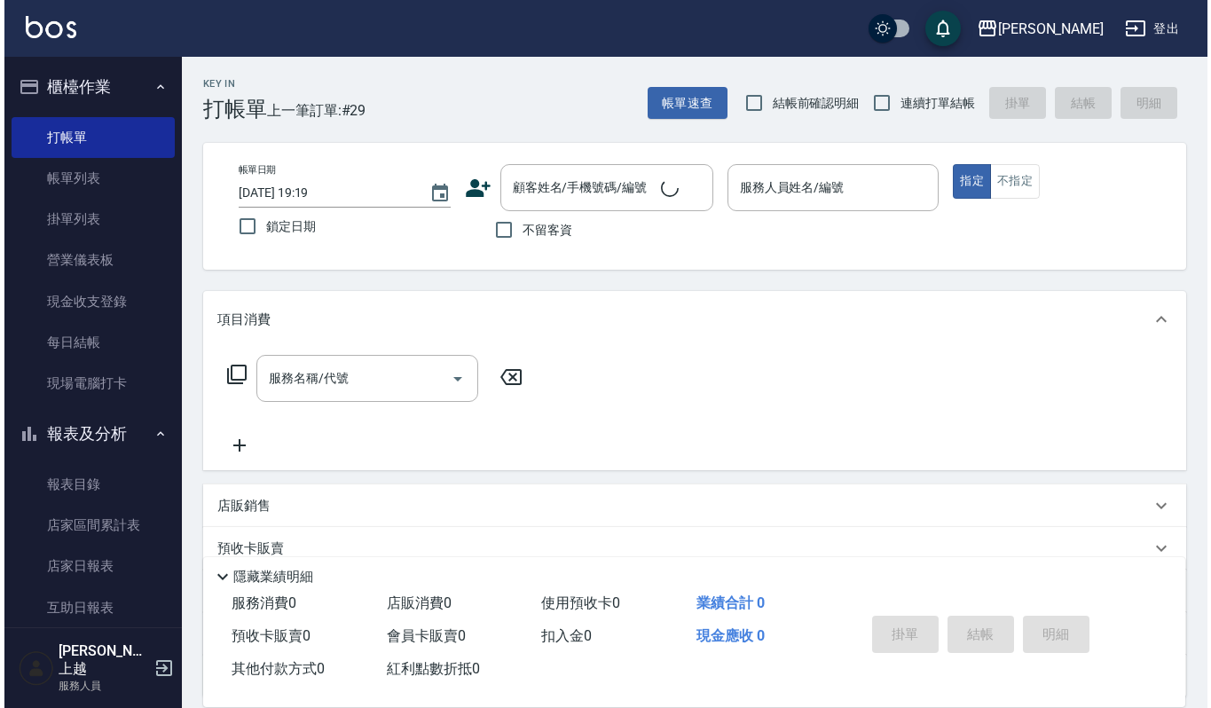
scroll to position [591, 0]
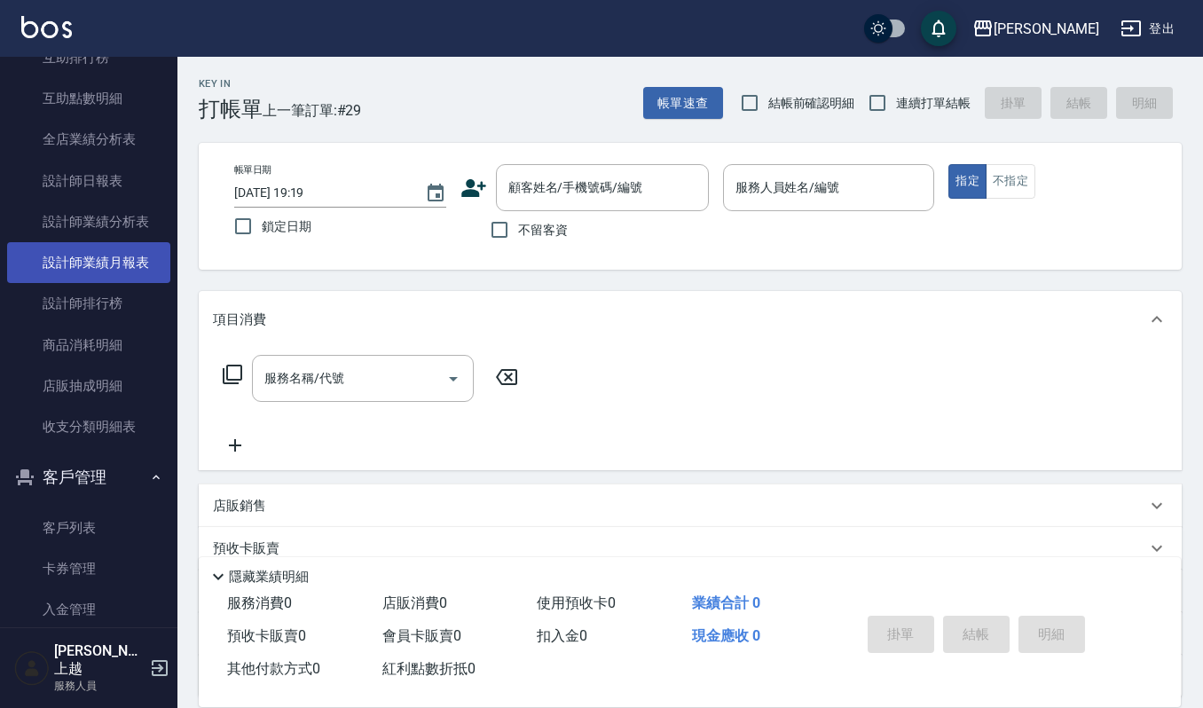
click at [89, 270] on link "設計師業績月報表" at bounding box center [88, 262] width 163 height 41
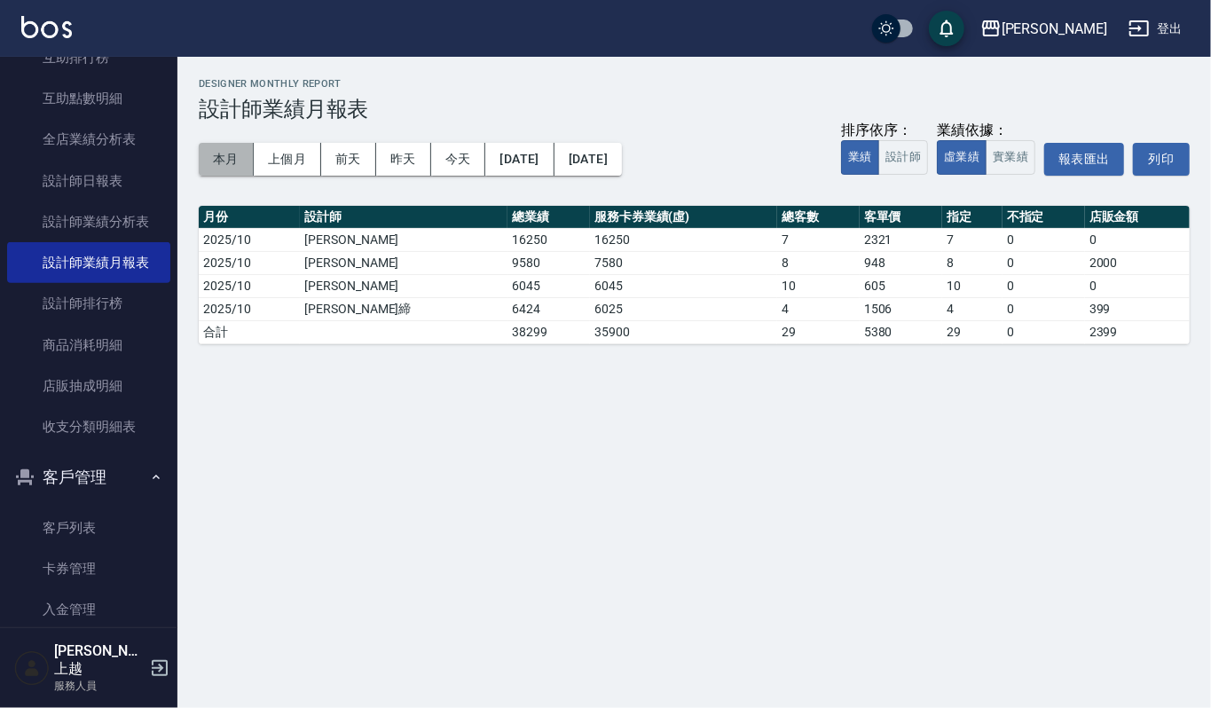
click at [217, 163] on button "本月" at bounding box center [226, 159] width 55 height 33
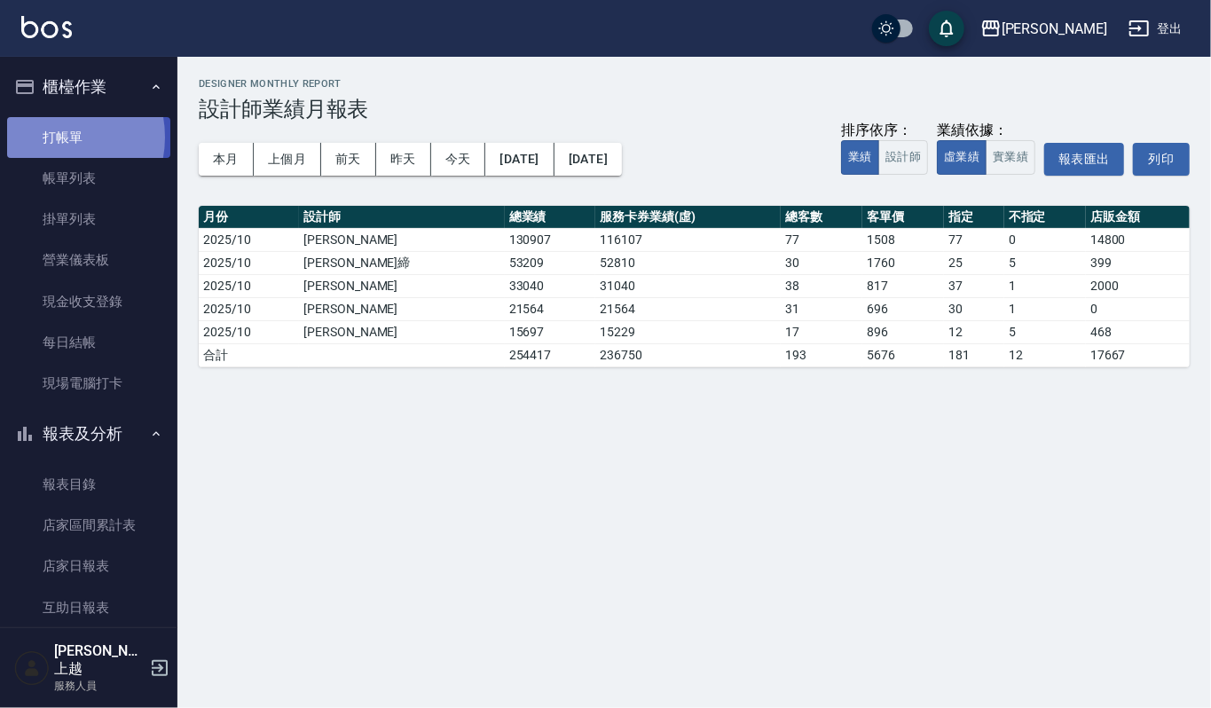
click at [51, 137] on link "打帳單" at bounding box center [88, 137] width 163 height 41
